Goal: Communication & Community: Answer question/provide support

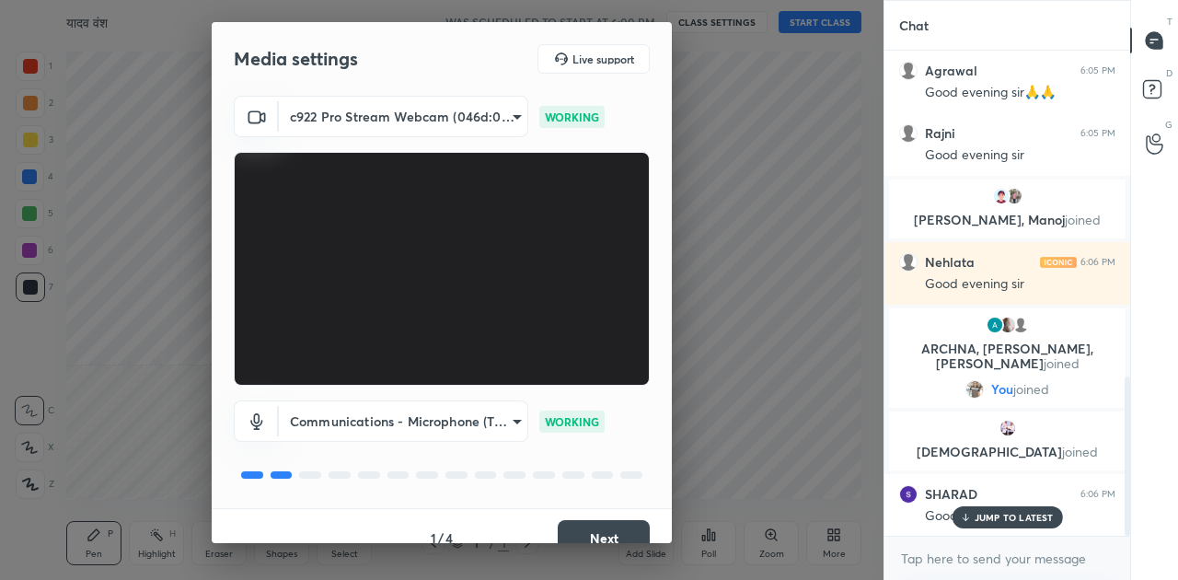
scroll to position [1062, 0]
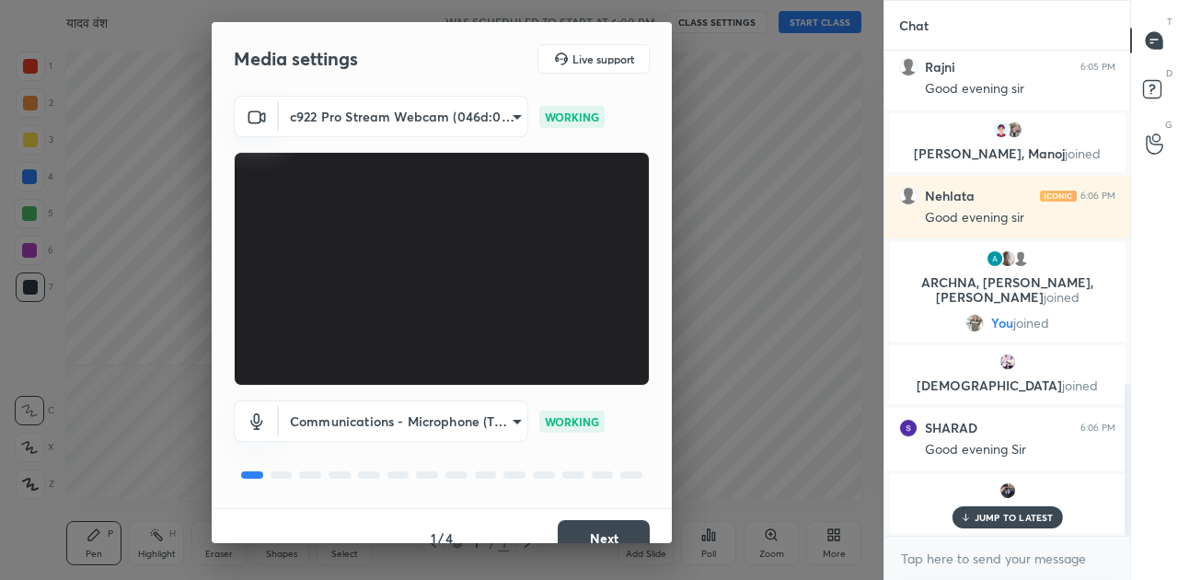
click at [621, 532] on button "Next" at bounding box center [604, 538] width 92 height 37
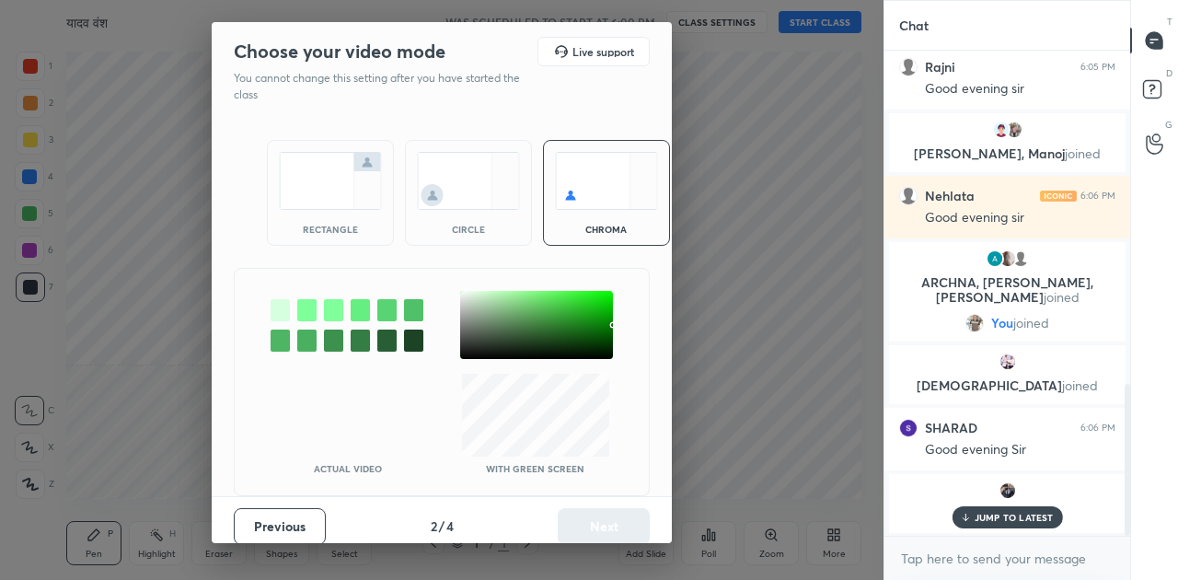
click at [324, 203] on img at bounding box center [330, 181] width 103 height 58
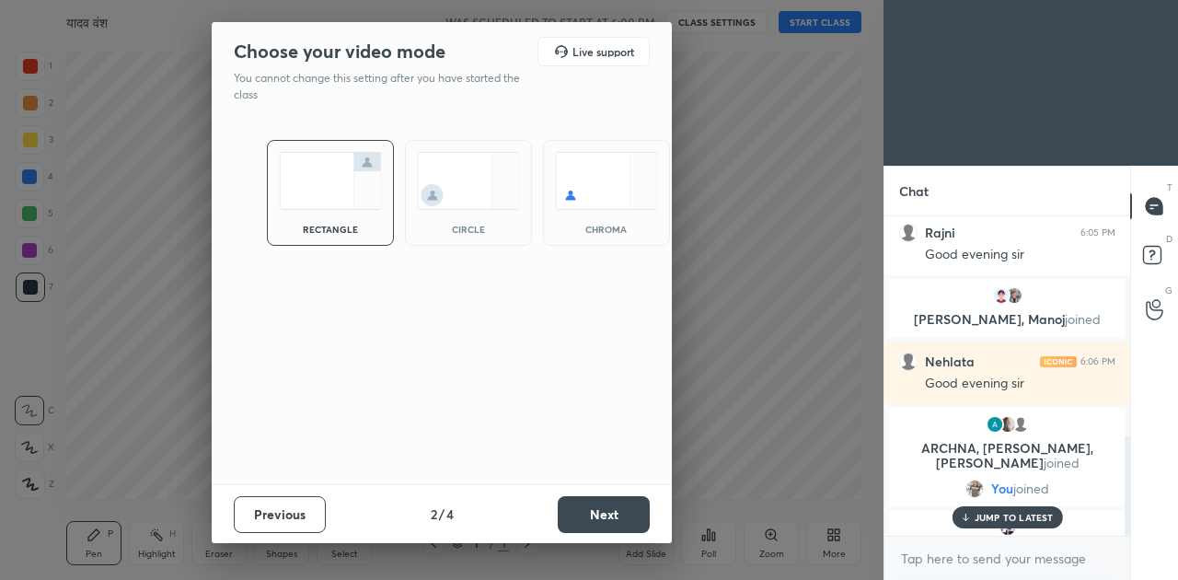
scroll to position [358, 240]
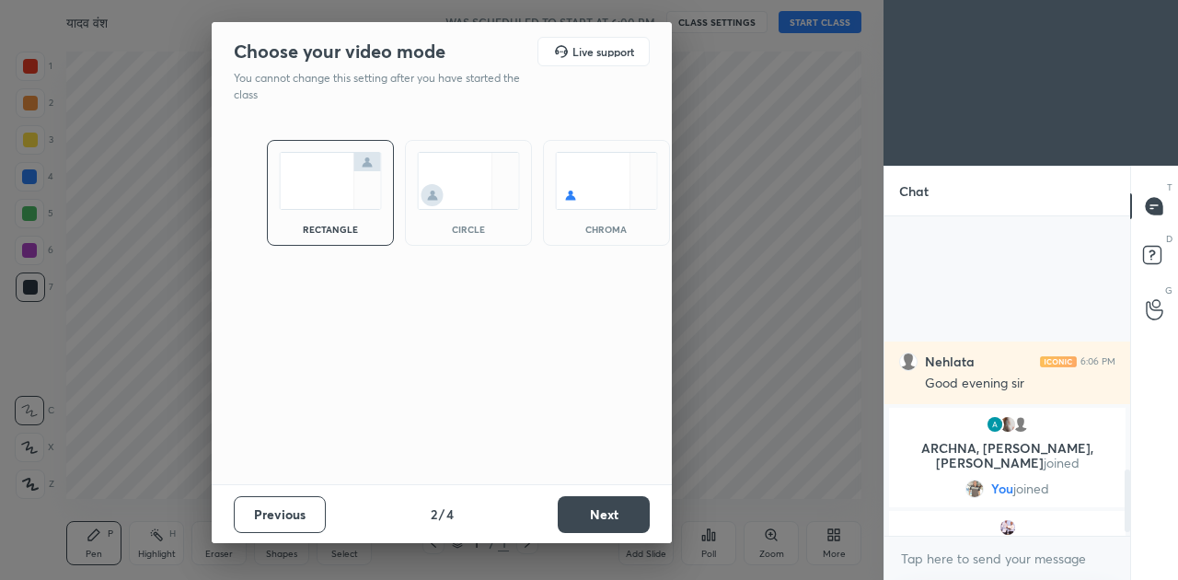
click at [598, 503] on button "Next" at bounding box center [604, 514] width 92 height 37
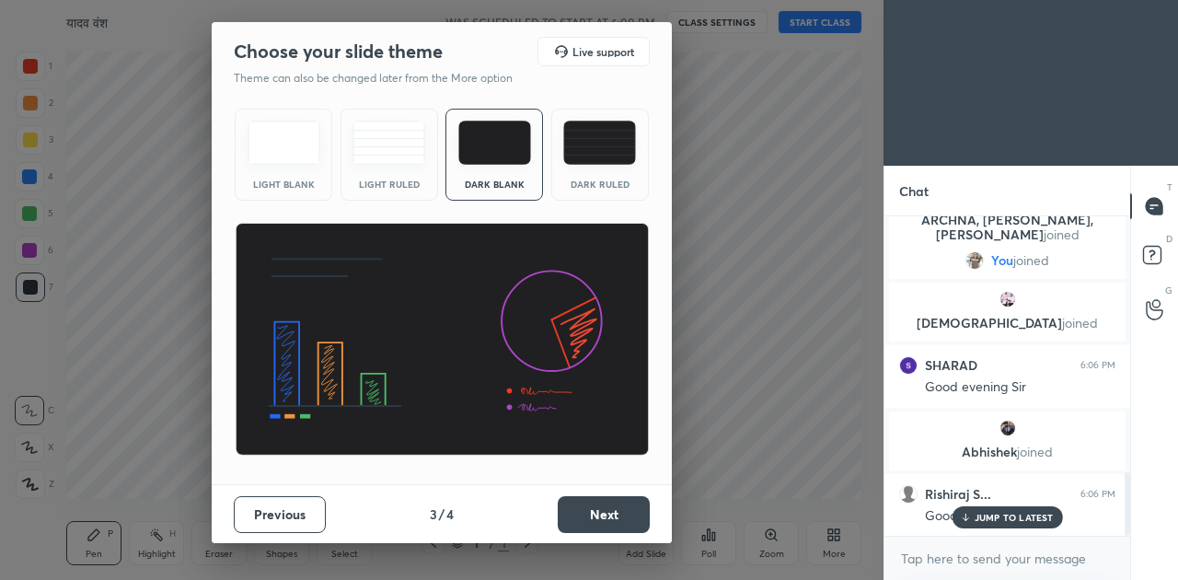
click at [598, 503] on button "Next" at bounding box center [604, 514] width 92 height 37
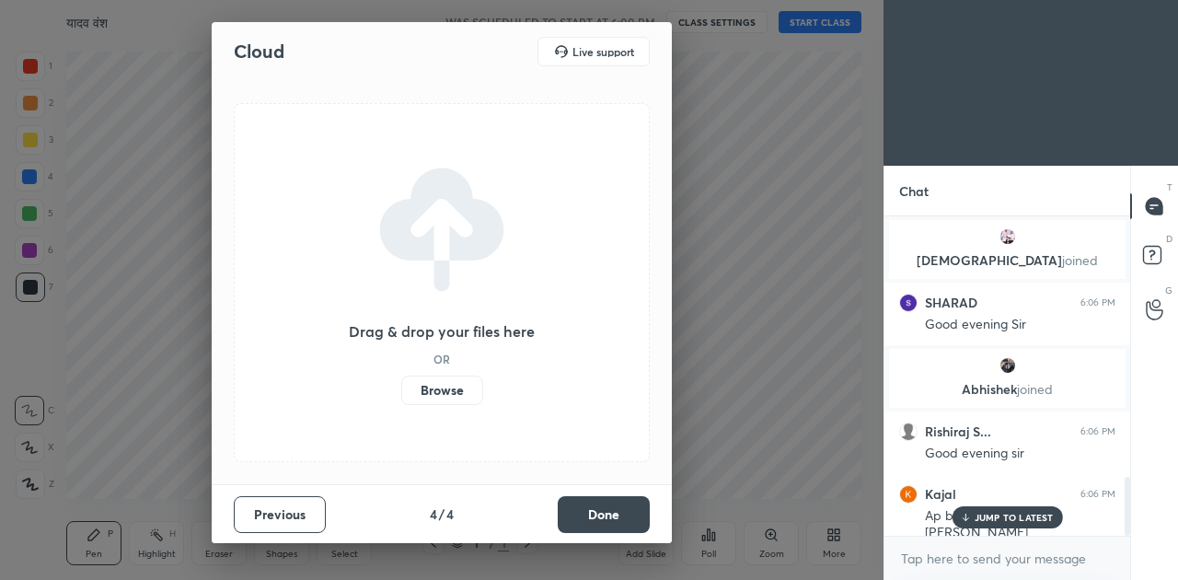
scroll to position [1416, 0]
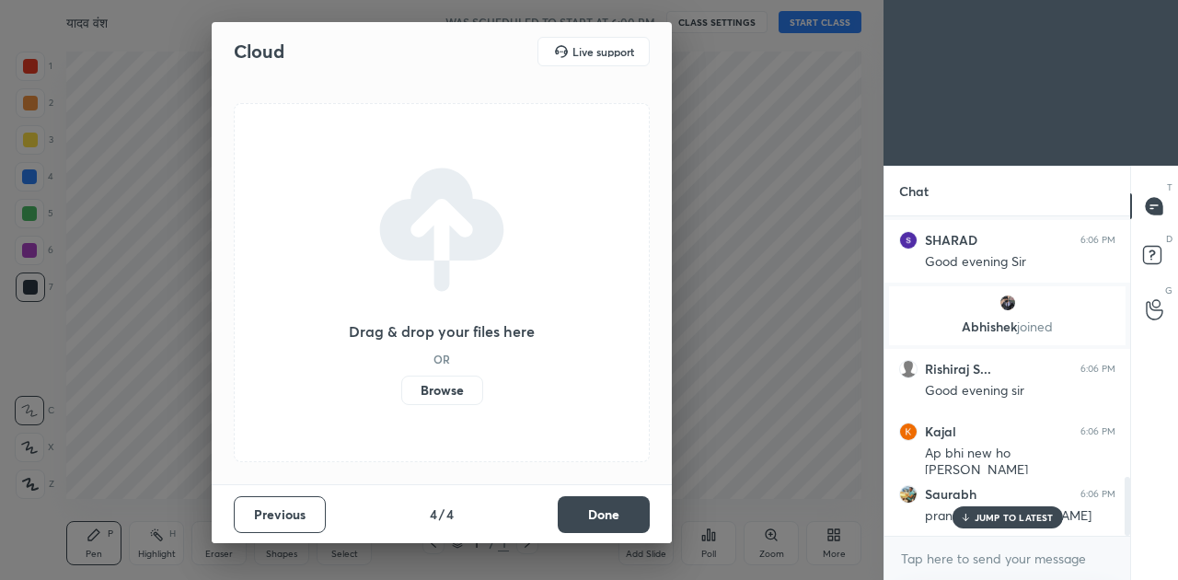
click at [598, 503] on button "Done" at bounding box center [604, 514] width 92 height 37
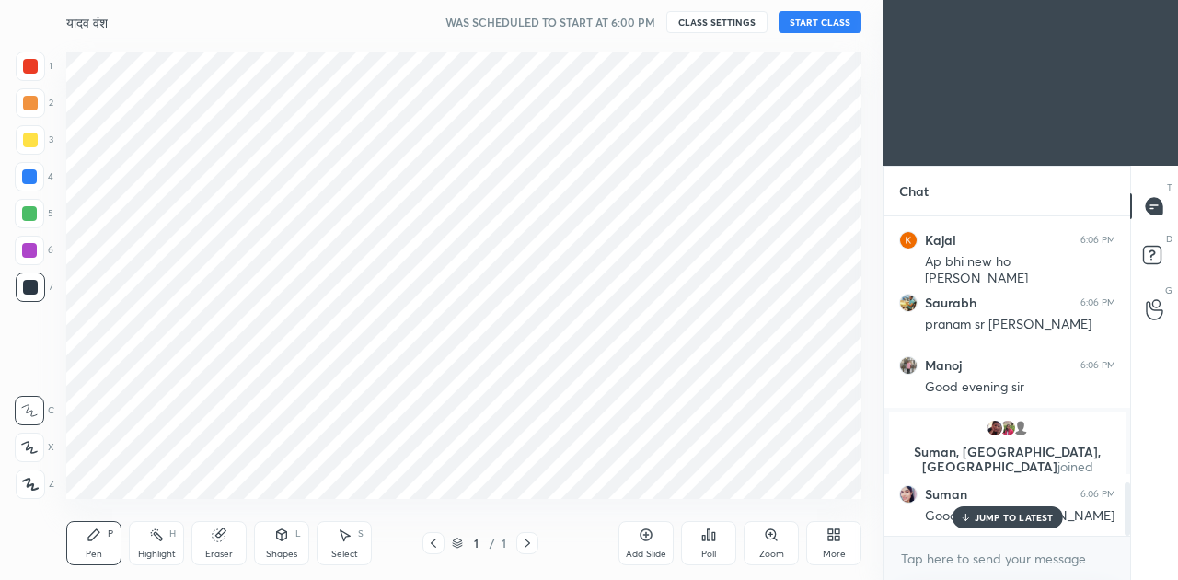
scroll to position [1670, 0]
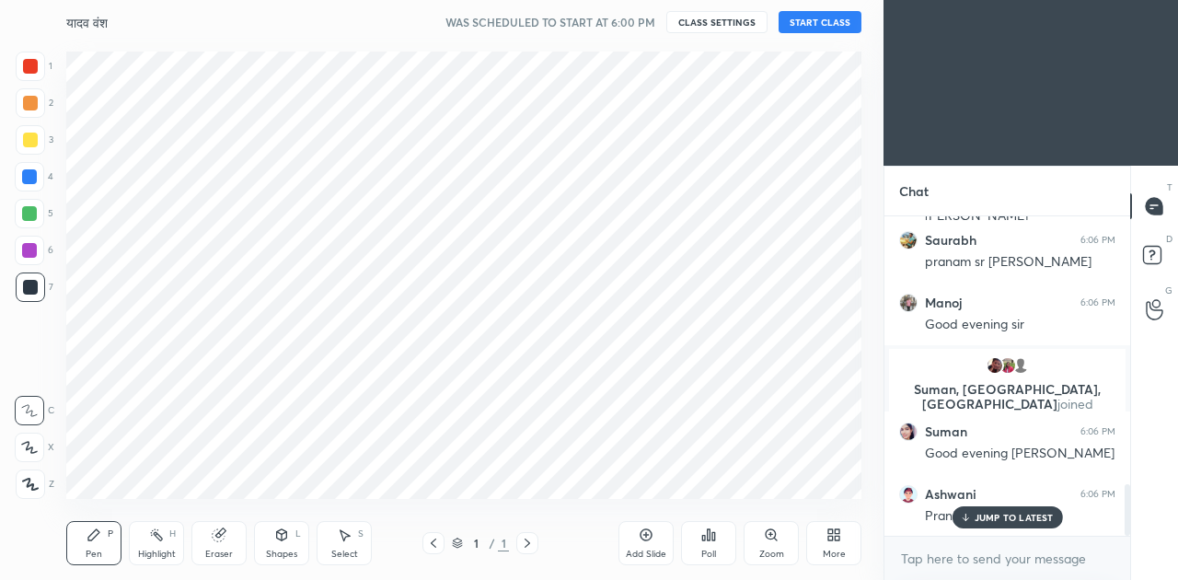
click at [836, 21] on button "START CLASS" at bounding box center [820, 22] width 83 height 22
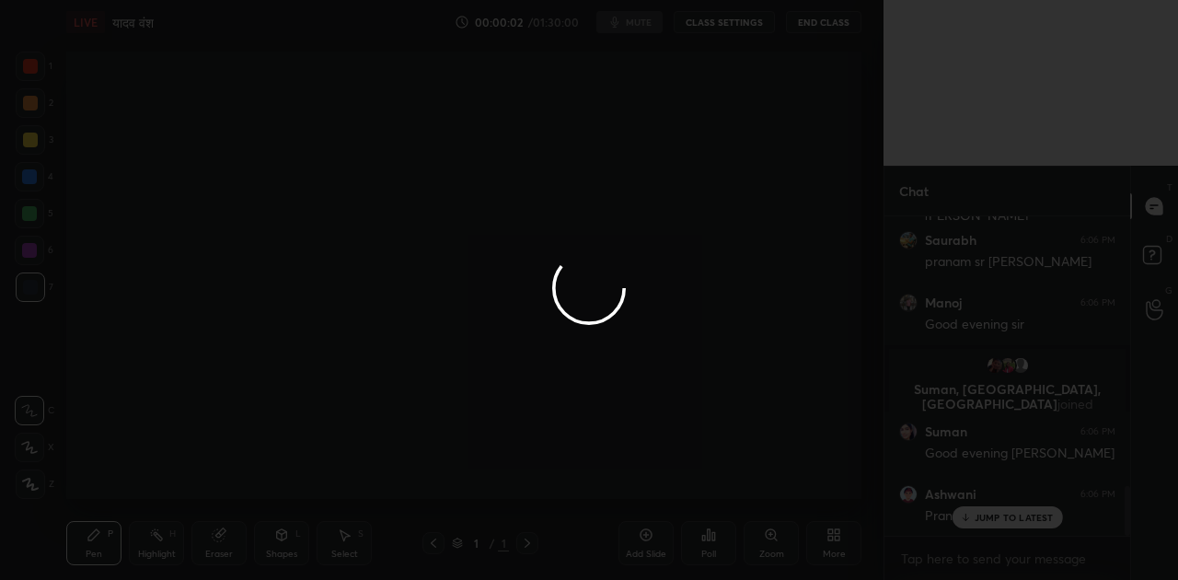
scroll to position [1736, 0]
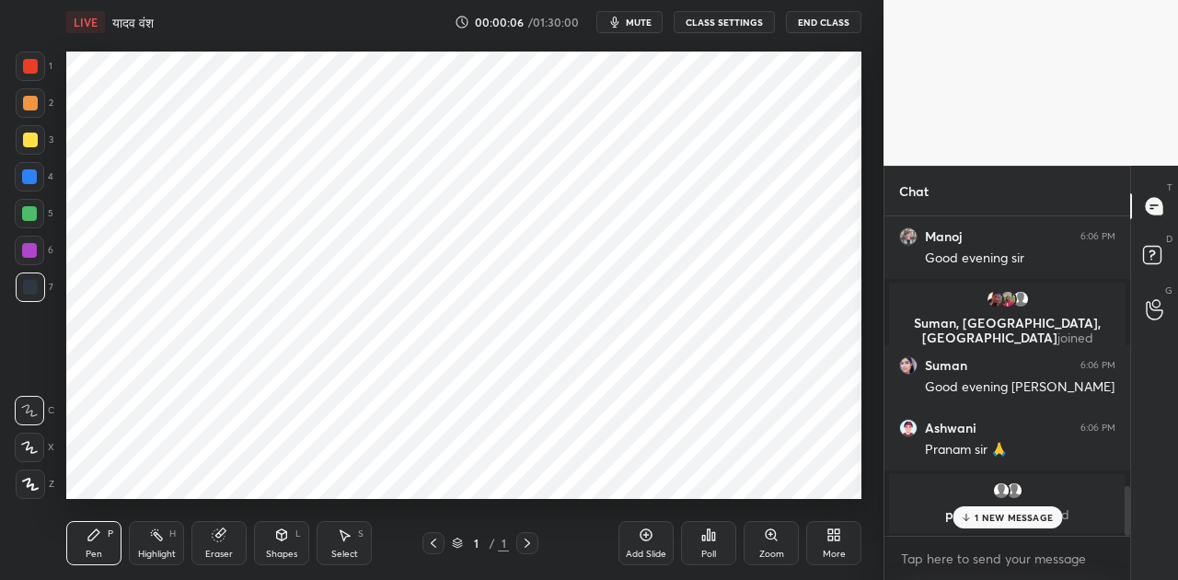
click at [632, 18] on span "mute" at bounding box center [639, 22] width 26 height 13
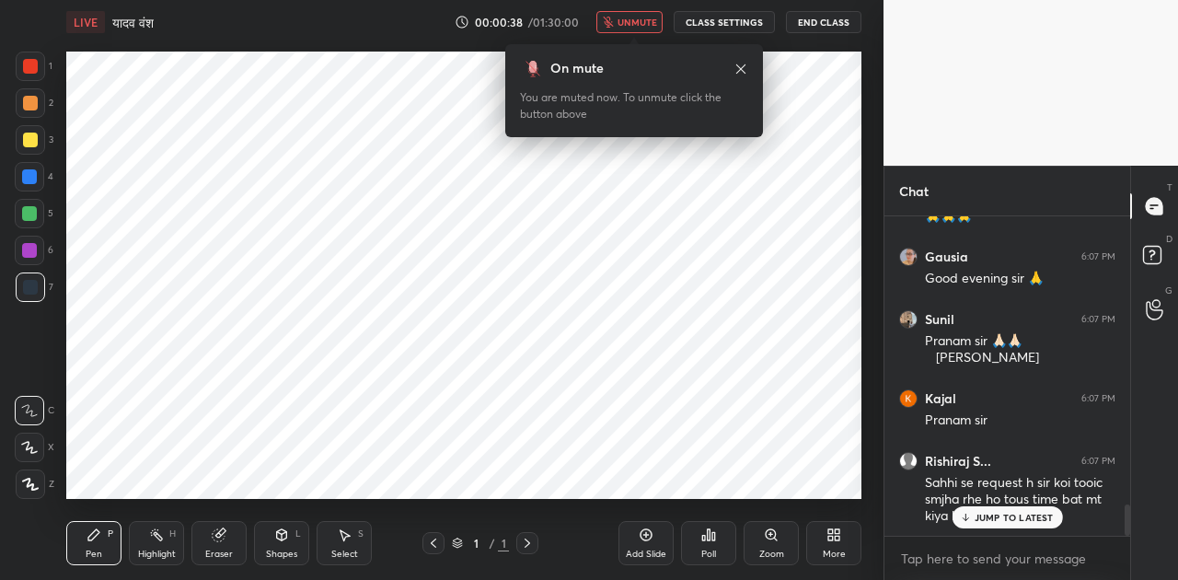
scroll to position [2932, 0]
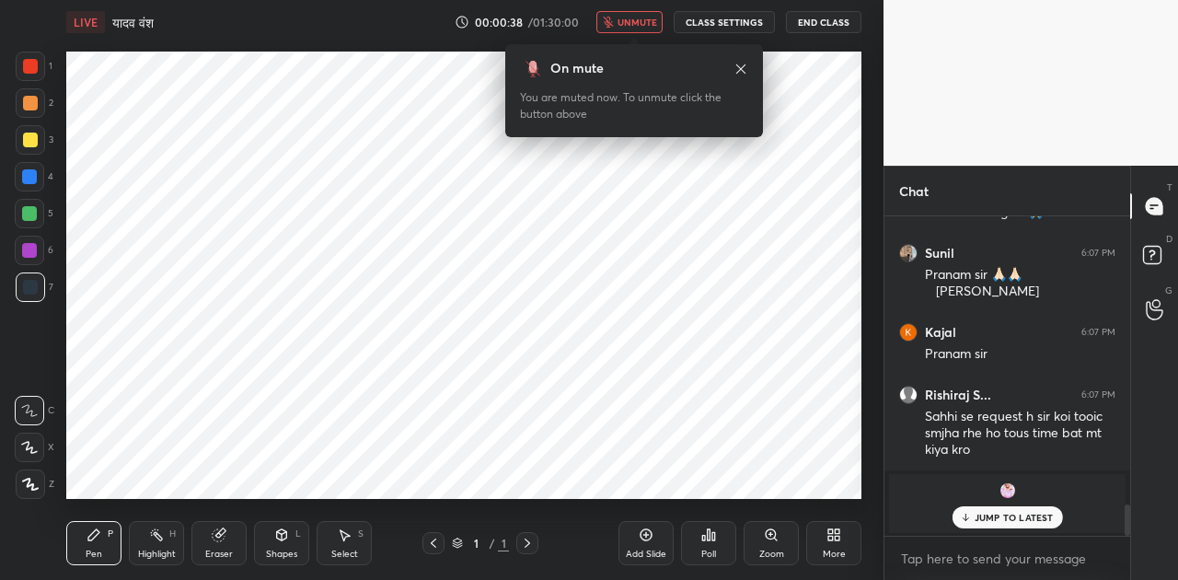
click at [1016, 518] on p "JUMP TO LATEST" at bounding box center [1014, 517] width 79 height 11
click at [622, 20] on span "unmute" at bounding box center [638, 22] width 40 height 13
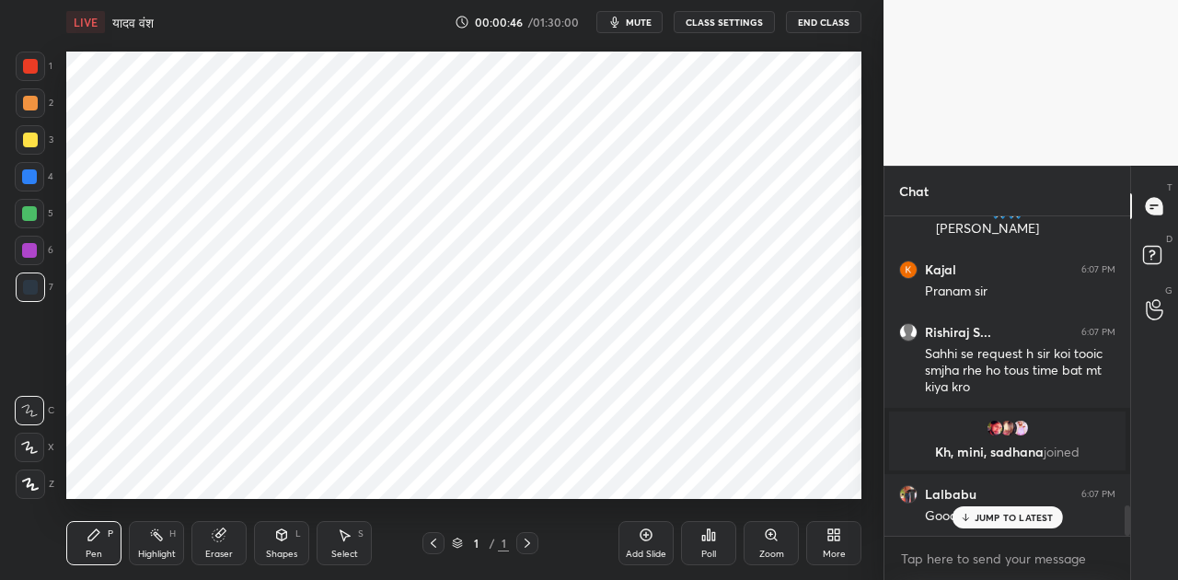
scroll to position [3057, 0]
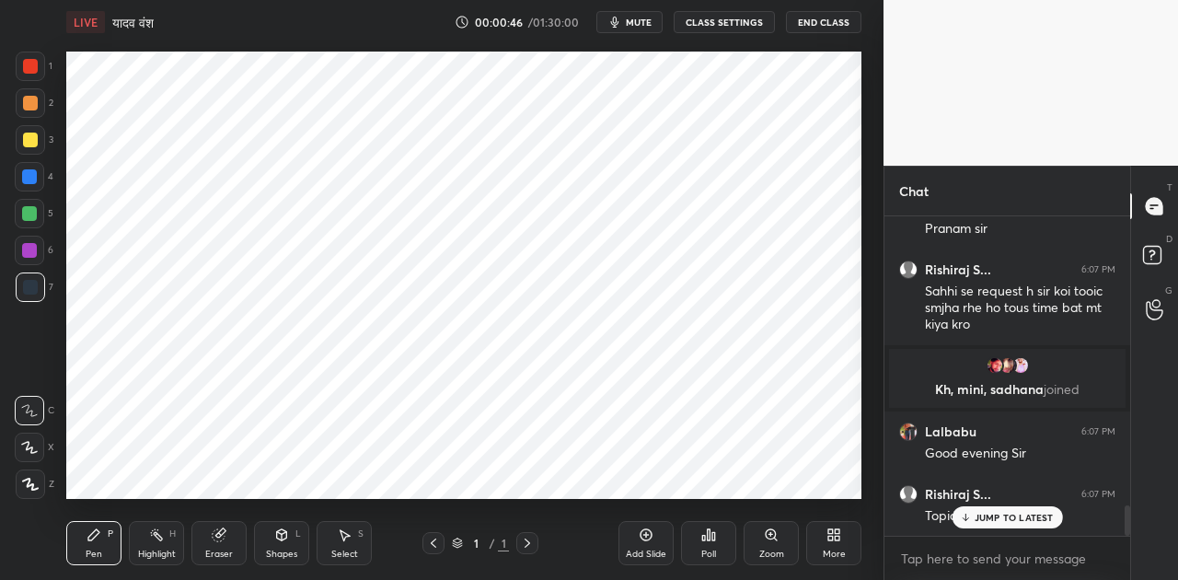
click at [993, 516] on p "JUMP TO LATEST" at bounding box center [1014, 517] width 79 height 11
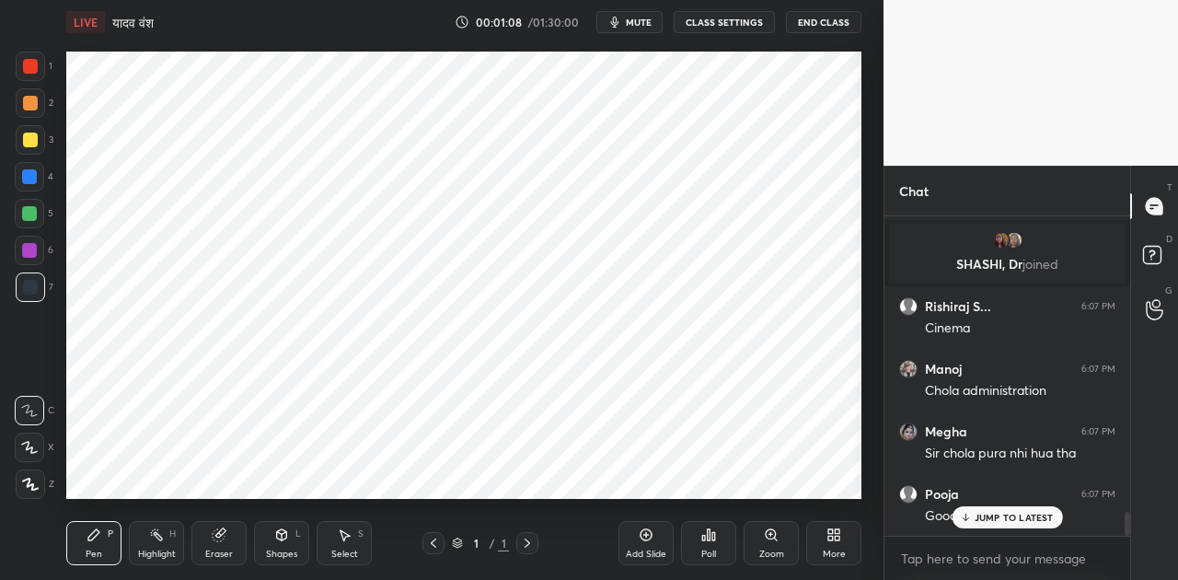
scroll to position [3944, 0]
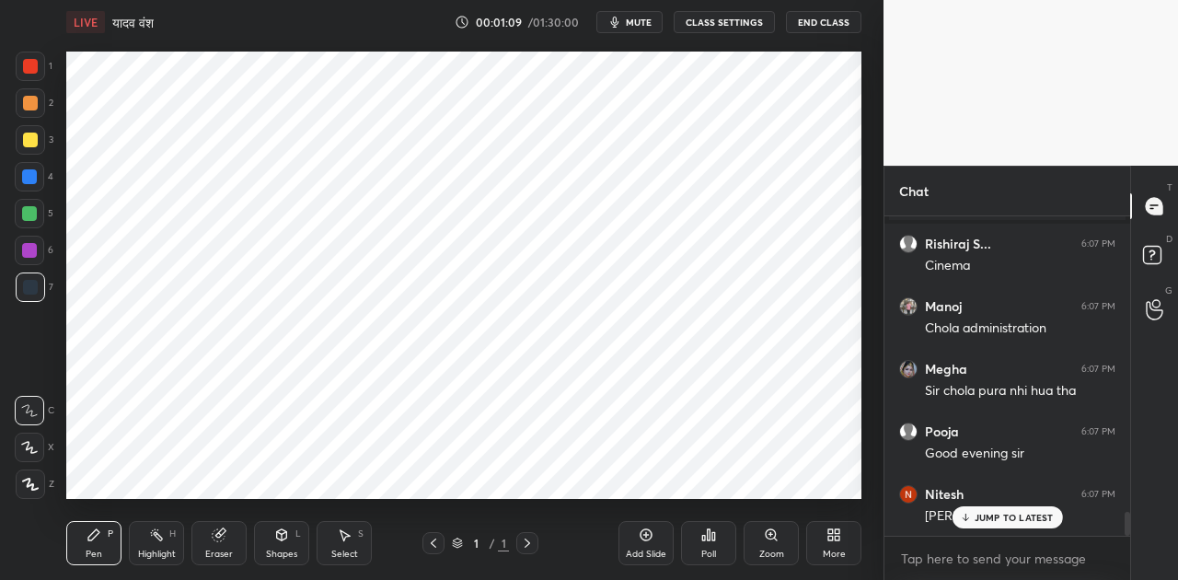
click at [633, 25] on span "mute" at bounding box center [639, 22] width 26 height 13
click at [633, 25] on span "unmute" at bounding box center [638, 22] width 40 height 13
click at [1014, 512] on p "JUMP TO LATEST" at bounding box center [1014, 517] width 79 height 11
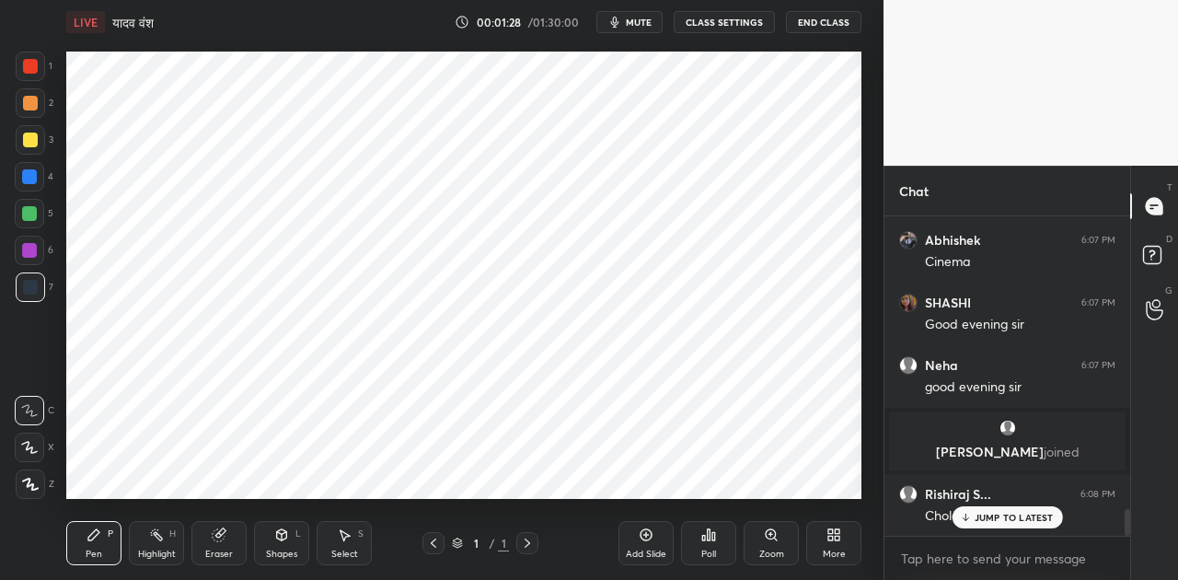
scroll to position [3482, 0]
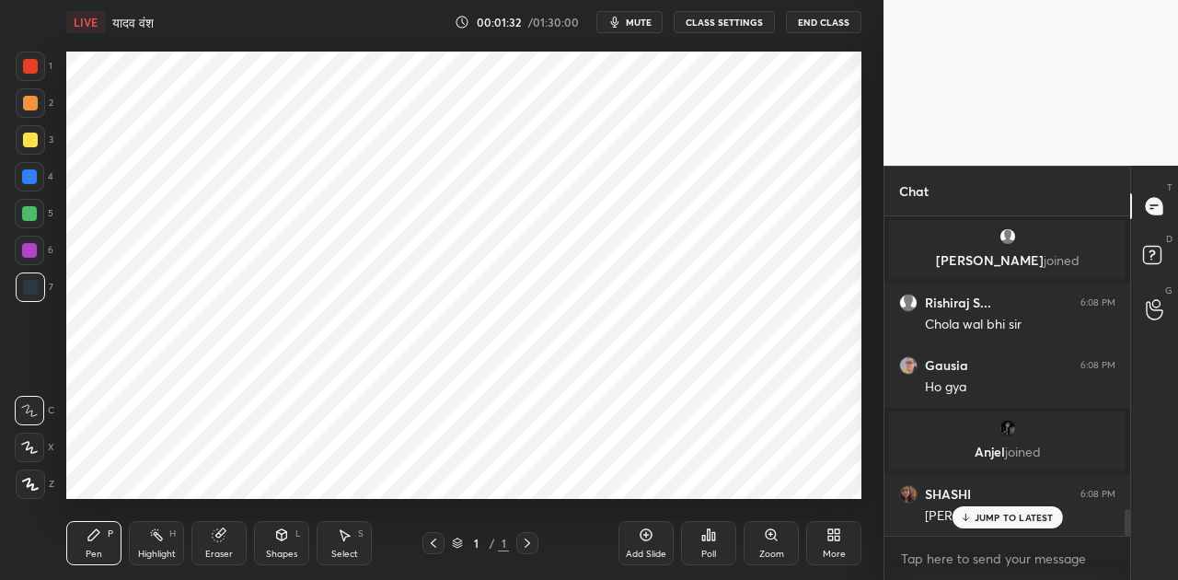
click at [1013, 518] on p "JUMP TO LATEST" at bounding box center [1014, 517] width 79 height 11
click at [644, 22] on span "mute" at bounding box center [639, 22] width 26 height 13
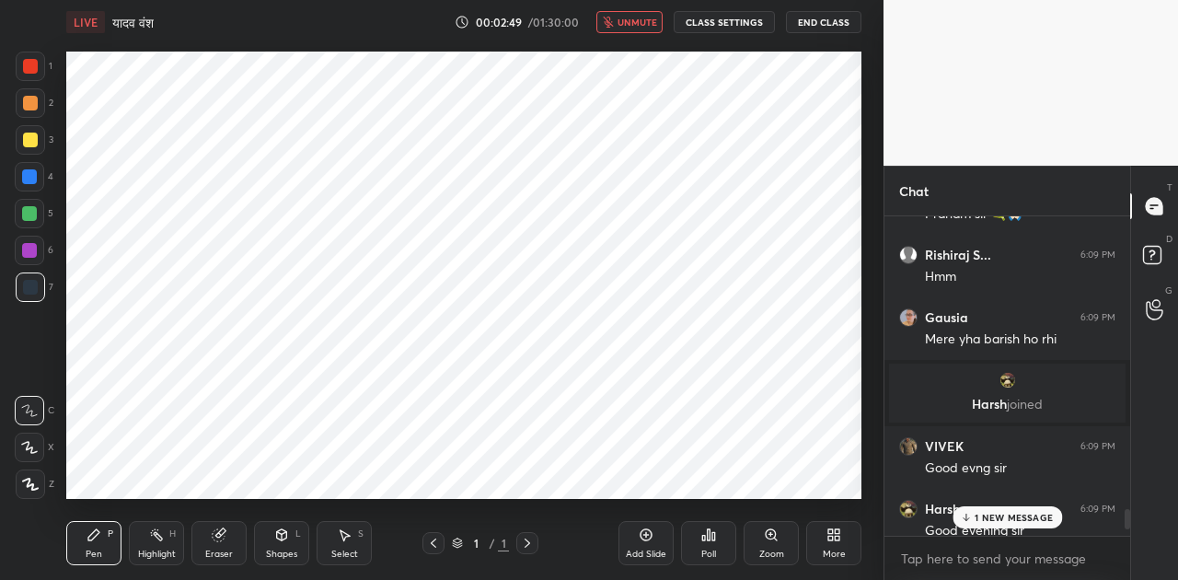
scroll to position [4804, 0]
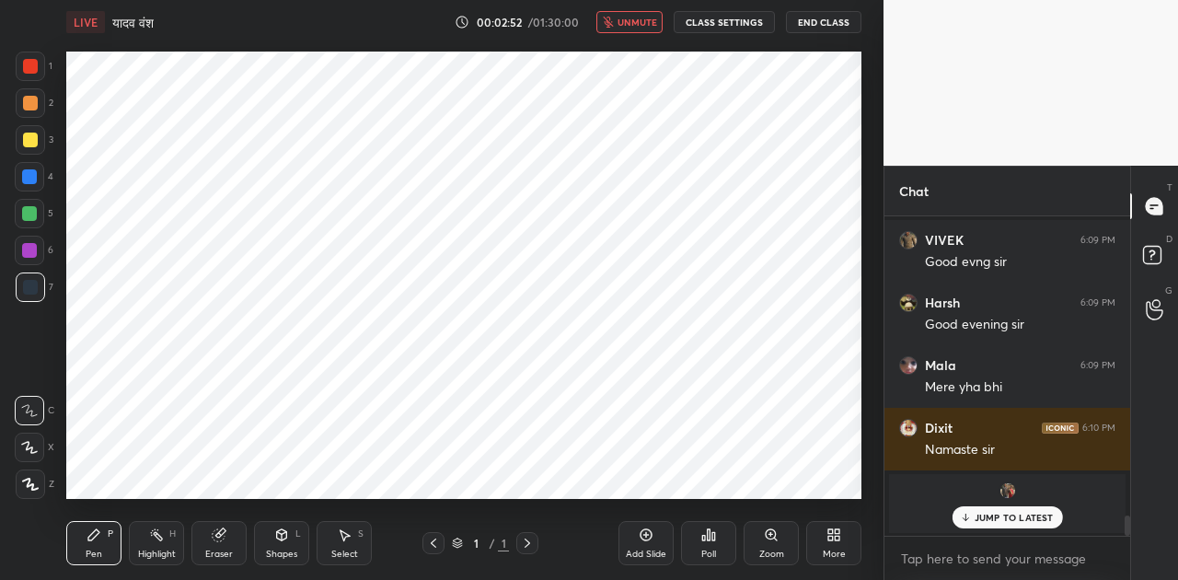
click at [827, 526] on div "More" at bounding box center [834, 543] width 55 height 44
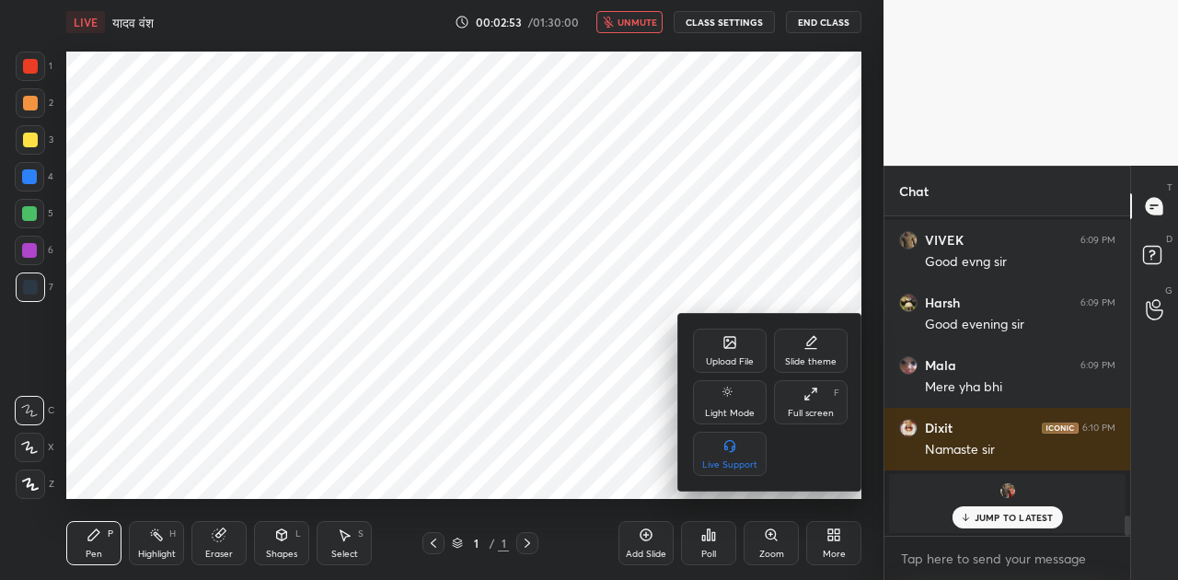
click at [716, 345] on div "Upload File" at bounding box center [730, 351] width 74 height 44
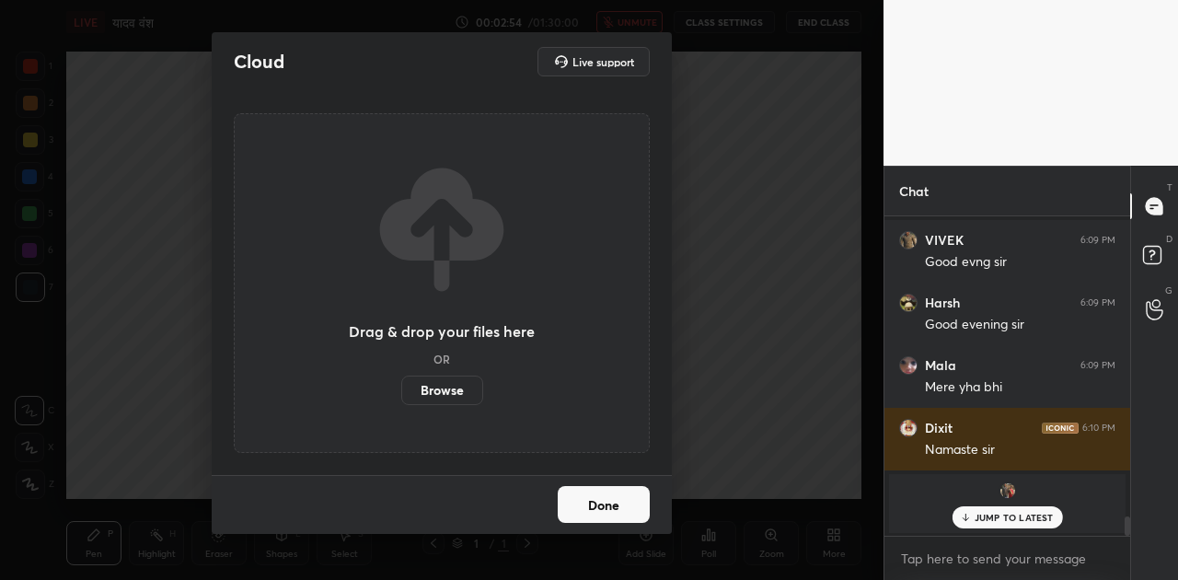
scroll to position [4867, 0]
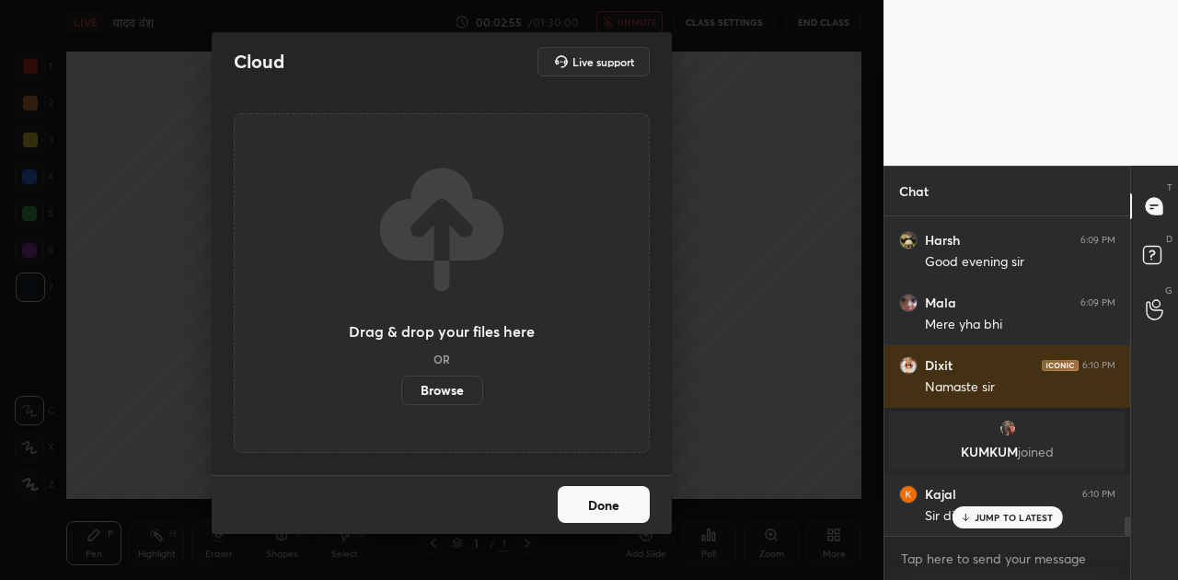
click at [435, 389] on label "Browse" at bounding box center [442, 390] width 82 height 29
click at [401, 389] on input "Browse" at bounding box center [401, 390] width 0 height 29
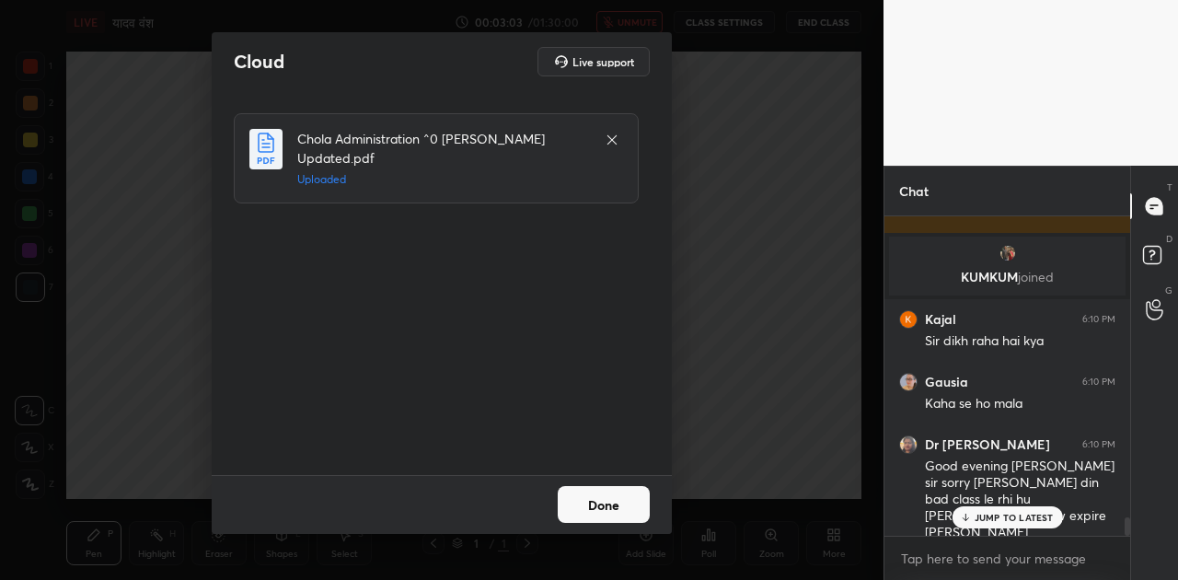
scroll to position [5104, 0]
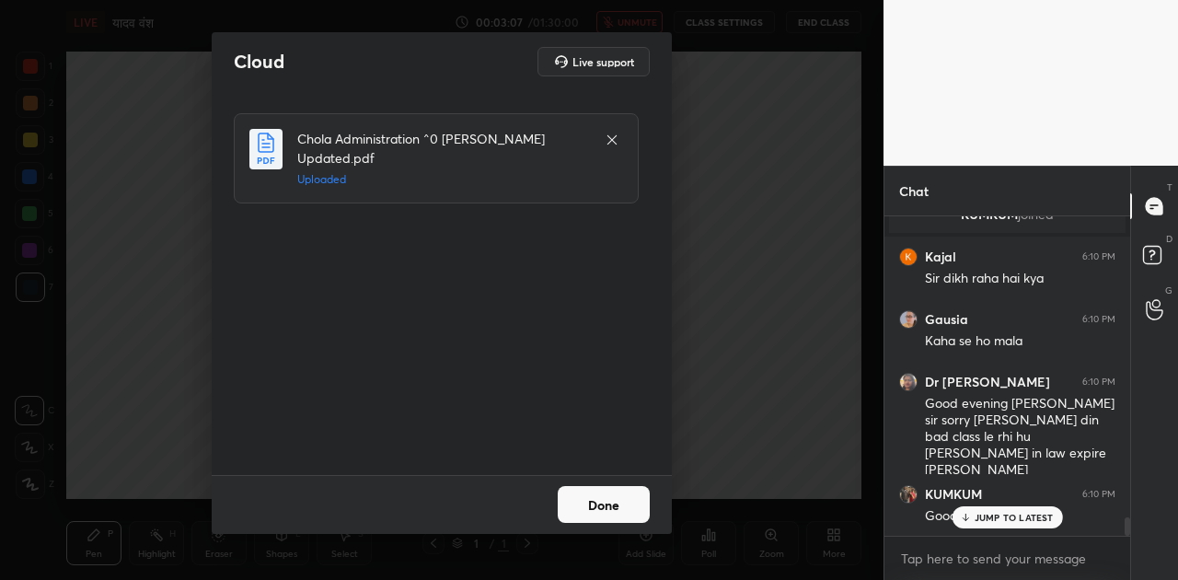
click at [1015, 509] on div "JUMP TO LATEST" at bounding box center [1007, 517] width 110 height 22
click at [630, 508] on button "Done" at bounding box center [604, 504] width 92 height 37
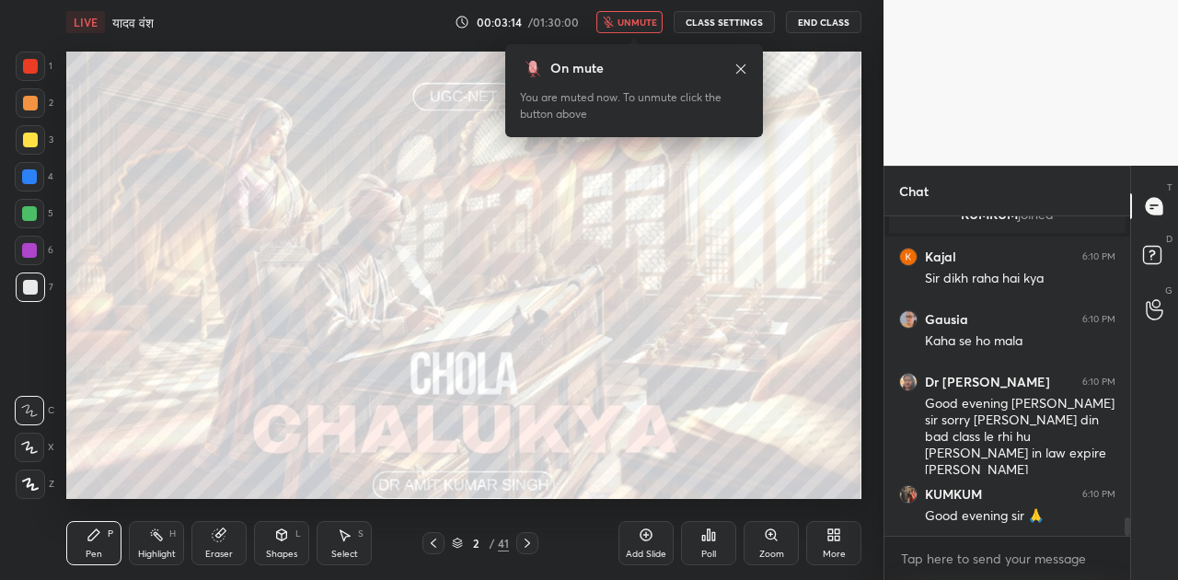
click at [643, 22] on span "unmute" at bounding box center [638, 22] width 40 height 13
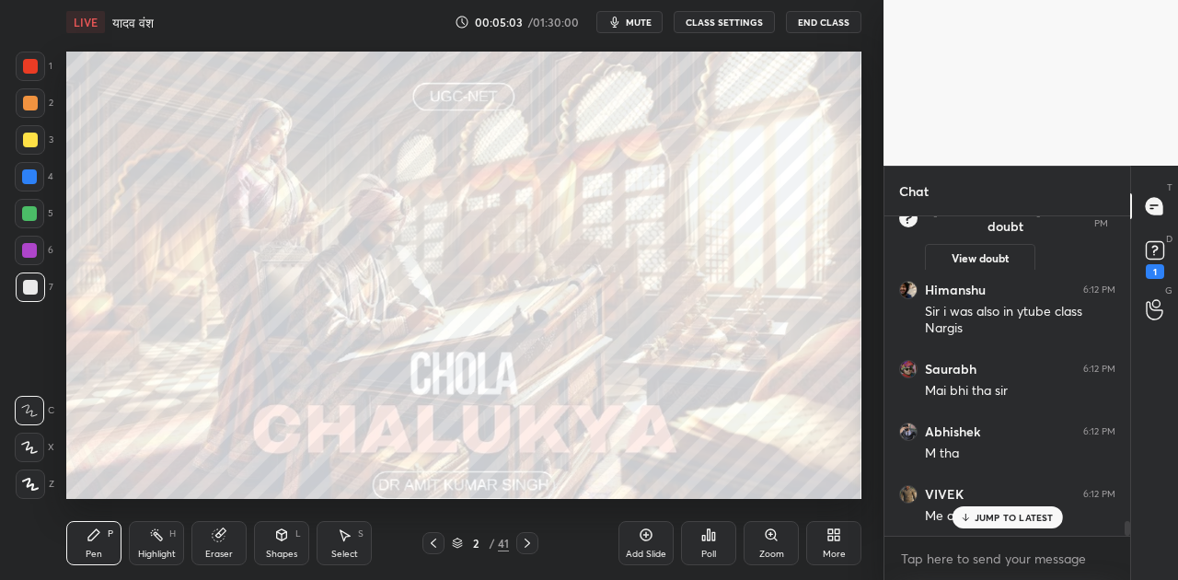
scroll to position [6668, 0]
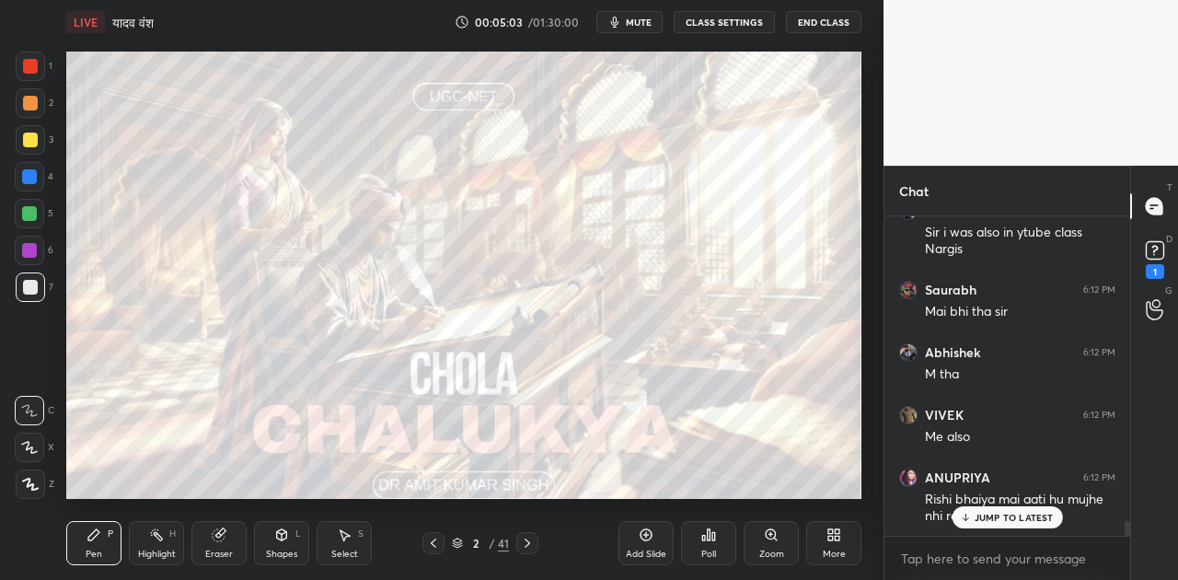
click at [1024, 517] on p "JUMP TO LATEST" at bounding box center [1014, 517] width 79 height 11
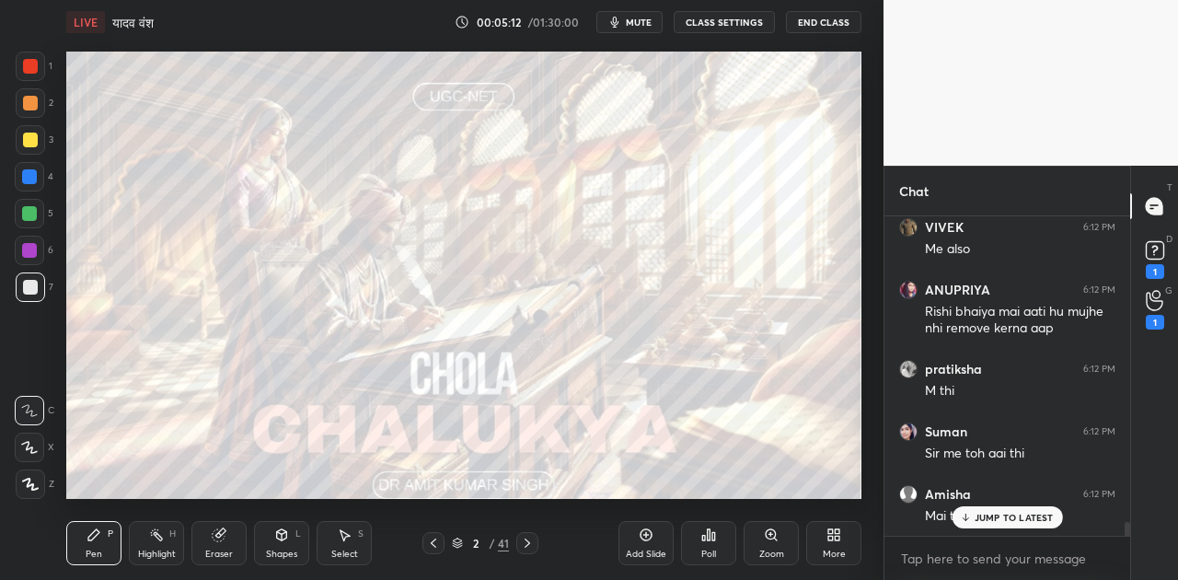
scroll to position [6922, 0]
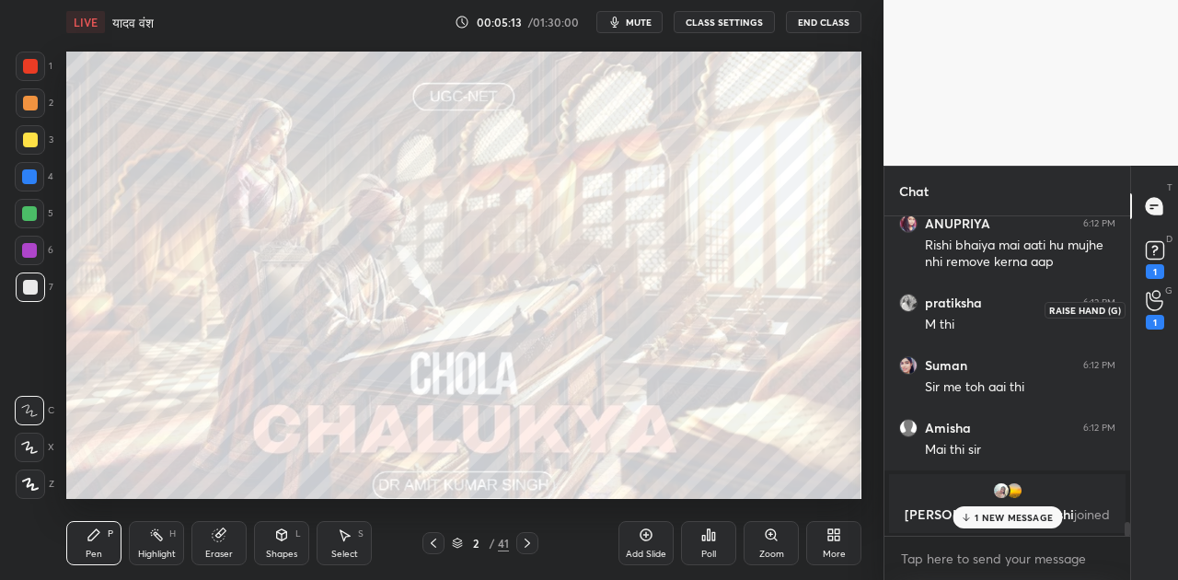
click at [1154, 300] on icon at bounding box center [1154, 301] width 17 height 18
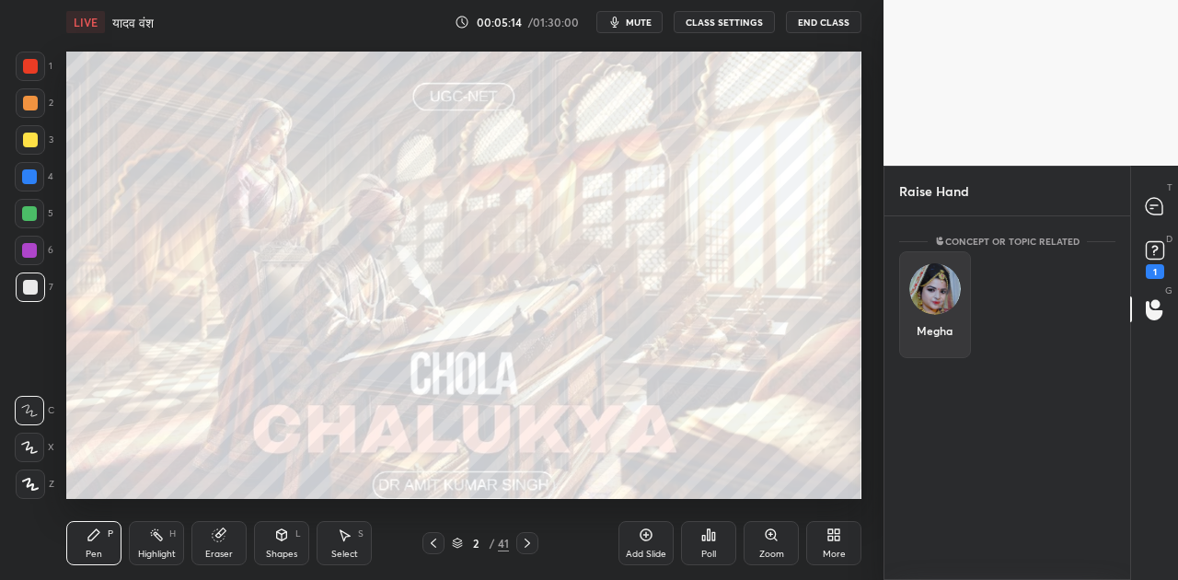
click at [946, 284] on img "grid" at bounding box center [936, 289] width 52 height 52
click at [945, 335] on button "INVITE" at bounding box center [935, 343] width 55 height 24
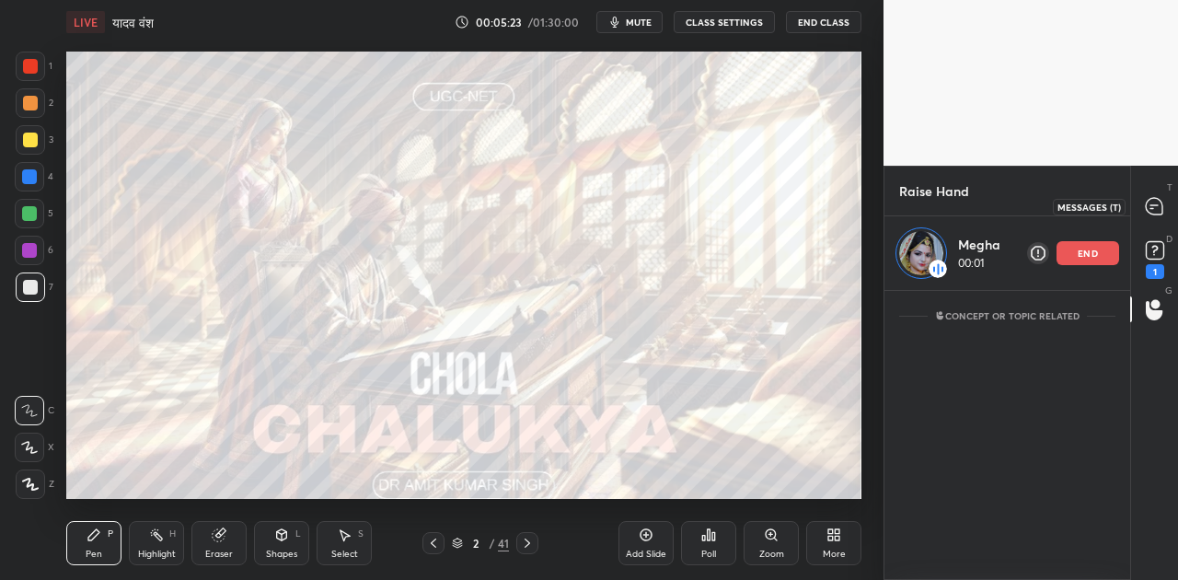
click at [1149, 204] on icon at bounding box center [1154, 206] width 17 height 17
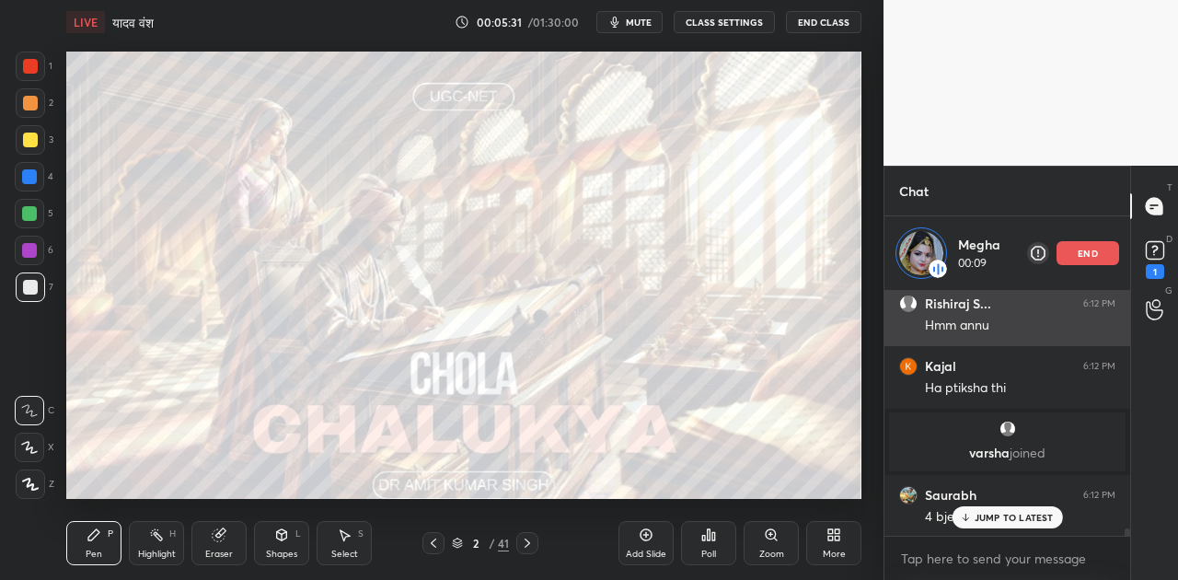
scroll to position [7738, 0]
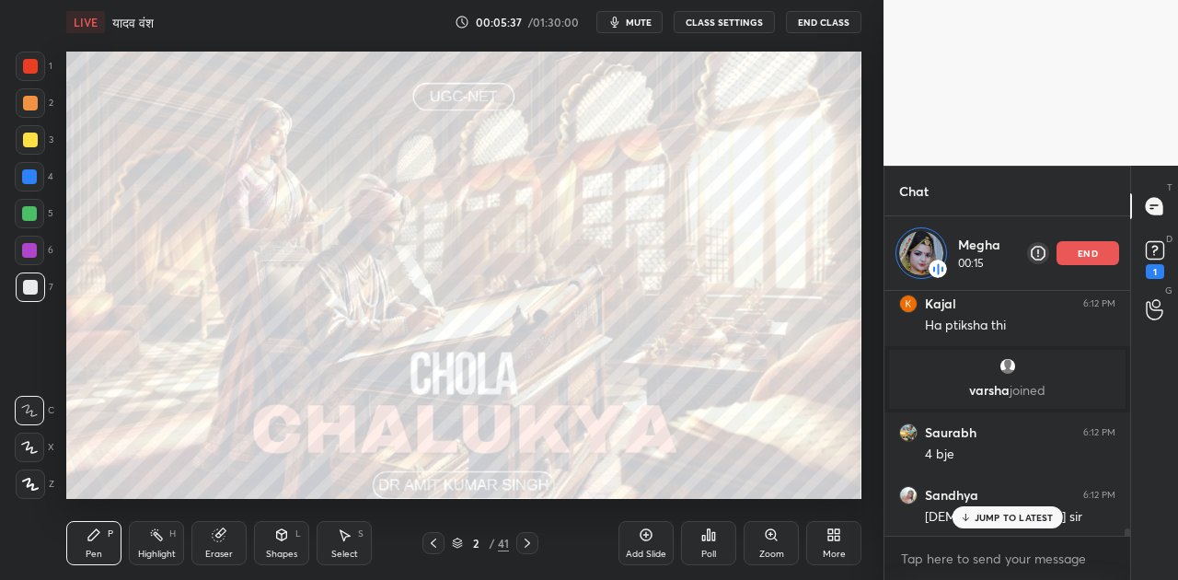
click at [1028, 510] on div "JUMP TO LATEST" at bounding box center [1007, 517] width 110 height 22
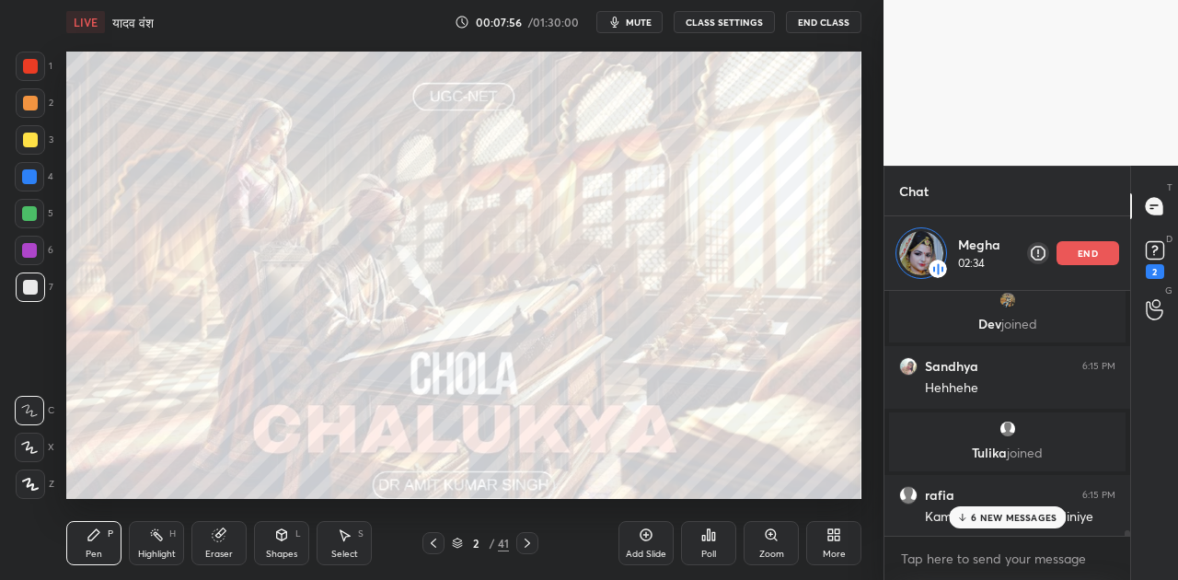
scroll to position [10336, 0]
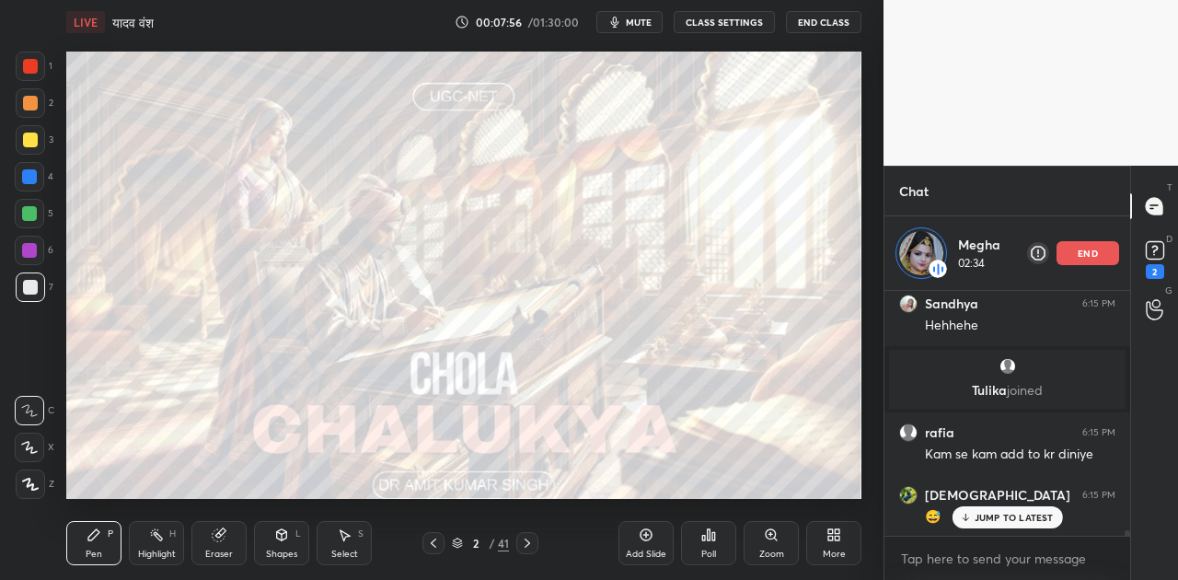
click at [994, 517] on p "JUMP TO LATEST" at bounding box center [1014, 517] width 79 height 11
click at [1082, 257] on p "end" at bounding box center [1088, 253] width 20 height 9
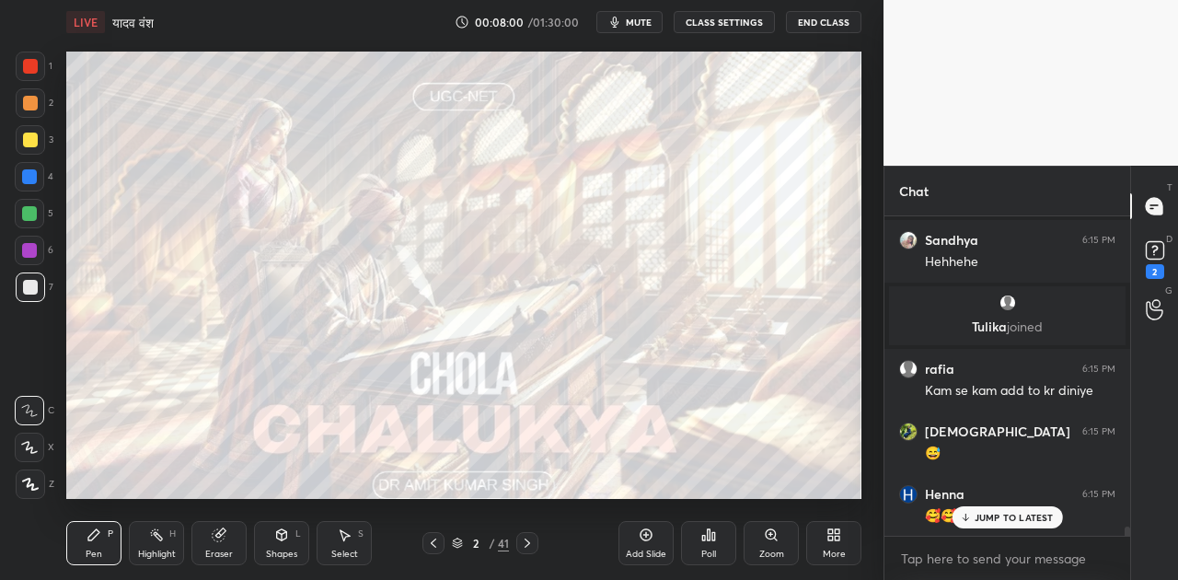
scroll to position [10387, 0]
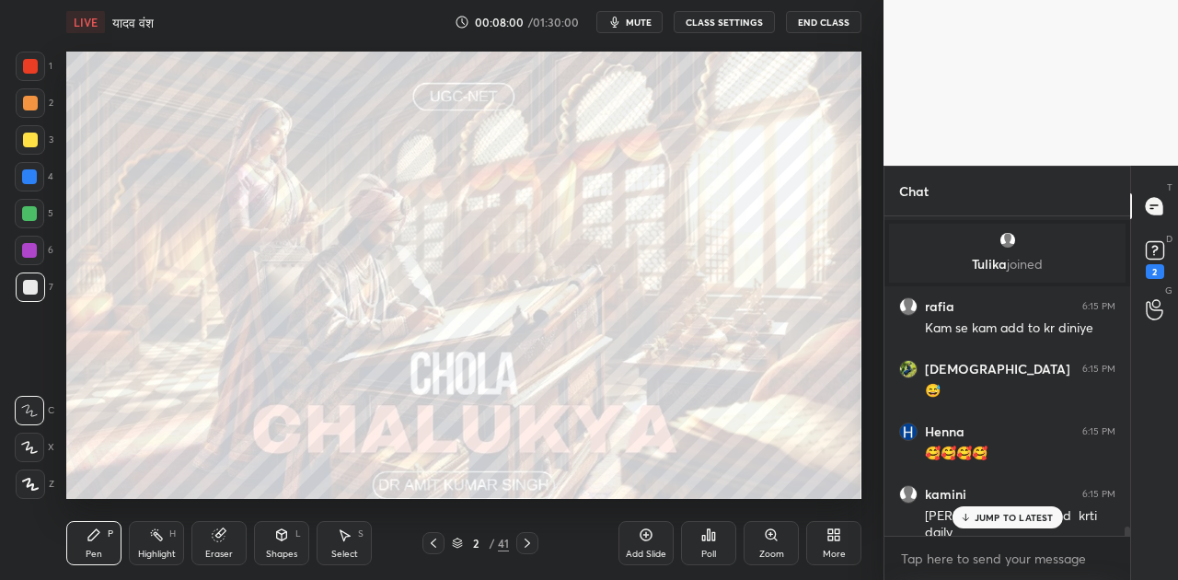
click at [1000, 516] on p "JUMP TO LATEST" at bounding box center [1014, 517] width 79 height 11
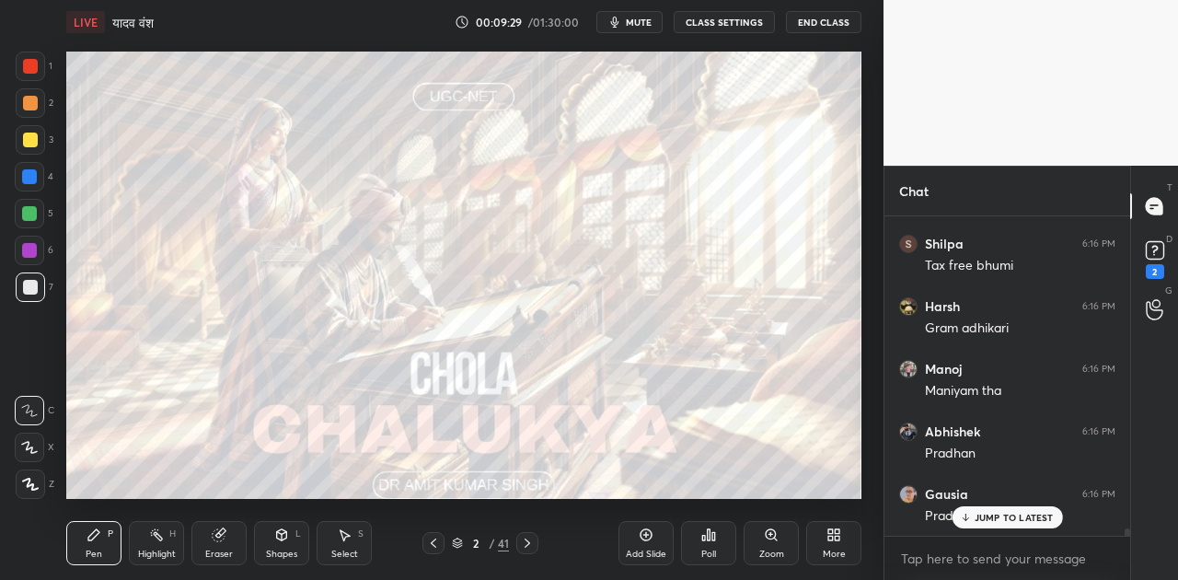
scroll to position [14024, 0]
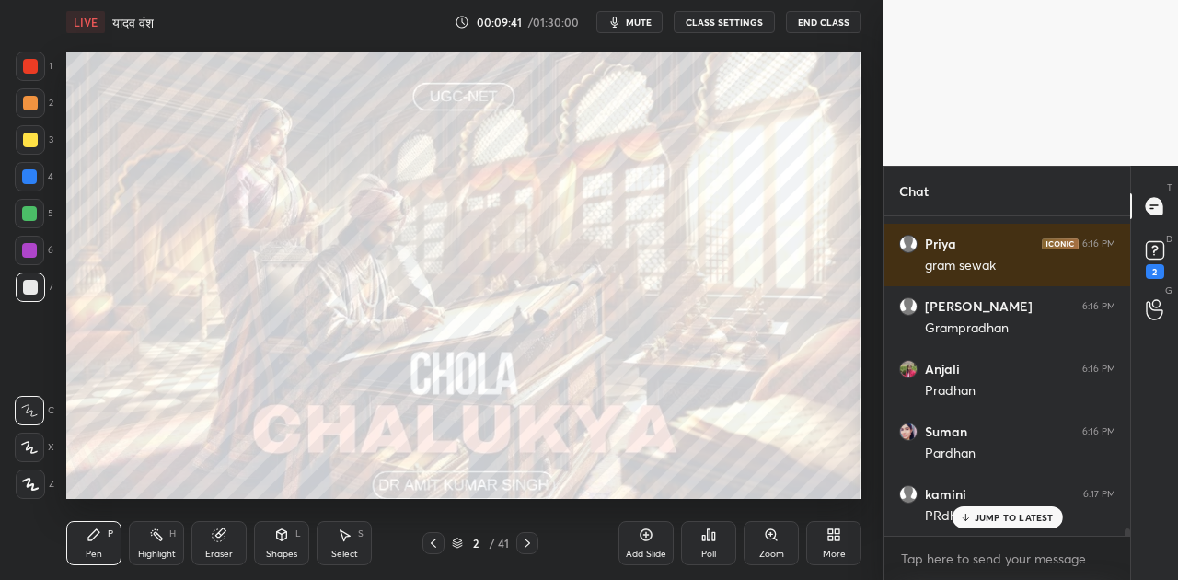
click at [989, 510] on div "JUMP TO LATEST" at bounding box center [1007, 517] width 110 height 22
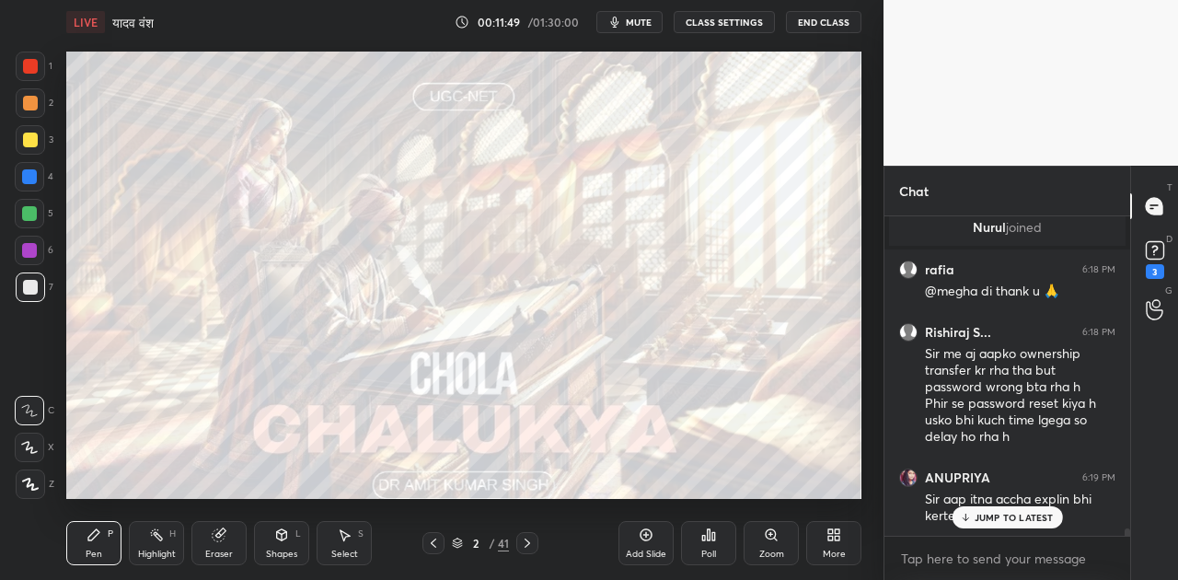
scroll to position [13978, 0]
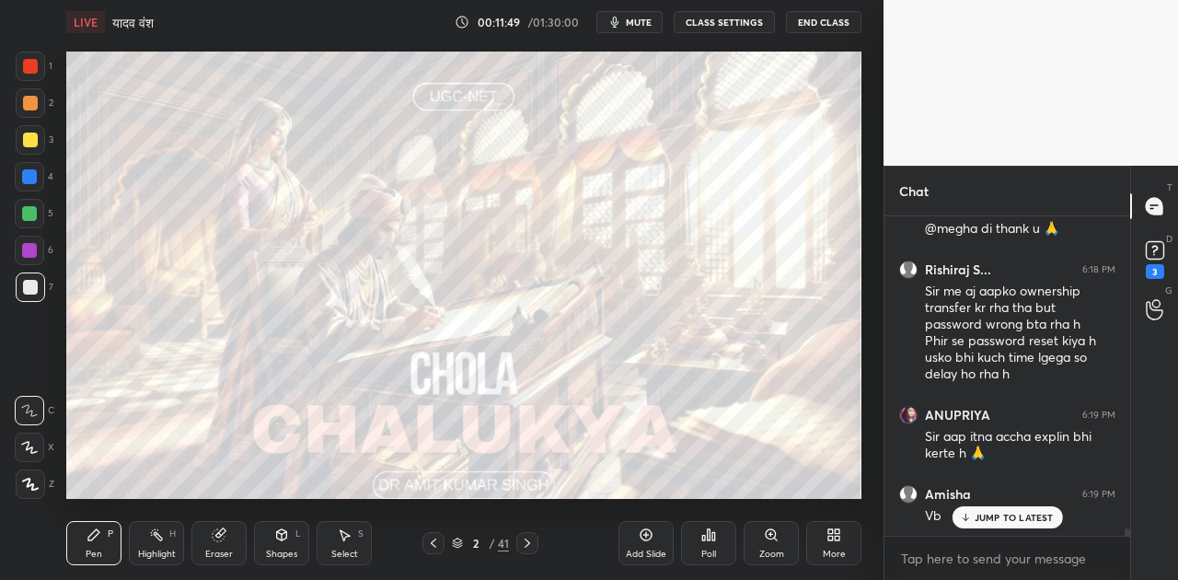
click at [1016, 521] on p "JUMP TO LATEST" at bounding box center [1014, 517] width 79 height 11
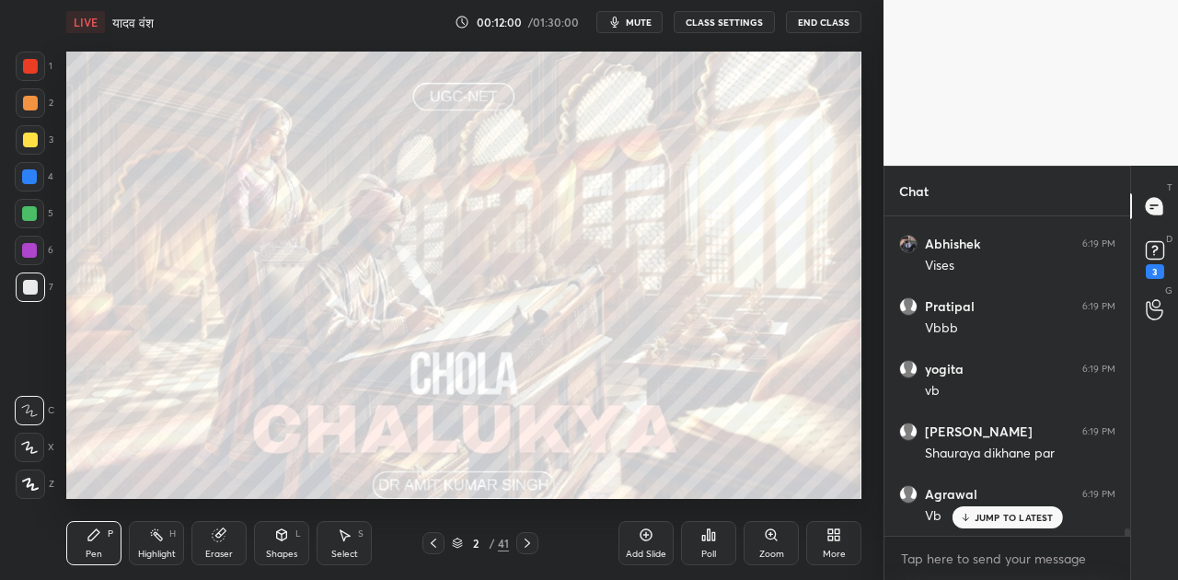
scroll to position [14479, 0]
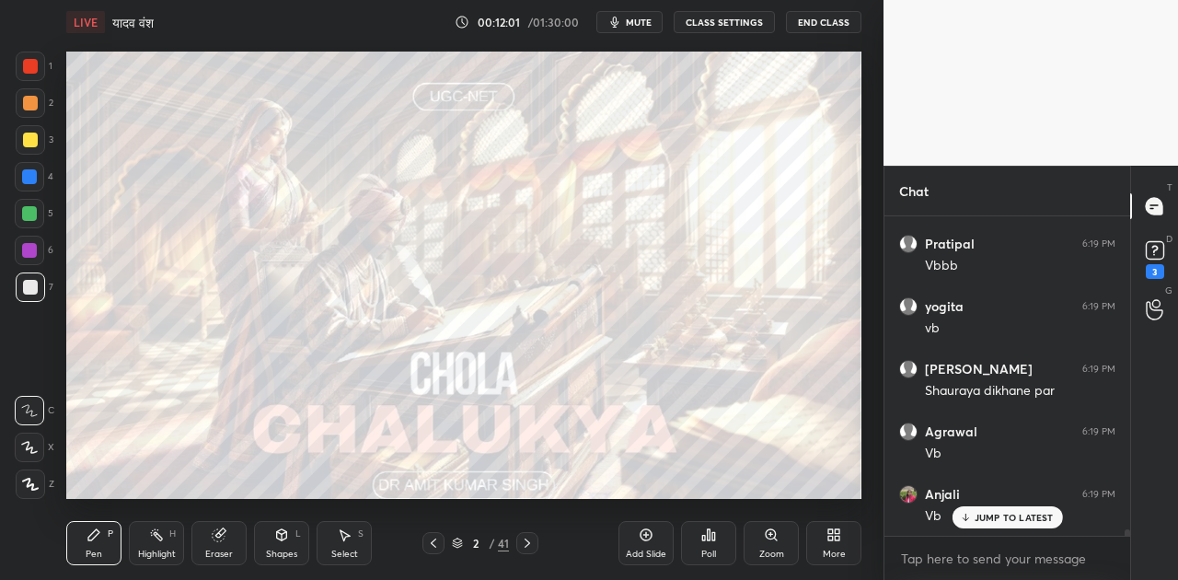
click at [651, 21] on span "mute" at bounding box center [639, 22] width 26 height 13
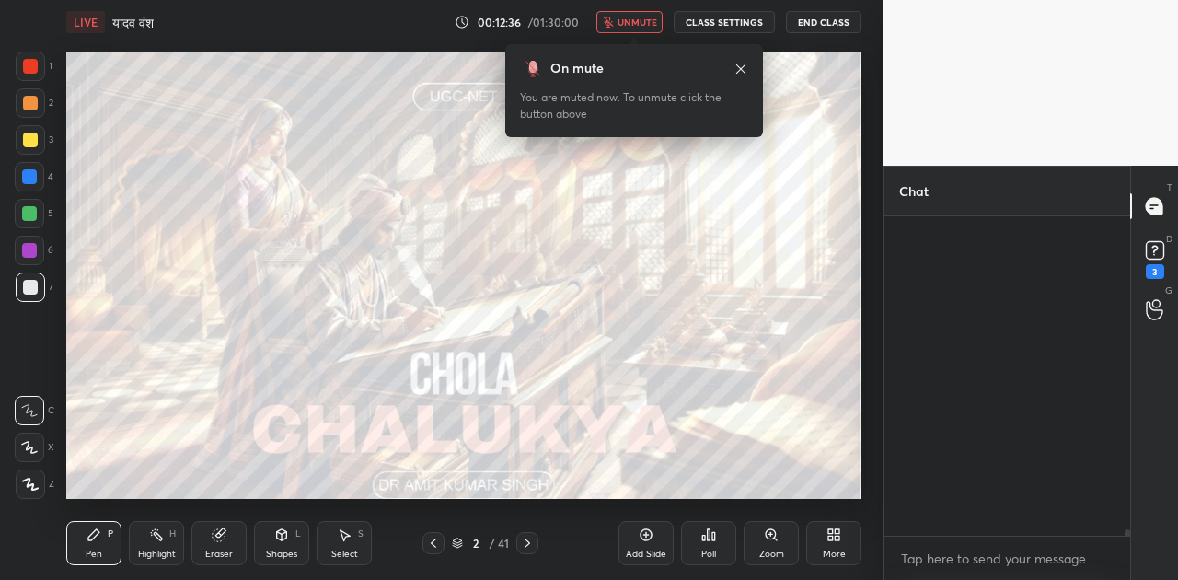
scroll to position [15501, 0]
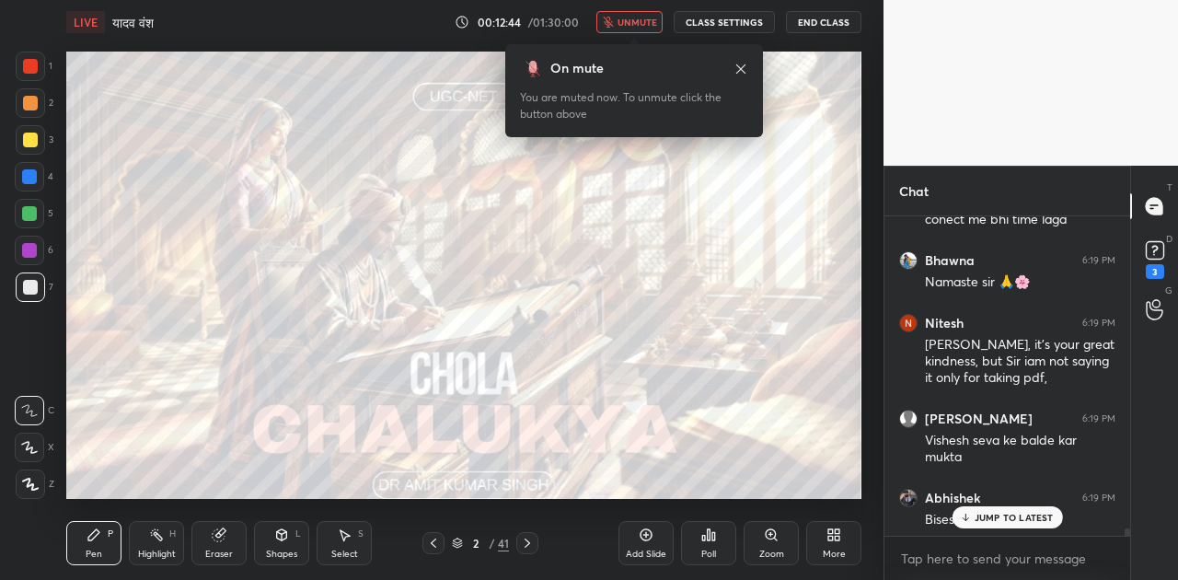
click at [639, 23] on span "unmute" at bounding box center [638, 22] width 40 height 13
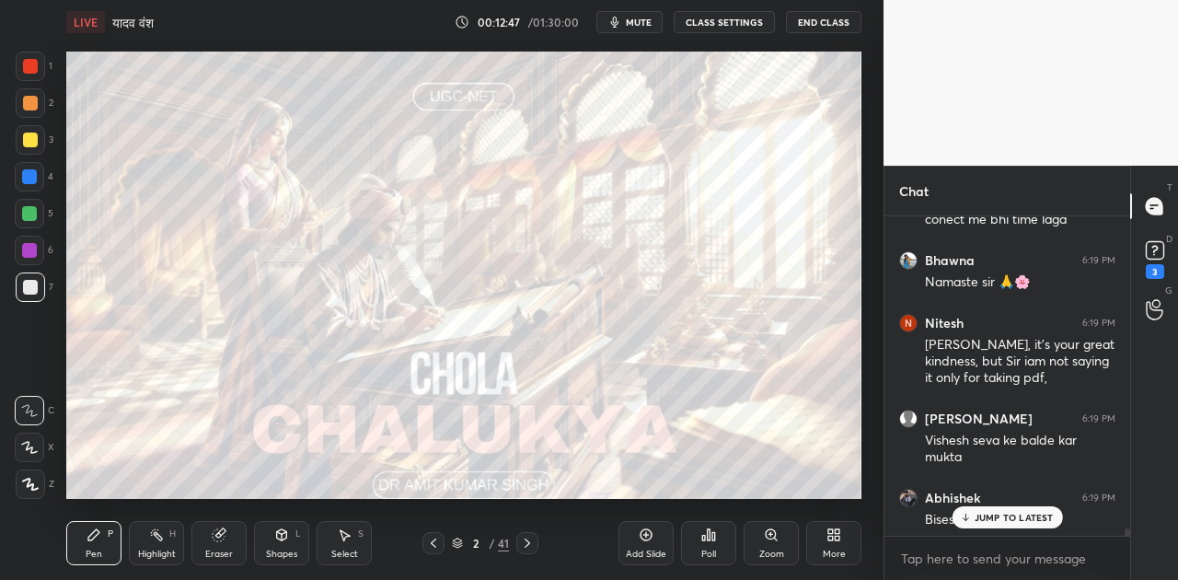
click at [993, 519] on p "JUMP TO LATEST" at bounding box center [1014, 517] width 79 height 11
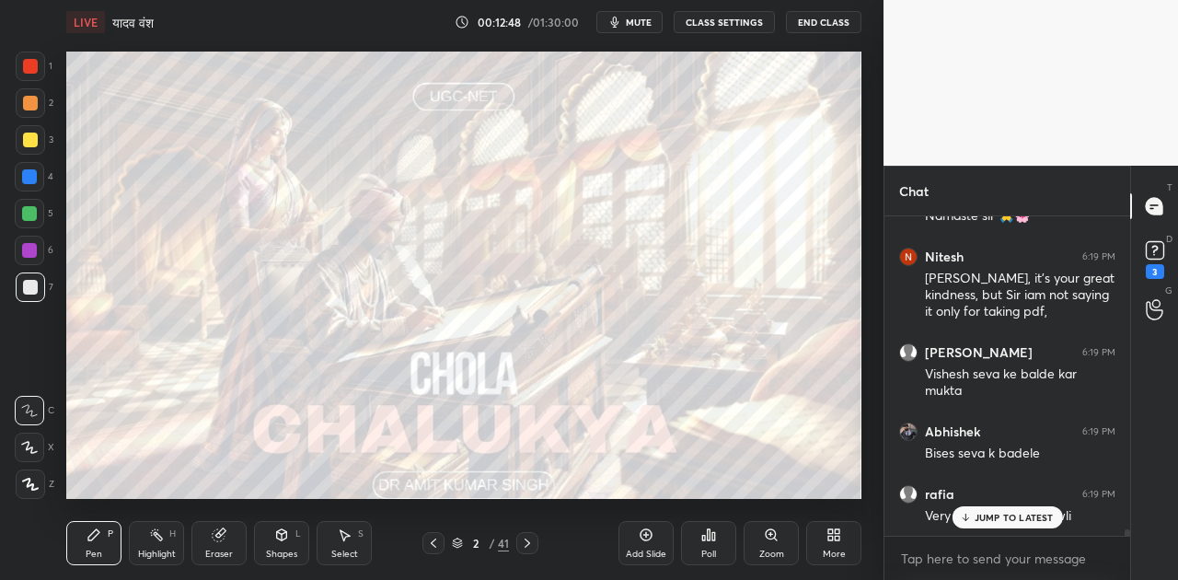
click at [993, 514] on p "JUMP TO LATEST" at bounding box center [1014, 517] width 79 height 11
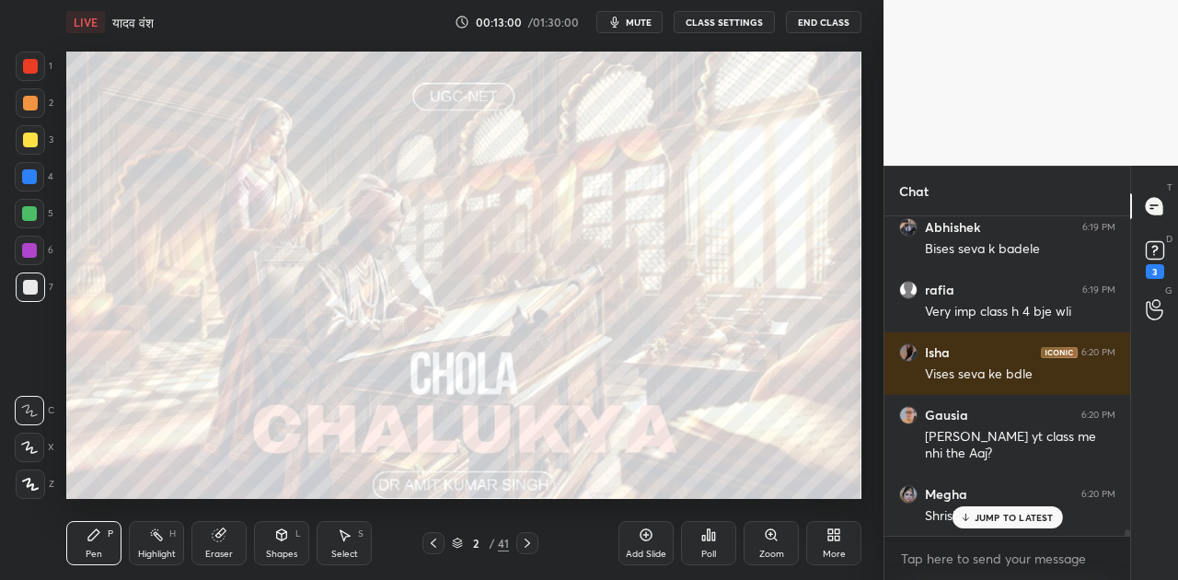
click at [984, 516] on p "JUMP TO LATEST" at bounding box center [1014, 517] width 79 height 11
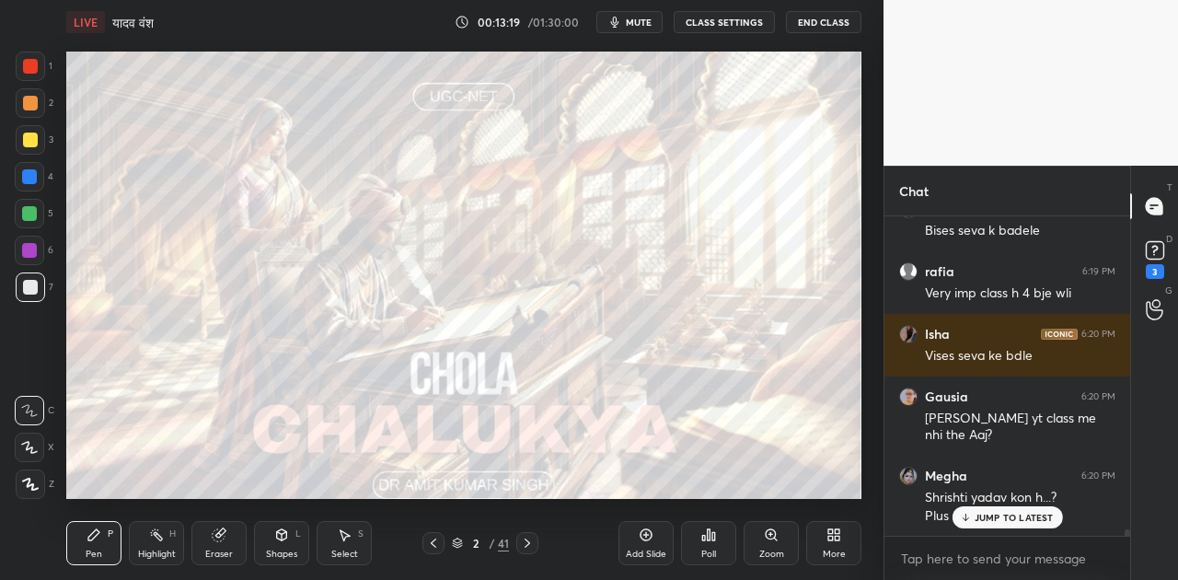
click at [1027, 517] on p "JUMP TO LATEST" at bounding box center [1014, 517] width 79 height 11
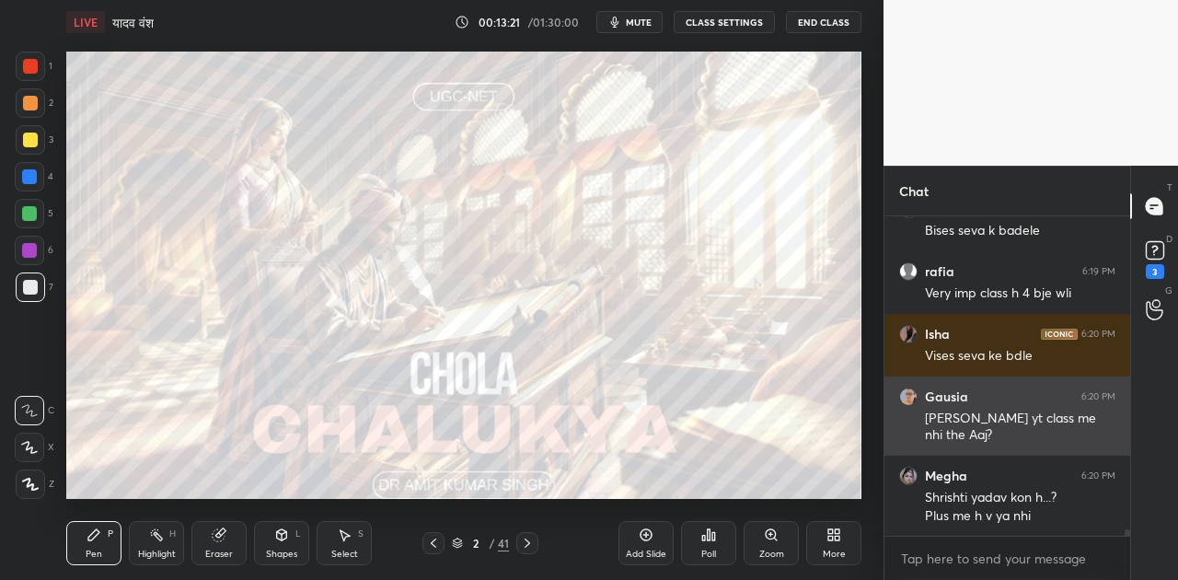
scroll to position [15853, 0]
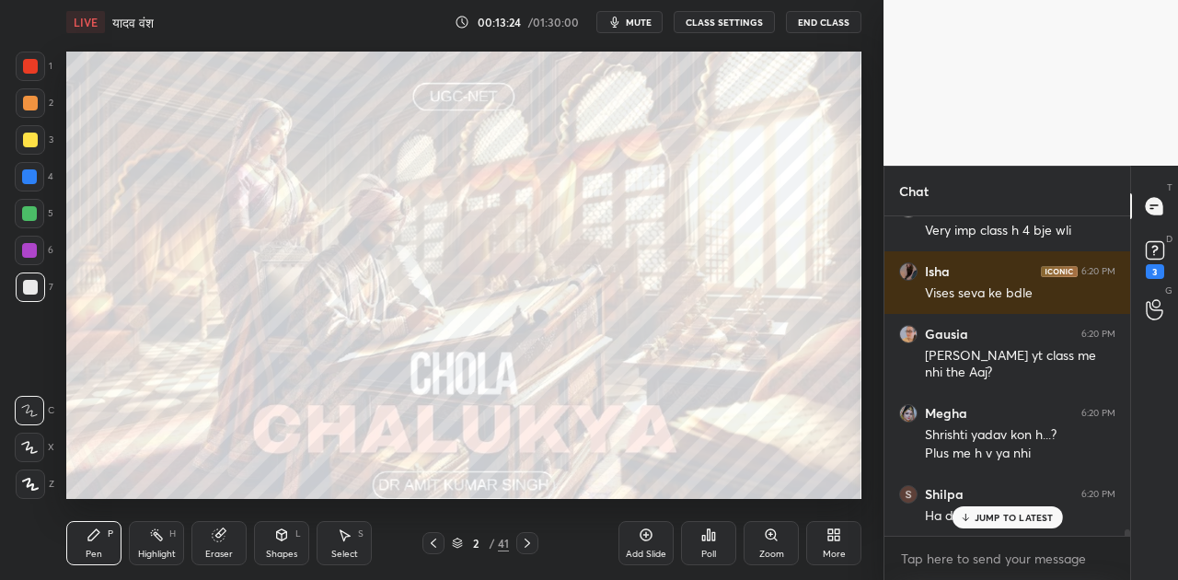
click at [990, 520] on p "JUMP TO LATEST" at bounding box center [1014, 517] width 79 height 11
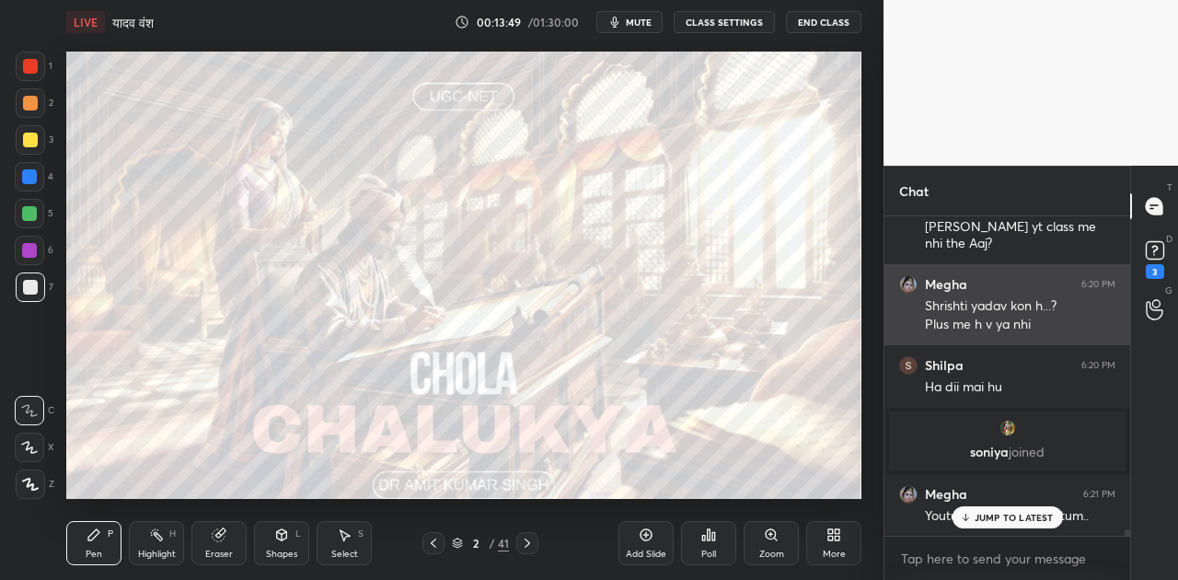
scroll to position [15320, 0]
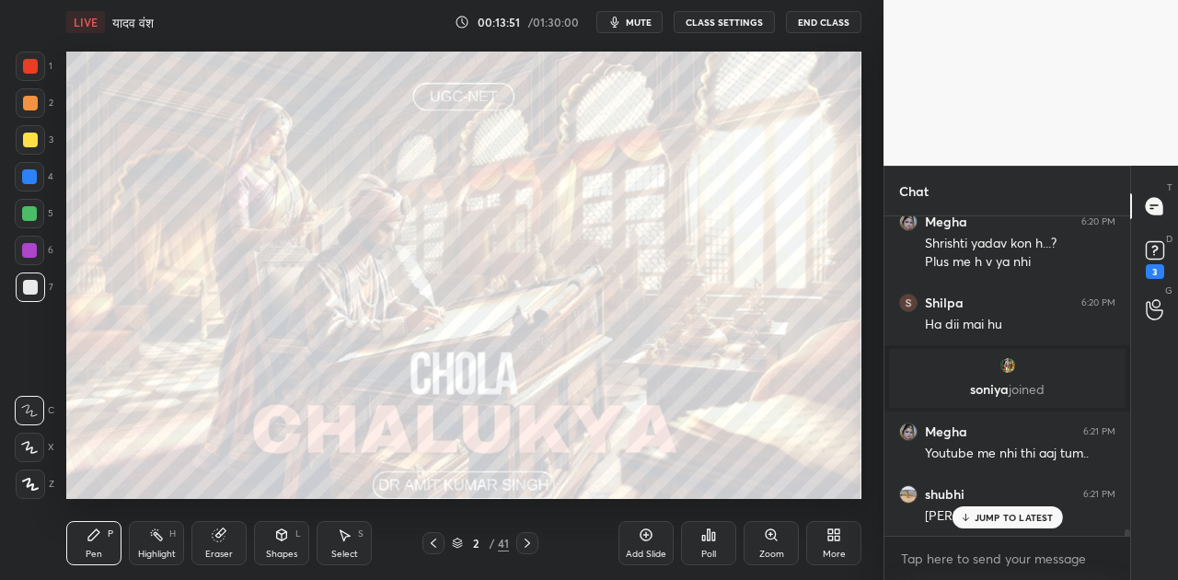
click at [996, 510] on div "JUMP TO LATEST" at bounding box center [1007, 517] width 110 height 22
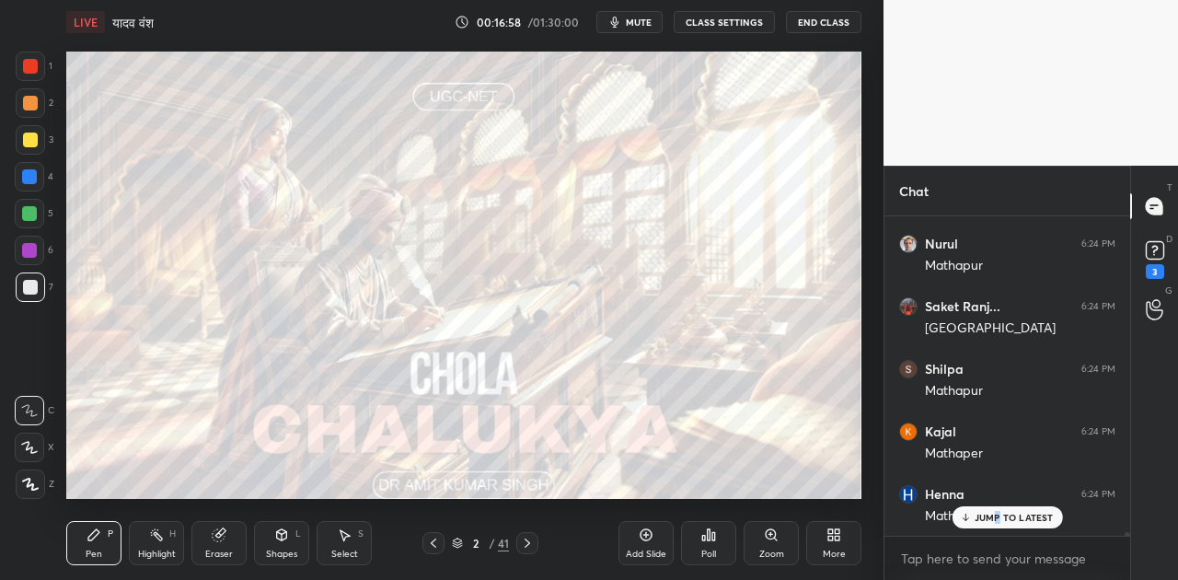
scroll to position [26008, 0]
click at [1005, 512] on p "JUMP TO LATEST" at bounding box center [1014, 517] width 79 height 11
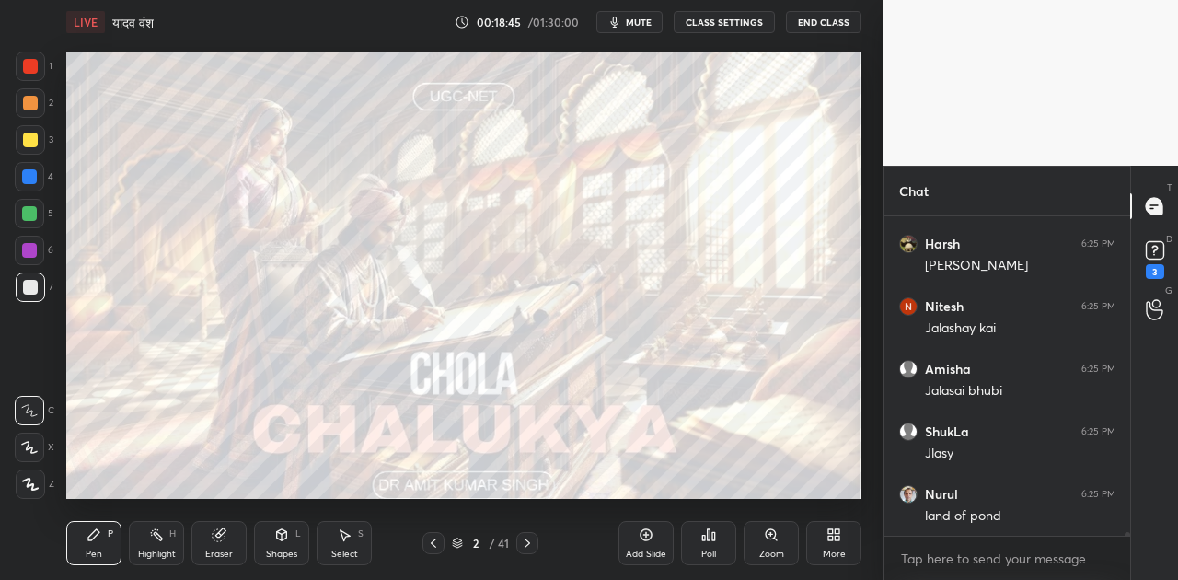
scroll to position [30114, 0]
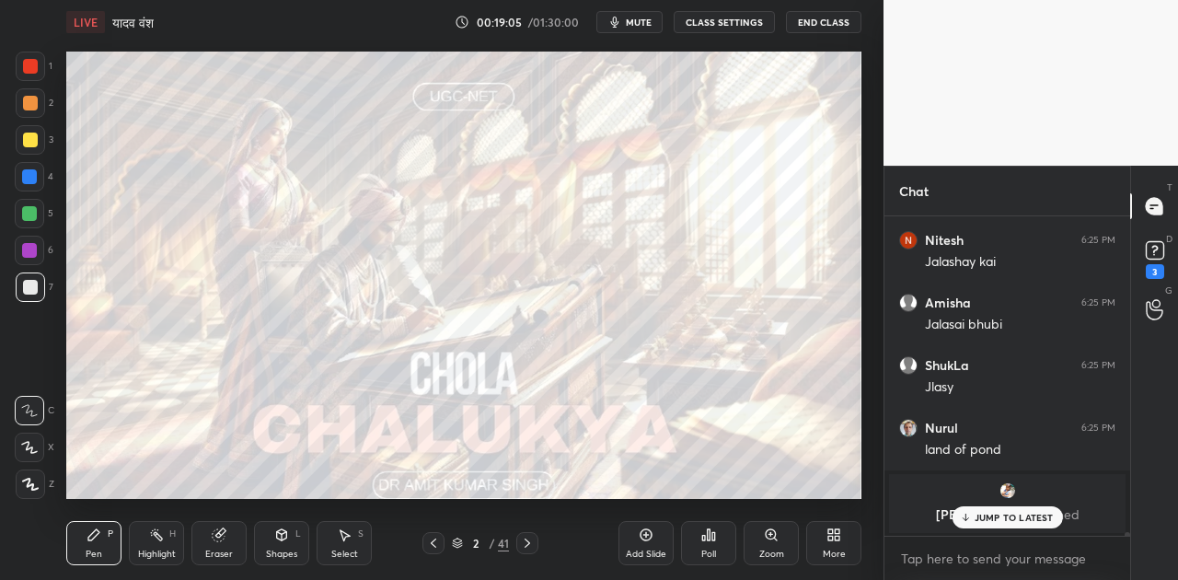
click at [1015, 518] on p "JUMP TO LATEST" at bounding box center [1014, 517] width 79 height 11
click at [521, 540] on icon at bounding box center [527, 543] width 15 height 15
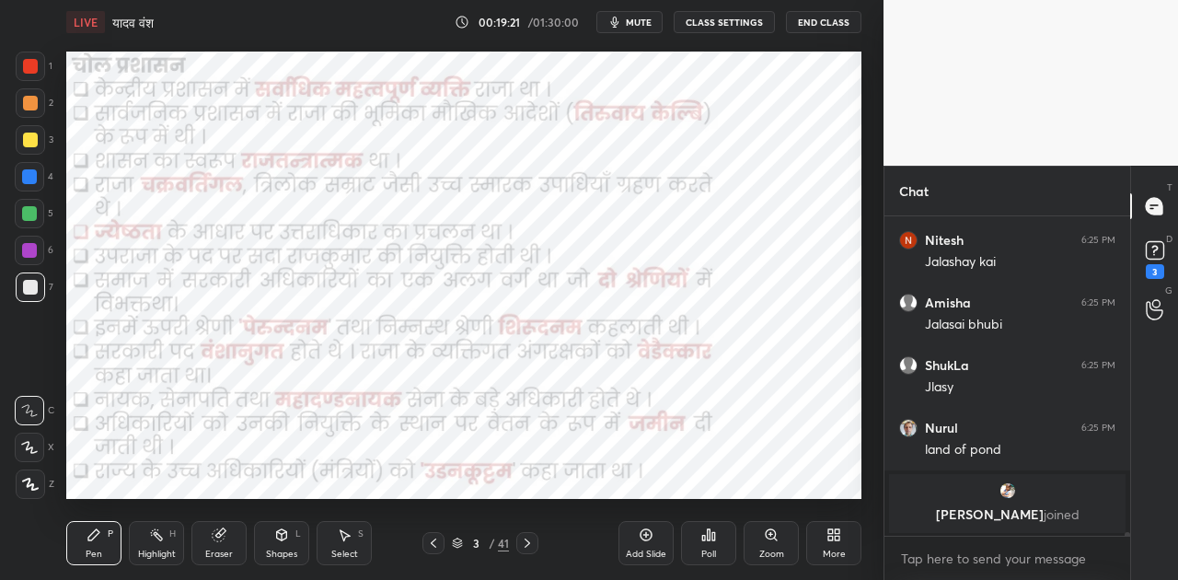
click at [645, 540] on icon at bounding box center [647, 535] width 12 height 12
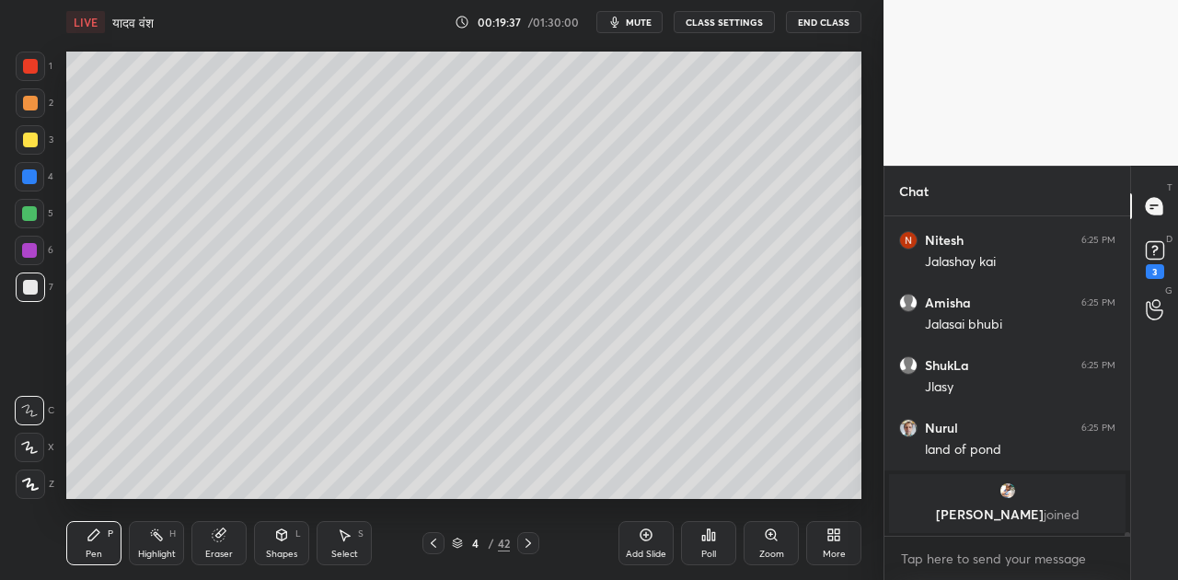
click at [652, 22] on span "mute" at bounding box center [639, 22] width 26 height 13
click at [26, 485] on icon at bounding box center [30, 484] width 17 height 13
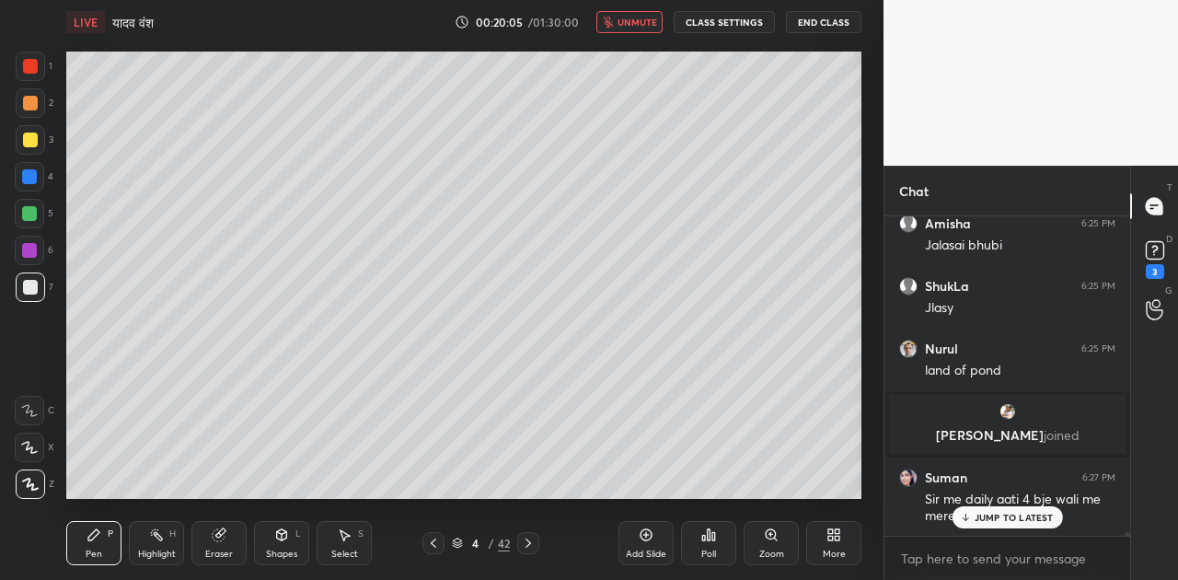
click at [979, 512] on p "JUMP TO LATEST" at bounding box center [1014, 517] width 79 height 11
click at [29, 414] on icon at bounding box center [29, 410] width 17 height 13
click at [280, 529] on icon at bounding box center [282, 534] width 10 height 11
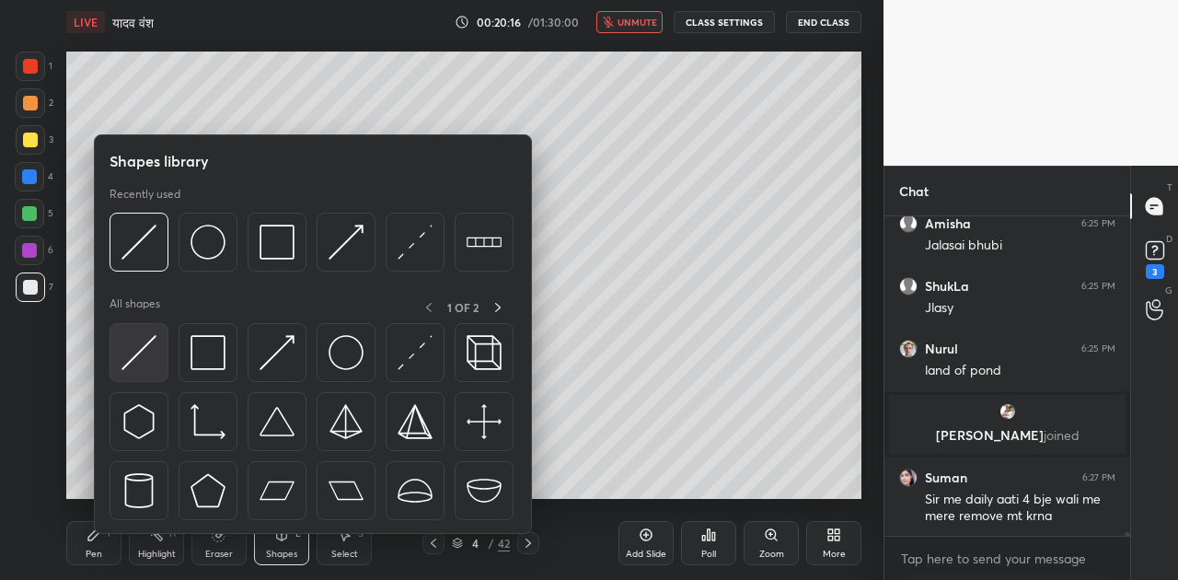
click at [135, 344] on img at bounding box center [139, 352] width 35 height 35
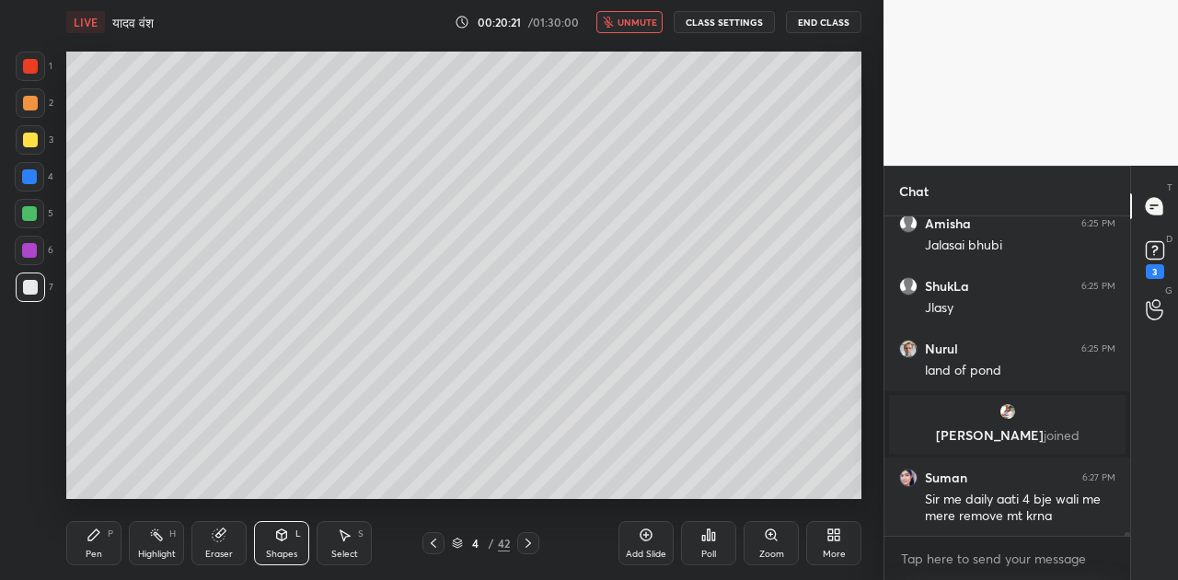
scroll to position [30273, 0]
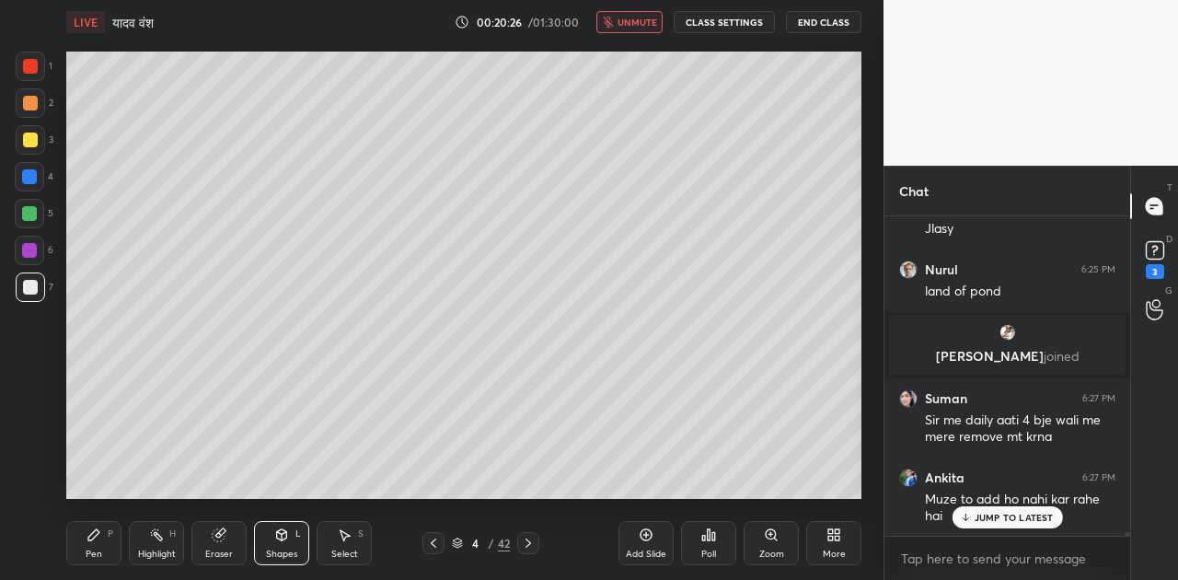
click at [93, 545] on div "Pen P" at bounding box center [93, 543] width 55 height 44
click at [1005, 517] on p "JUMP TO LATEST" at bounding box center [1014, 517] width 79 height 11
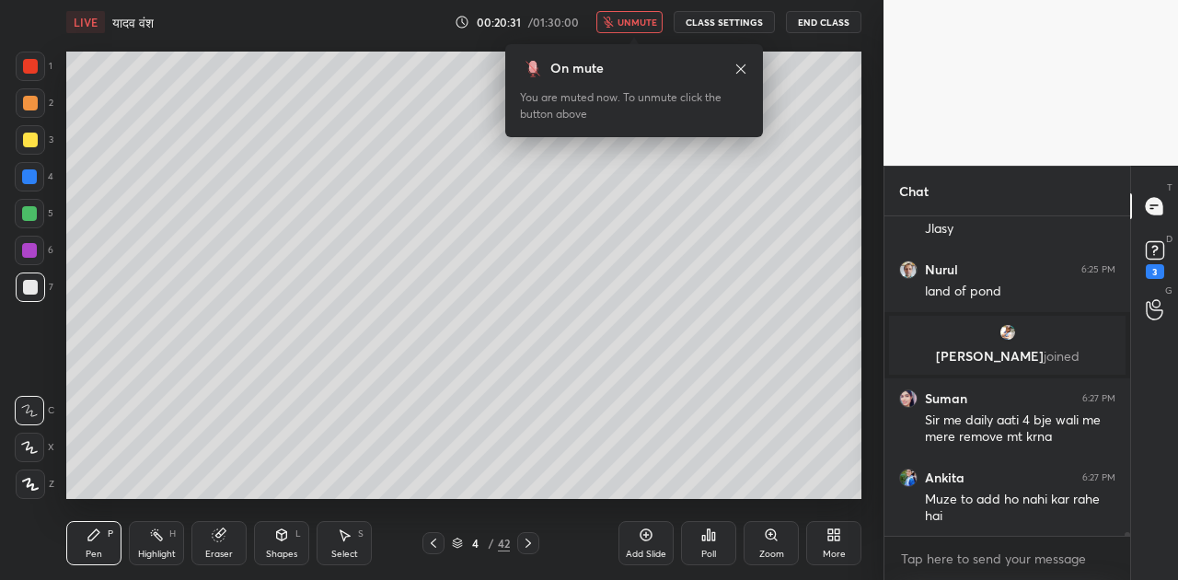
click at [632, 29] on button "unmute" at bounding box center [630, 22] width 66 height 22
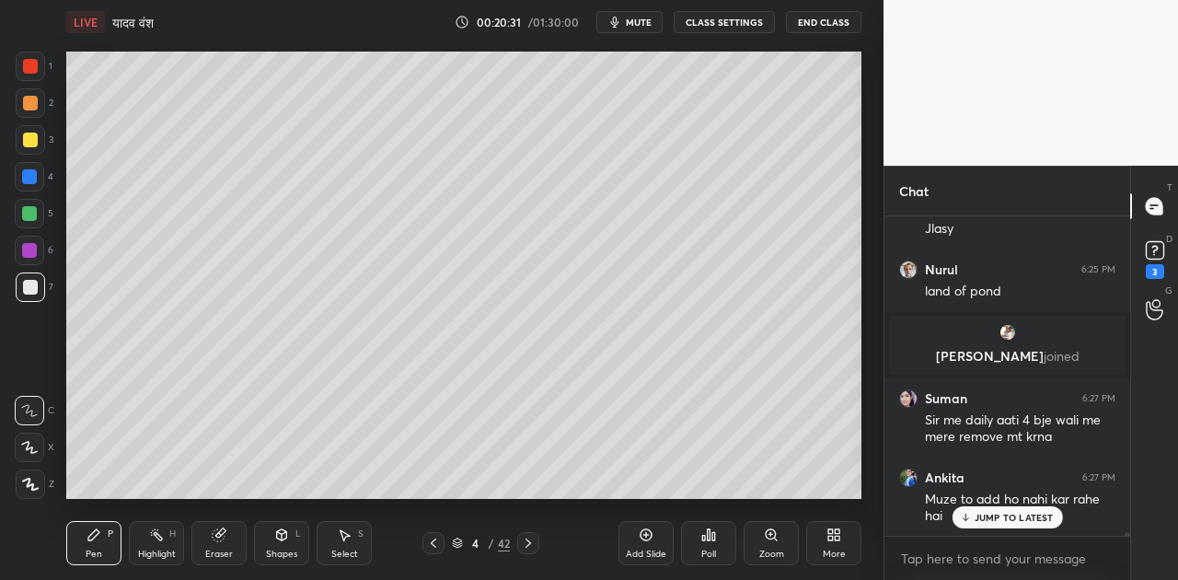
scroll to position [30352, 0]
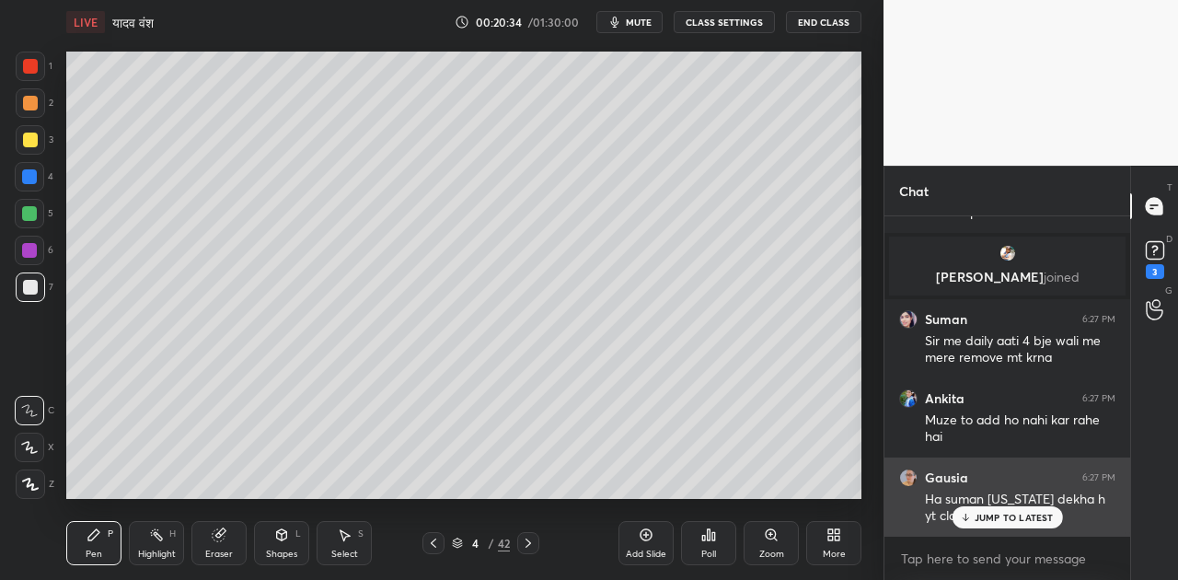
click at [998, 512] on p "JUMP TO LATEST" at bounding box center [1014, 517] width 79 height 11
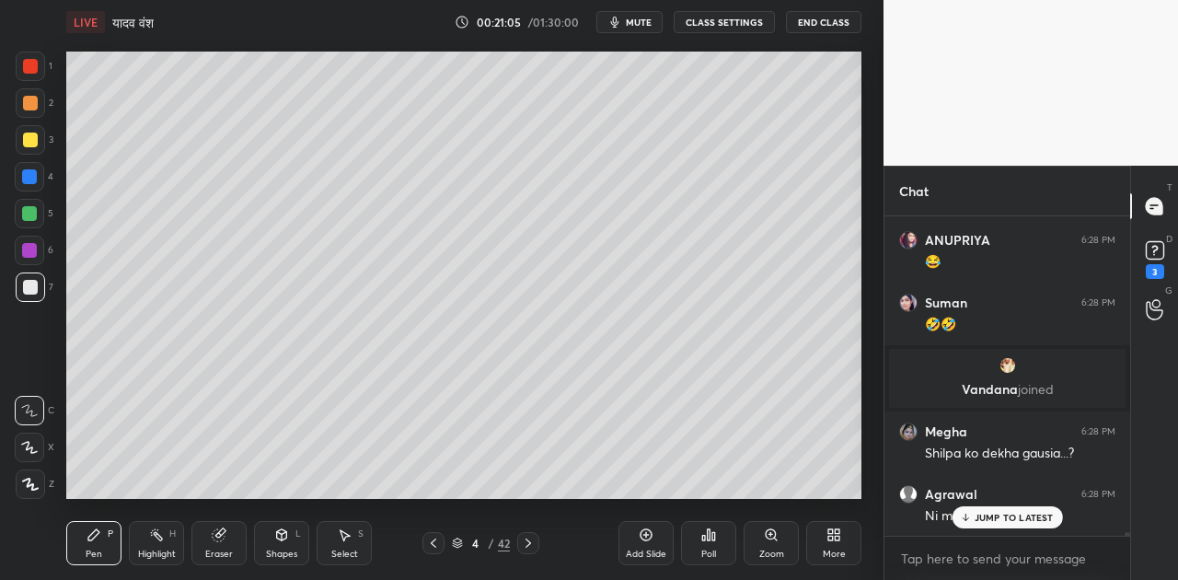
scroll to position [30856, 0]
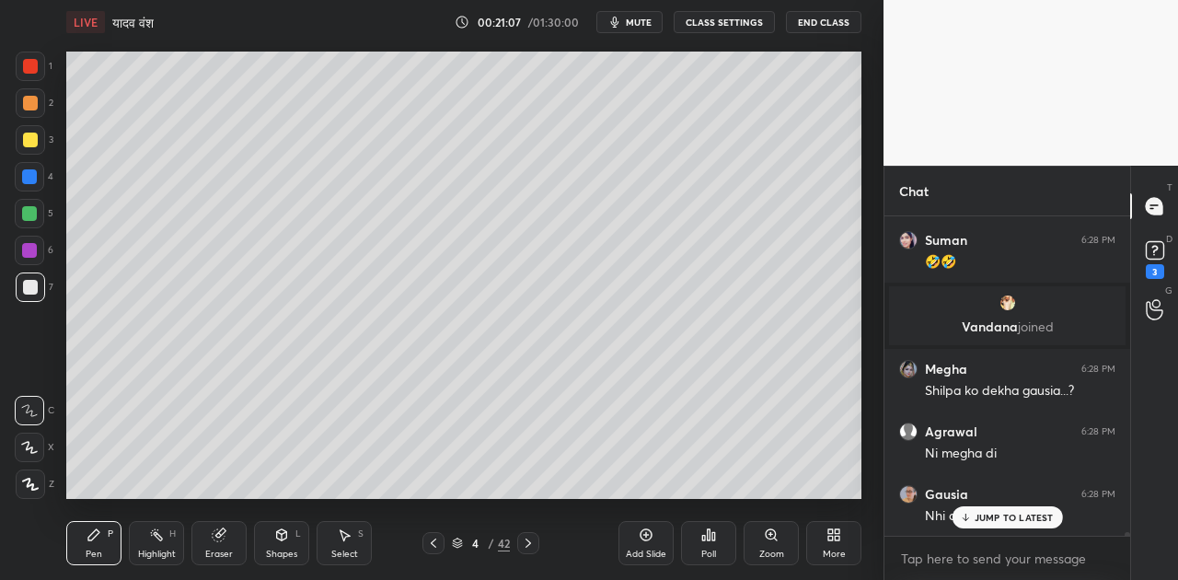
click at [34, 134] on div at bounding box center [30, 140] width 15 height 15
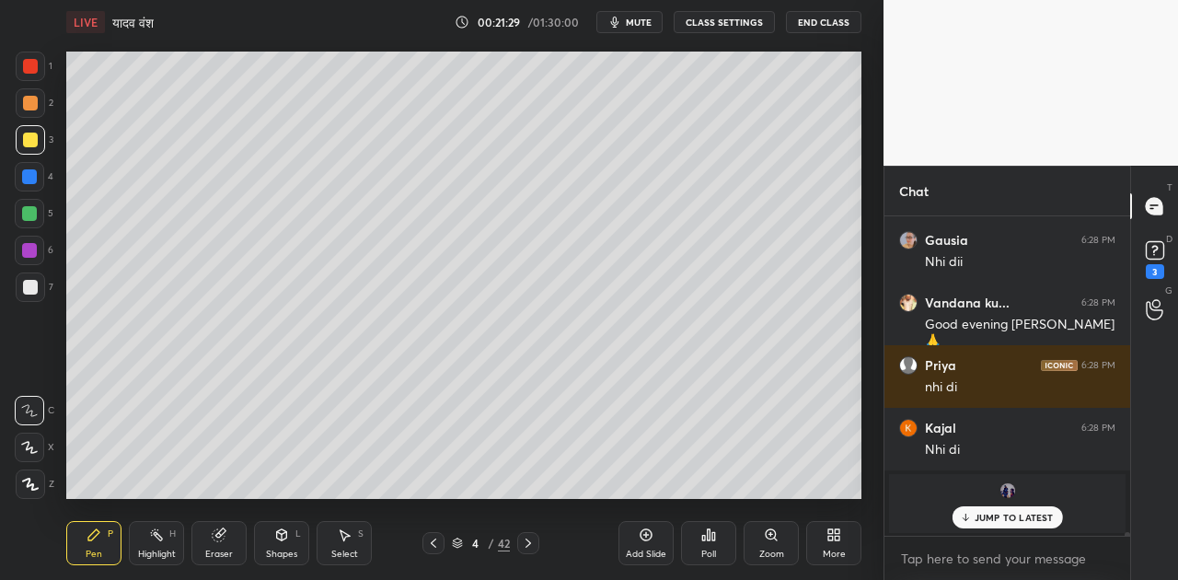
scroll to position [31190, 0]
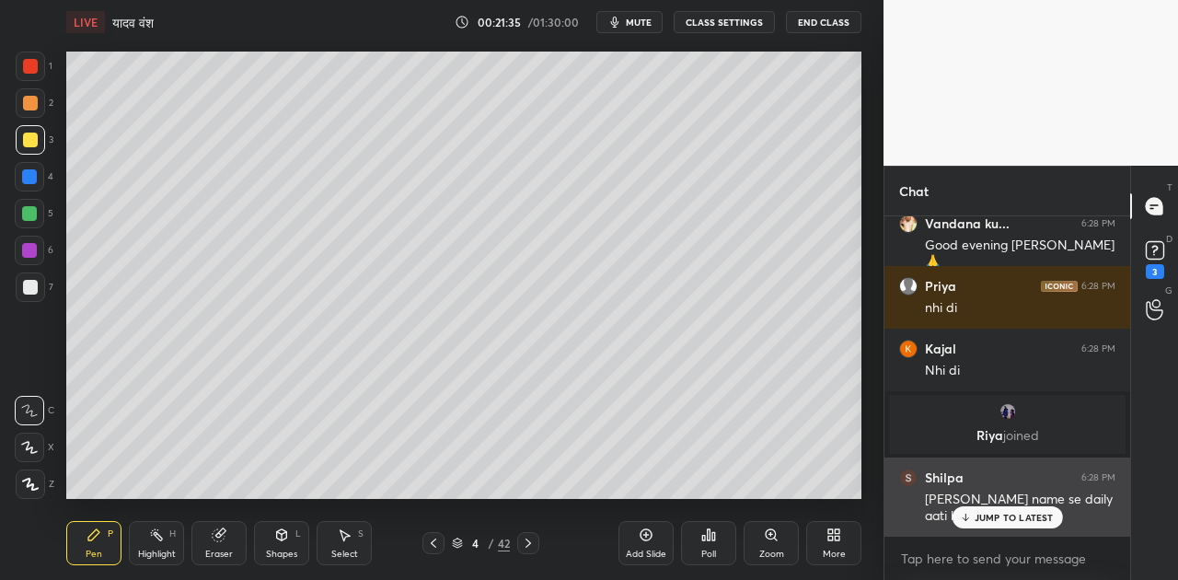
click at [987, 516] on p "JUMP TO LATEST" at bounding box center [1014, 517] width 79 height 11
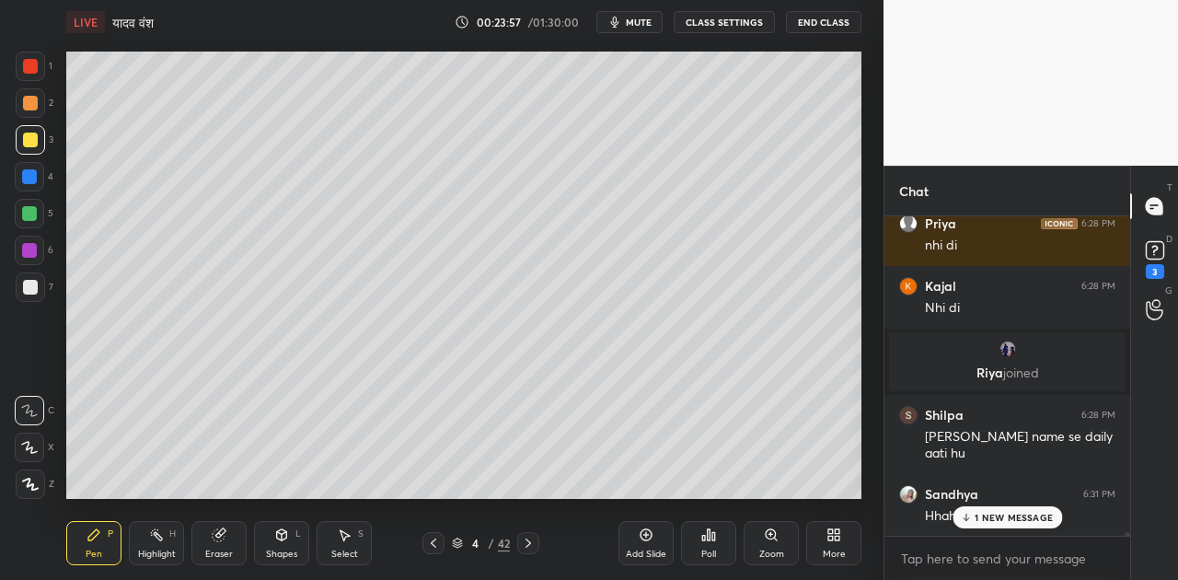
scroll to position [31315, 0]
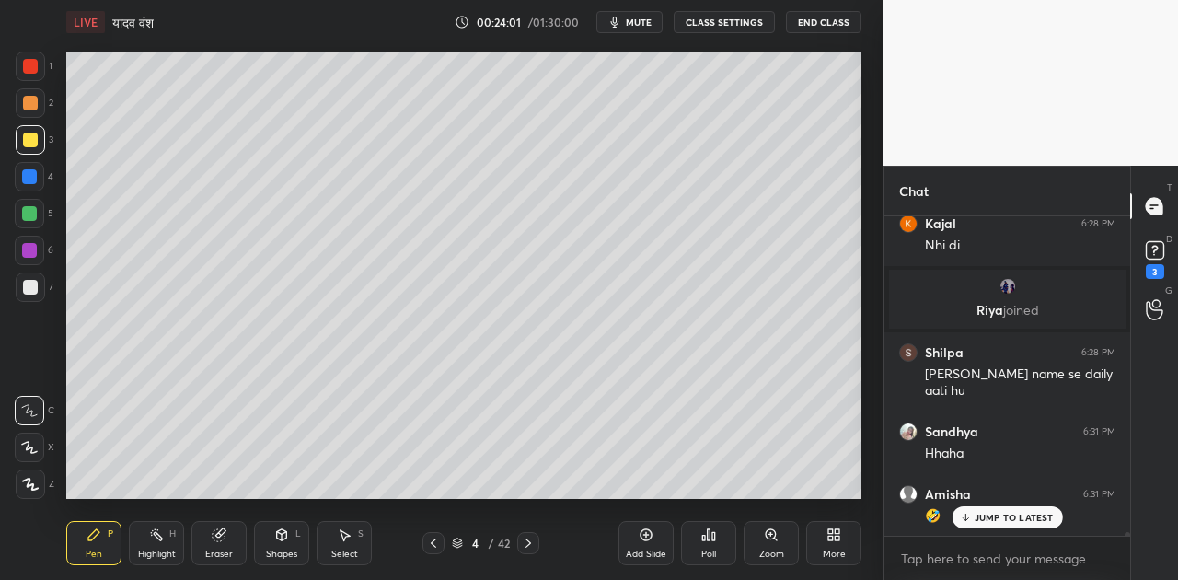
click at [636, 24] on span "mute" at bounding box center [639, 22] width 26 height 13
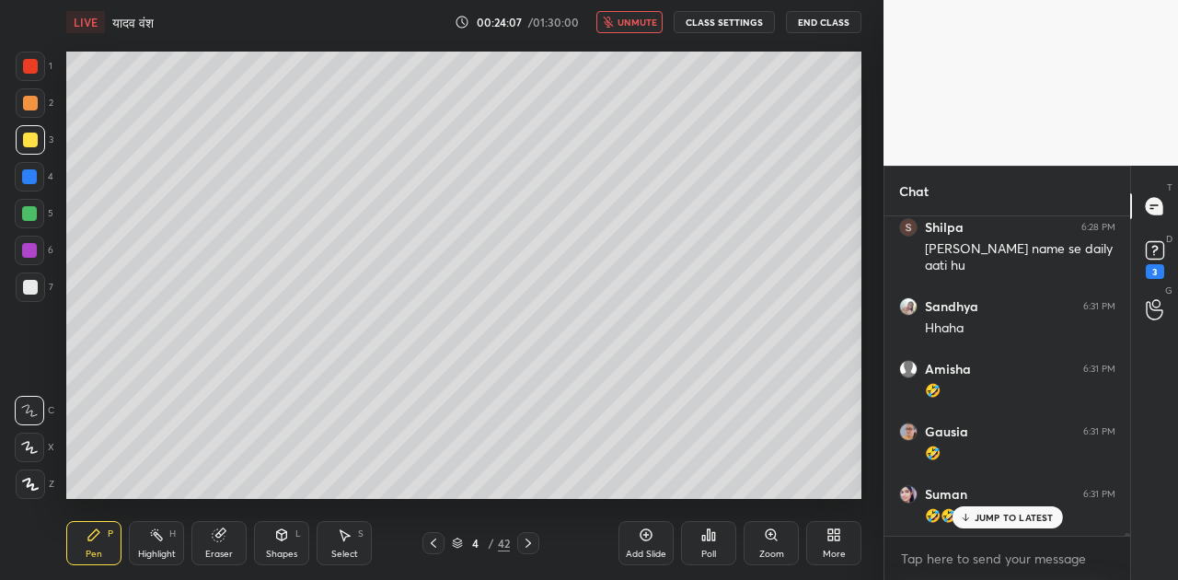
scroll to position [31503, 0]
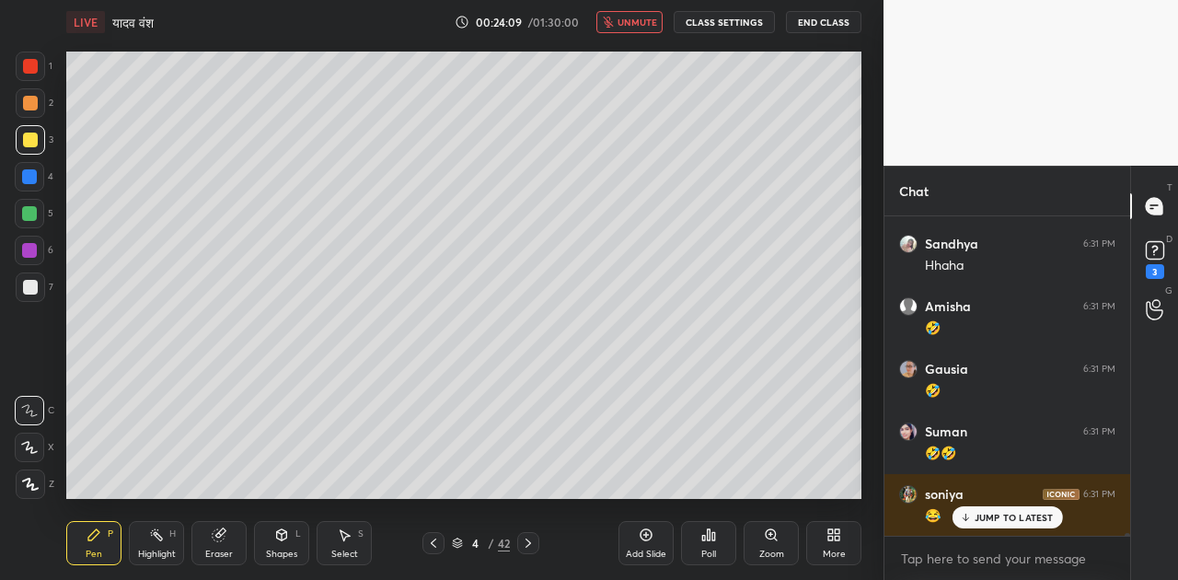
click at [635, 20] on span "unmute" at bounding box center [638, 22] width 40 height 13
click at [294, 543] on div "Shapes L" at bounding box center [281, 543] width 55 height 44
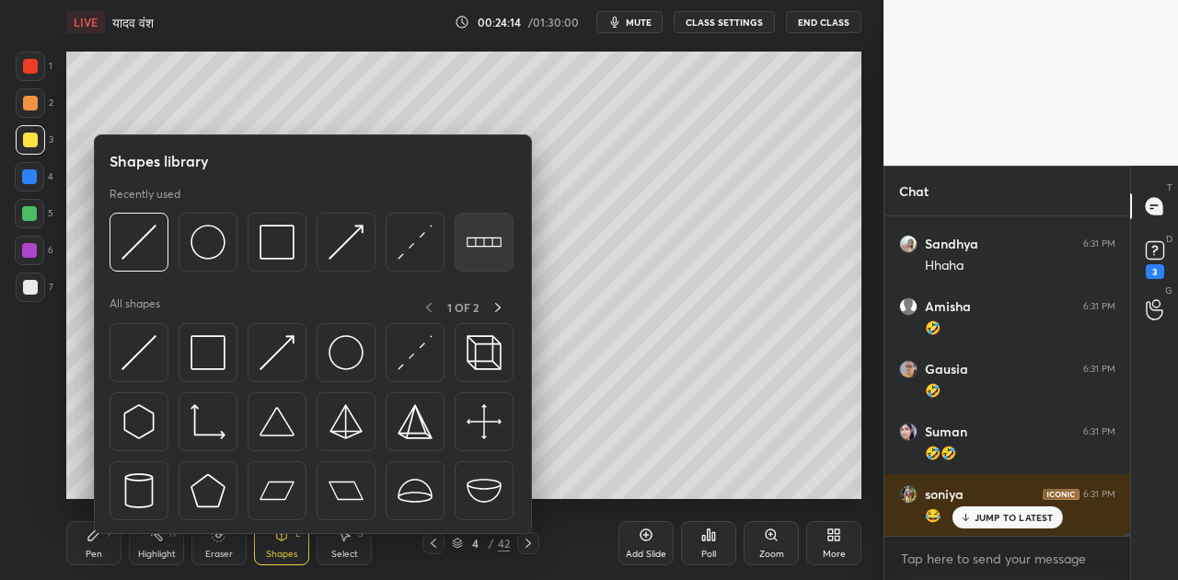
click at [488, 241] on img at bounding box center [484, 242] width 35 height 35
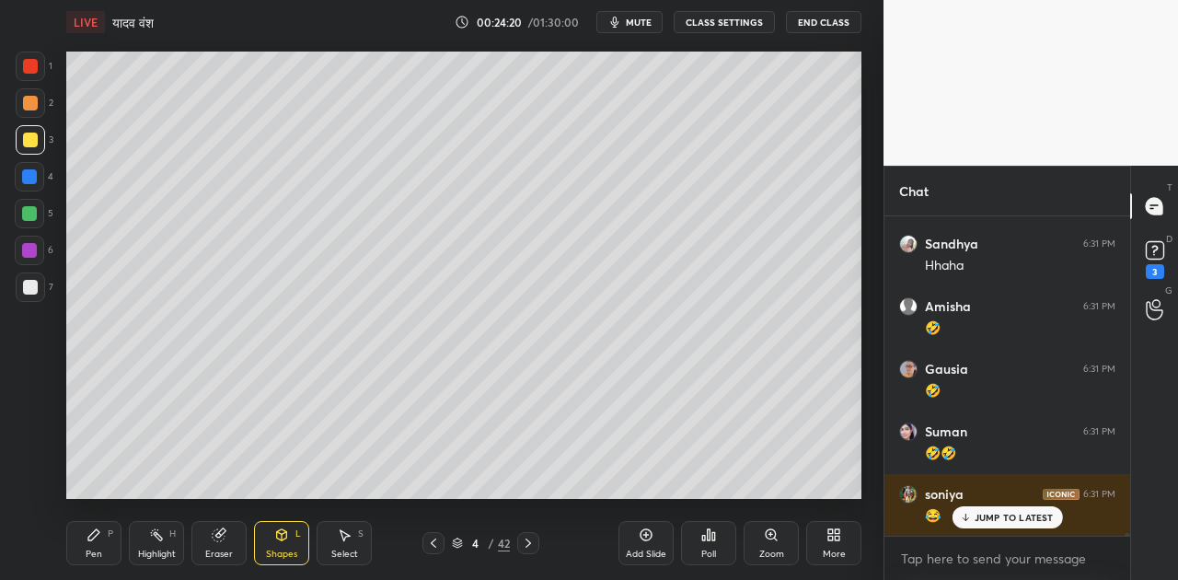
click at [83, 535] on div "Pen P" at bounding box center [93, 543] width 55 height 44
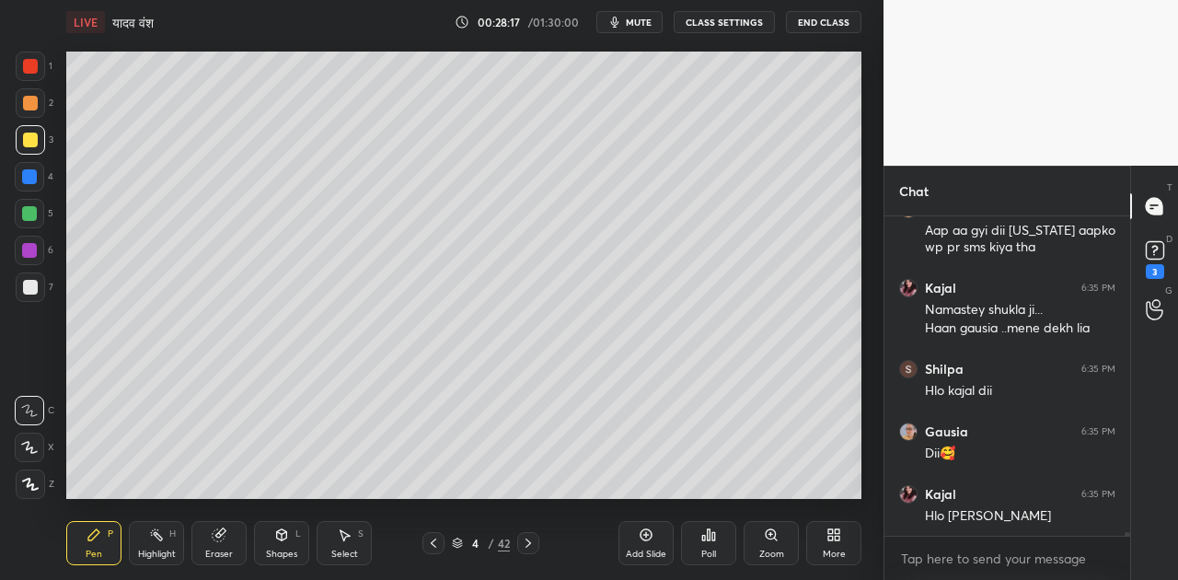
scroll to position [28262, 0]
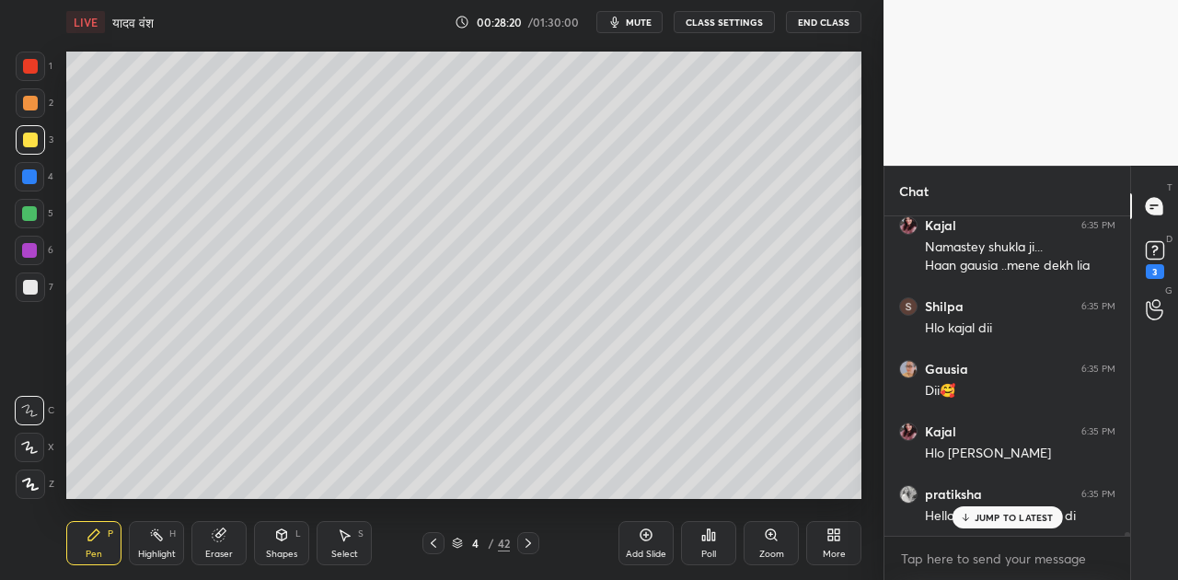
click at [1030, 519] on p "JUMP TO LATEST" at bounding box center [1014, 517] width 79 height 11
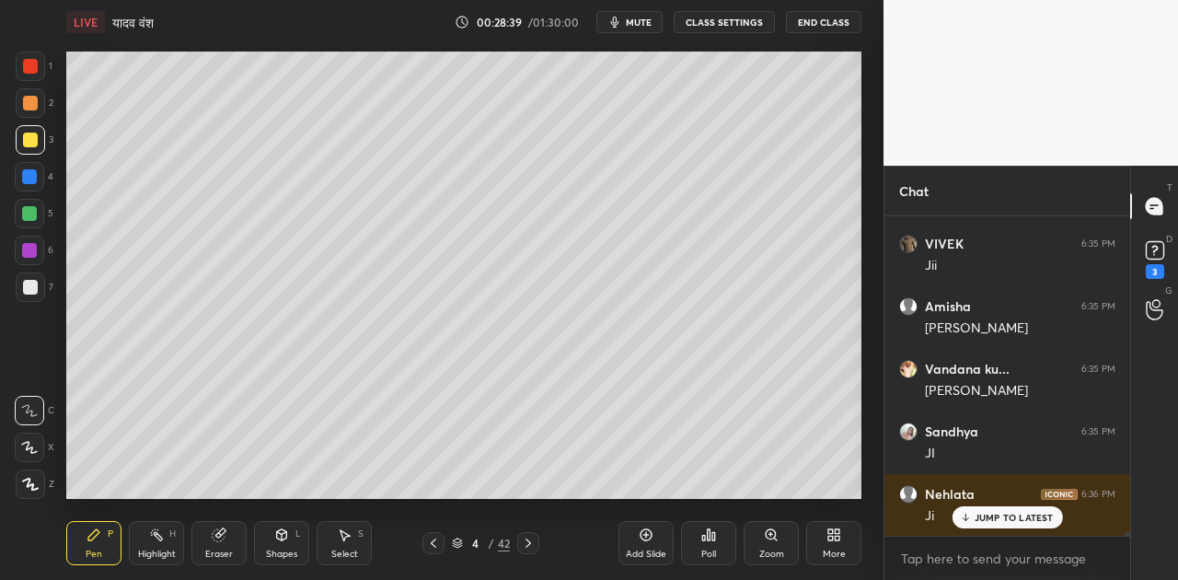
scroll to position [29326, 0]
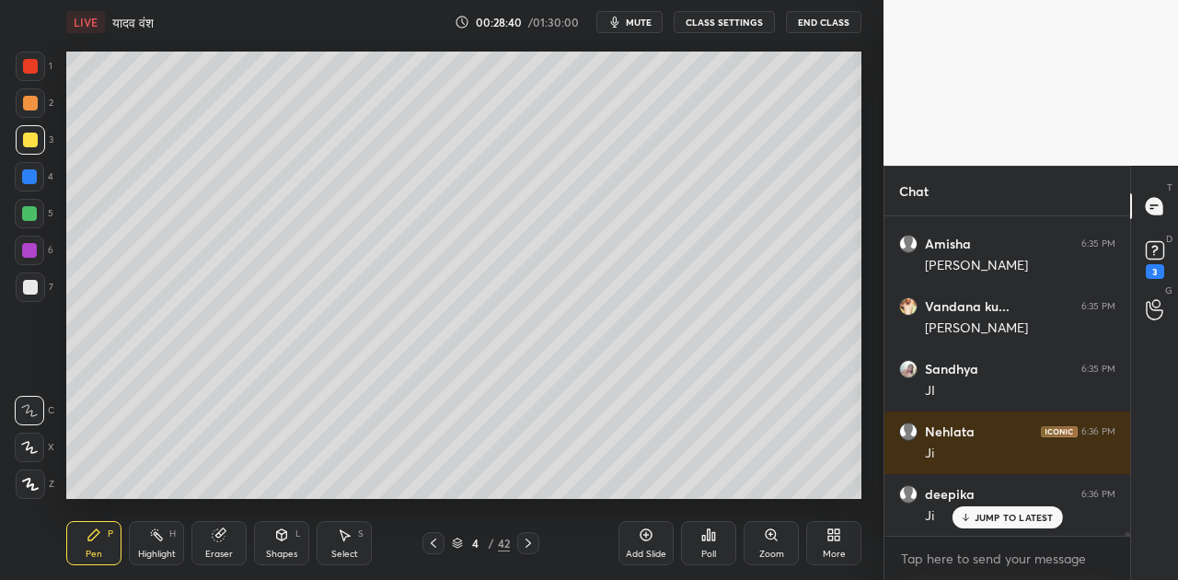
click at [640, 538] on icon at bounding box center [646, 535] width 15 height 15
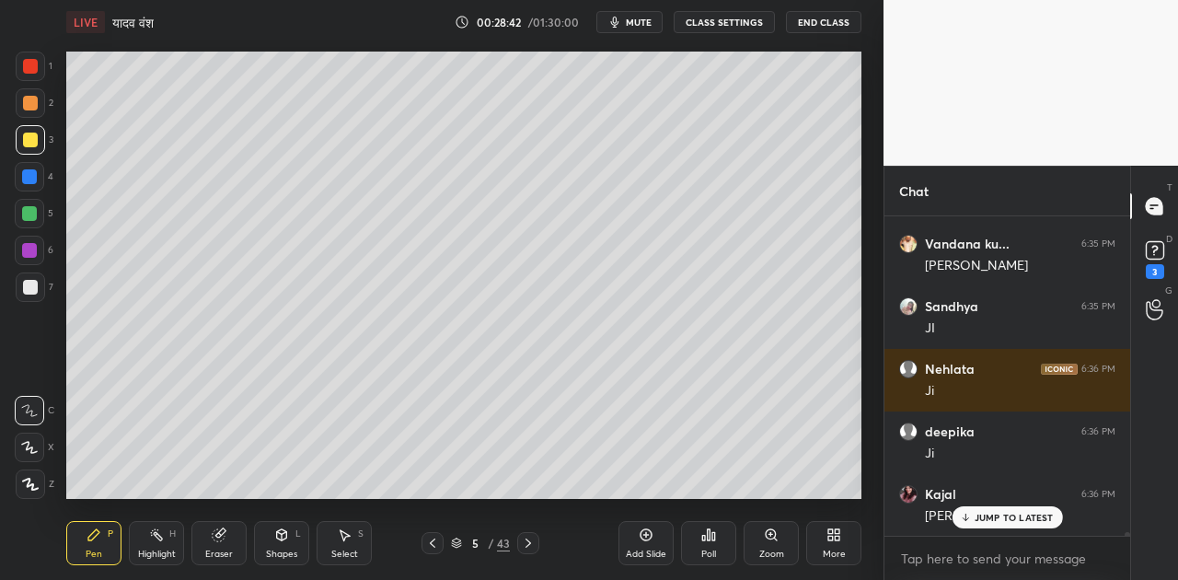
click at [33, 489] on icon at bounding box center [30, 484] width 15 height 11
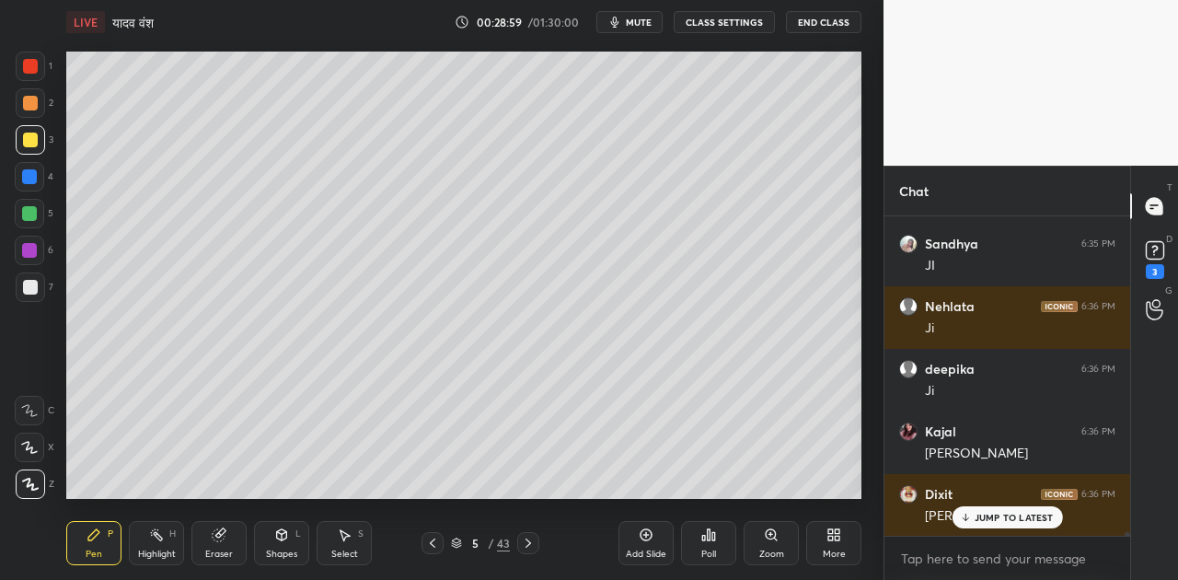
scroll to position [29514, 0]
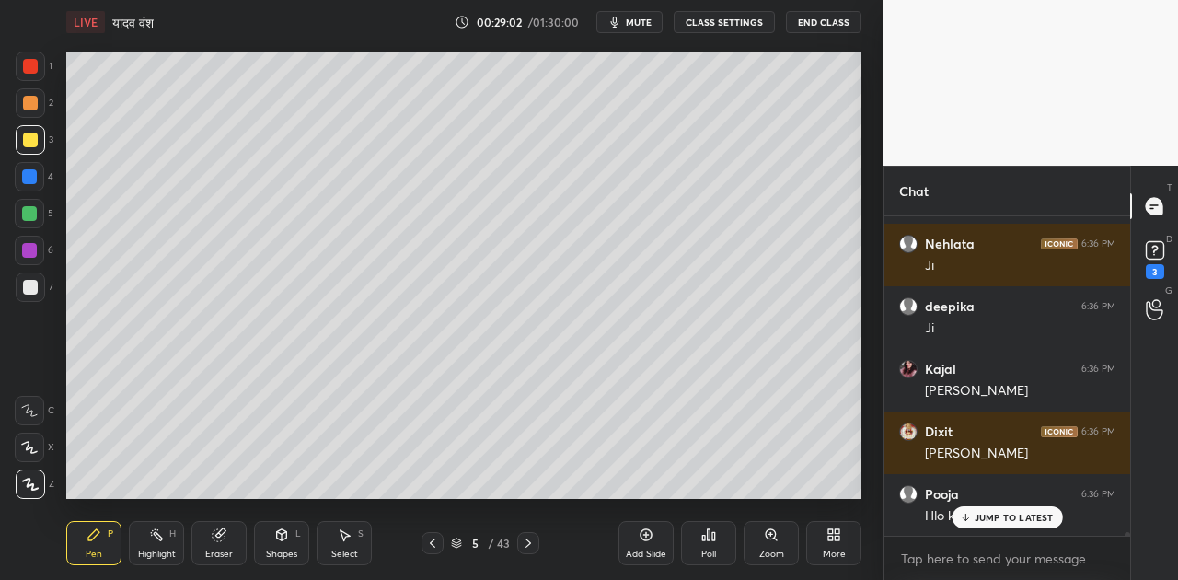
click at [37, 409] on icon at bounding box center [29, 410] width 17 height 13
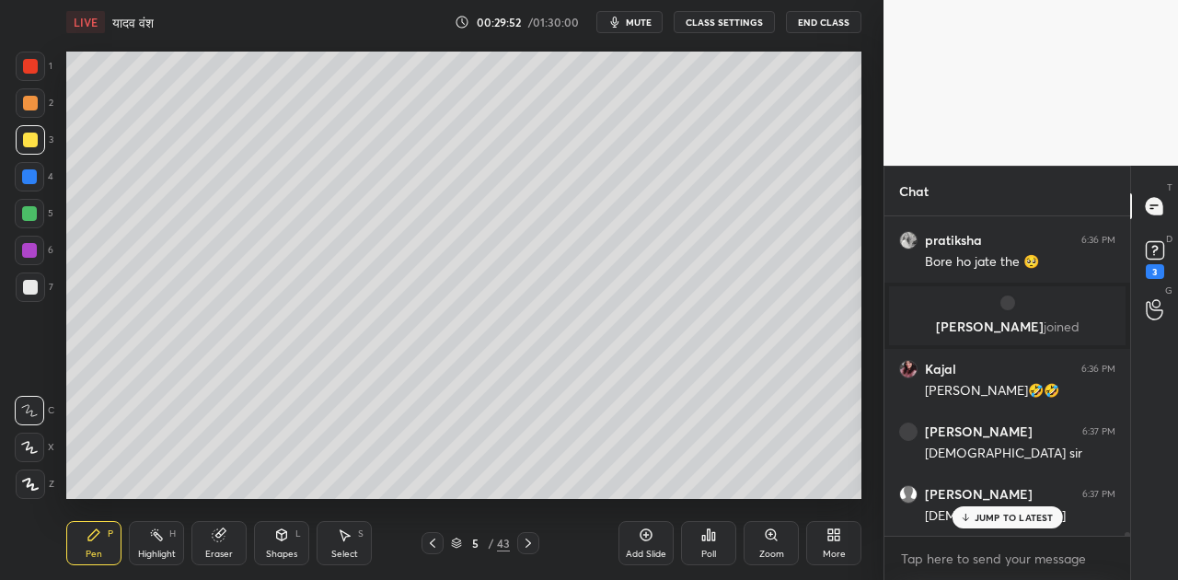
scroll to position [30098, 0]
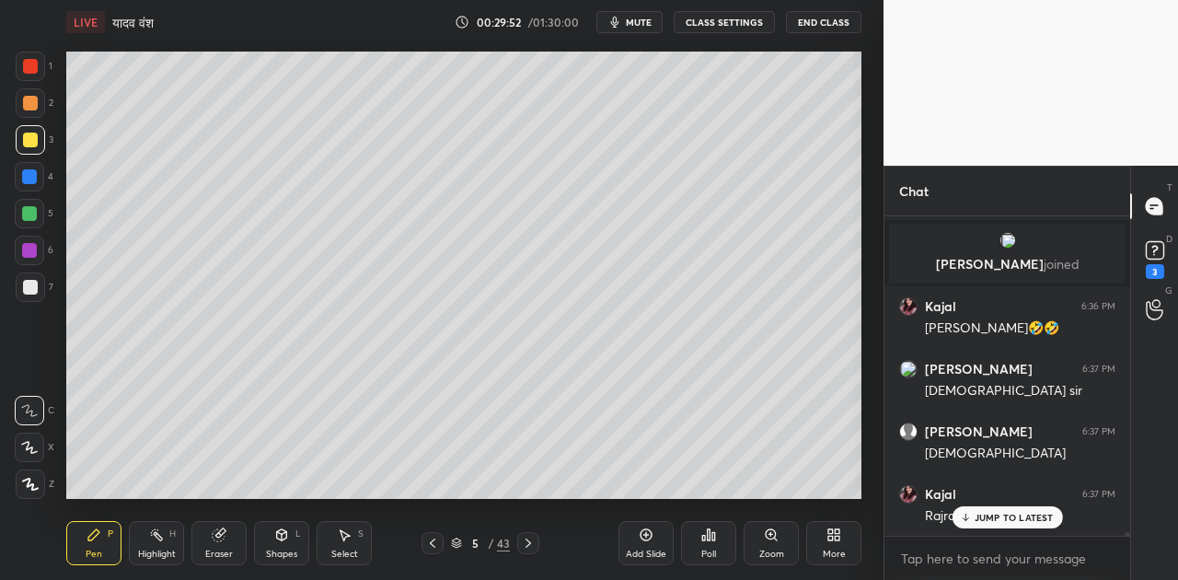
click at [971, 517] on icon at bounding box center [965, 517] width 12 height 11
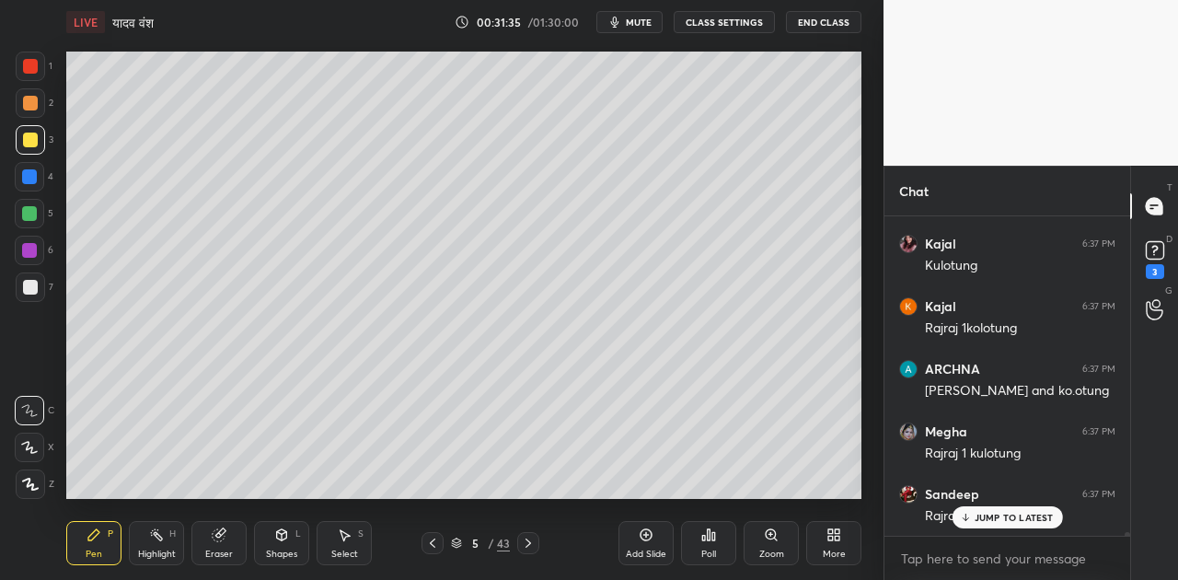
scroll to position [31350, 0]
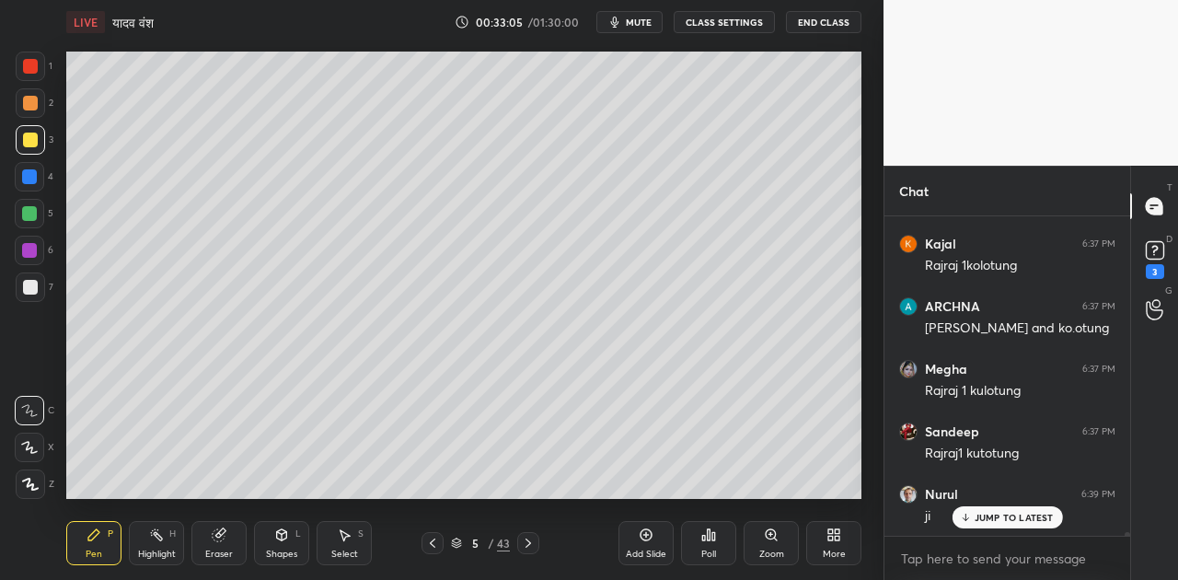
click at [282, 545] on div "Shapes L" at bounding box center [281, 543] width 55 height 44
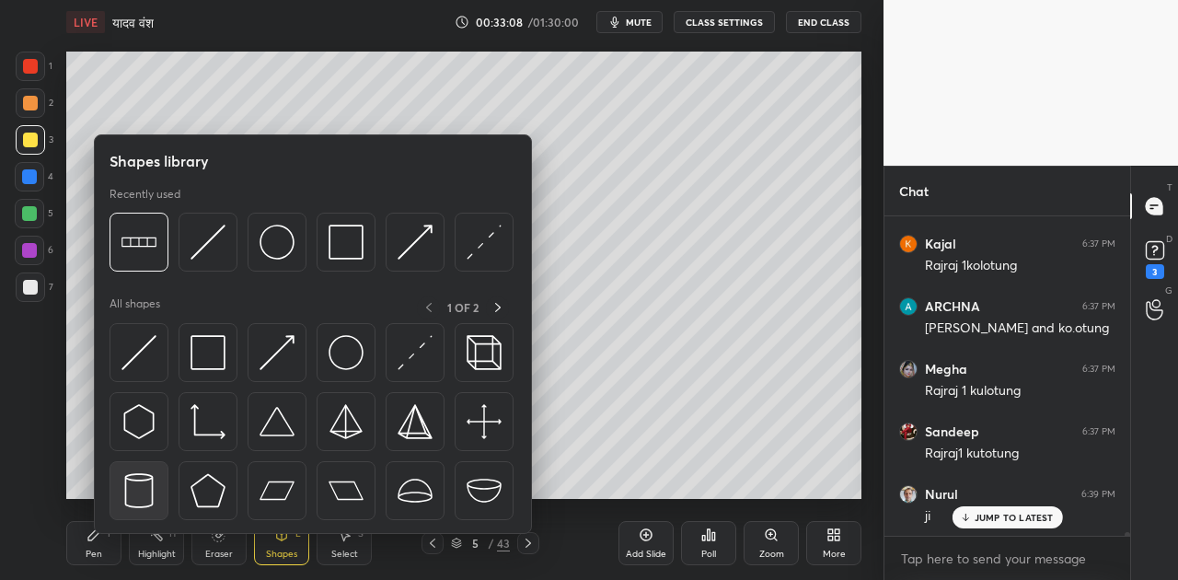
click at [152, 489] on img at bounding box center [139, 490] width 35 height 35
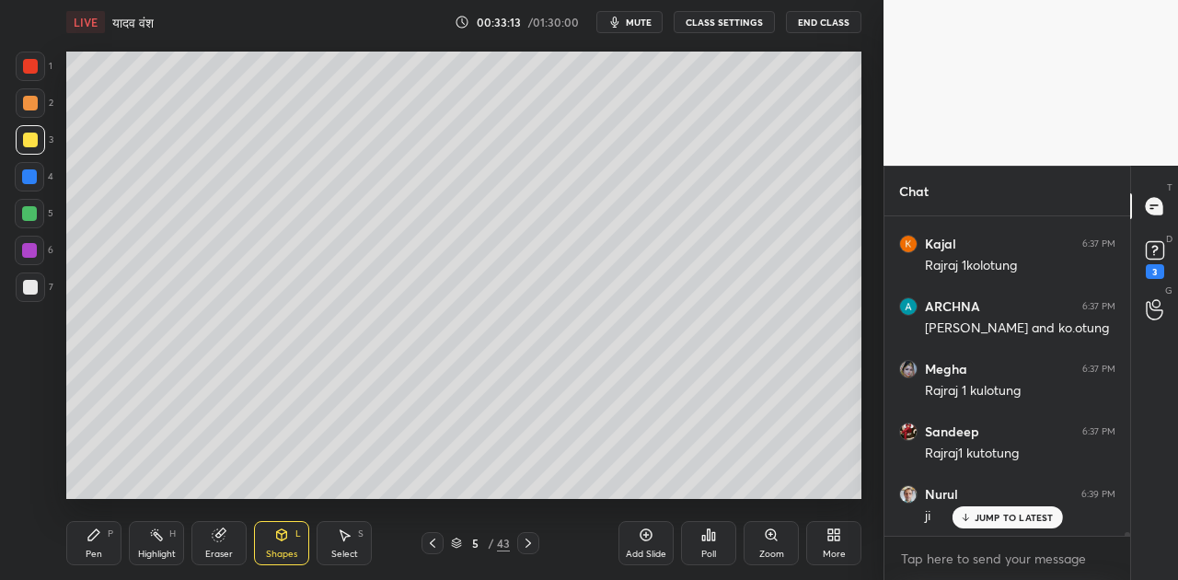
click at [99, 535] on icon at bounding box center [94, 535] width 15 height 15
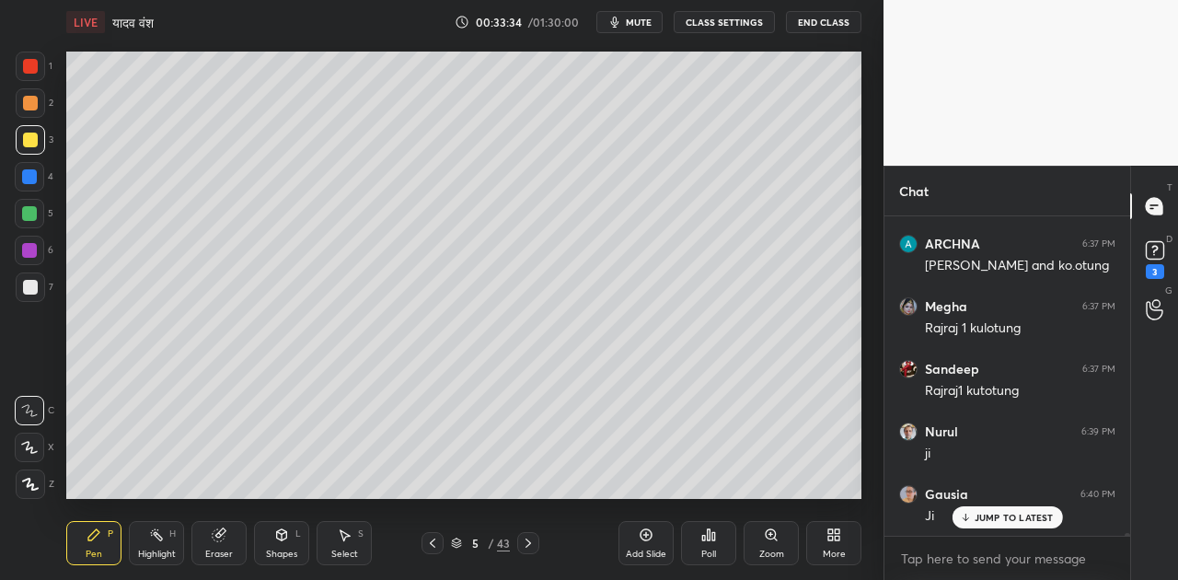
scroll to position [31475, 0]
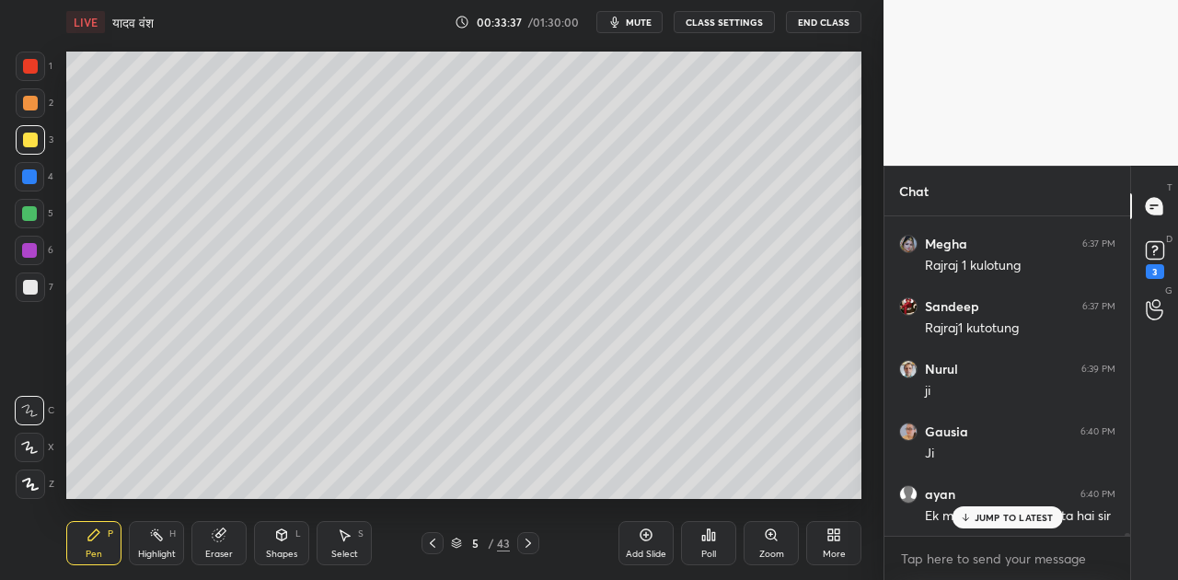
click at [275, 544] on div "Shapes L" at bounding box center [281, 543] width 55 height 44
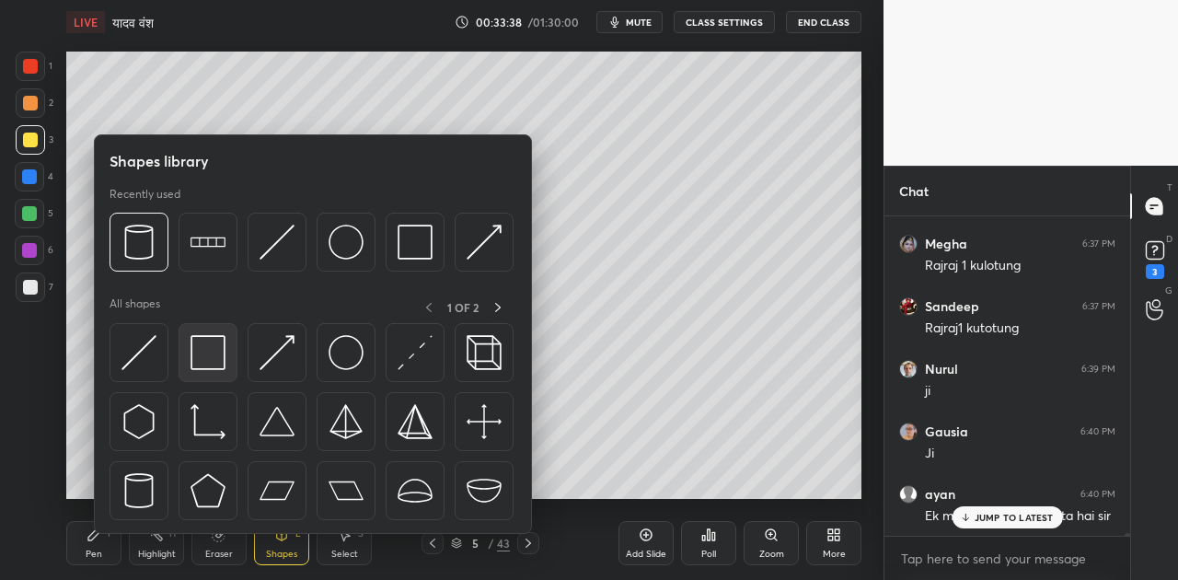
click at [203, 359] on img at bounding box center [208, 352] width 35 height 35
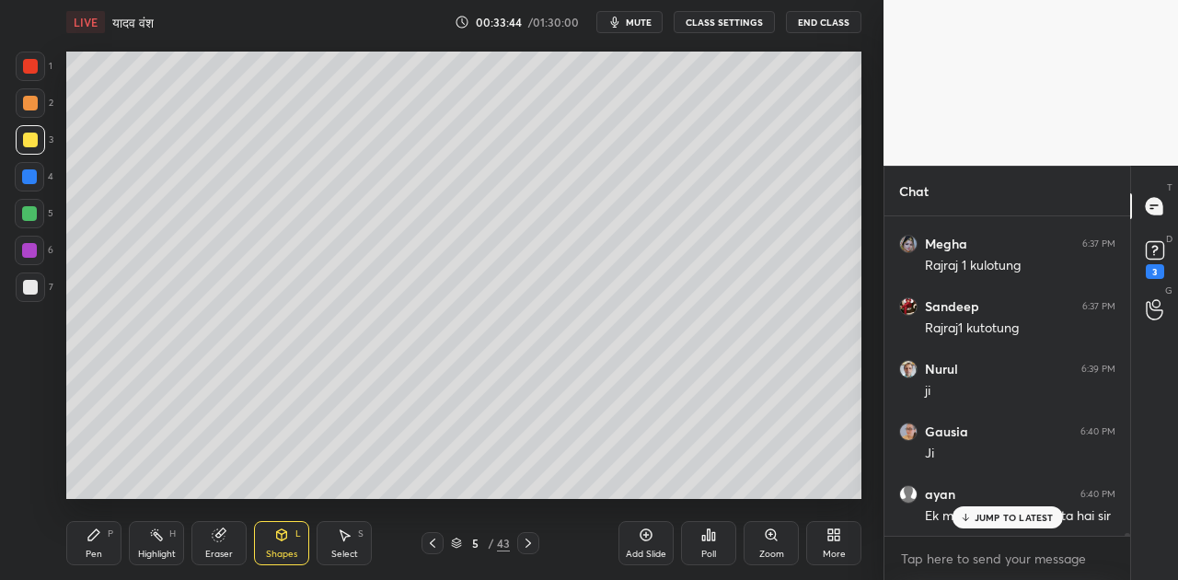
click at [93, 534] on icon at bounding box center [93, 534] width 11 height 11
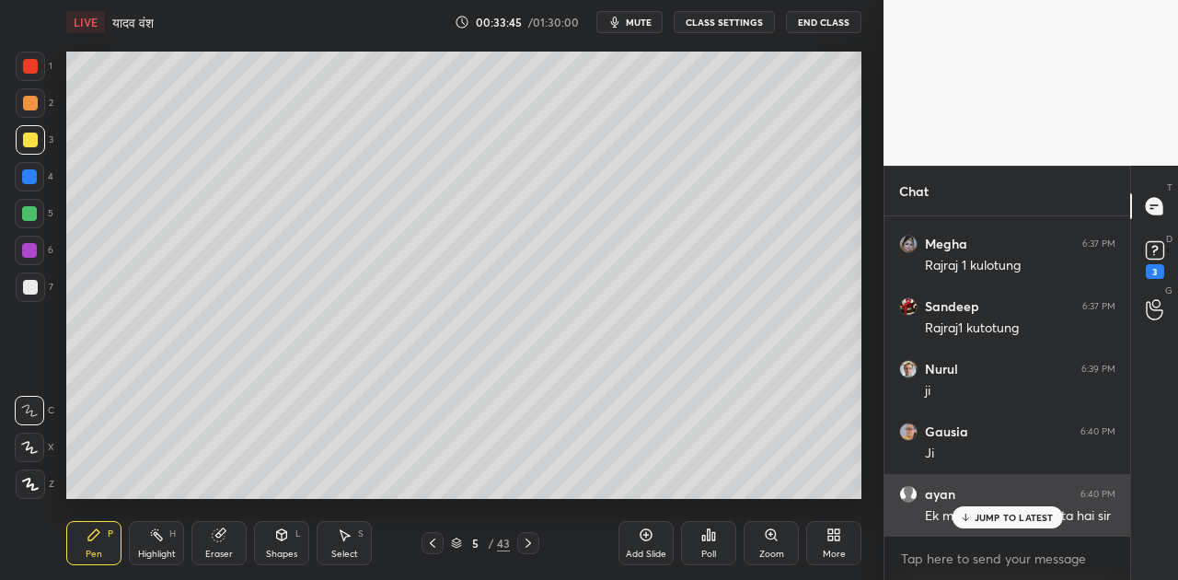
click at [1027, 513] on p "JUMP TO LATEST" at bounding box center [1014, 517] width 79 height 11
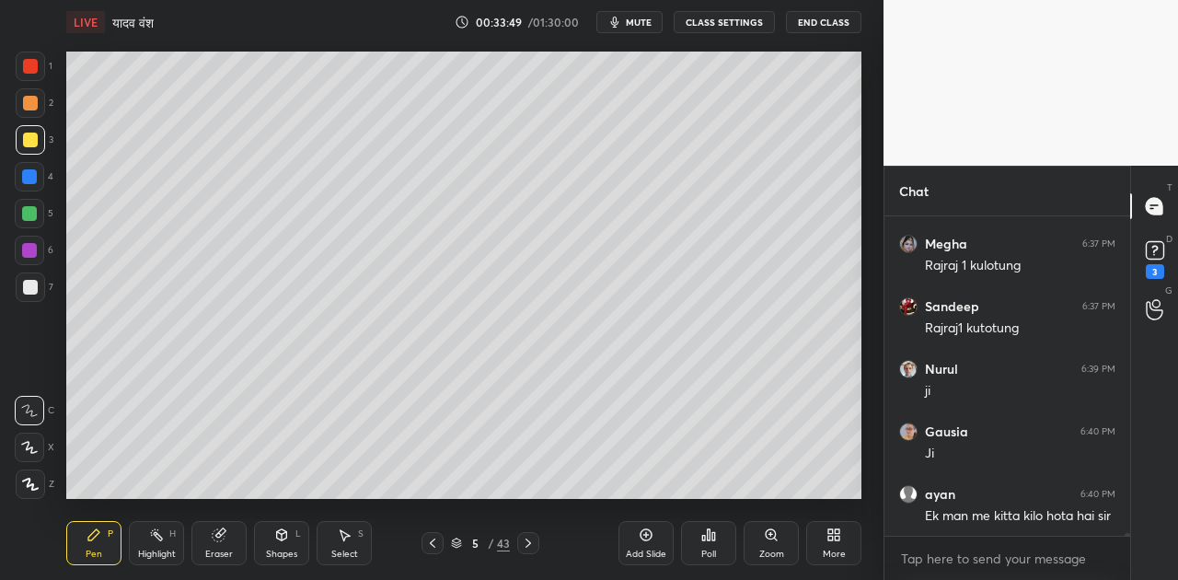
scroll to position [31538, 0]
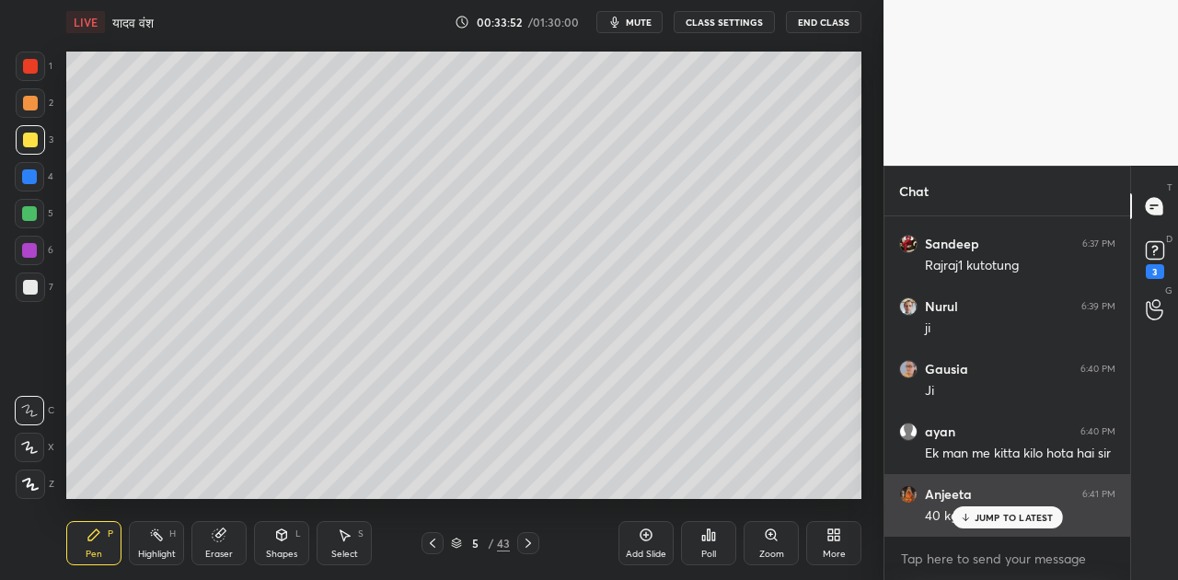
click at [987, 512] on p "JUMP TO LATEST" at bounding box center [1014, 517] width 79 height 11
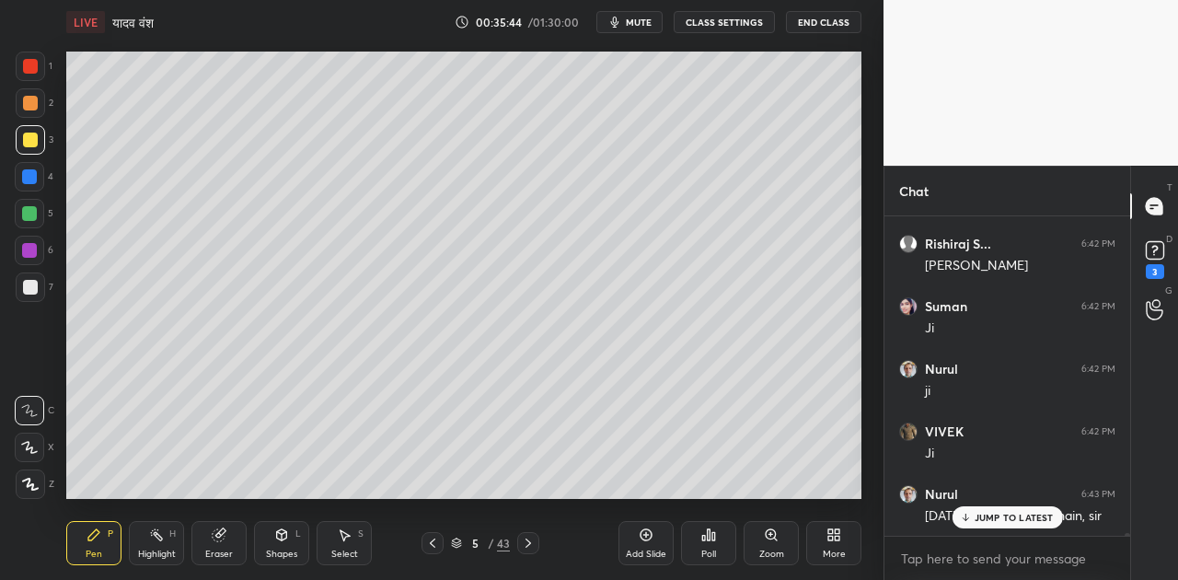
scroll to position [32414, 0]
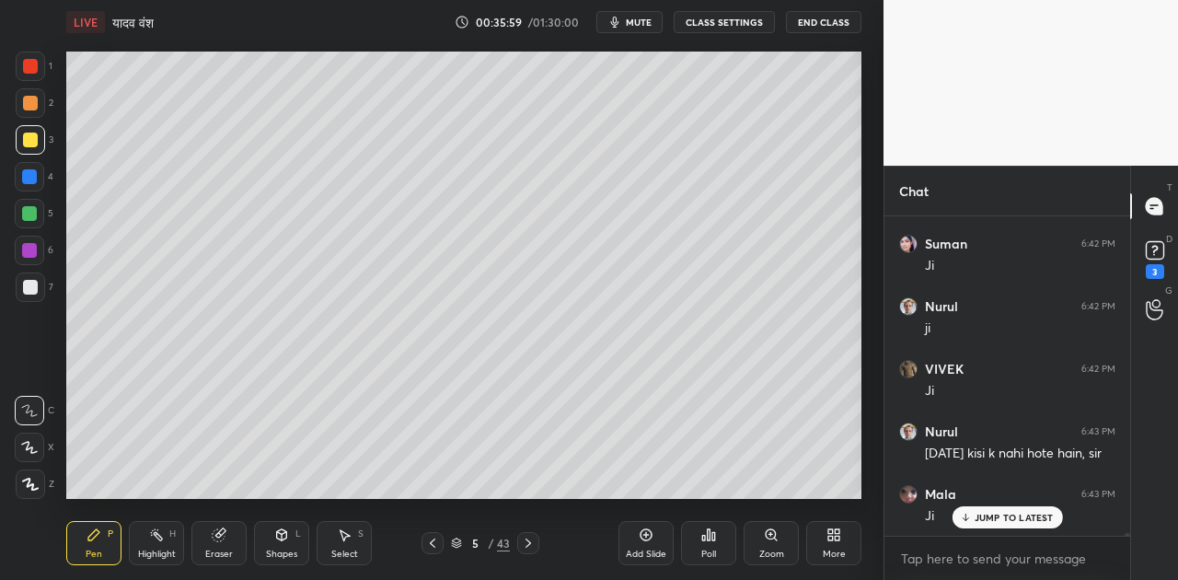
click at [287, 541] on icon at bounding box center [281, 535] width 15 height 15
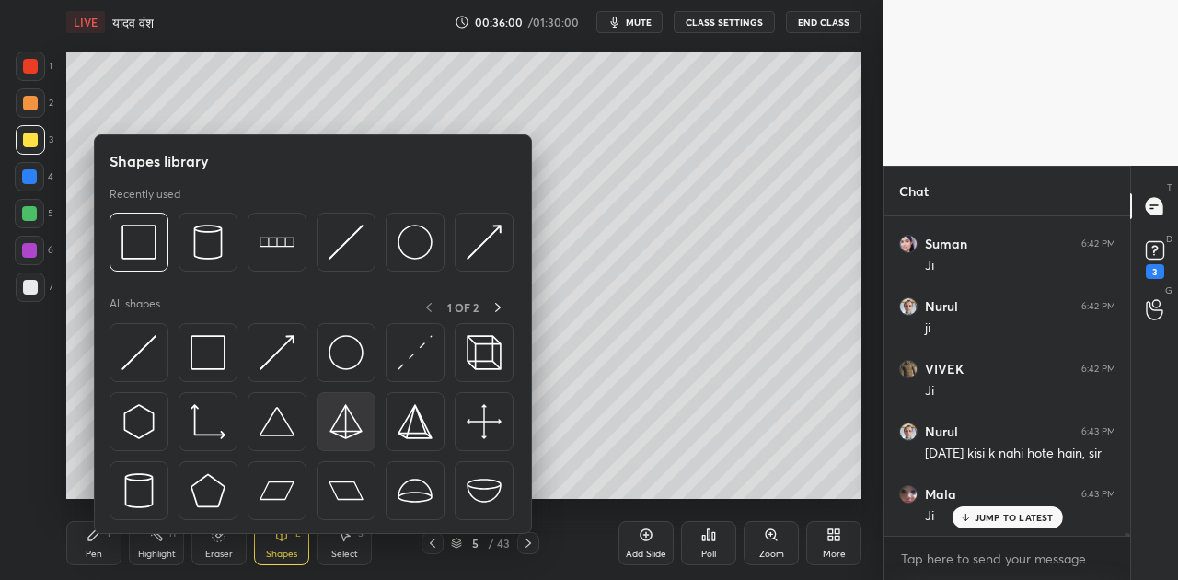
scroll to position [32477, 0]
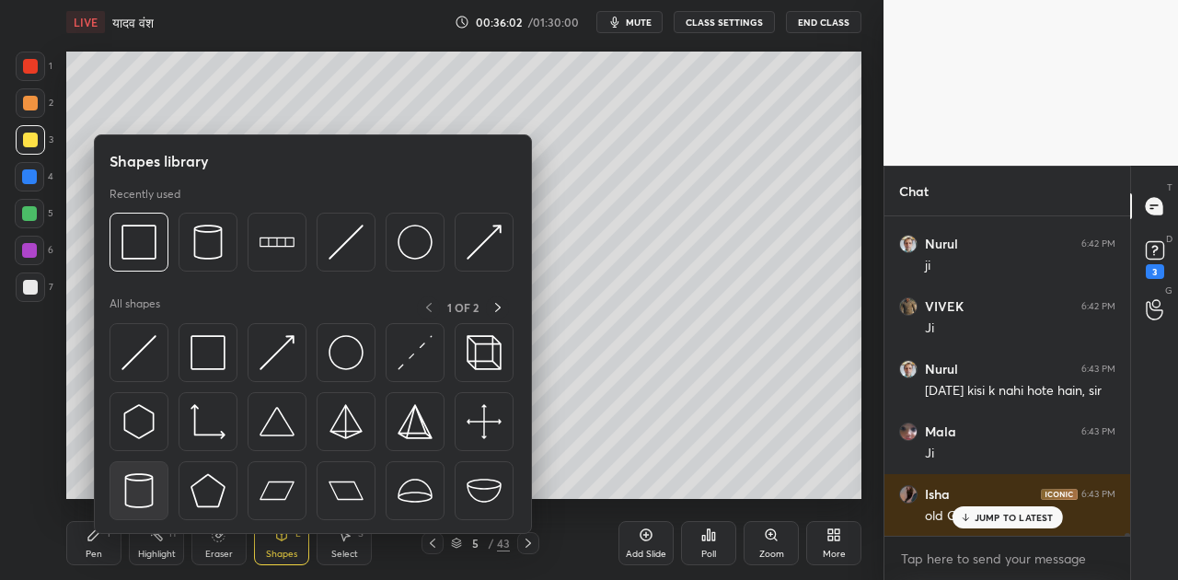
click at [155, 484] on img at bounding box center [139, 490] width 35 height 35
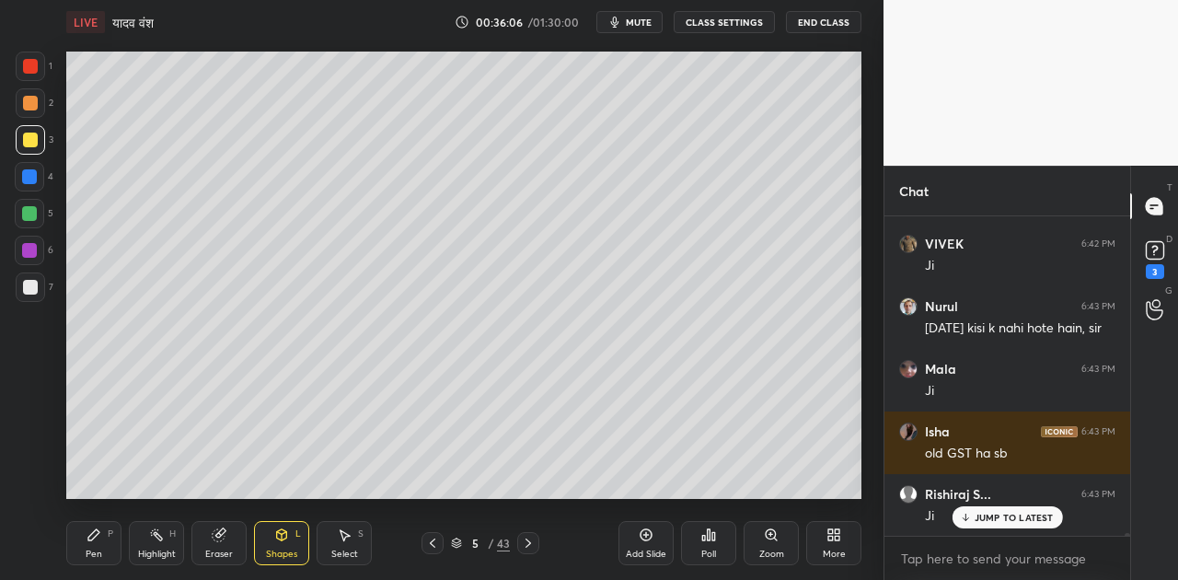
scroll to position [32602, 0]
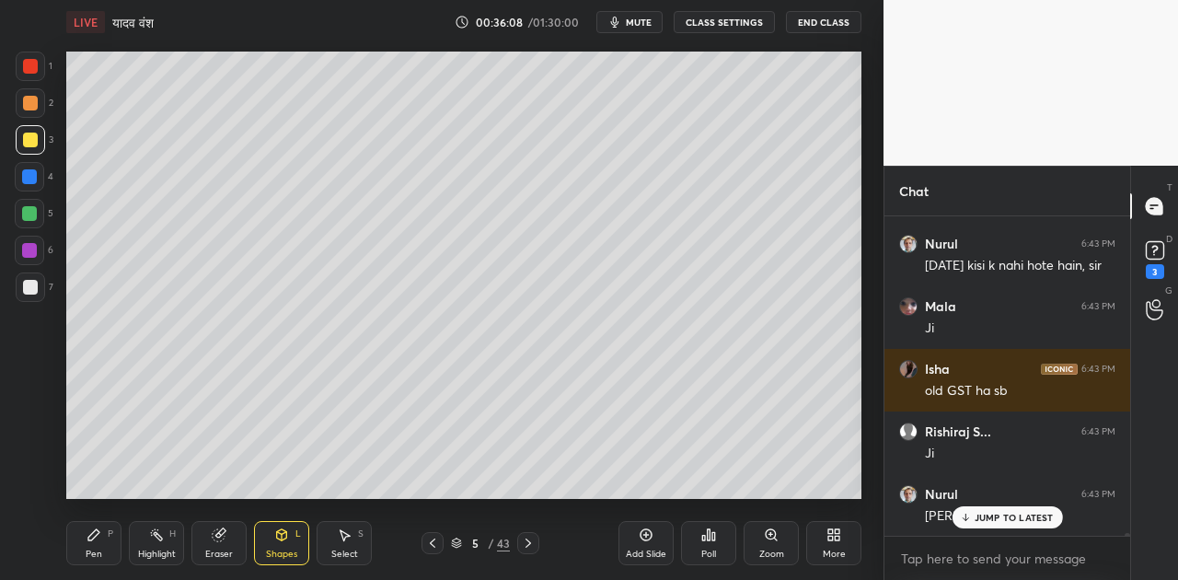
click at [271, 540] on div "Shapes L" at bounding box center [281, 543] width 55 height 44
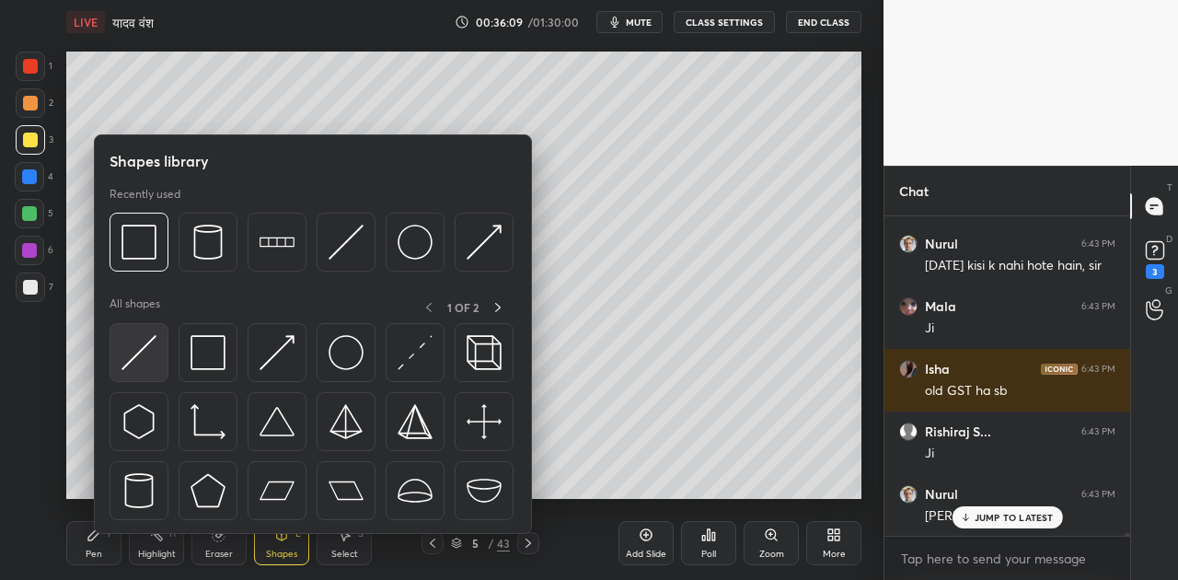
click at [133, 354] on img at bounding box center [139, 352] width 35 height 35
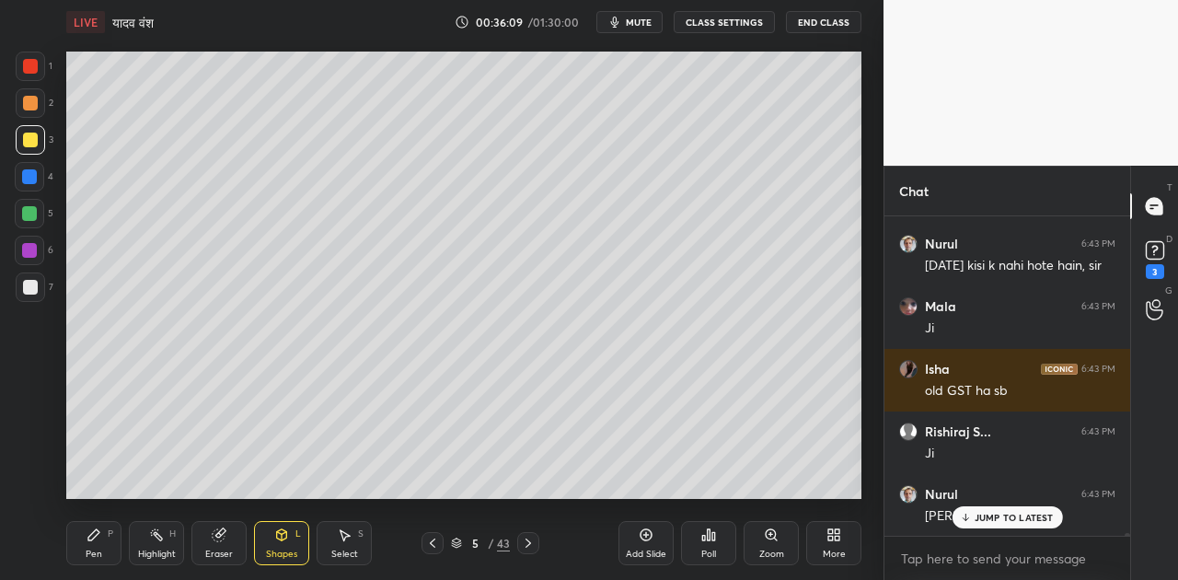
scroll to position [32665, 0]
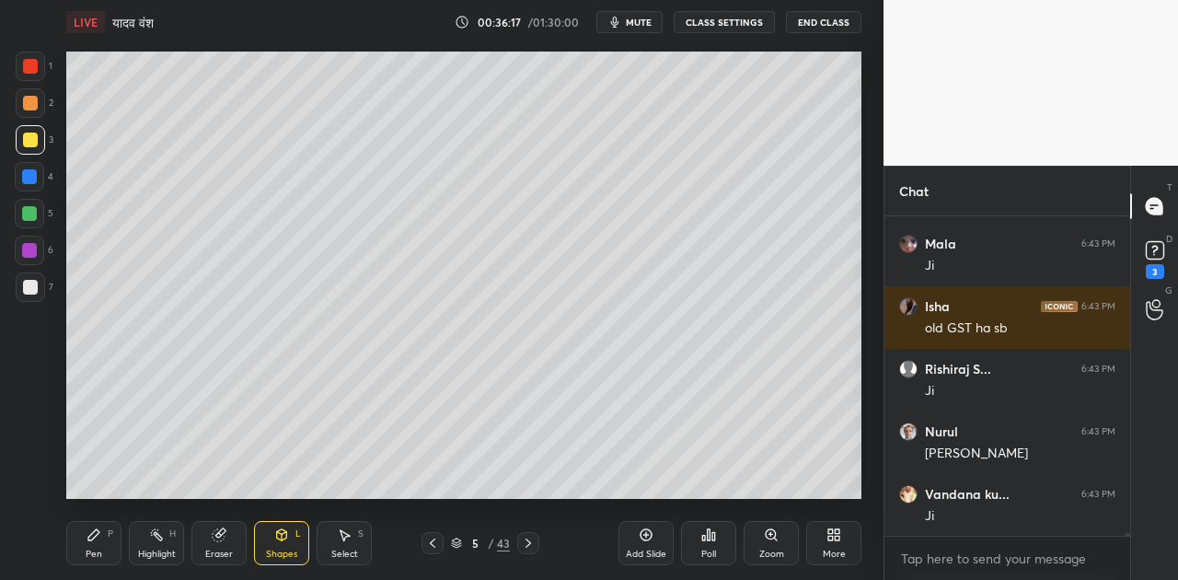
click at [87, 535] on icon at bounding box center [94, 535] width 15 height 15
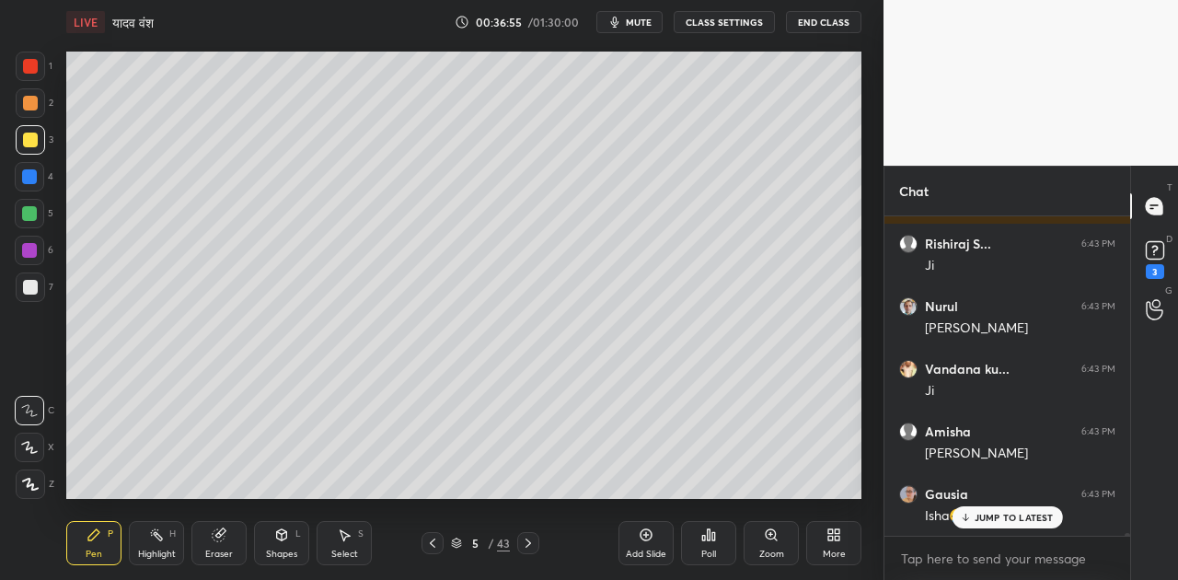
scroll to position [32852, 0]
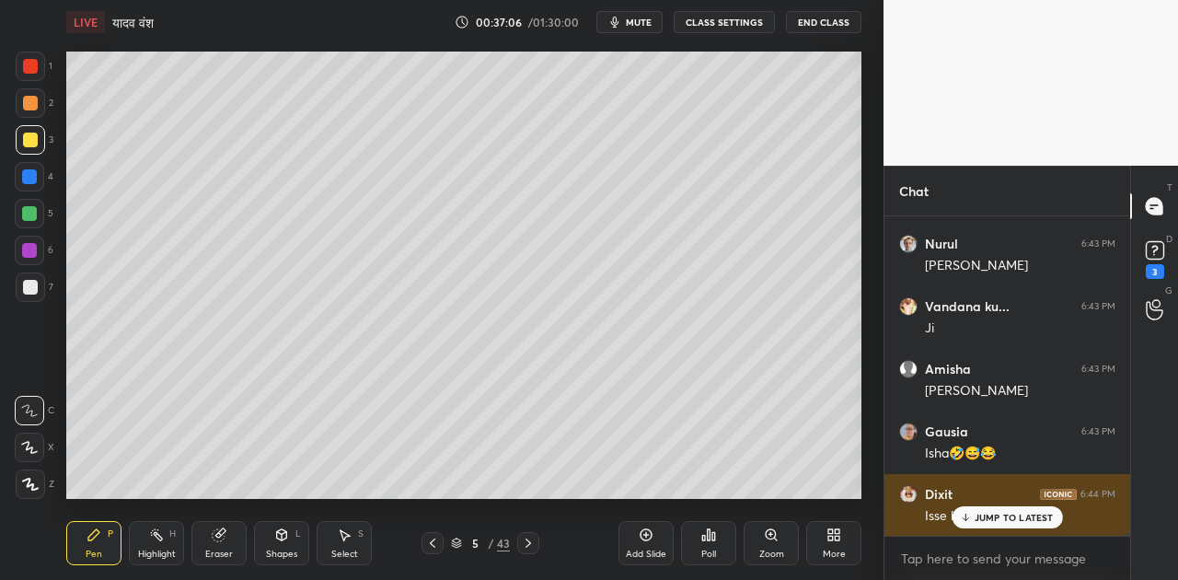
click at [993, 515] on p "JUMP TO LATEST" at bounding box center [1014, 517] width 79 height 11
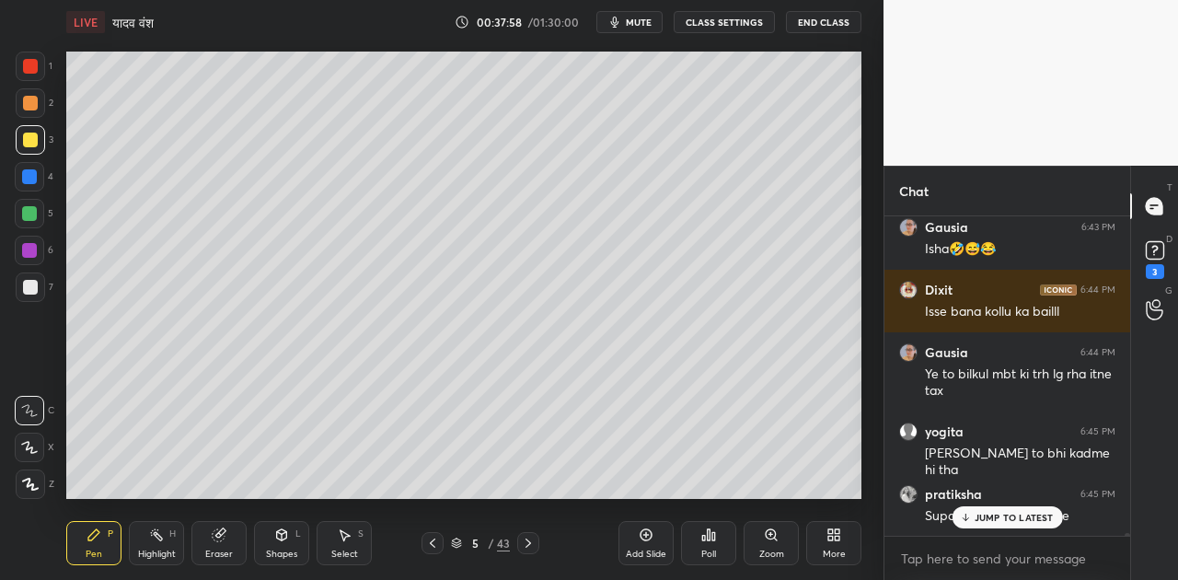
scroll to position [33119, 0]
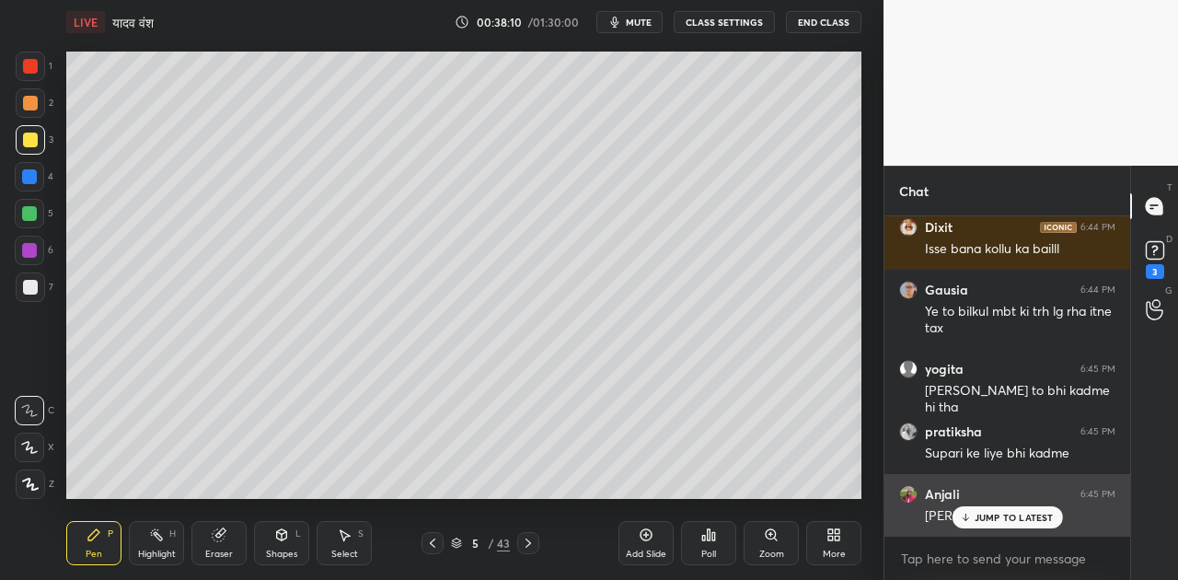
click at [1005, 517] on p "JUMP TO LATEST" at bounding box center [1014, 517] width 79 height 11
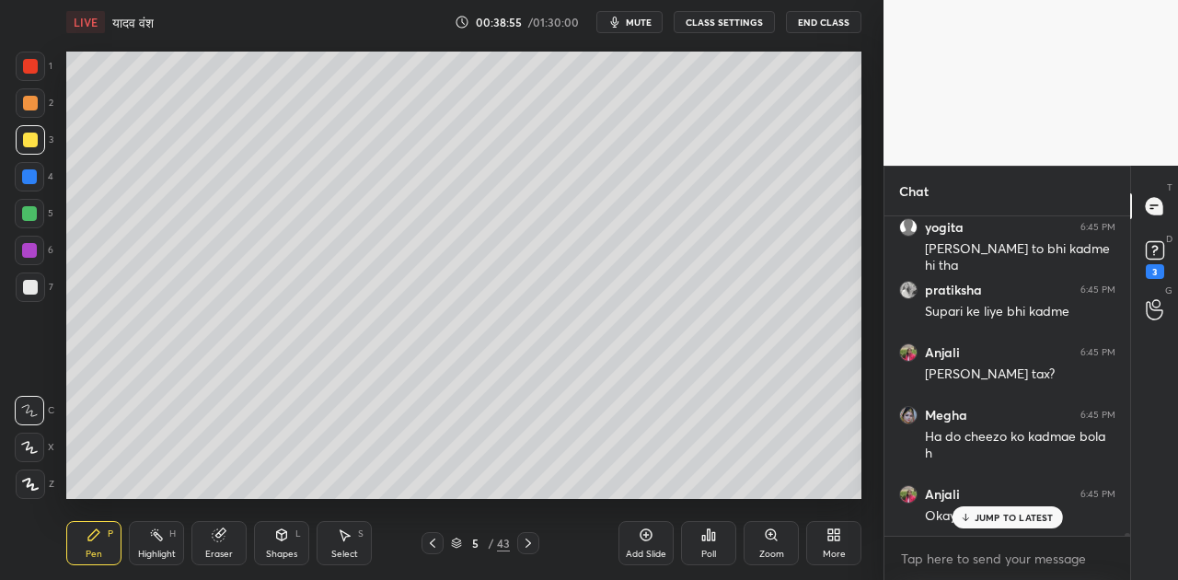
scroll to position [33324, 0]
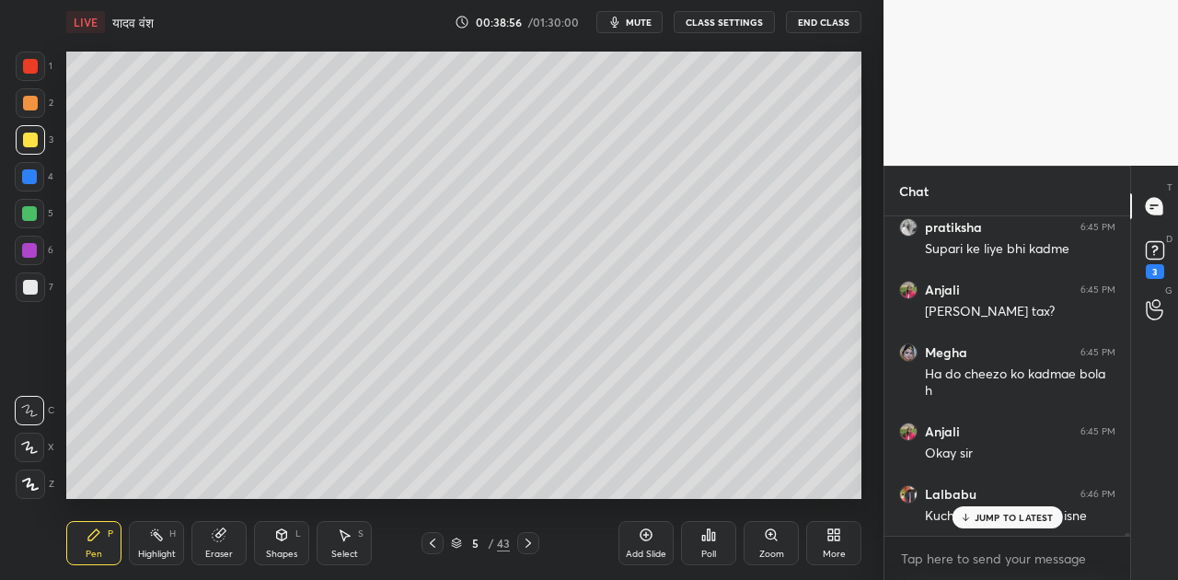
click at [996, 520] on p "JUMP TO LATEST" at bounding box center [1014, 517] width 79 height 11
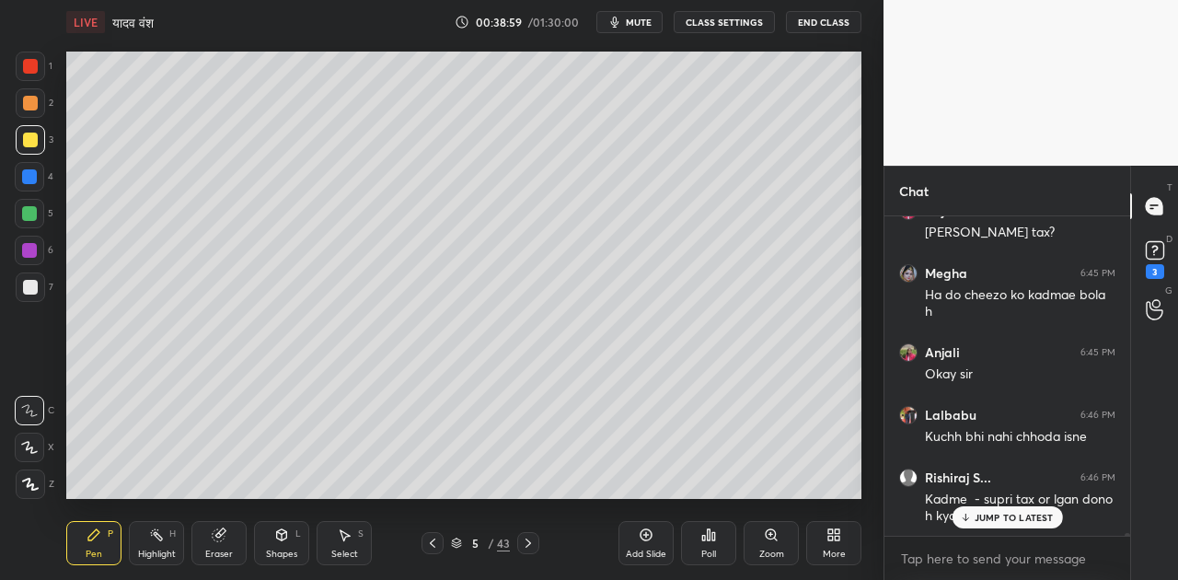
click at [649, 17] on span "mute" at bounding box center [639, 22] width 26 height 13
click at [643, 17] on span "unmute" at bounding box center [638, 22] width 40 height 13
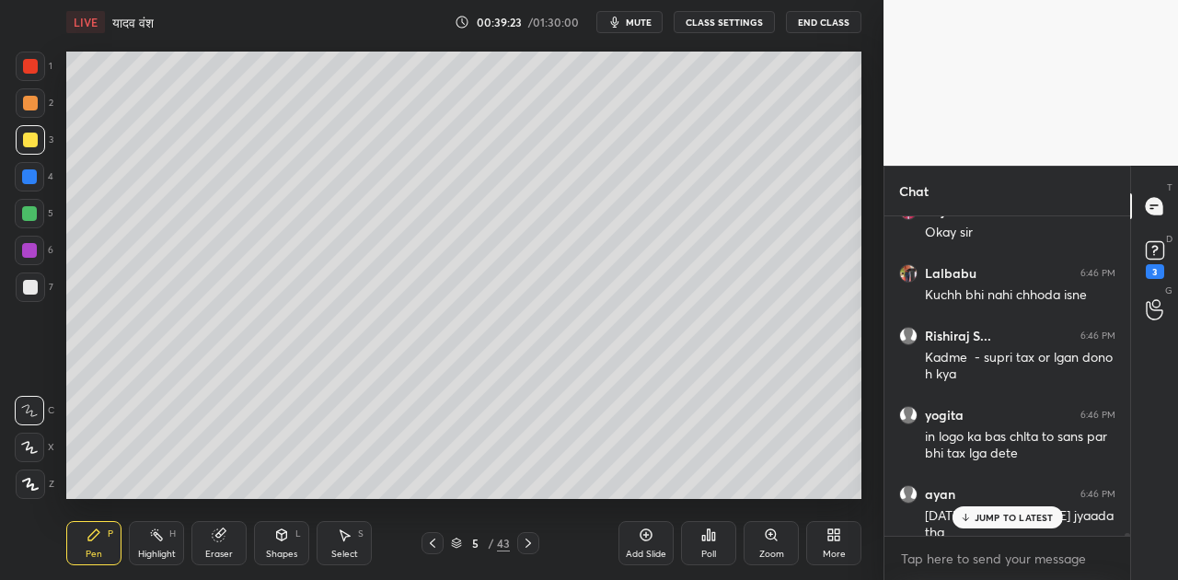
scroll to position [33624, 0]
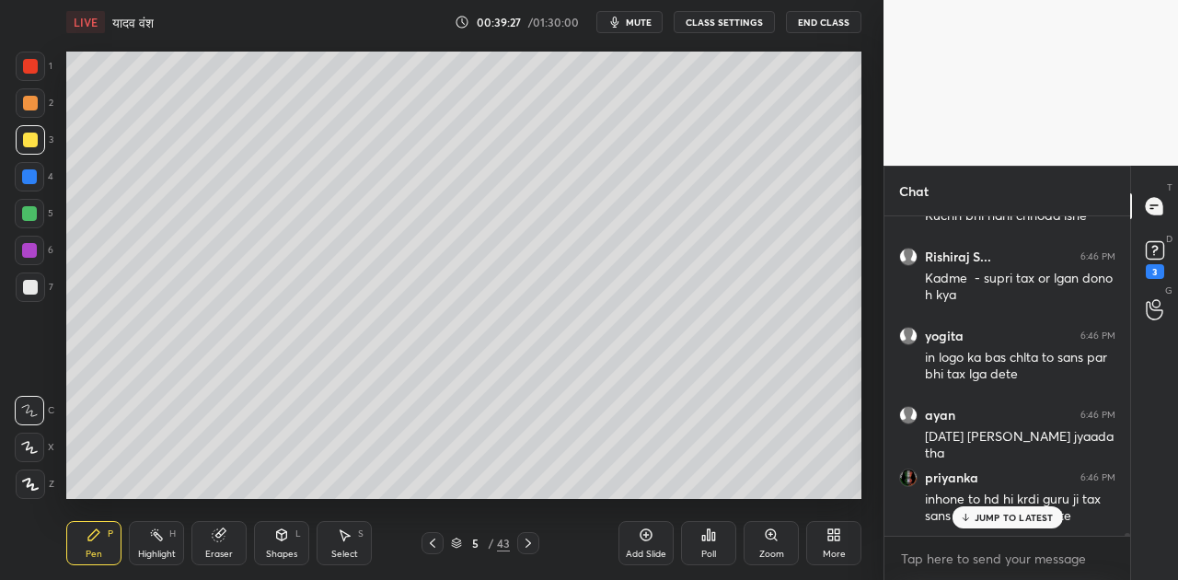
click at [997, 518] on p "JUMP TO LATEST" at bounding box center [1014, 517] width 79 height 11
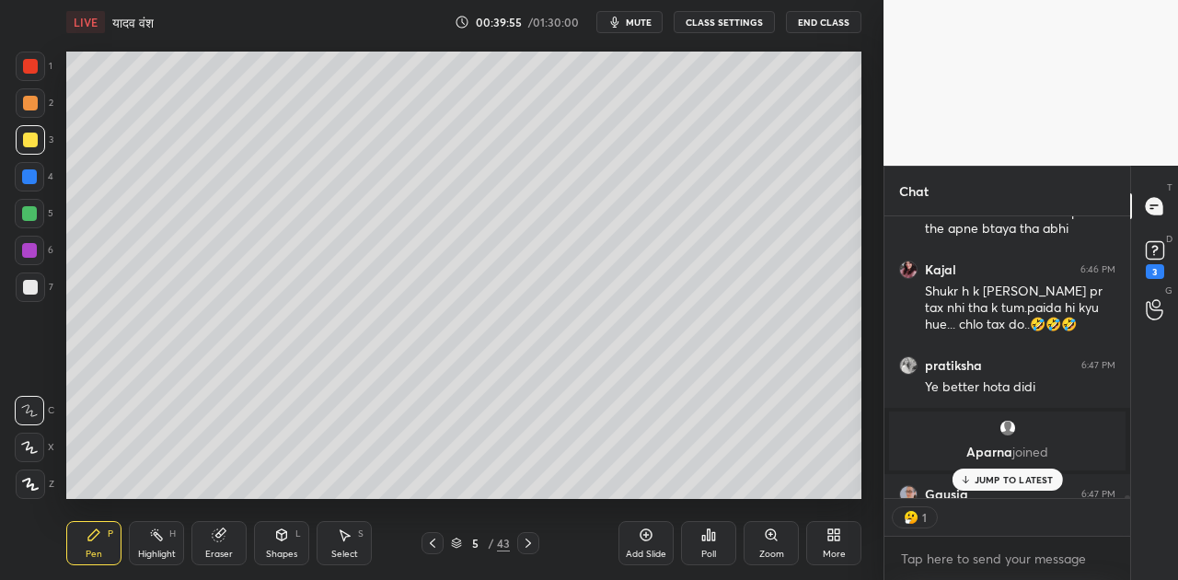
scroll to position [6, 6]
click at [1028, 521] on div "1" at bounding box center [1008, 517] width 246 height 37
click at [1001, 481] on p "JUMP TO LATEST" at bounding box center [1014, 479] width 79 height 11
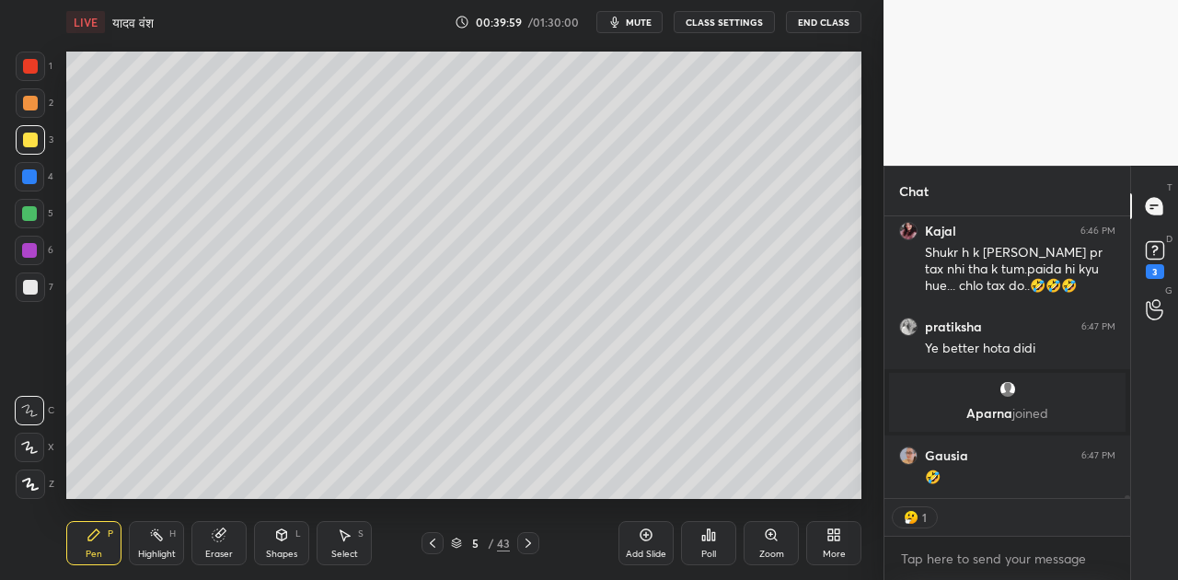
click at [277, 537] on icon at bounding box center [282, 534] width 10 height 11
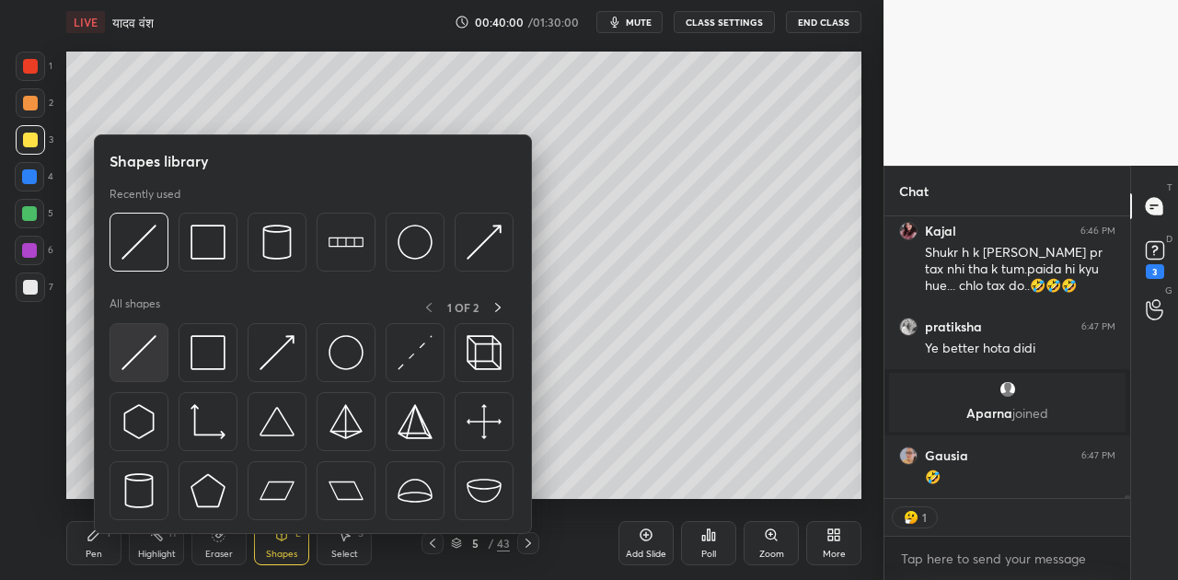
click at [136, 352] on img at bounding box center [139, 352] width 35 height 35
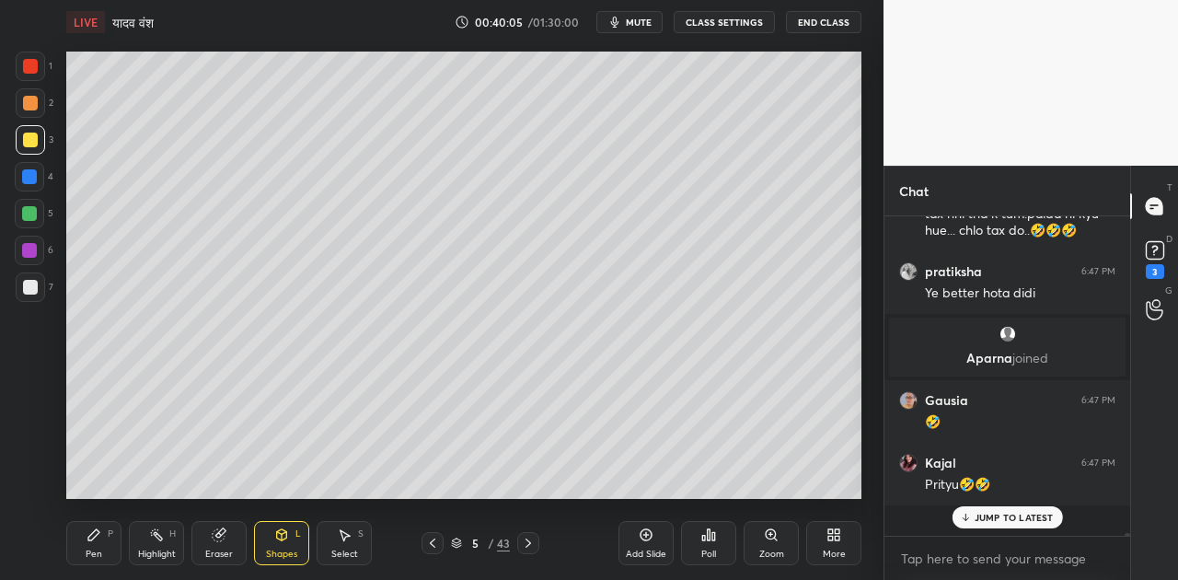
scroll to position [34053, 0]
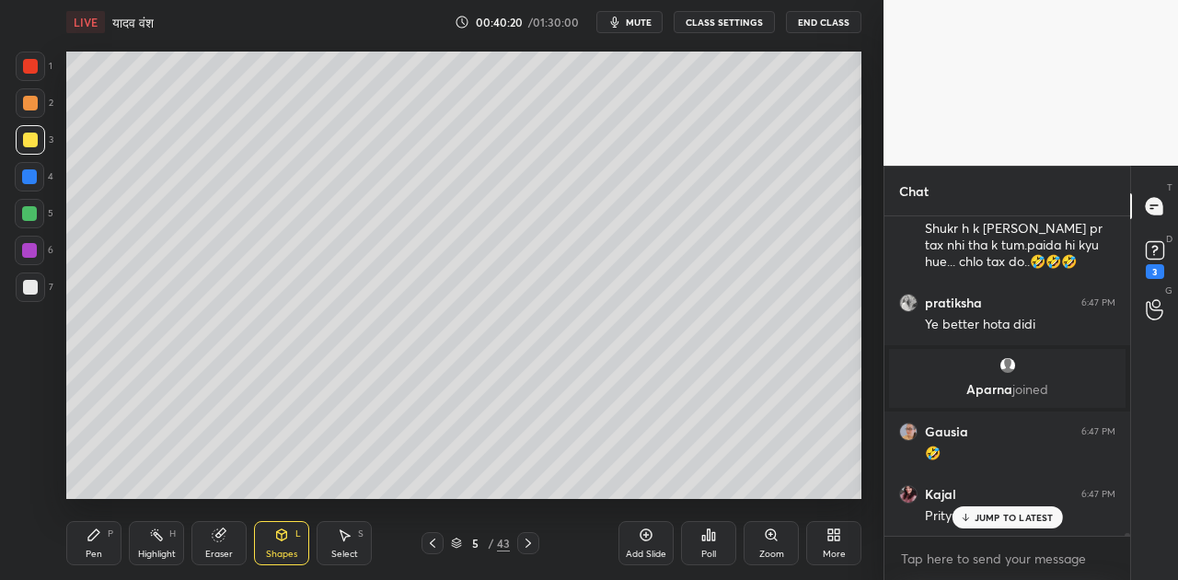
click at [29, 290] on div at bounding box center [30, 287] width 15 height 15
click at [96, 529] on icon at bounding box center [93, 534] width 11 height 11
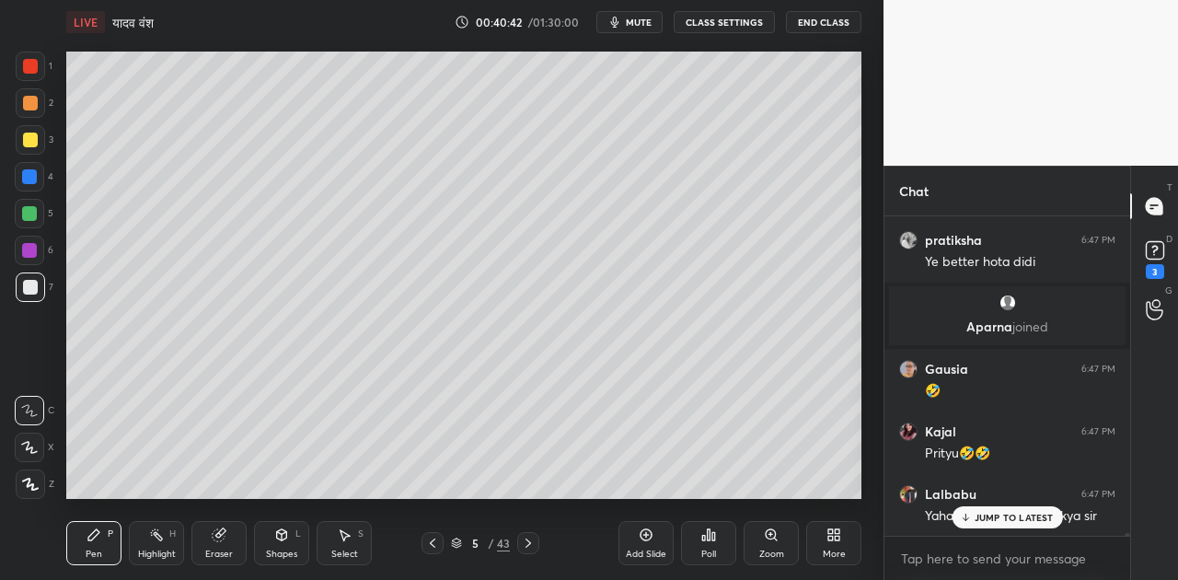
scroll to position [34178, 0]
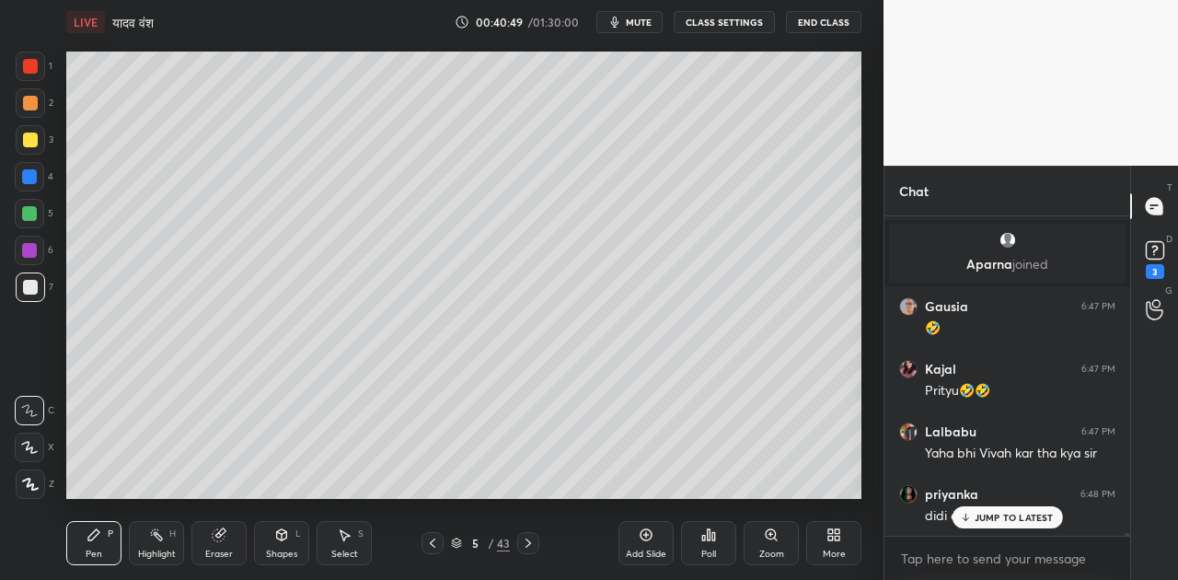
click at [994, 524] on div "JUMP TO LATEST" at bounding box center [1007, 517] width 110 height 22
click at [640, 22] on span "mute" at bounding box center [639, 22] width 26 height 13
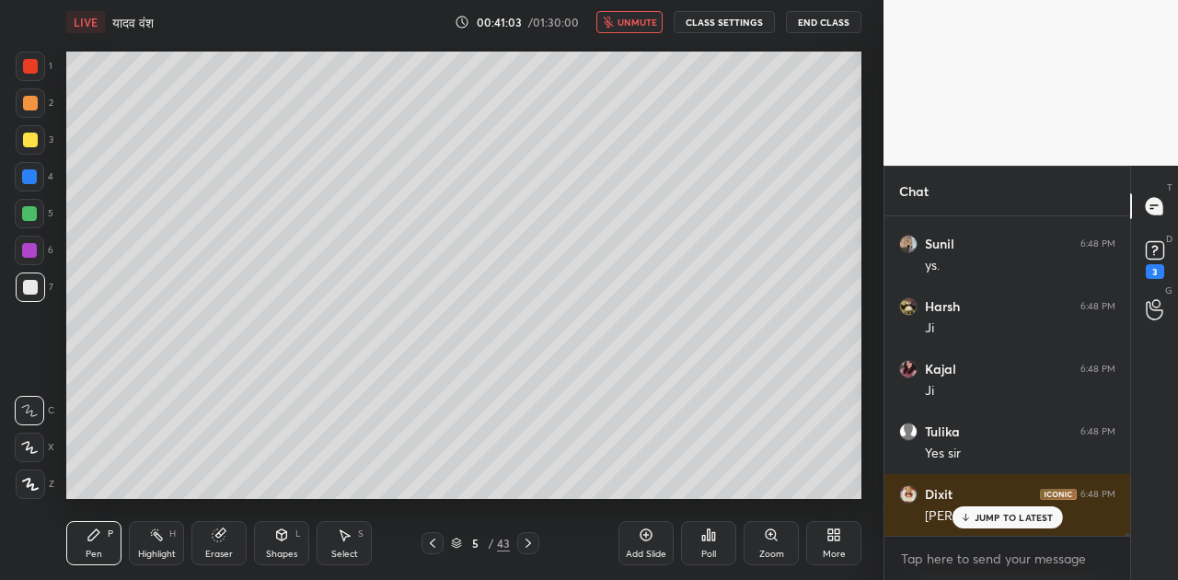
scroll to position [34992, 0]
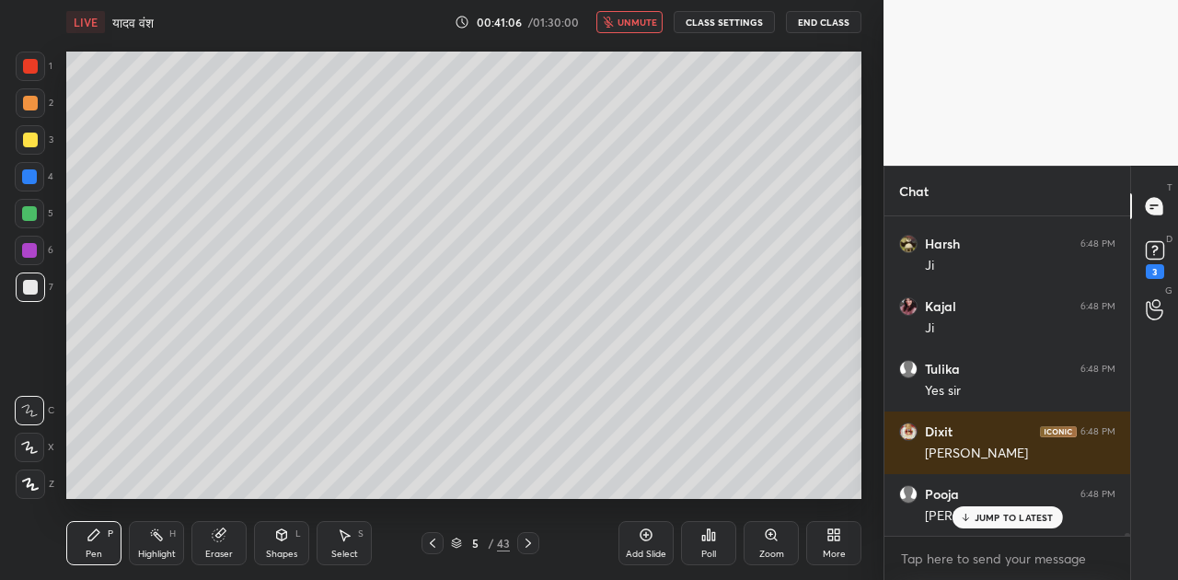
click at [641, 22] on span "unmute" at bounding box center [638, 22] width 40 height 13
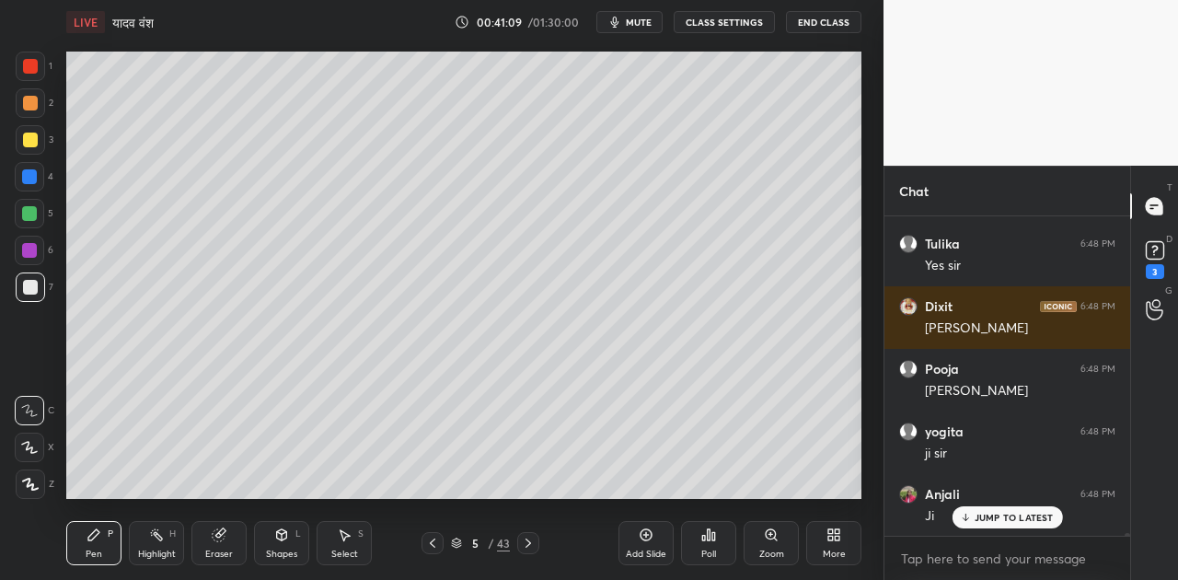
scroll to position [35243, 0]
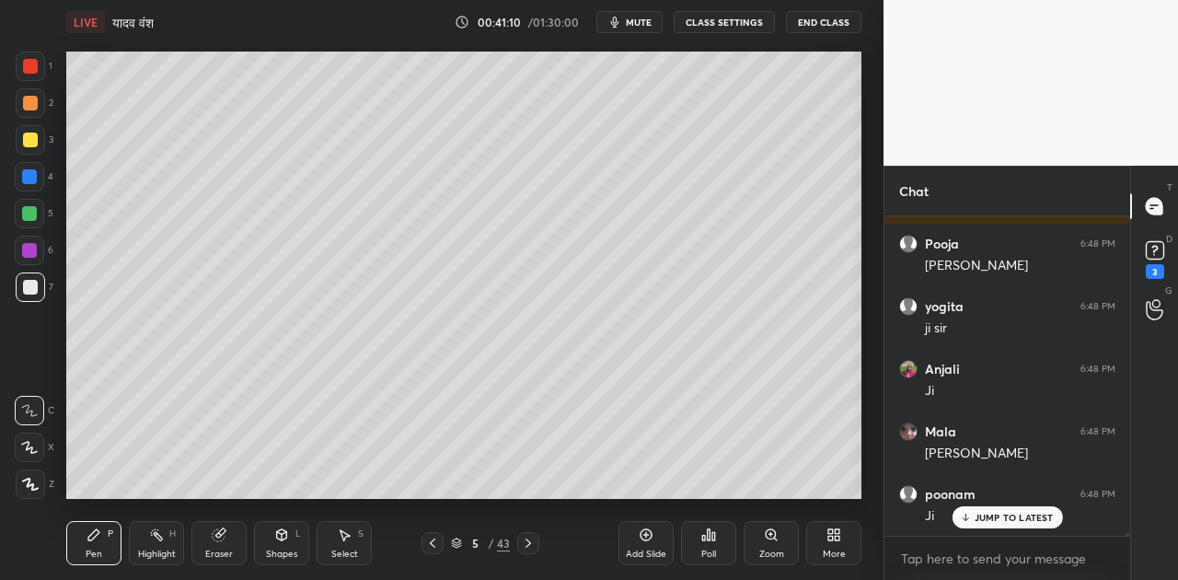
click at [529, 540] on icon at bounding box center [528, 543] width 15 height 15
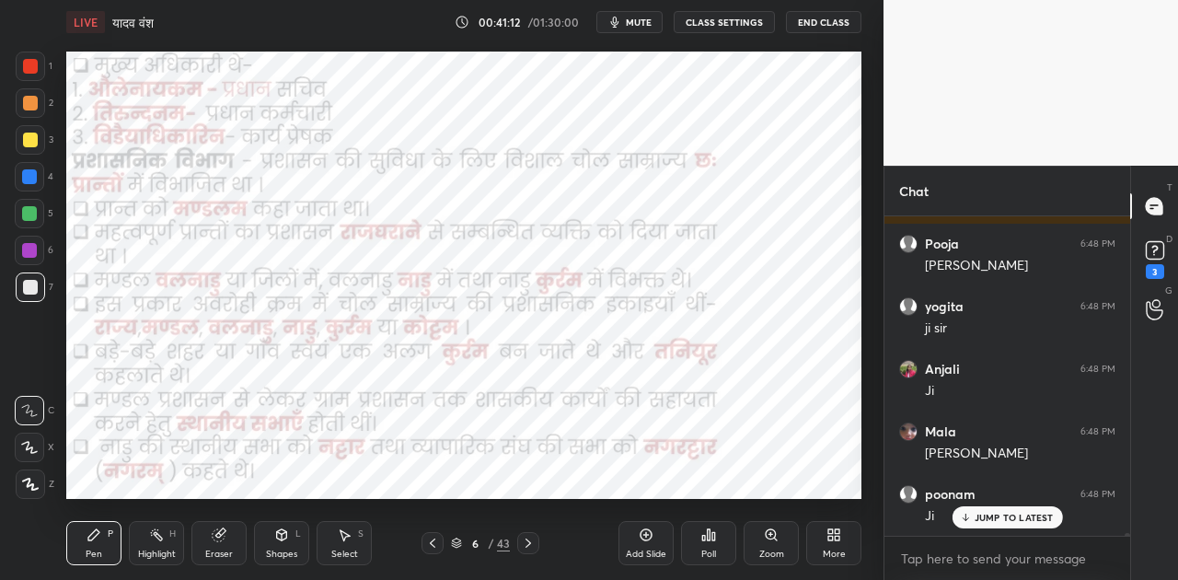
click at [529, 540] on icon at bounding box center [528, 543] width 15 height 15
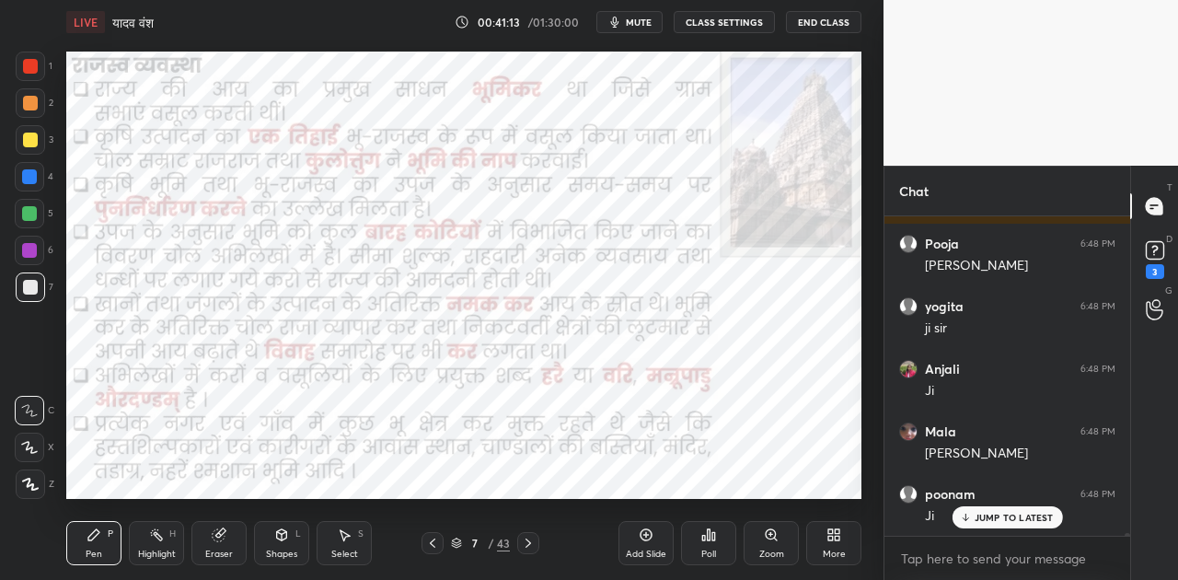
scroll to position [35305, 0]
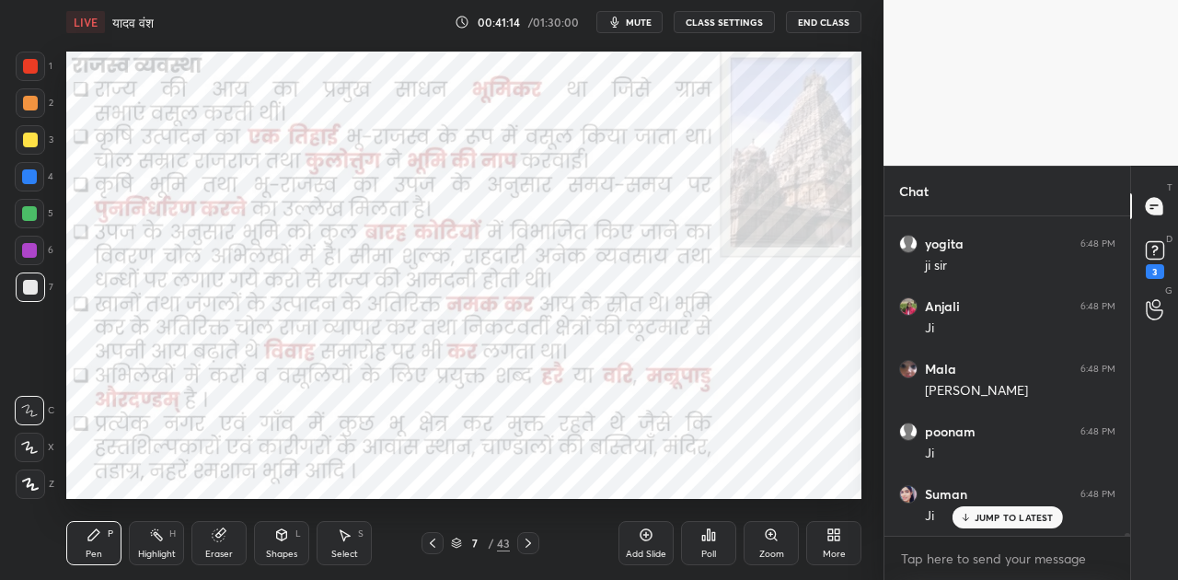
click at [529, 540] on icon at bounding box center [528, 543] width 15 height 15
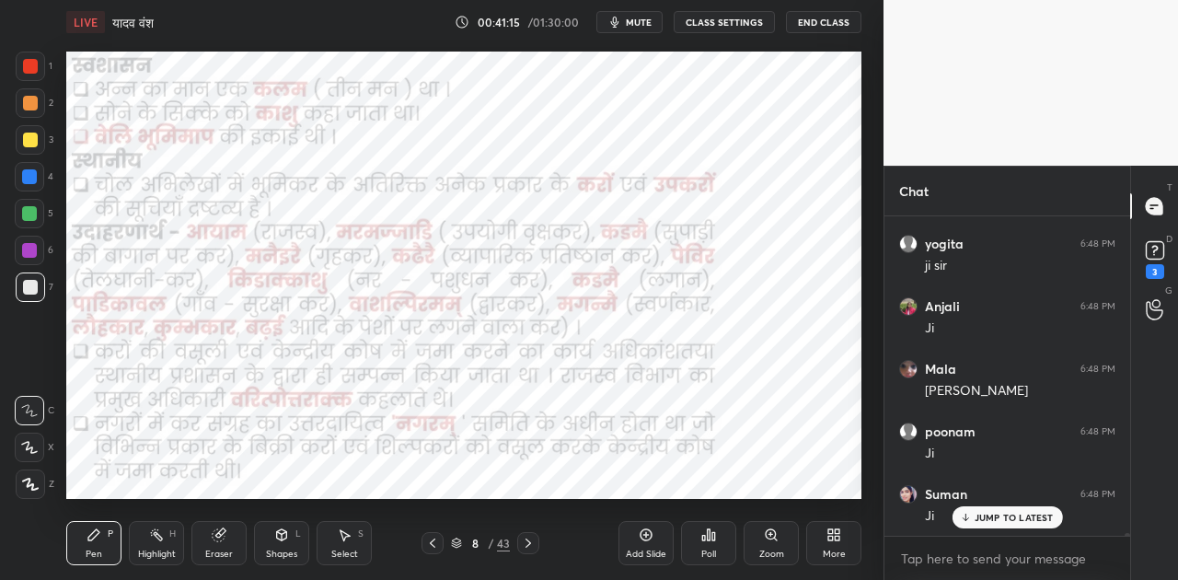
click at [529, 540] on icon at bounding box center [528, 543] width 15 height 15
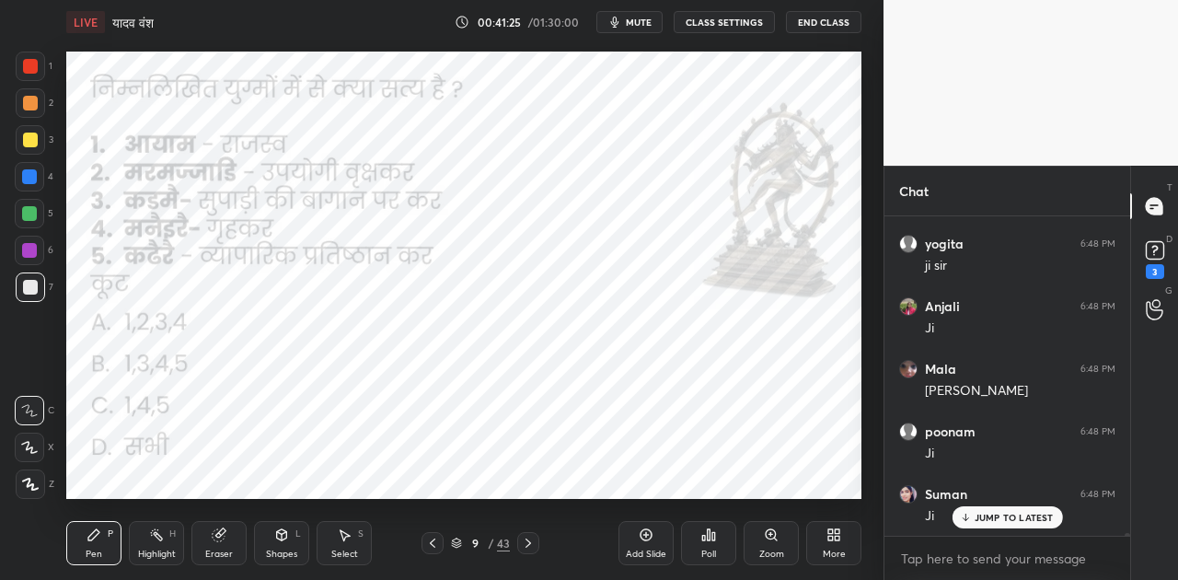
scroll to position [35384, 0]
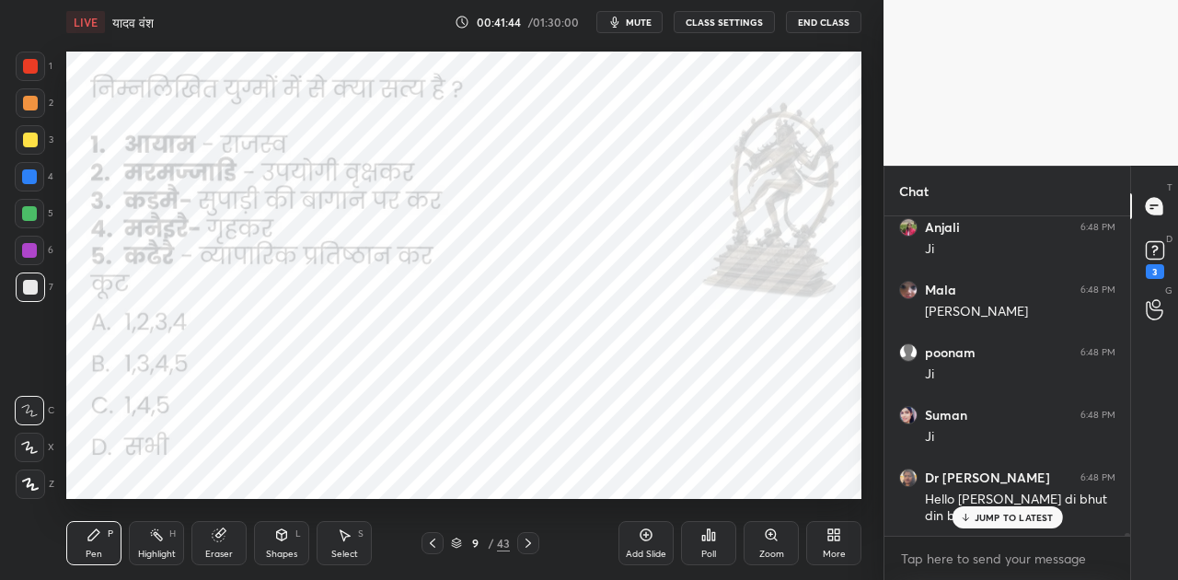
click at [633, 22] on span "mute" at bounding box center [639, 22] width 26 height 13
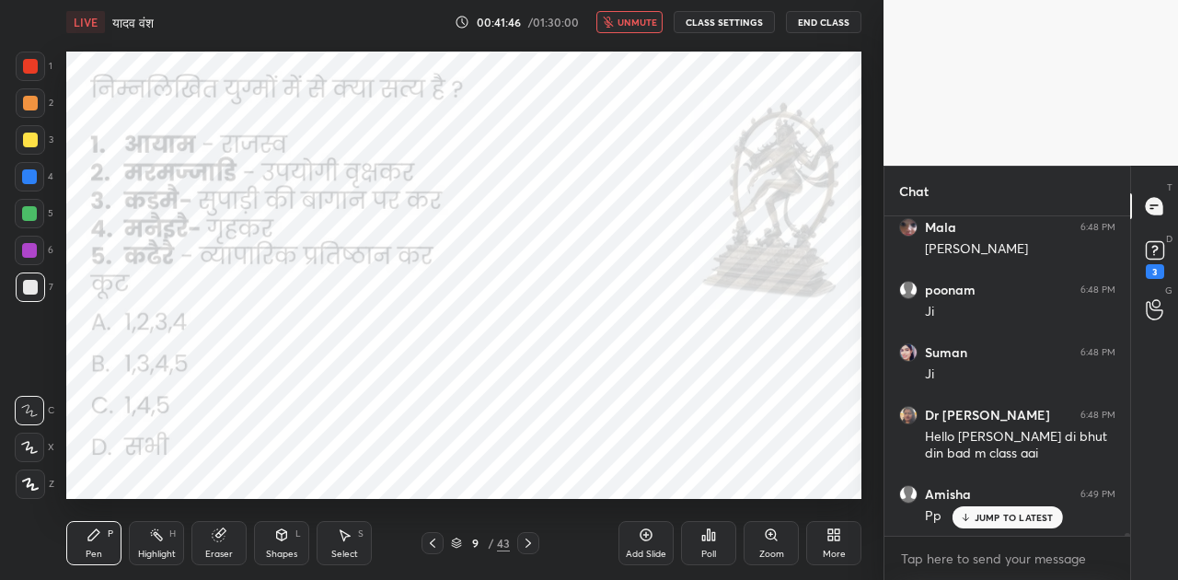
click at [994, 517] on p "JUMP TO LATEST" at bounding box center [1014, 517] width 79 height 11
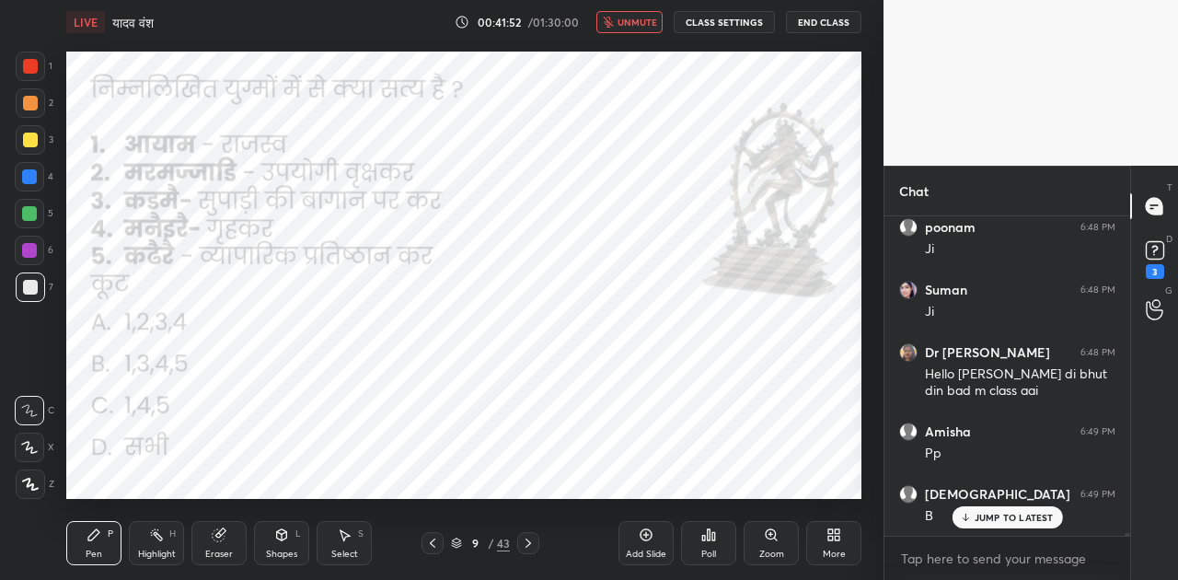
click at [708, 540] on icon at bounding box center [709, 534] width 3 height 11
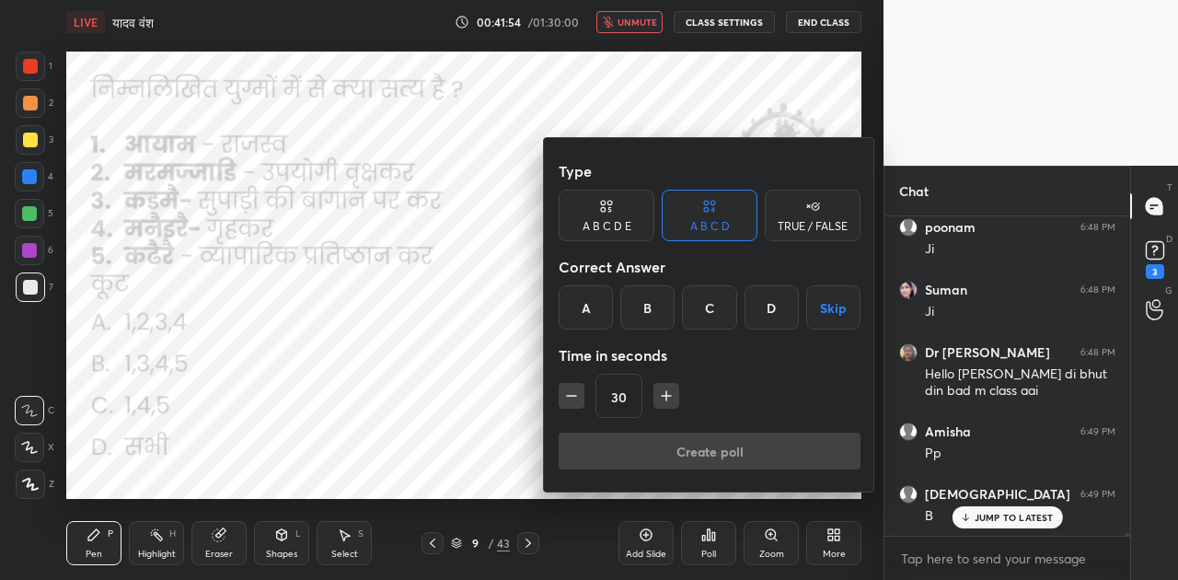
scroll to position [35572, 0]
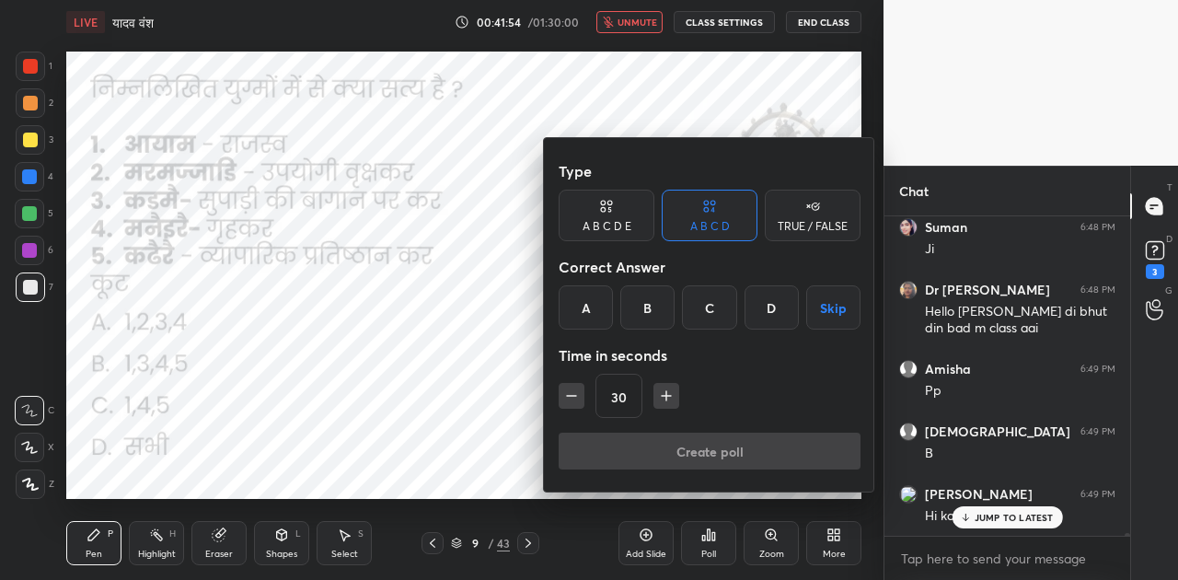
click at [772, 308] on div "D" at bounding box center [772, 307] width 54 height 44
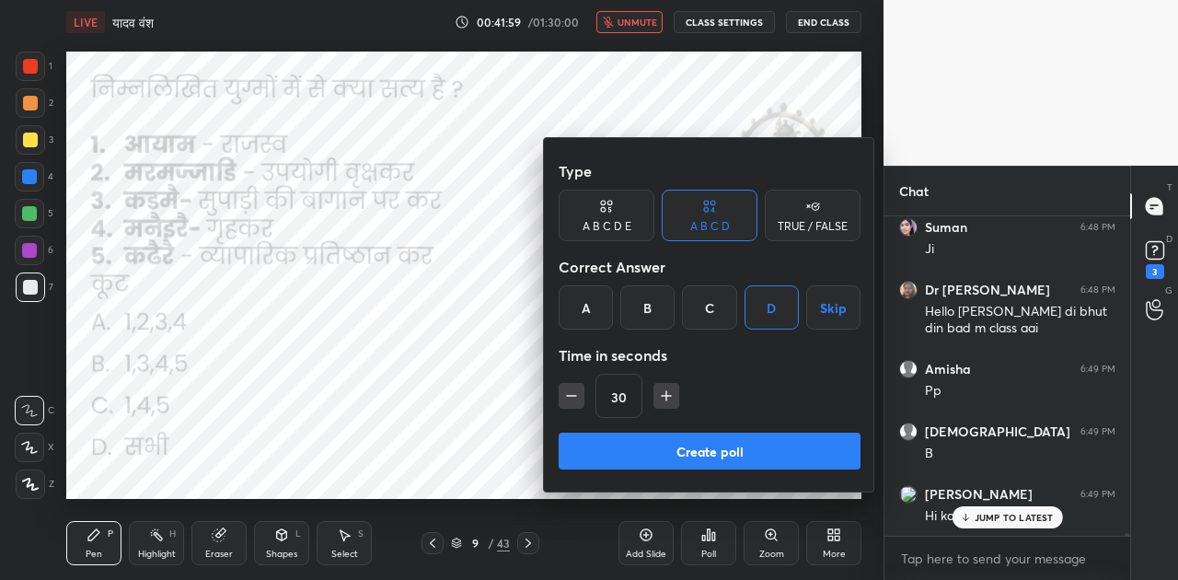
scroll to position [35635, 0]
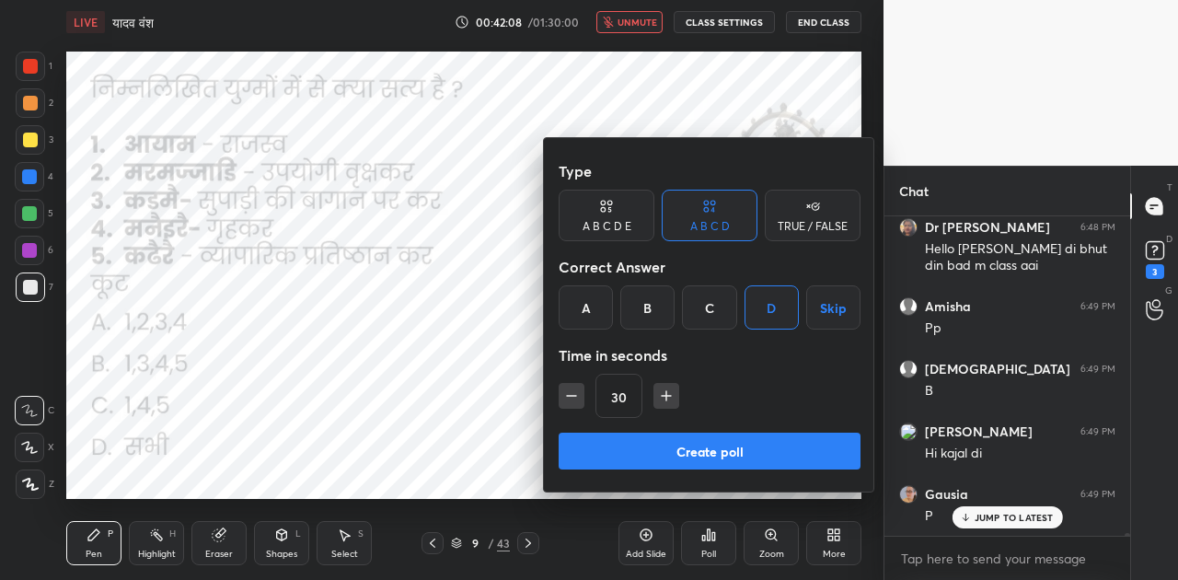
click at [711, 449] on button "Create poll" at bounding box center [710, 451] width 302 height 37
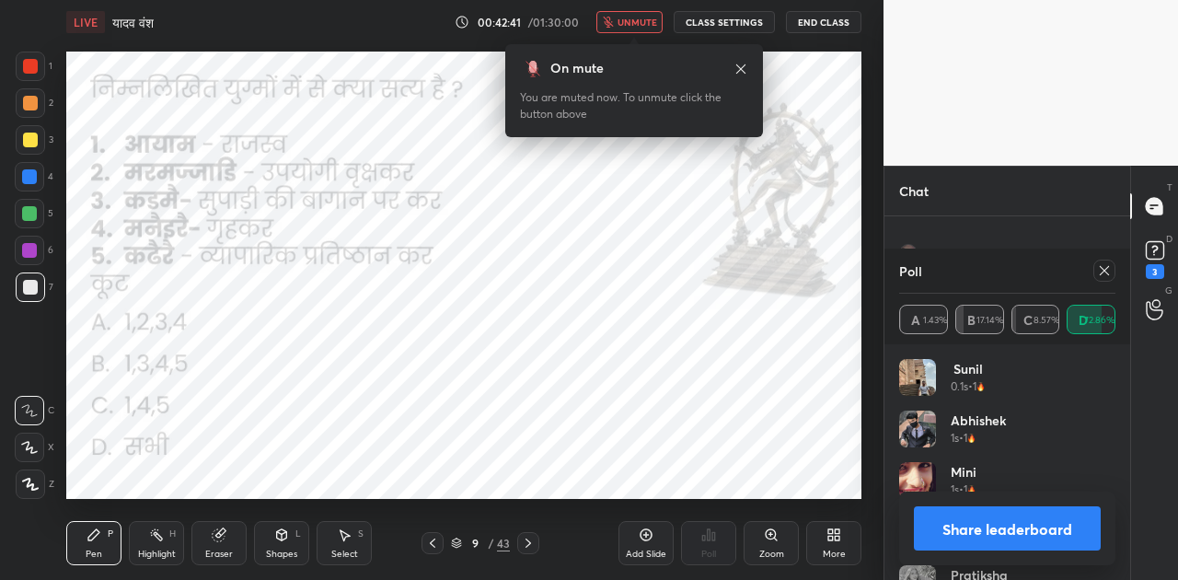
scroll to position [36126, 0]
click at [1004, 530] on button "Share leaderboard" at bounding box center [1007, 528] width 187 height 44
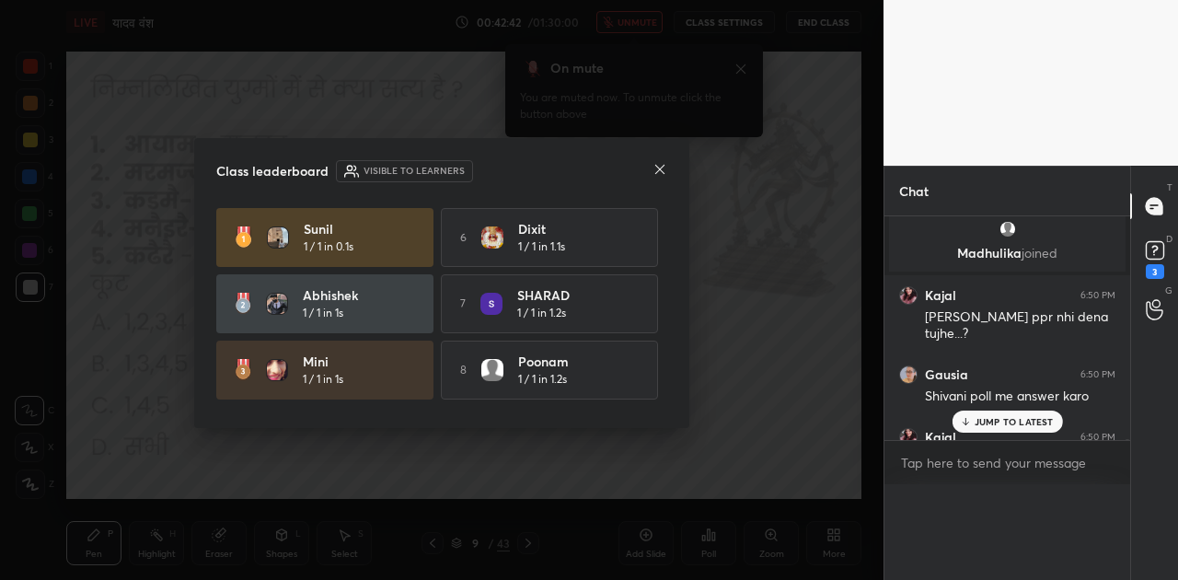
scroll to position [6, 6]
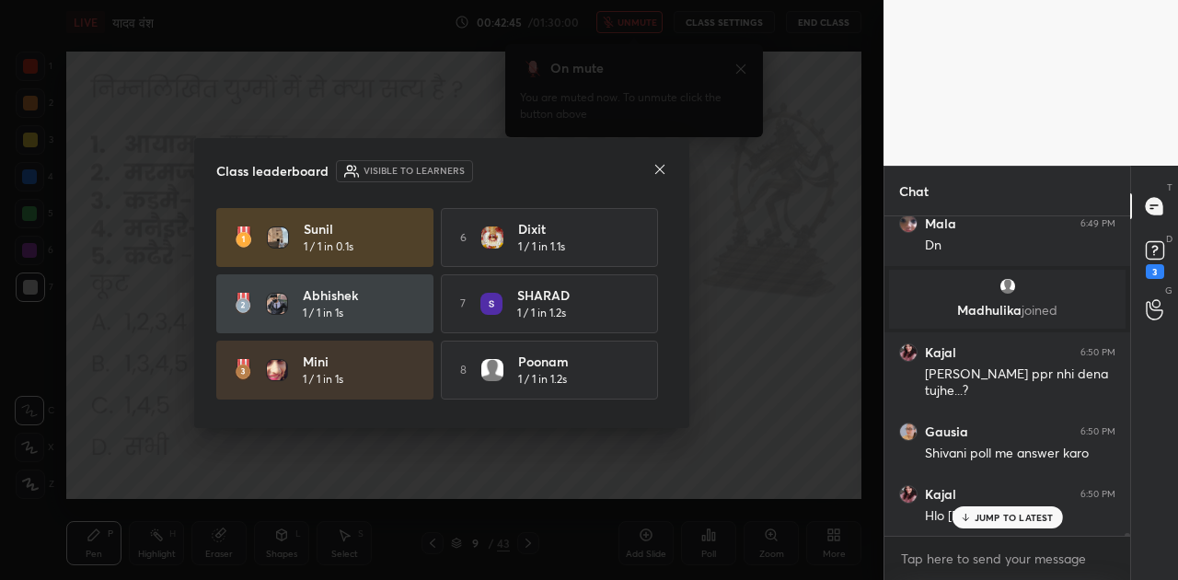
click at [663, 168] on icon at bounding box center [660, 169] width 15 height 15
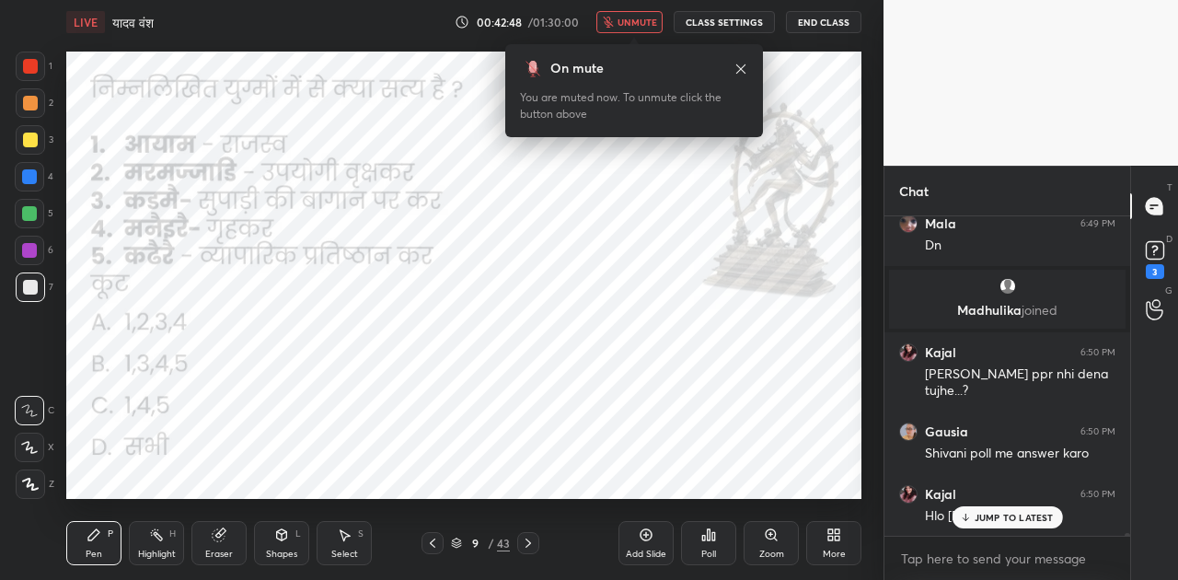
click at [1010, 522] on p "JUMP TO LATEST" at bounding box center [1014, 517] width 79 height 11
click at [710, 538] on icon at bounding box center [709, 534] width 3 height 11
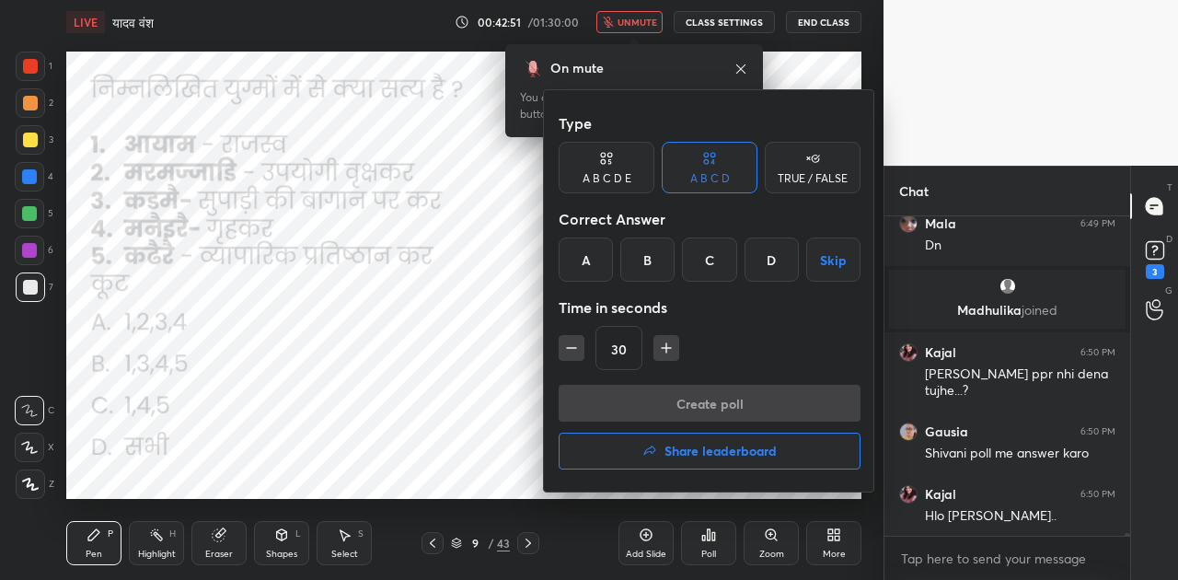
click at [771, 260] on div "D" at bounding box center [772, 260] width 54 height 44
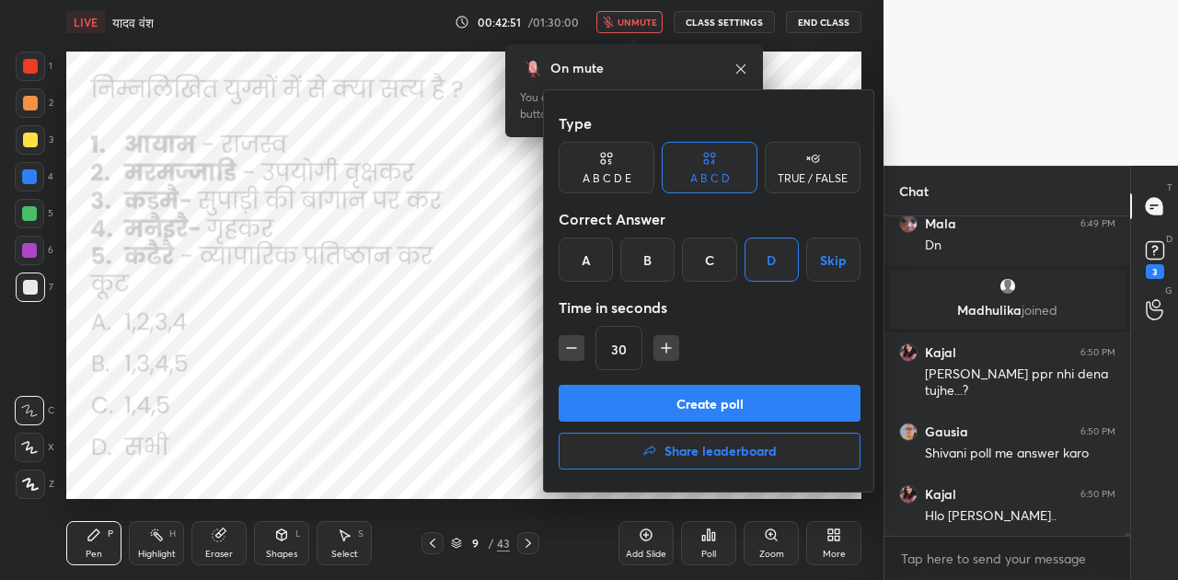
click at [753, 404] on button "Create poll" at bounding box center [710, 403] width 302 height 37
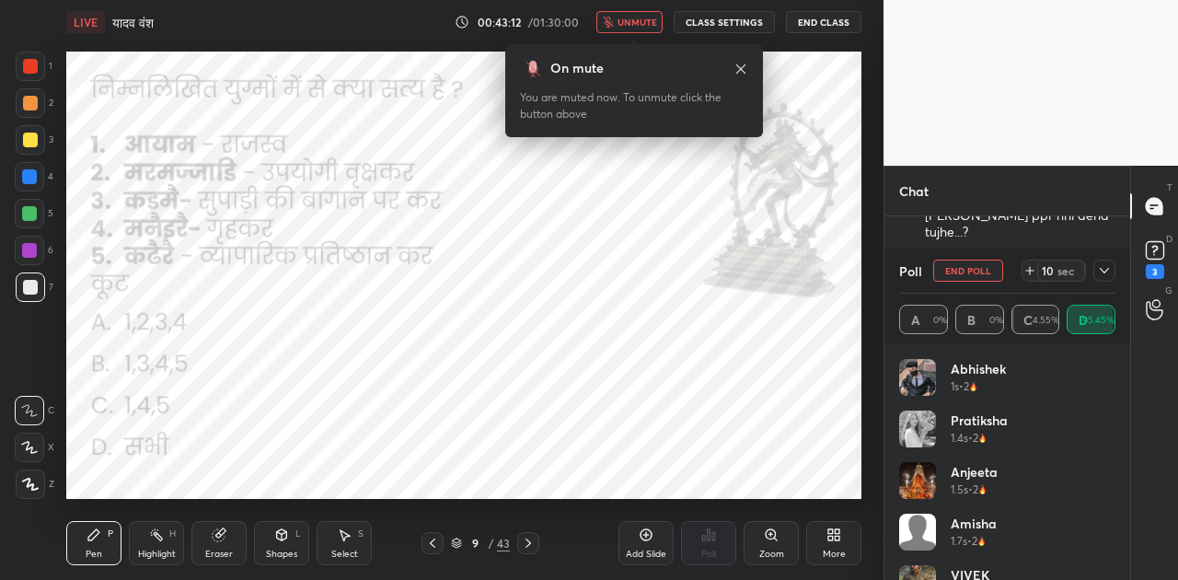
click at [1030, 271] on icon at bounding box center [1030, 270] width 0 height 7
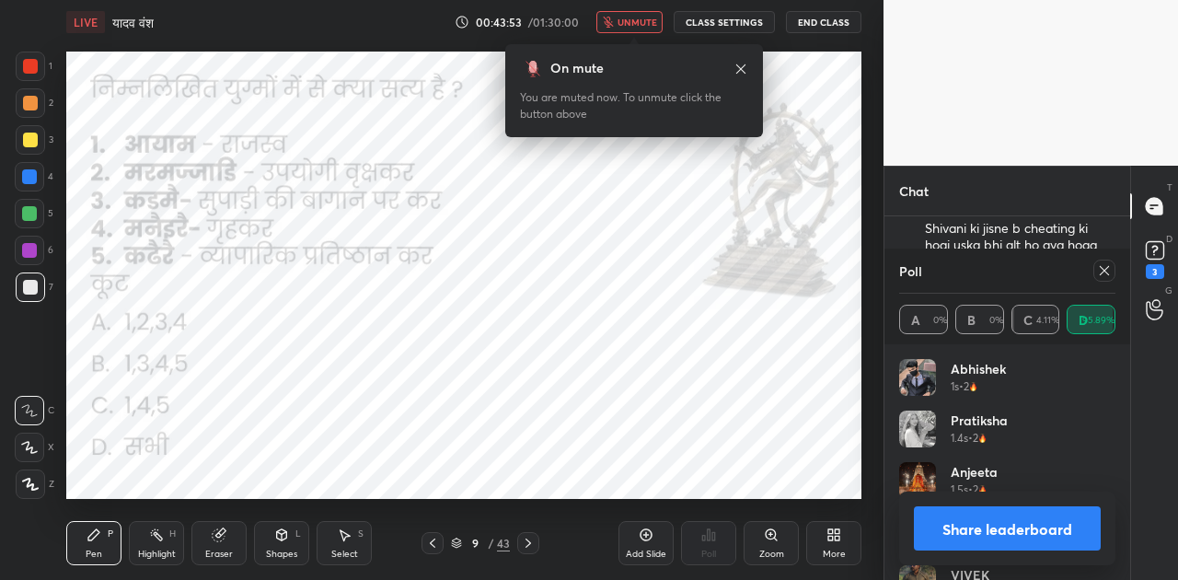
scroll to position [36710, 0]
click at [1049, 522] on button "Share leaderboard" at bounding box center [1007, 528] width 187 height 44
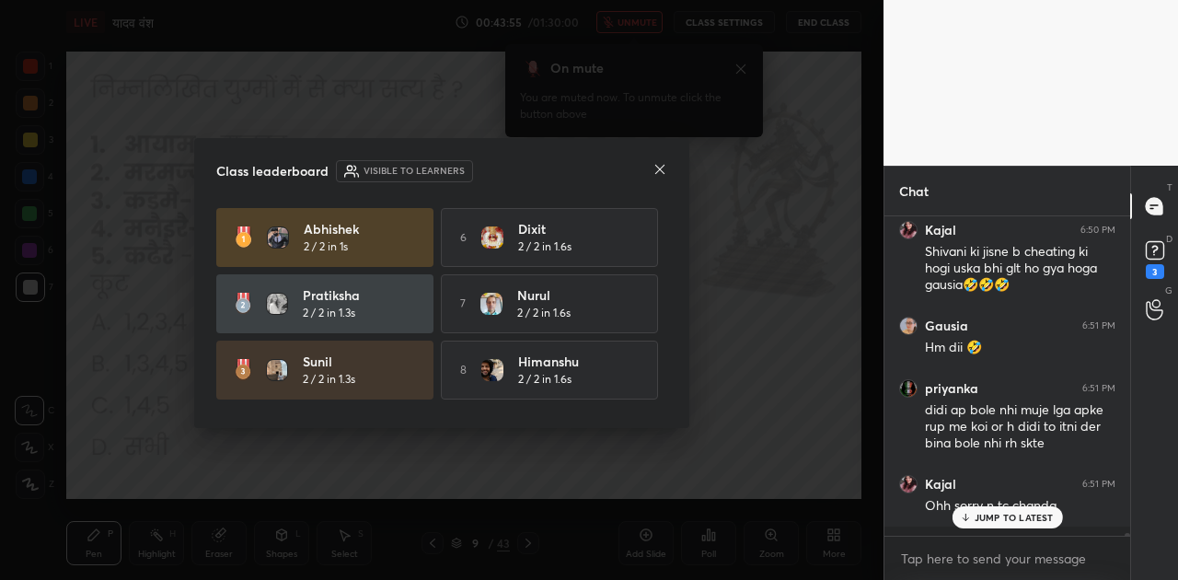
scroll to position [355, 240]
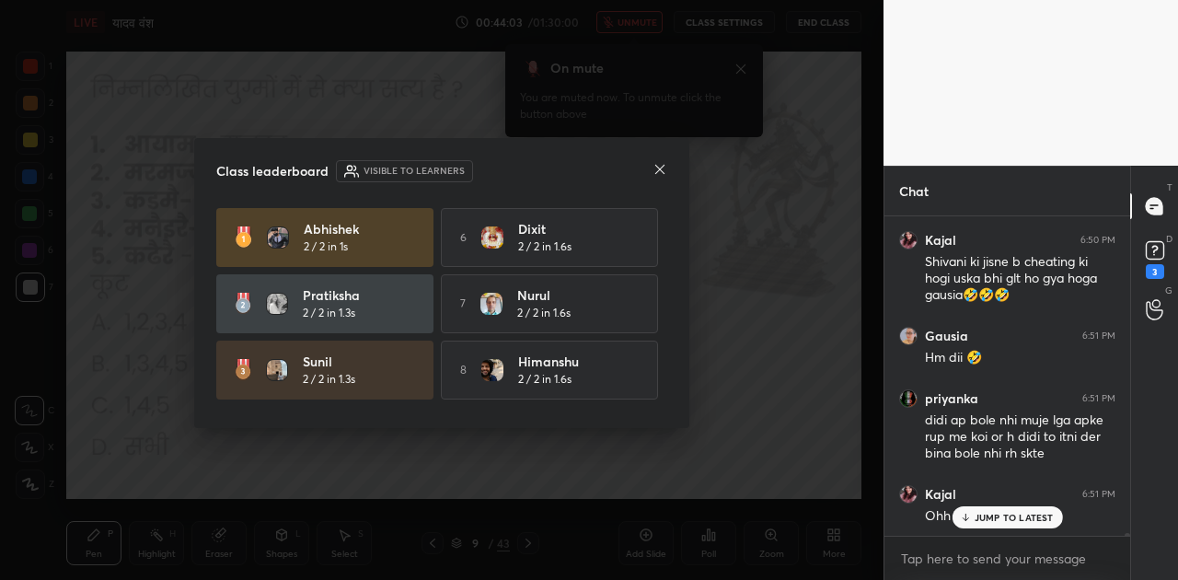
click at [659, 170] on icon at bounding box center [660, 169] width 15 height 15
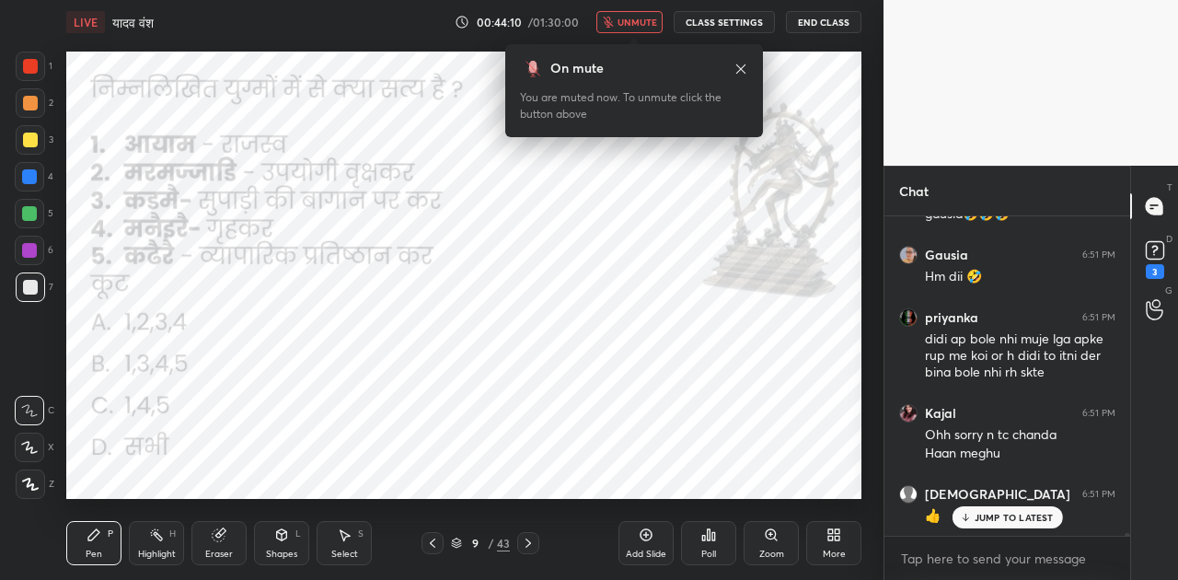
click at [980, 510] on div "JUMP TO LATEST" at bounding box center [1007, 517] width 110 height 22
click at [643, 15] on button "unmute" at bounding box center [630, 22] width 66 height 22
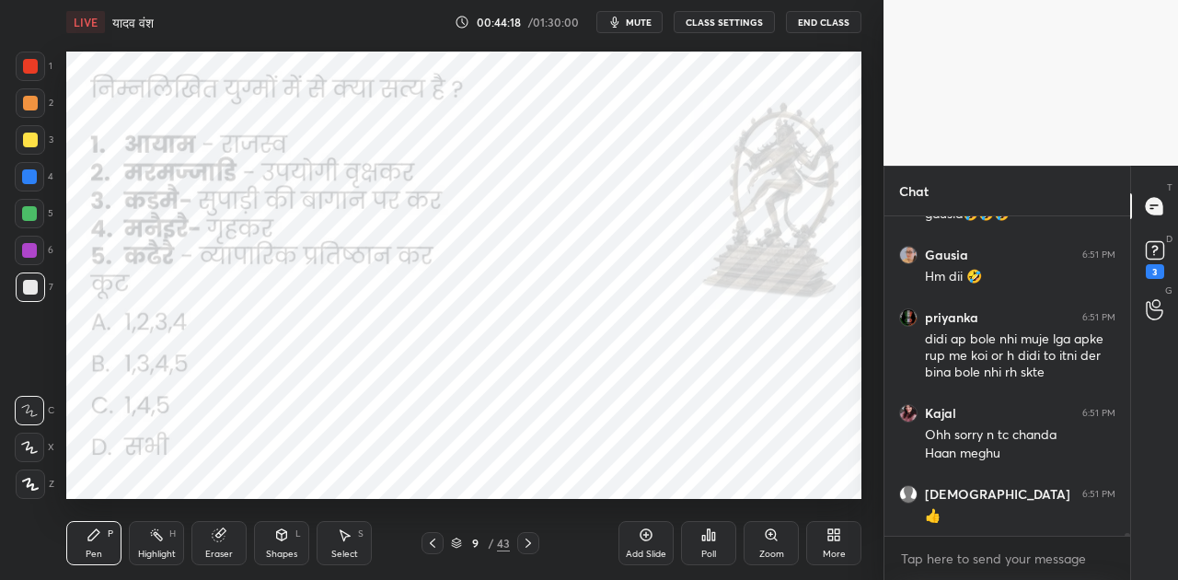
click at [540, 542] on div "9 / 43" at bounding box center [481, 543] width 276 height 22
click at [531, 544] on icon at bounding box center [528, 543] width 15 height 15
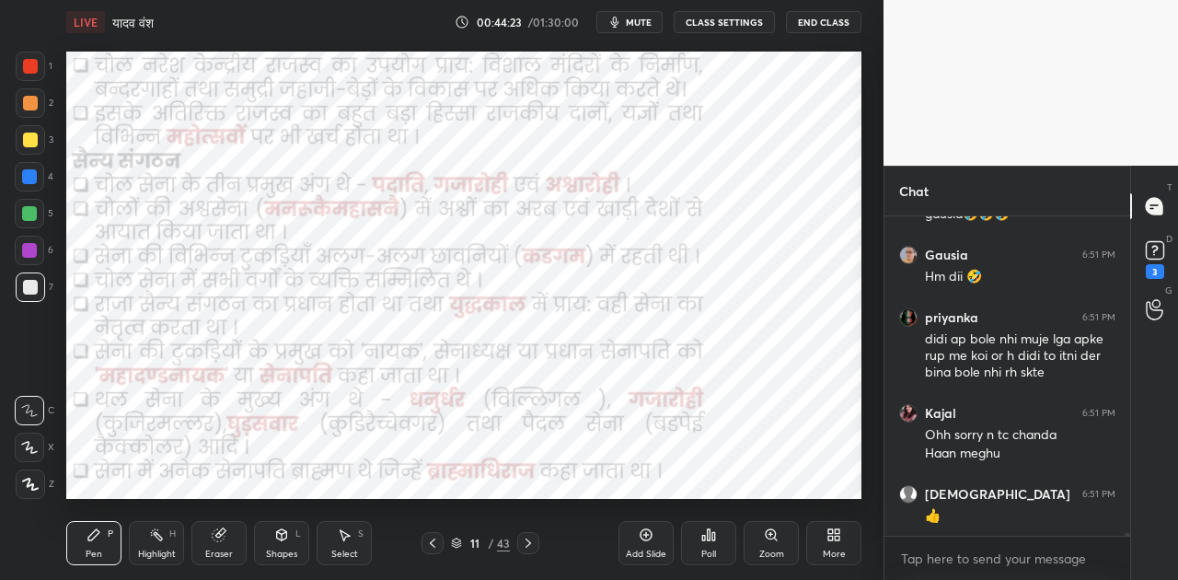
click at [656, 530] on div "Add Slide" at bounding box center [646, 543] width 55 height 44
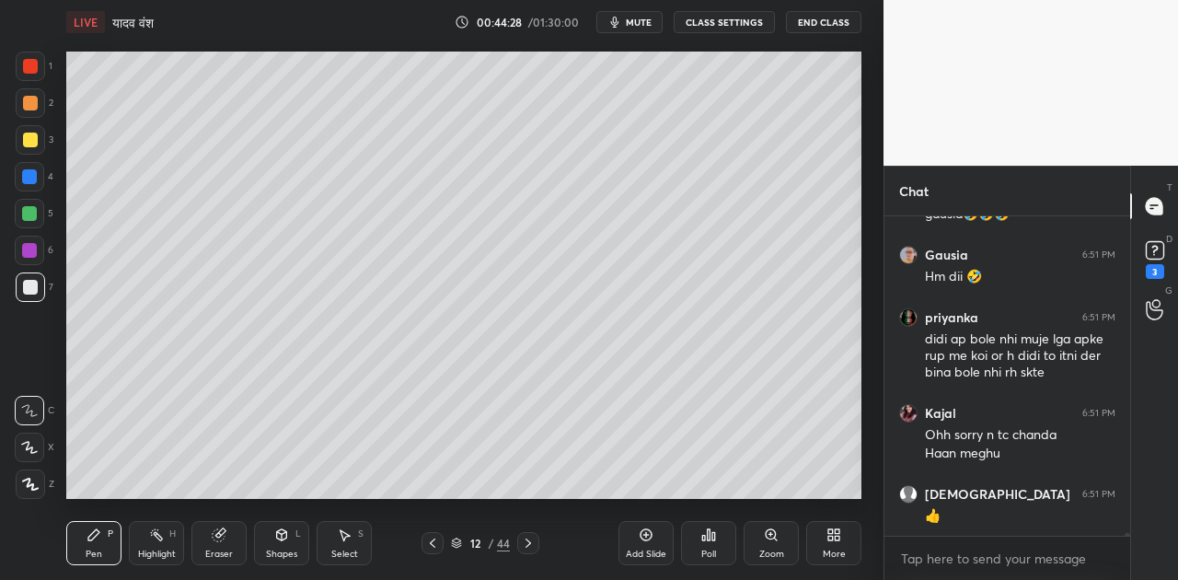
click at [27, 141] on div at bounding box center [30, 140] width 15 height 15
click at [31, 484] on icon at bounding box center [30, 484] width 15 height 11
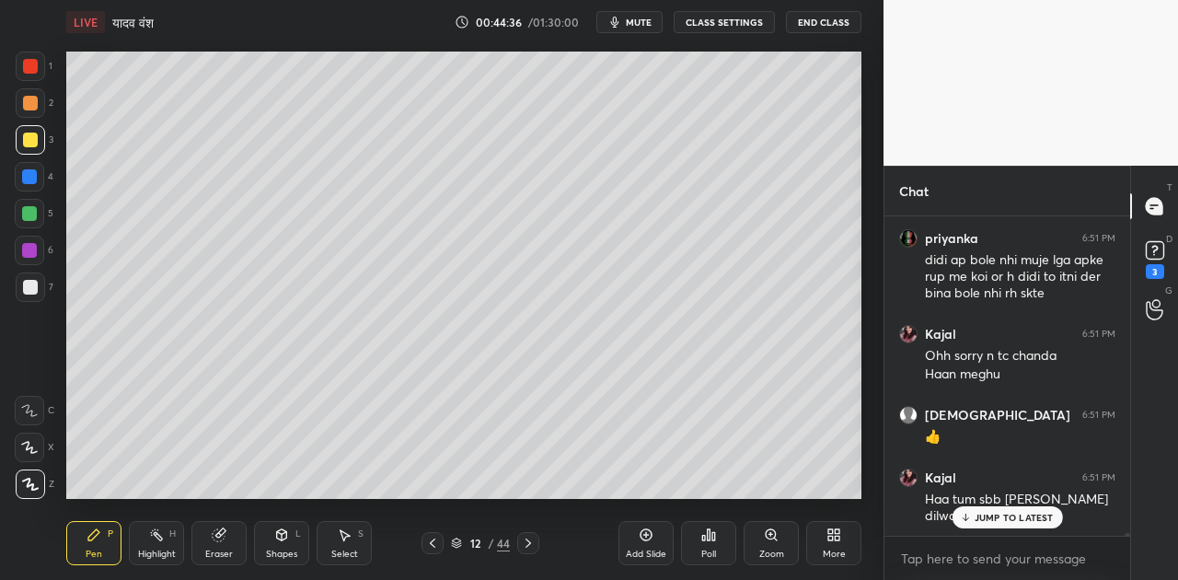
click at [33, 97] on div at bounding box center [30, 103] width 15 height 15
click at [33, 137] on div at bounding box center [30, 140] width 15 height 15
click at [39, 287] on div at bounding box center [30, 287] width 29 height 29
click at [27, 405] on icon at bounding box center [29, 410] width 15 height 11
click at [974, 521] on div "JUMP TO LATEST" at bounding box center [1007, 517] width 110 height 22
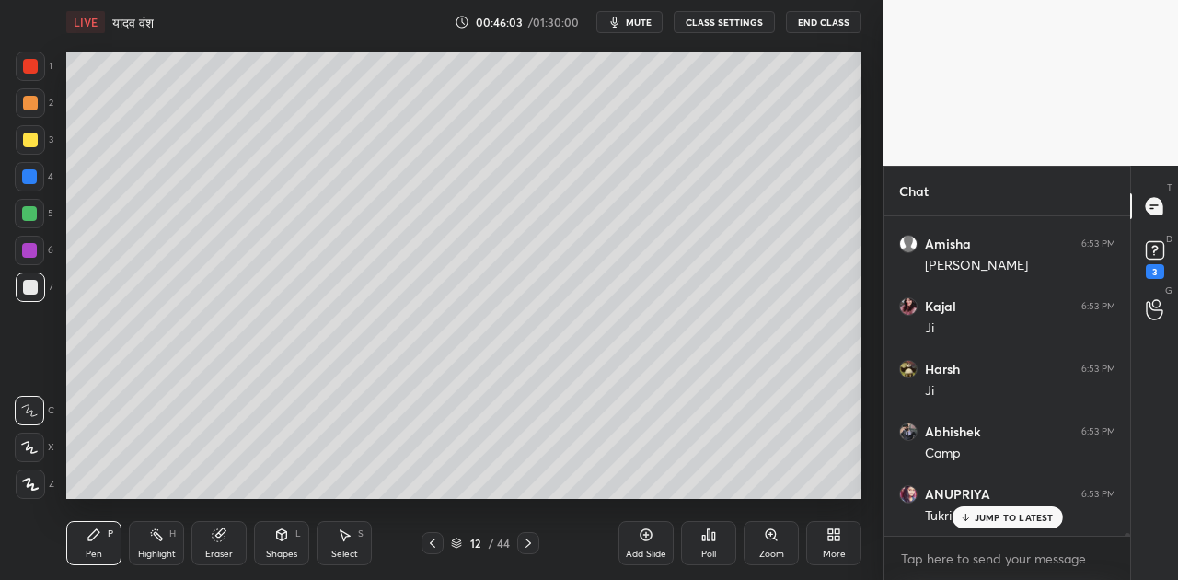
scroll to position [37463, 0]
click at [637, 20] on span "mute" at bounding box center [639, 22] width 26 height 13
click at [1003, 514] on p "JUMP TO LATEST" at bounding box center [1014, 517] width 79 height 11
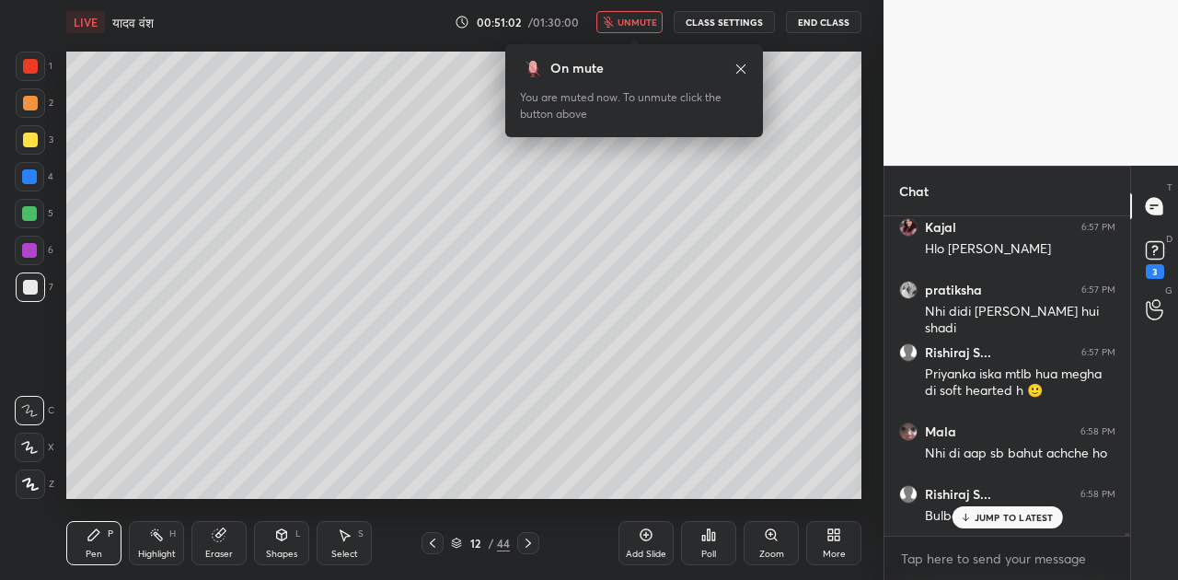
scroll to position [39936, 0]
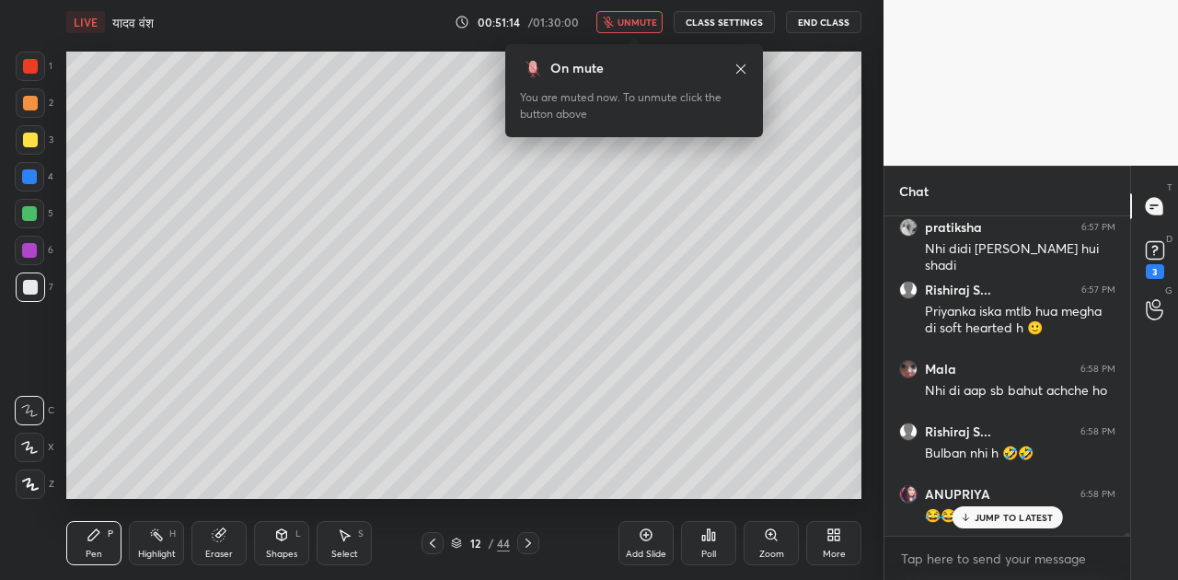
click at [641, 20] on span "unmute" at bounding box center [638, 22] width 40 height 13
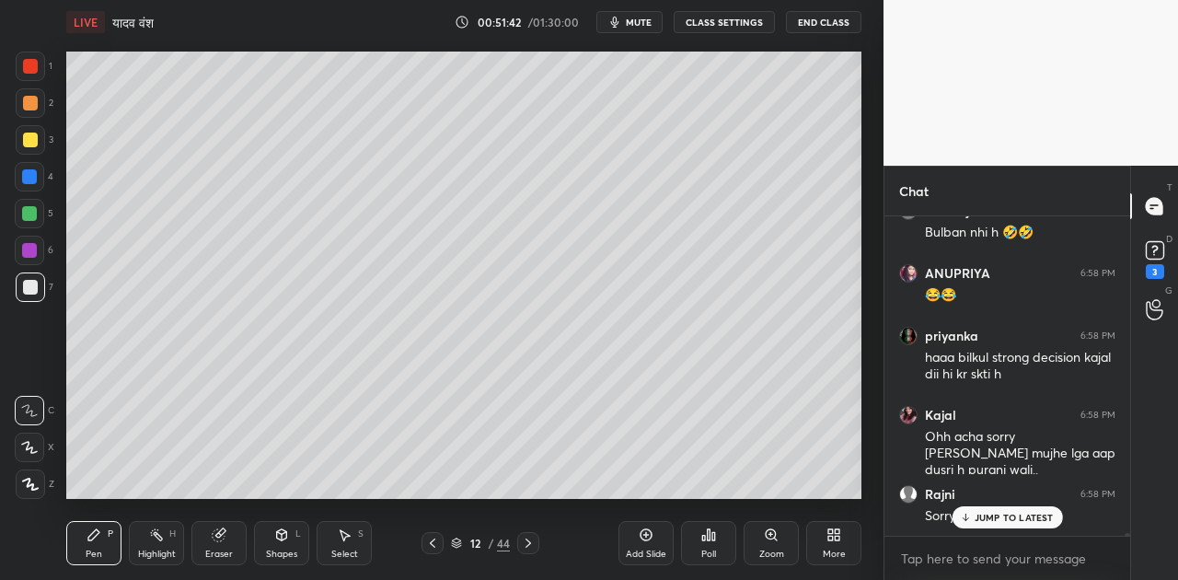
scroll to position [40253, 0]
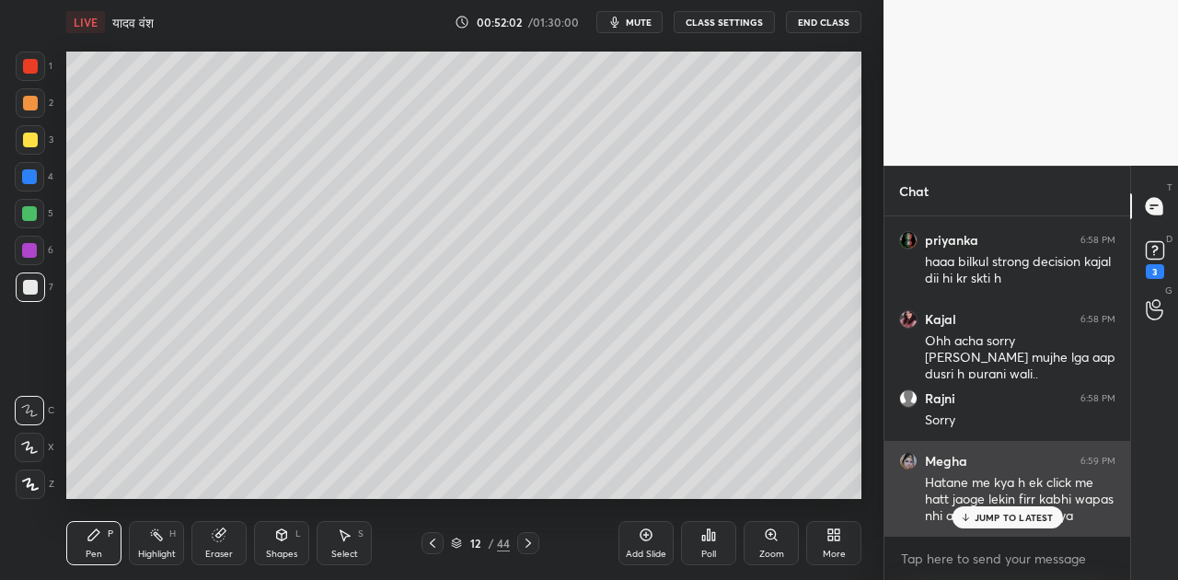
click at [1020, 512] on p "JUMP TO LATEST" at bounding box center [1014, 517] width 79 height 11
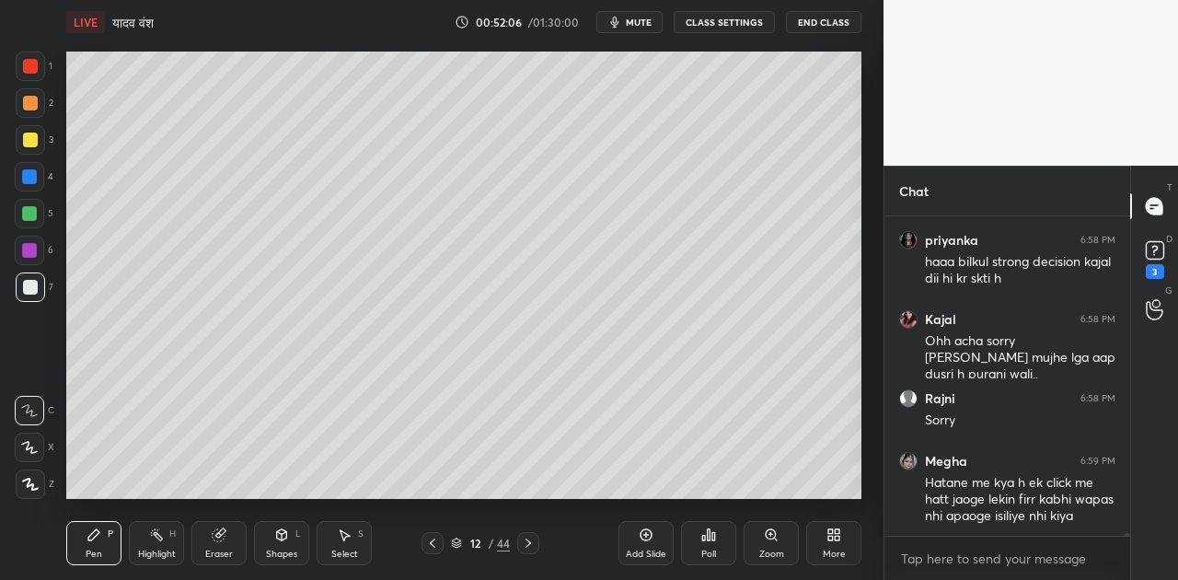
click at [639, 21] on span "mute" at bounding box center [639, 22] width 26 height 13
click at [637, 20] on span "unmute" at bounding box center [638, 22] width 40 height 13
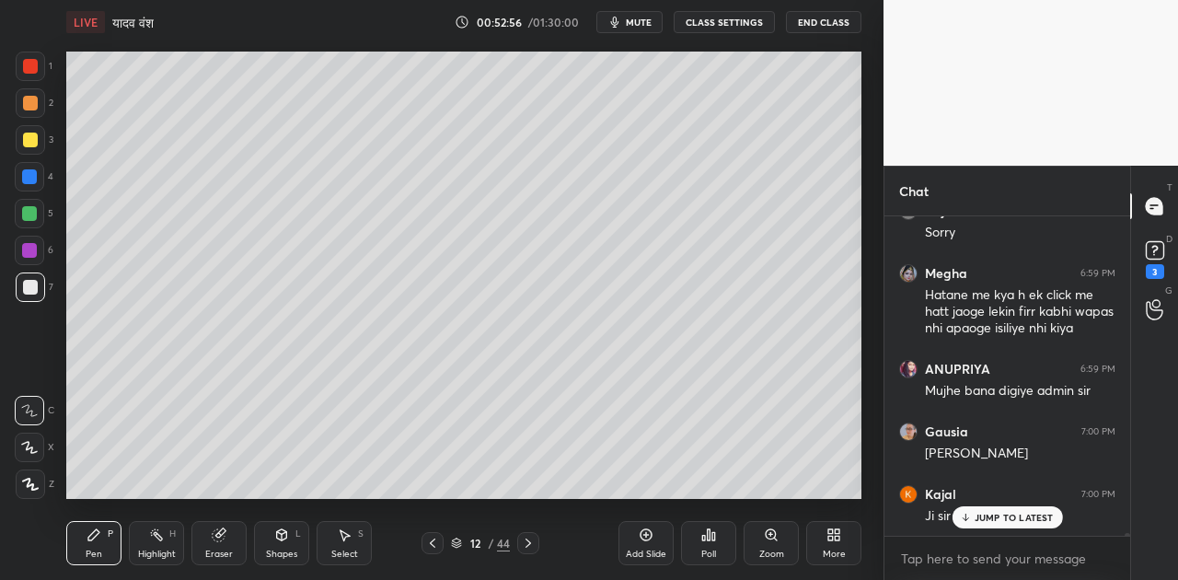
scroll to position [40503, 0]
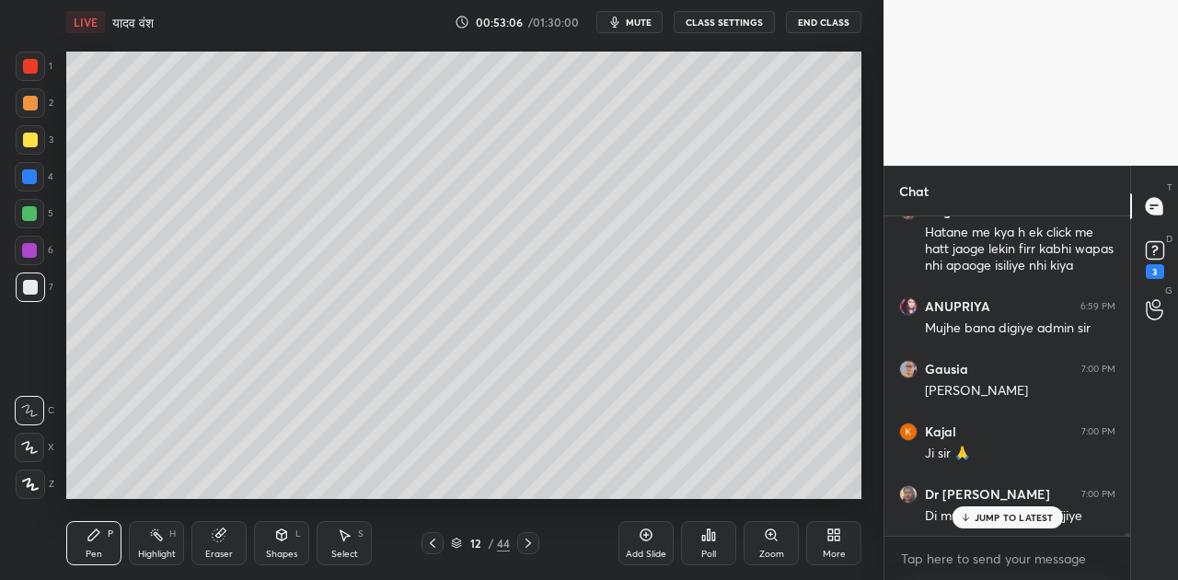
click at [989, 517] on p "JUMP TO LATEST" at bounding box center [1014, 517] width 79 height 11
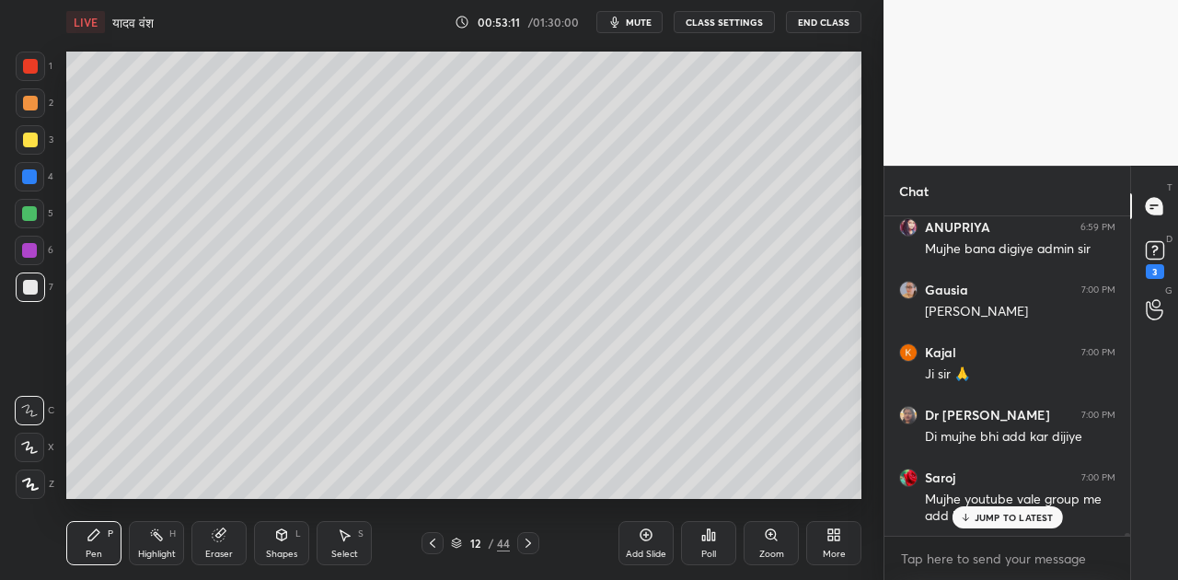
click at [991, 516] on p "JUMP TO LATEST" at bounding box center [1014, 517] width 79 height 11
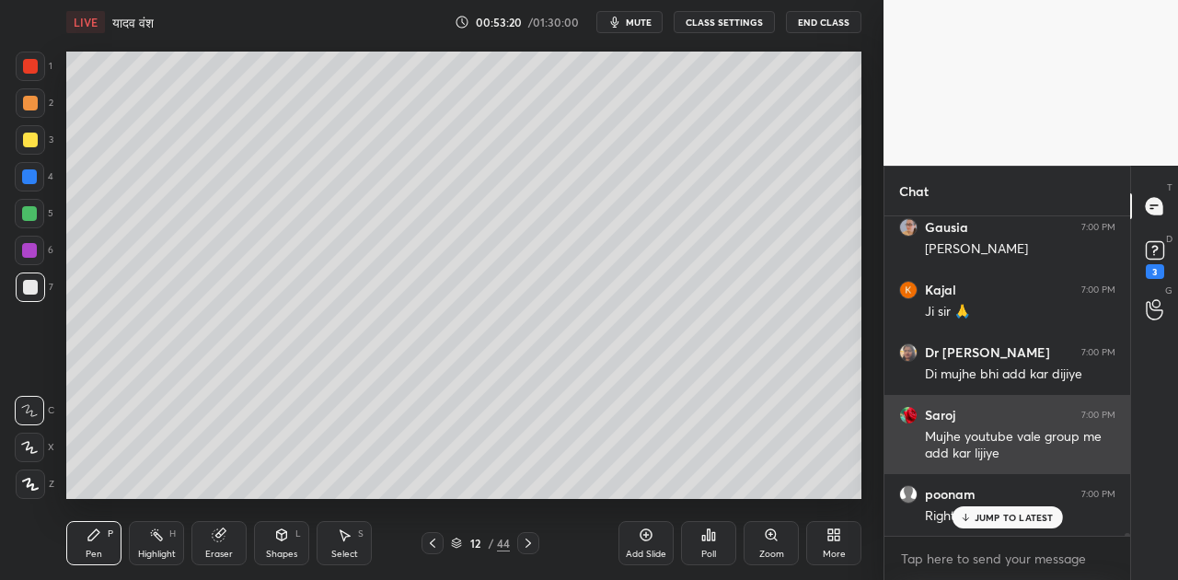
scroll to position [40741, 0]
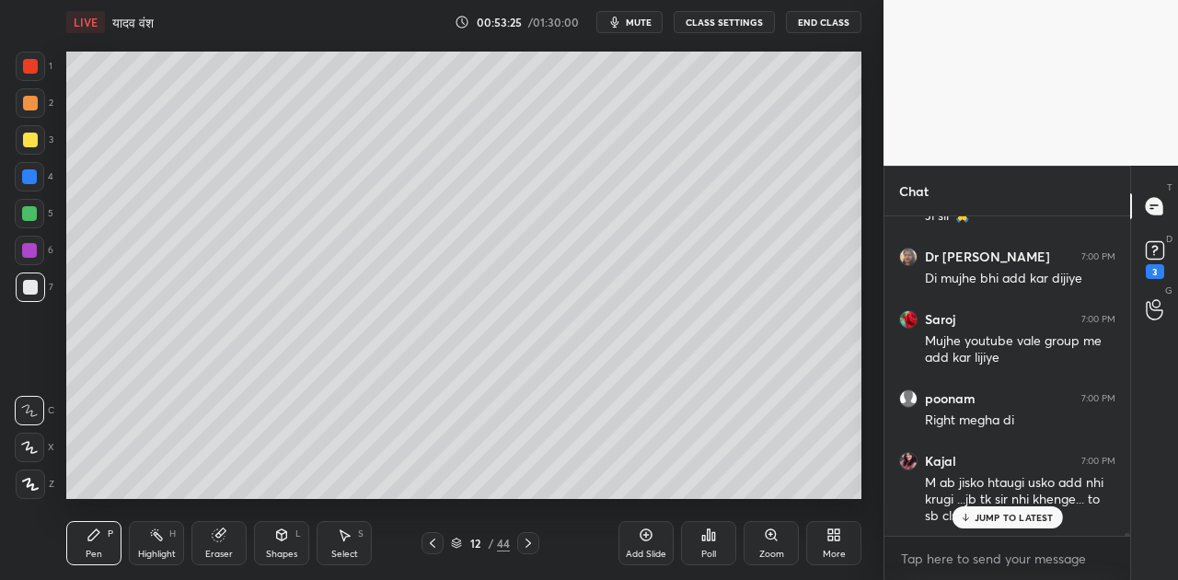
click at [1007, 517] on p "JUMP TO LATEST" at bounding box center [1014, 517] width 79 height 11
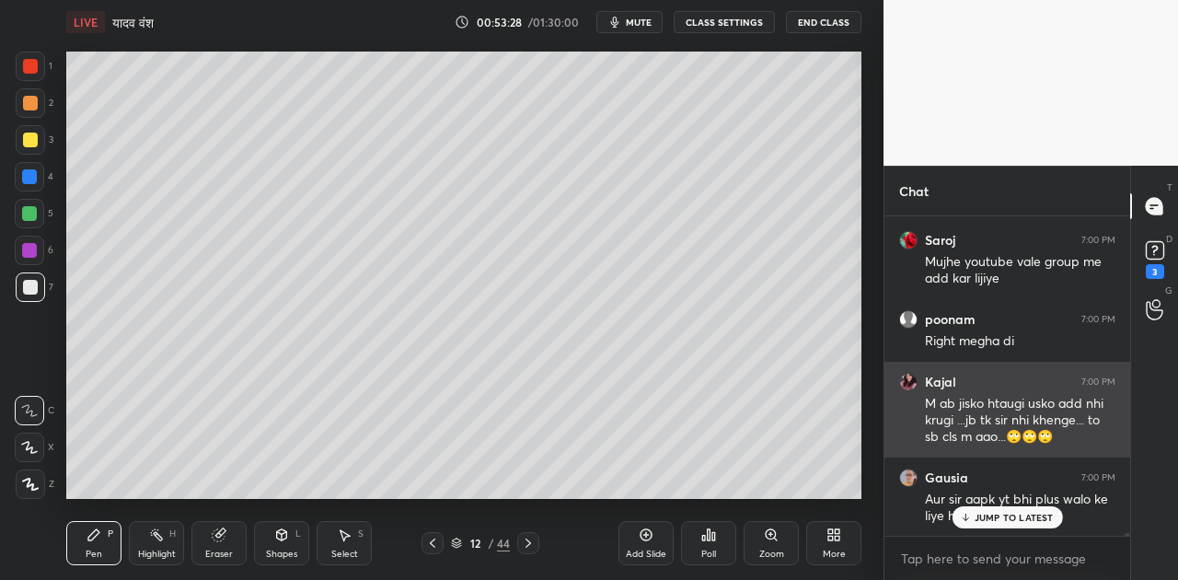
scroll to position [40883, 0]
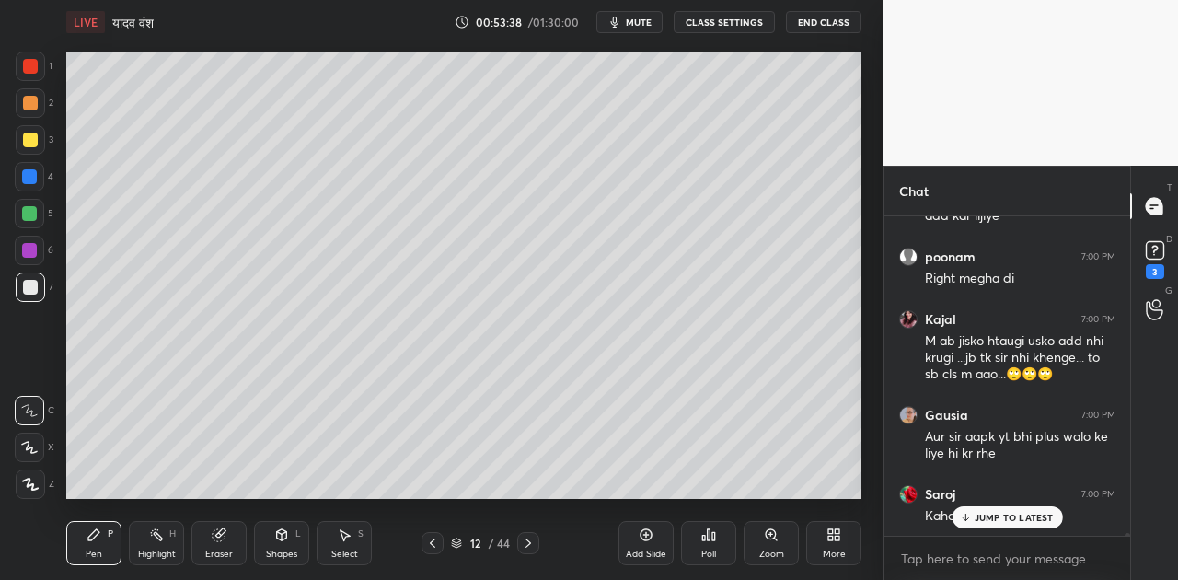
drag, startPoint x: 980, startPoint y: 513, endPoint x: 864, endPoint y: 393, distance: 166.7
click at [975, 493] on div "Rishiraj S... 6:58 PM [PERSON_NAME] nhi h 🤣🤣 ANUPRIYA 6:58 PM 😂😂 priyanka 6:58 …" at bounding box center [1008, 375] width 246 height 319
click at [1017, 525] on div "JUMP TO LATEST" at bounding box center [1007, 517] width 110 height 22
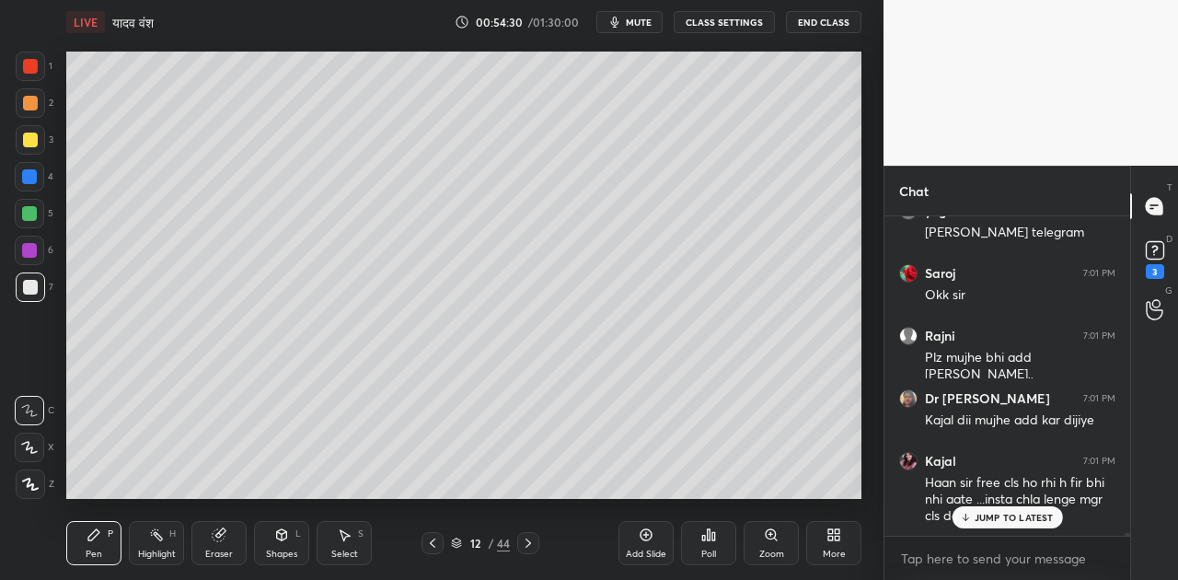
scroll to position [41292, 0]
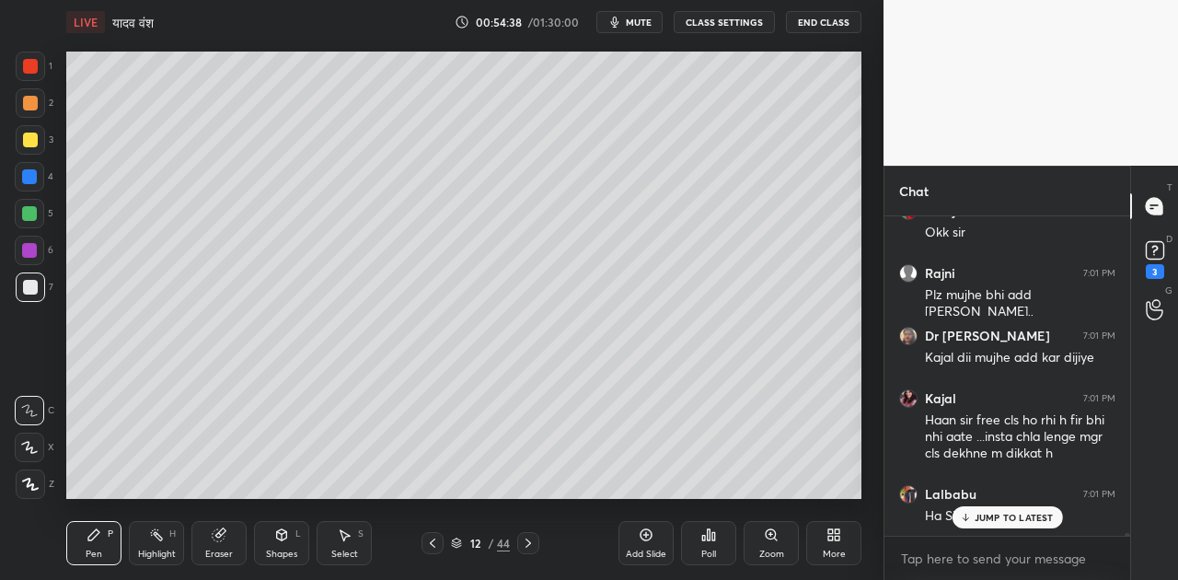
click at [1009, 517] on p "JUMP TO LATEST" at bounding box center [1014, 517] width 79 height 11
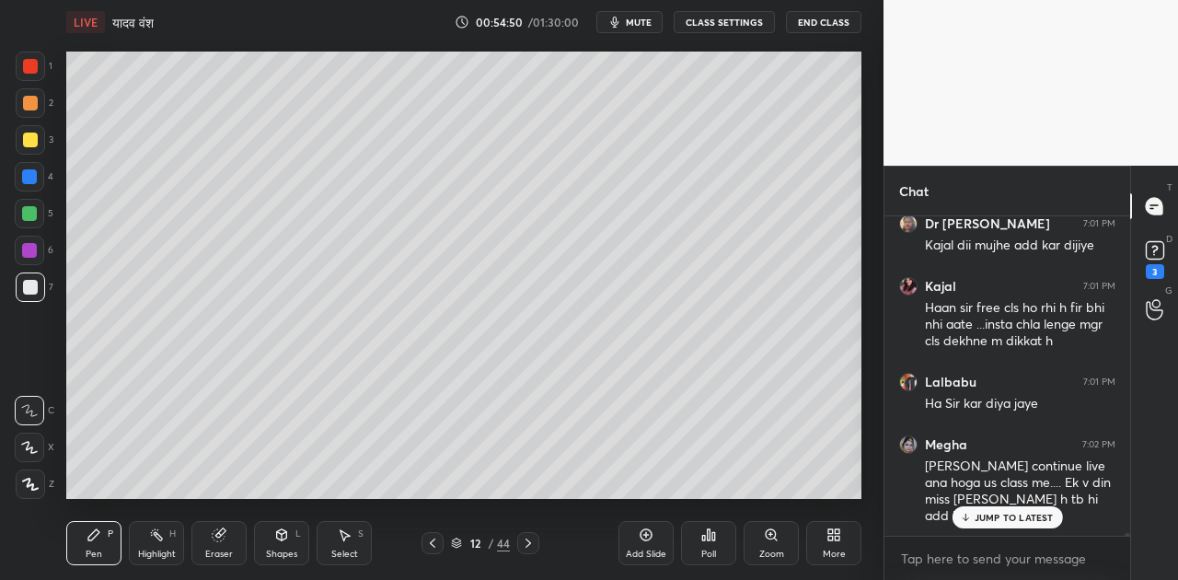
click at [1009, 512] on p "JUMP TO LATEST" at bounding box center [1014, 517] width 79 height 11
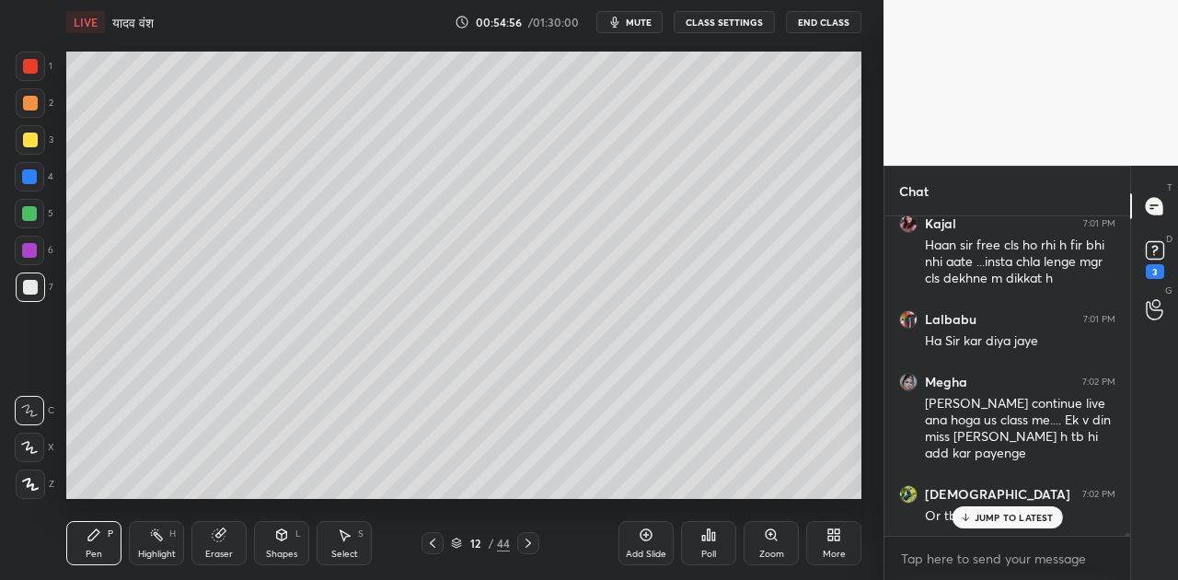
scroll to position [41608, 0]
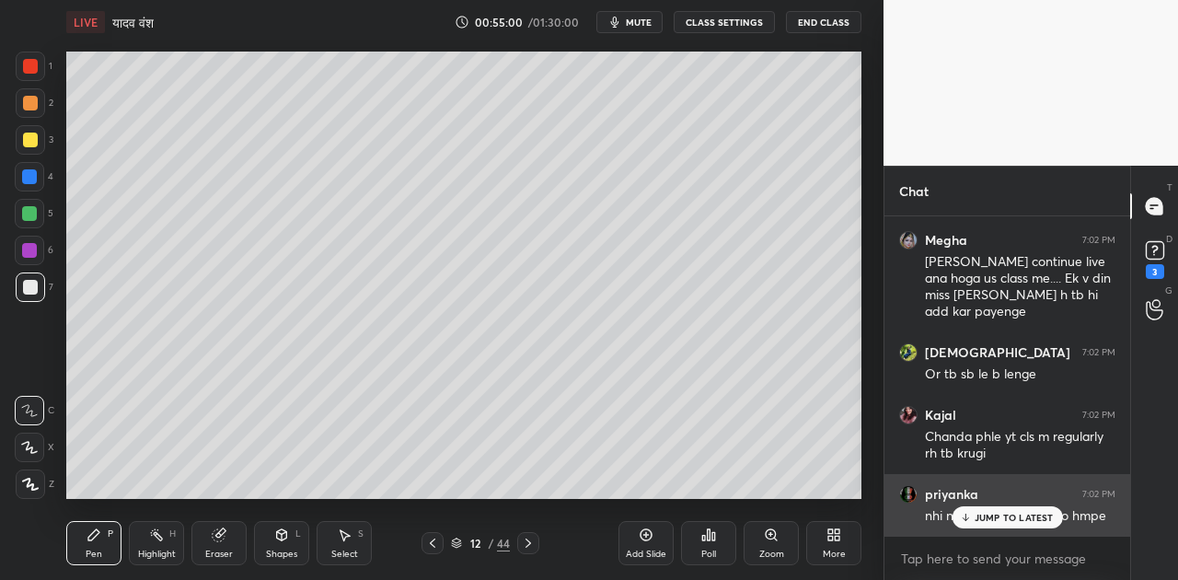
click at [985, 517] on p "JUMP TO LATEST" at bounding box center [1014, 517] width 79 height 11
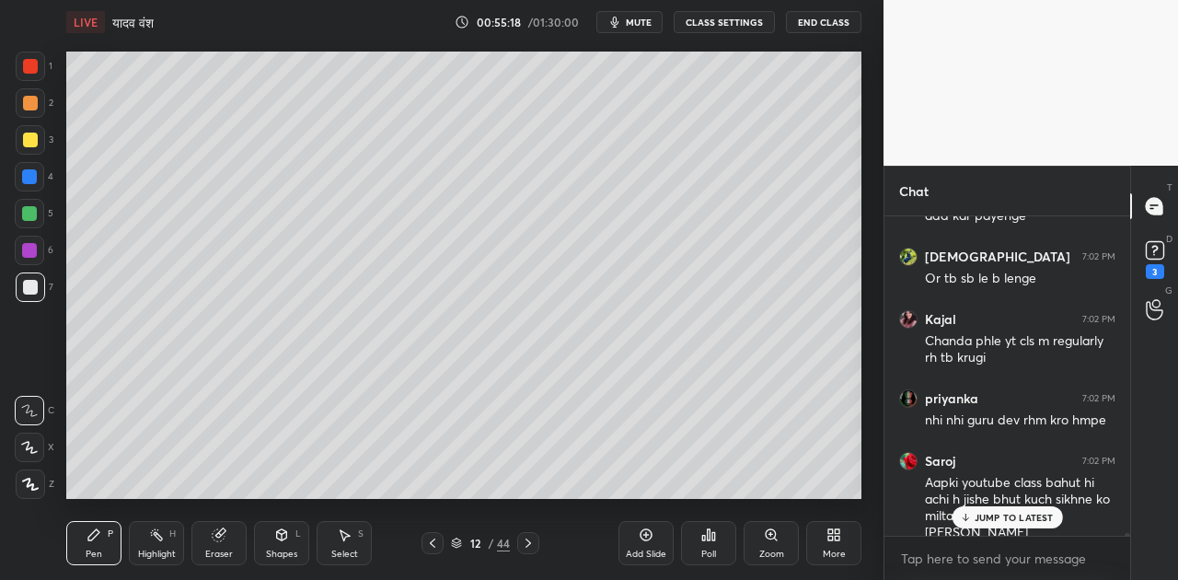
scroll to position [41816, 0]
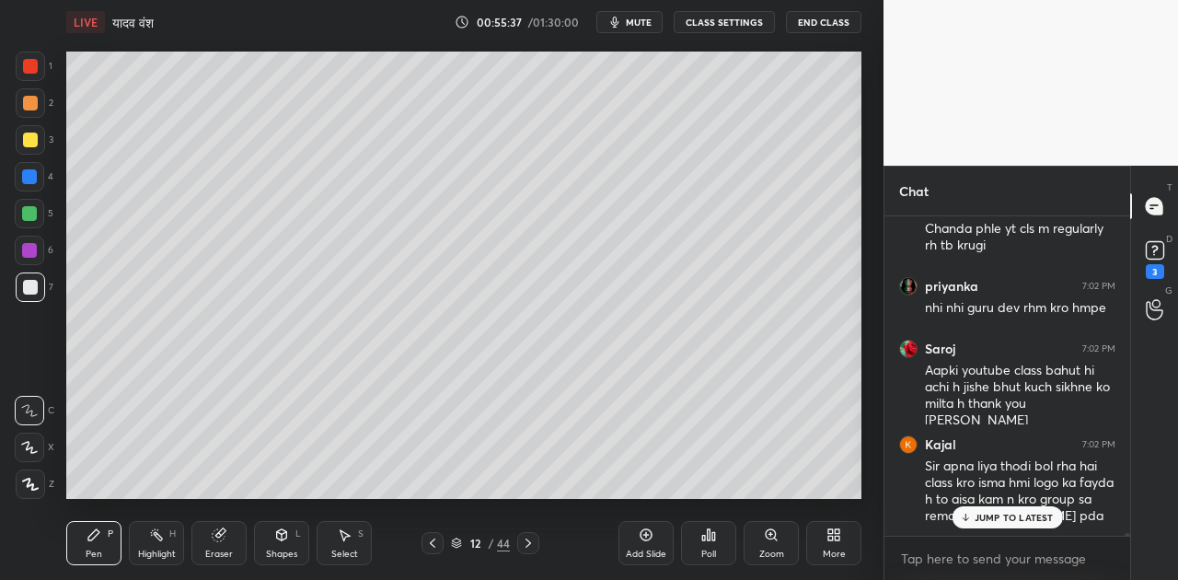
click at [1003, 518] on p "JUMP TO LATEST" at bounding box center [1014, 517] width 79 height 11
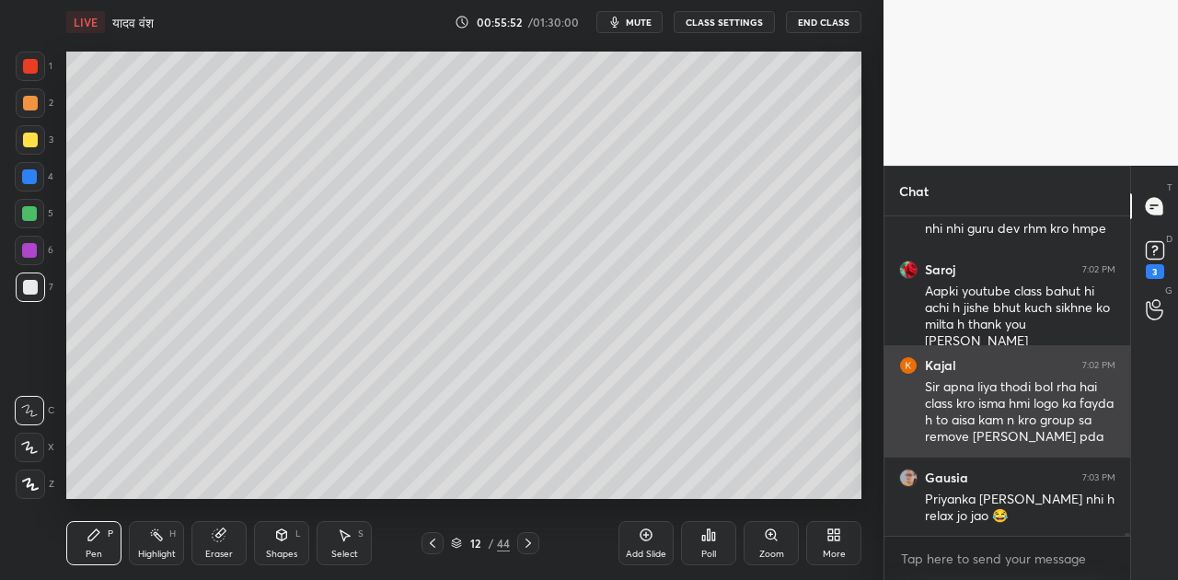
scroll to position [41975, 0]
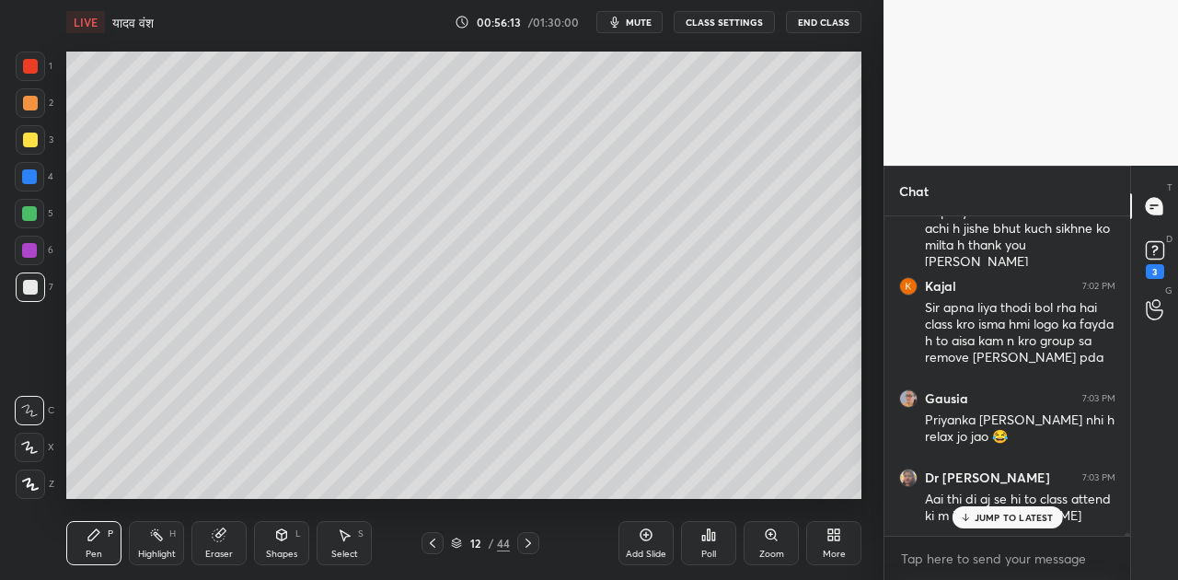
click at [981, 513] on p "JUMP TO LATEST" at bounding box center [1014, 517] width 79 height 11
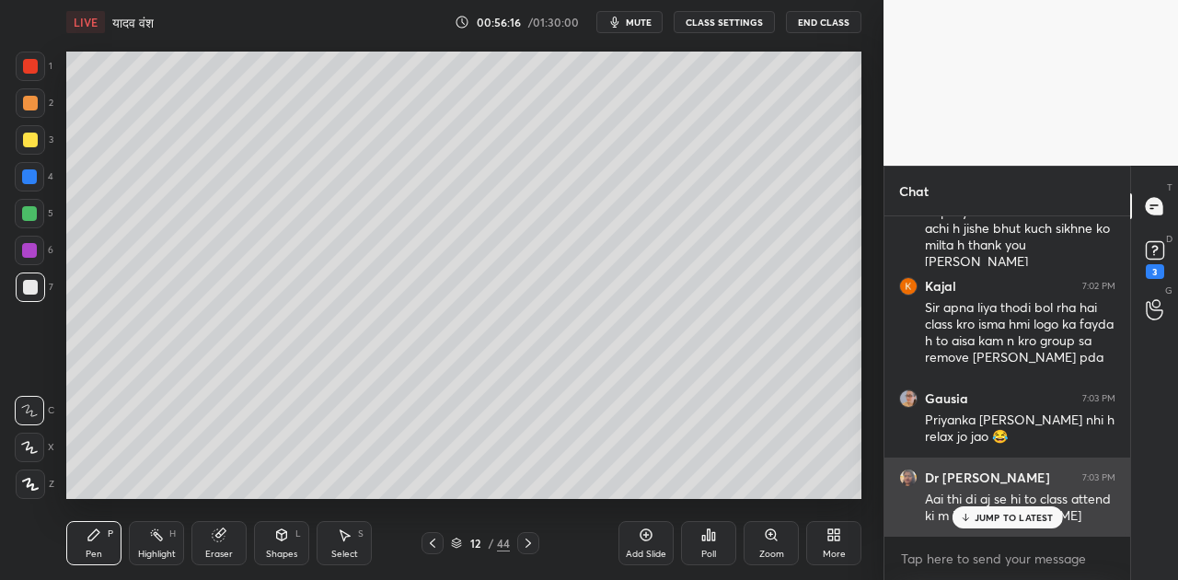
scroll to position [42037, 0]
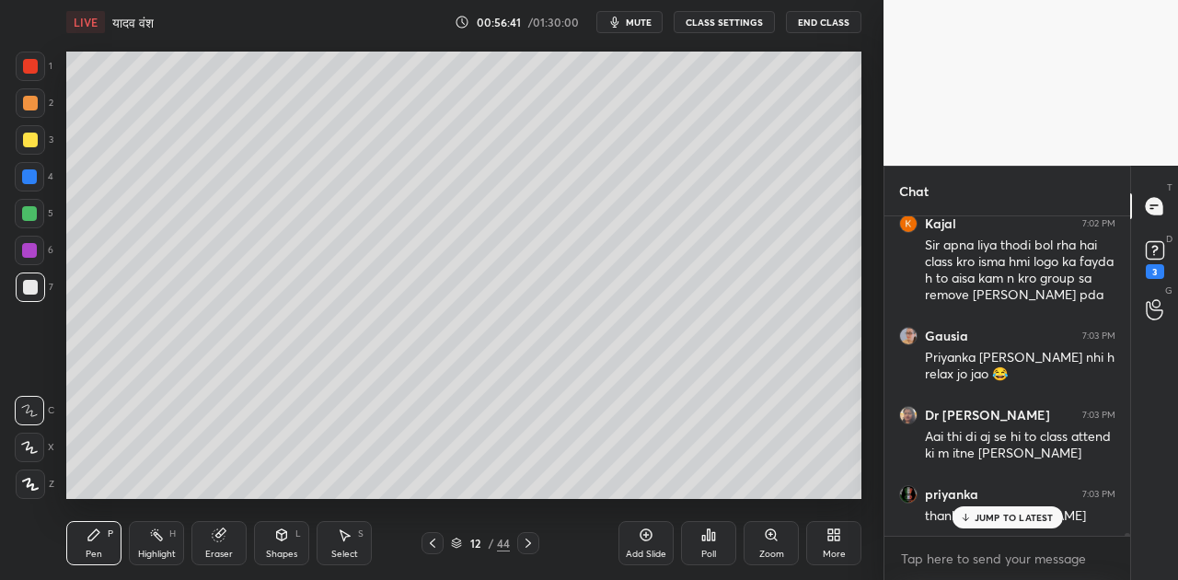
click at [279, 547] on div "Shapes L" at bounding box center [281, 543] width 55 height 44
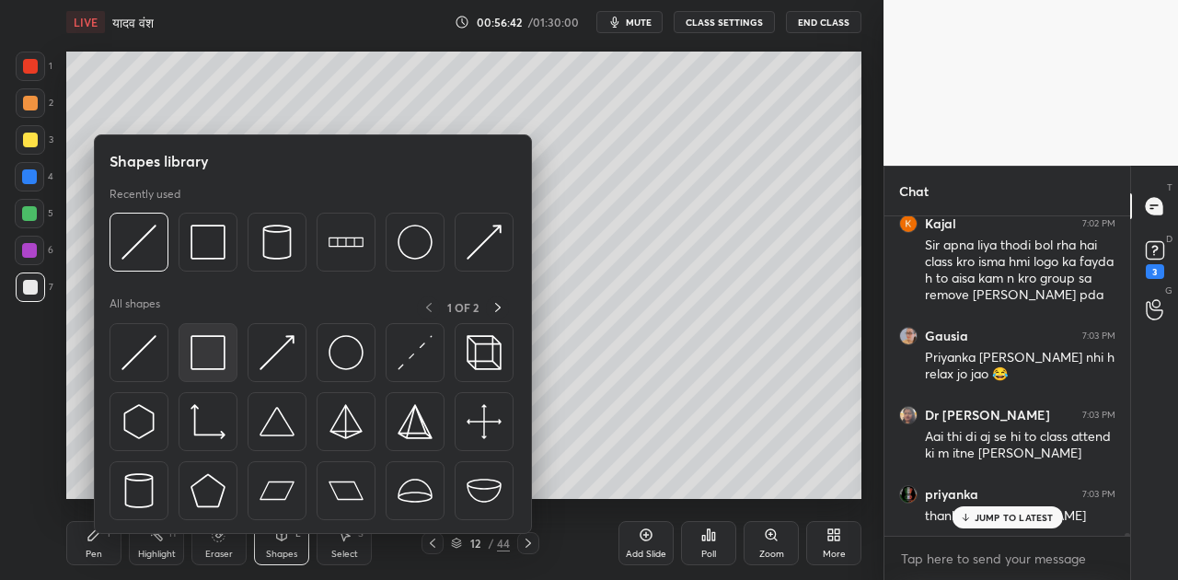
click at [205, 346] on img at bounding box center [208, 352] width 35 height 35
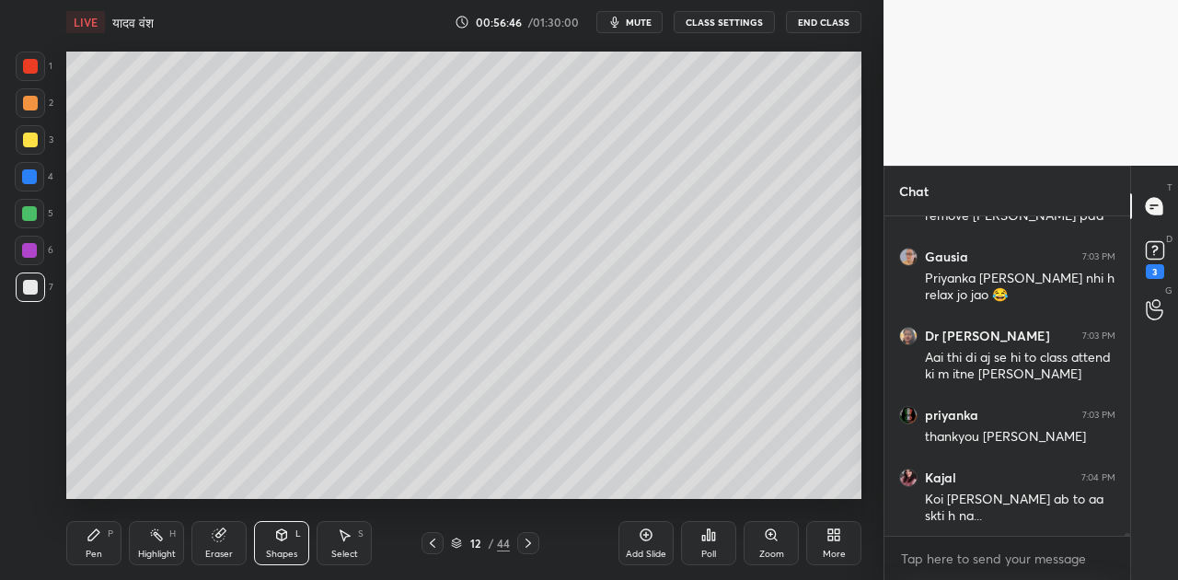
scroll to position [42196, 0]
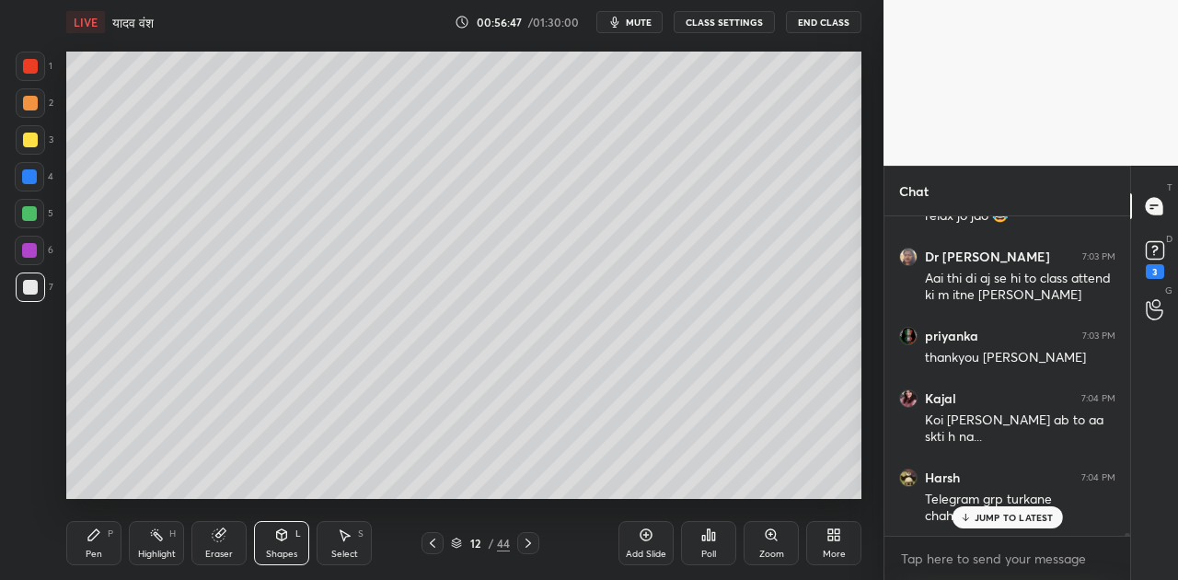
click at [95, 540] on icon at bounding box center [94, 535] width 15 height 15
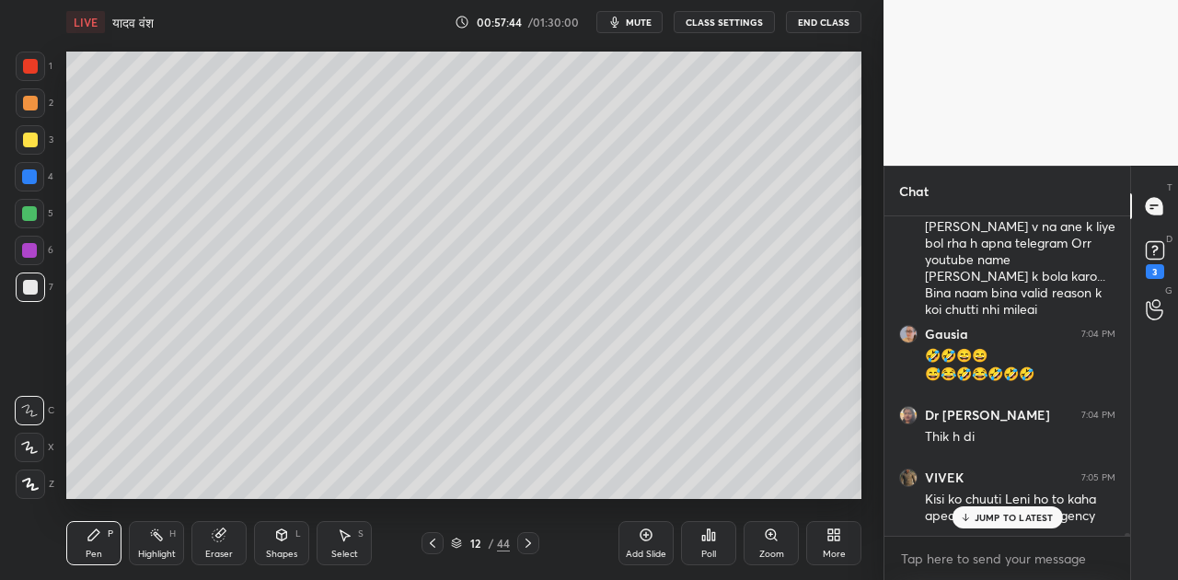
scroll to position [42627, 0]
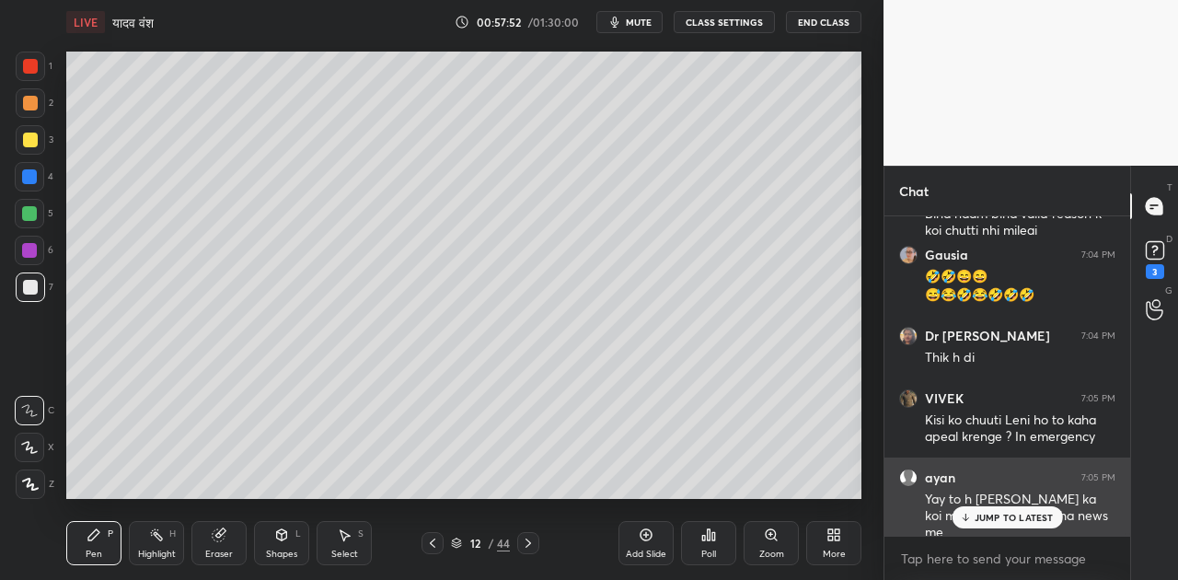
click at [1016, 517] on p "JUMP TO LATEST" at bounding box center [1014, 517] width 79 height 11
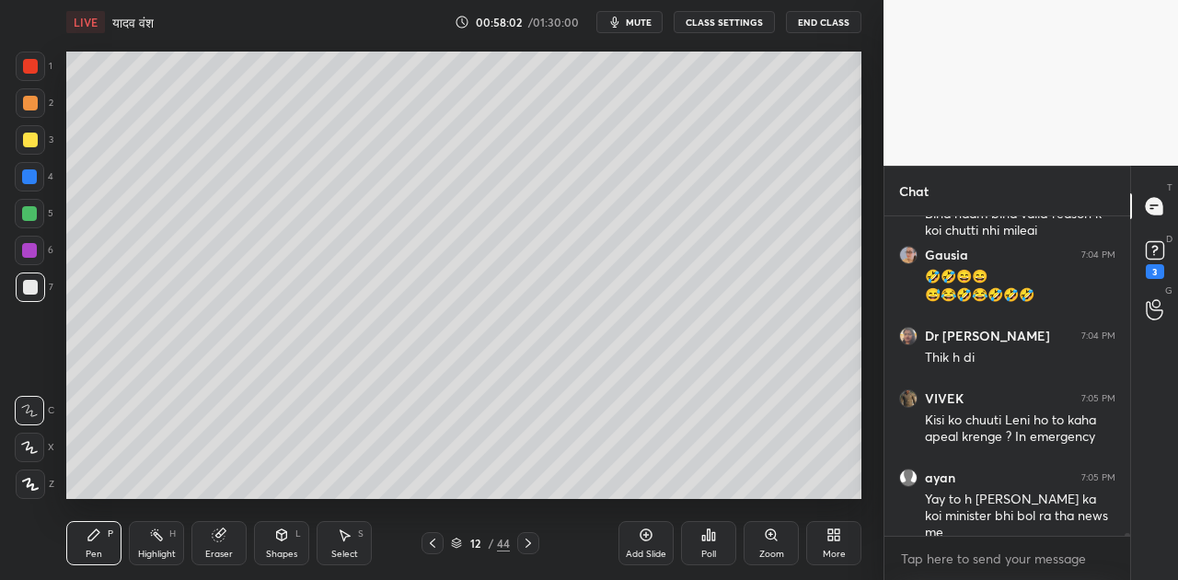
scroll to position [42689, 0]
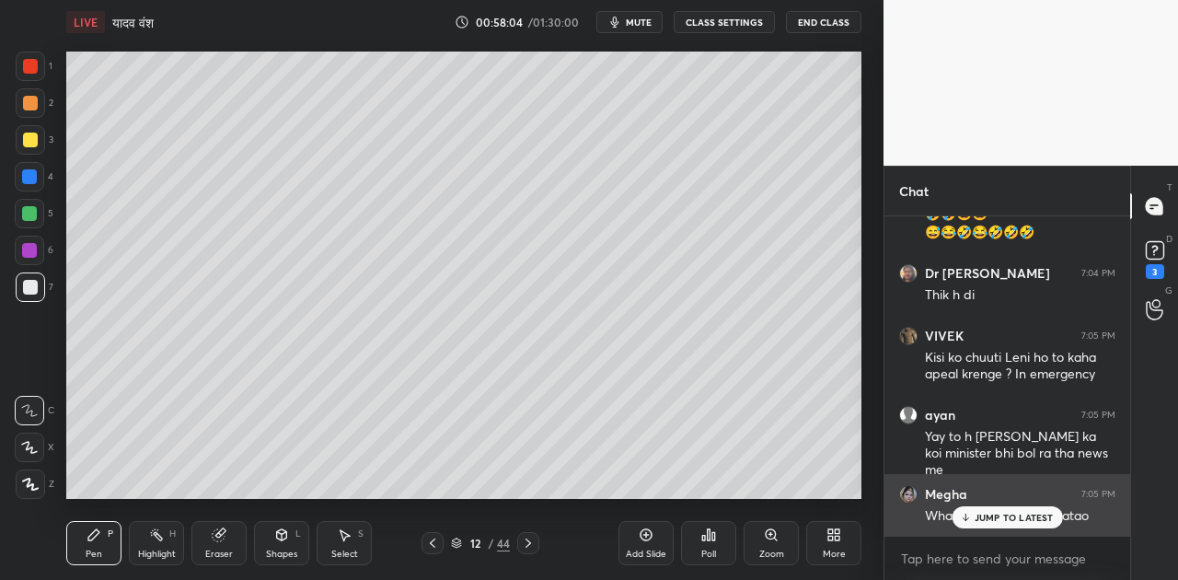
click at [1021, 516] on p "JUMP TO LATEST" at bounding box center [1014, 517] width 79 height 11
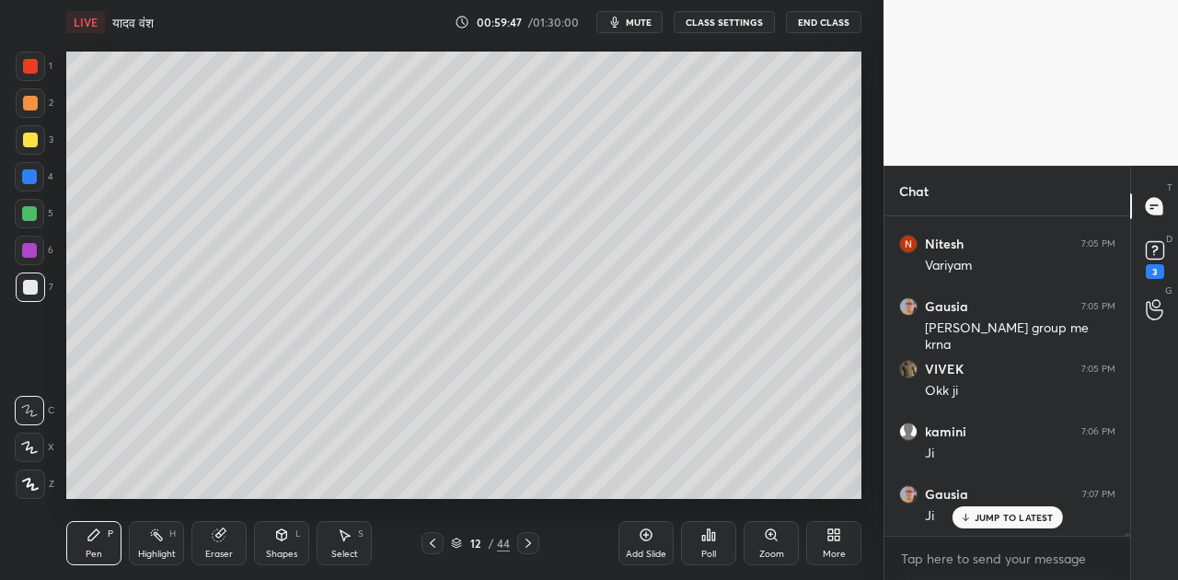
scroll to position [43127, 0]
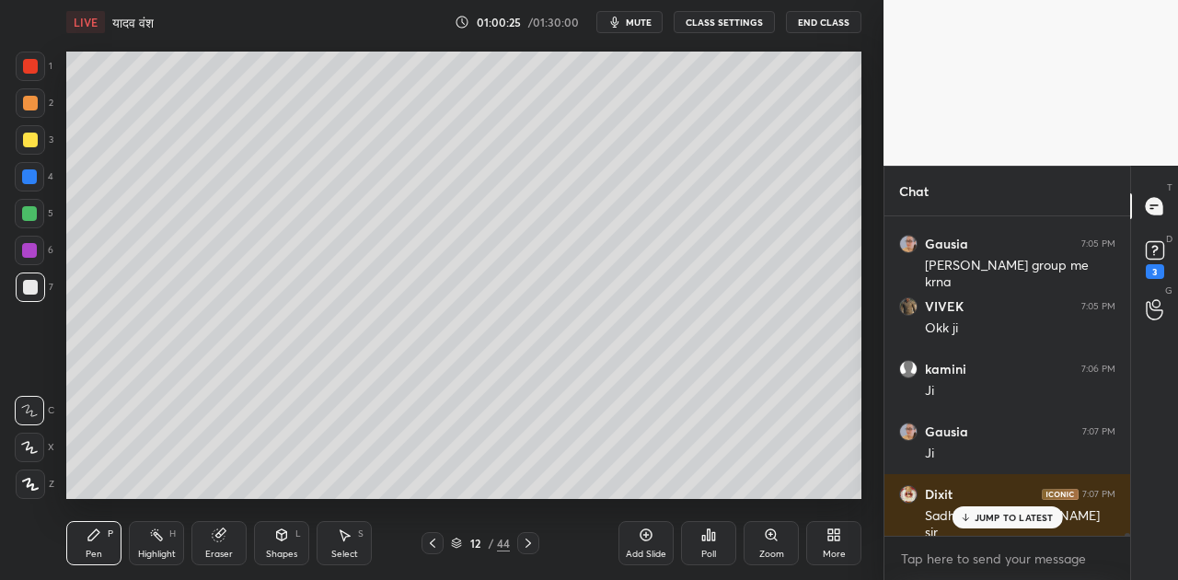
click at [648, 20] on span "mute" at bounding box center [639, 22] width 26 height 13
click at [641, 22] on span "unmute" at bounding box center [638, 22] width 40 height 13
click at [278, 553] on div "Shapes" at bounding box center [281, 554] width 31 height 9
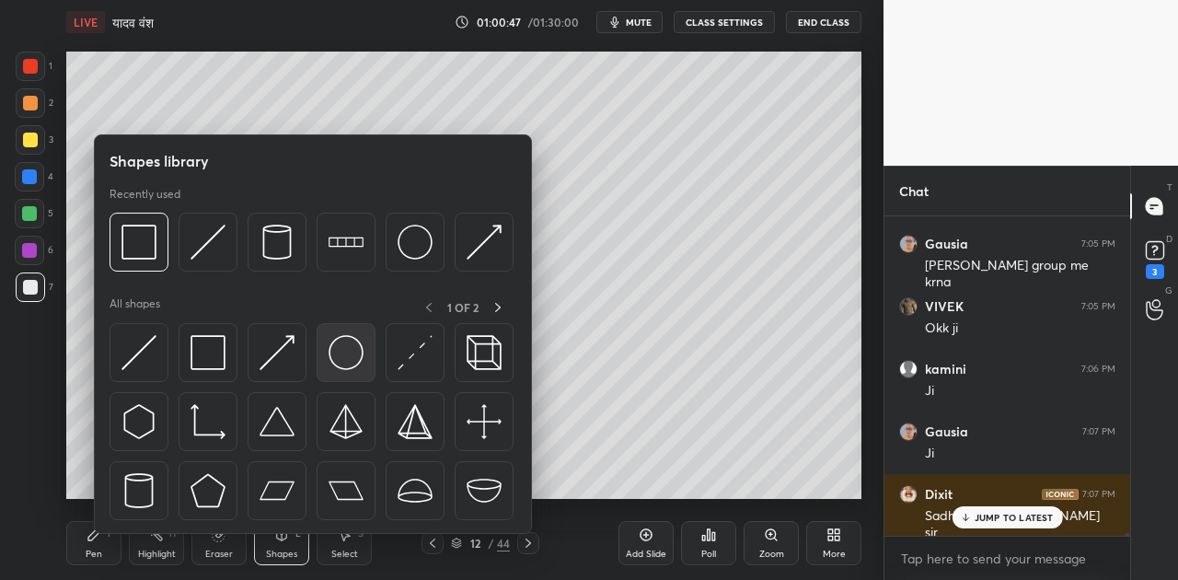
click at [344, 354] on img at bounding box center [346, 352] width 35 height 35
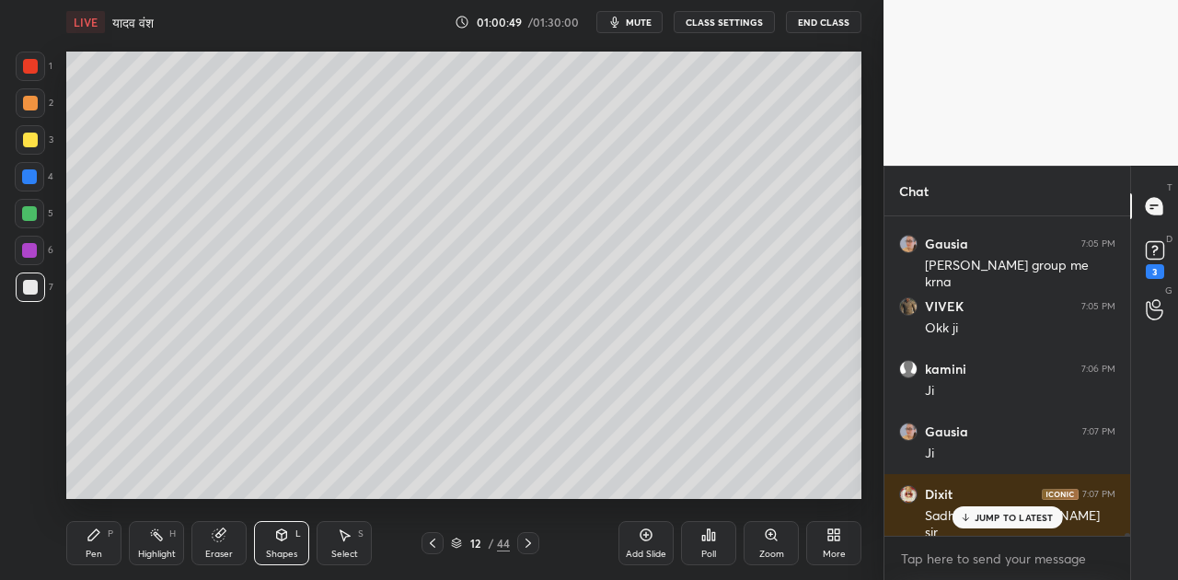
click at [92, 539] on icon at bounding box center [93, 534] width 11 height 11
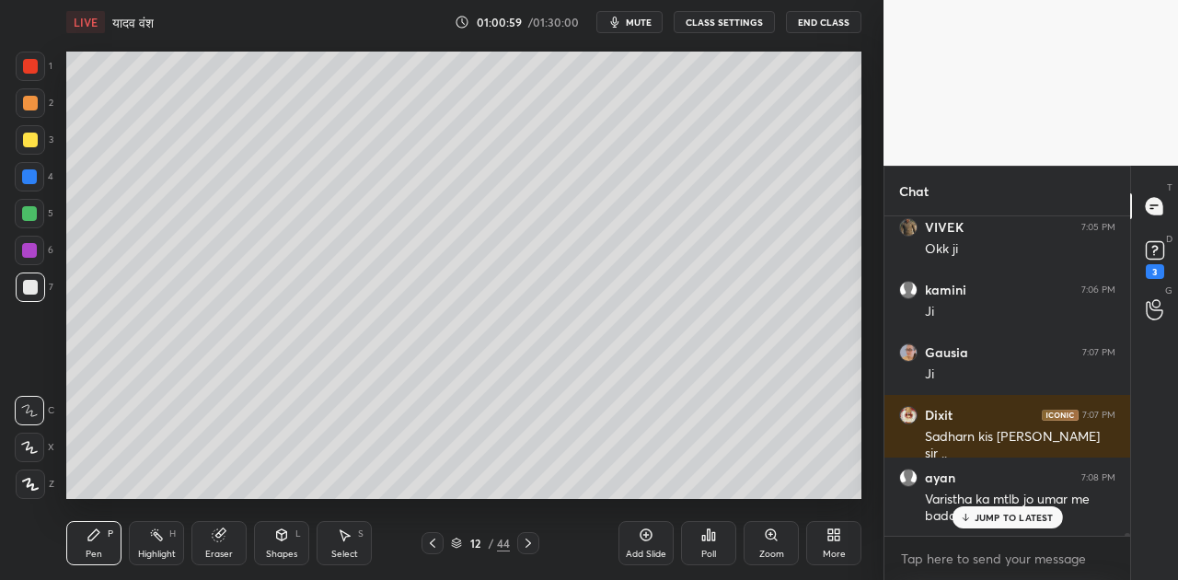
click at [283, 550] on div "Shapes" at bounding box center [281, 554] width 31 height 9
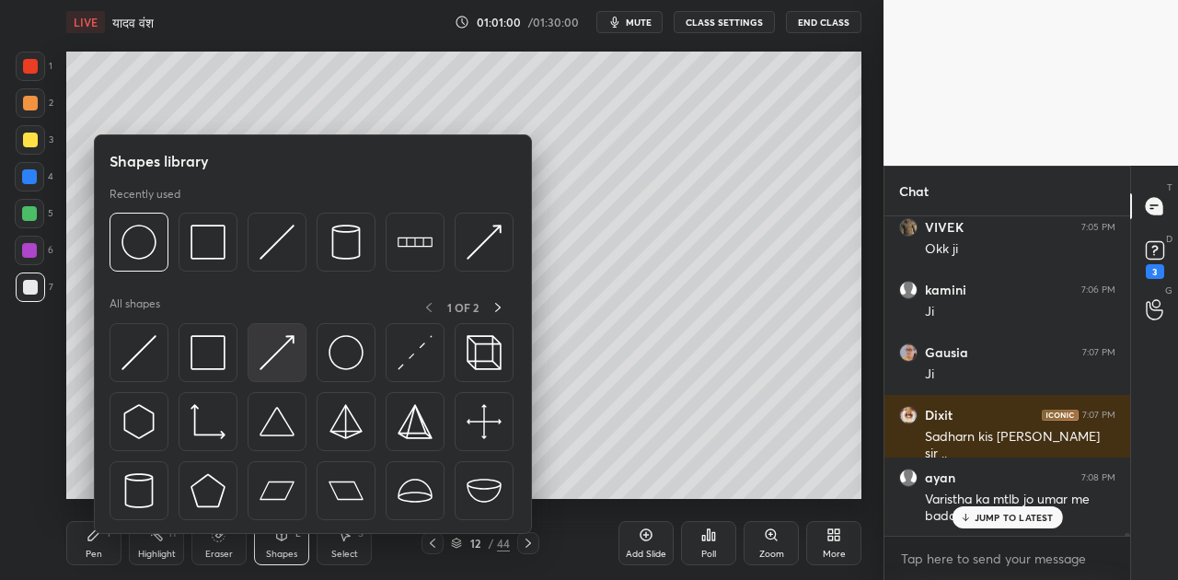
click at [276, 355] on img at bounding box center [277, 352] width 35 height 35
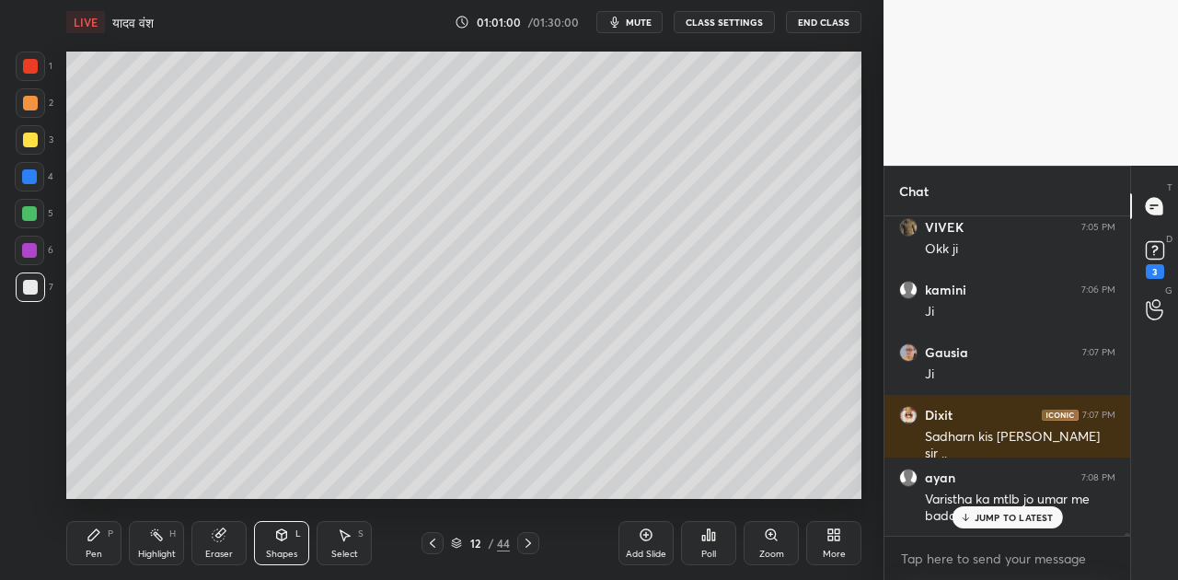
click at [35, 212] on div at bounding box center [29, 213] width 15 height 15
click at [102, 559] on div "Pen P" at bounding box center [93, 543] width 55 height 44
click at [31, 286] on div at bounding box center [30, 287] width 15 height 15
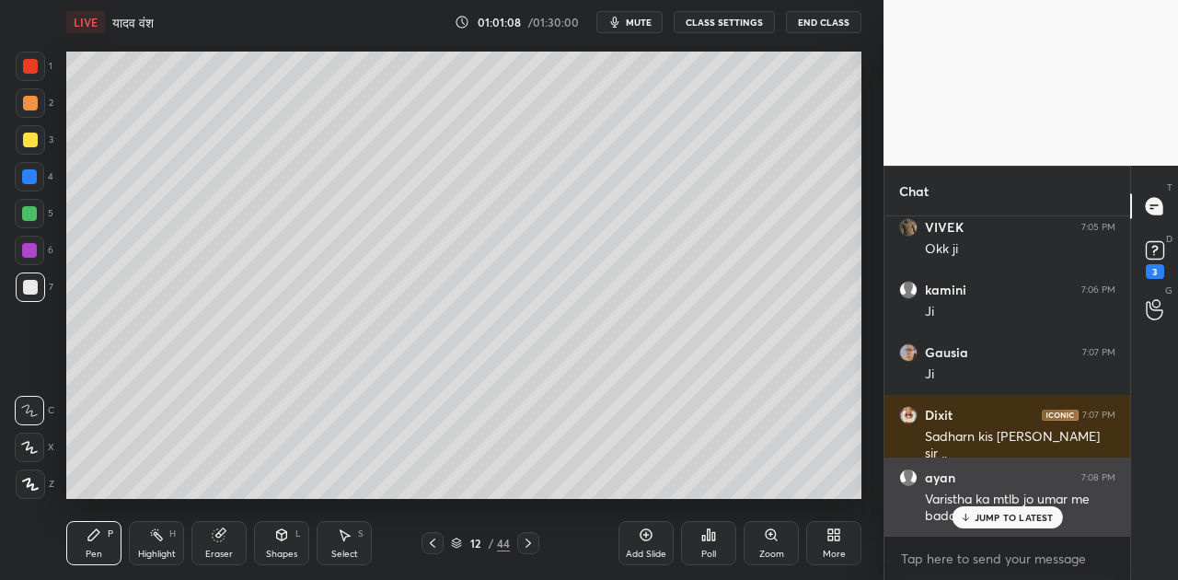
click at [1006, 513] on p "JUMP TO LATEST" at bounding box center [1014, 517] width 79 height 11
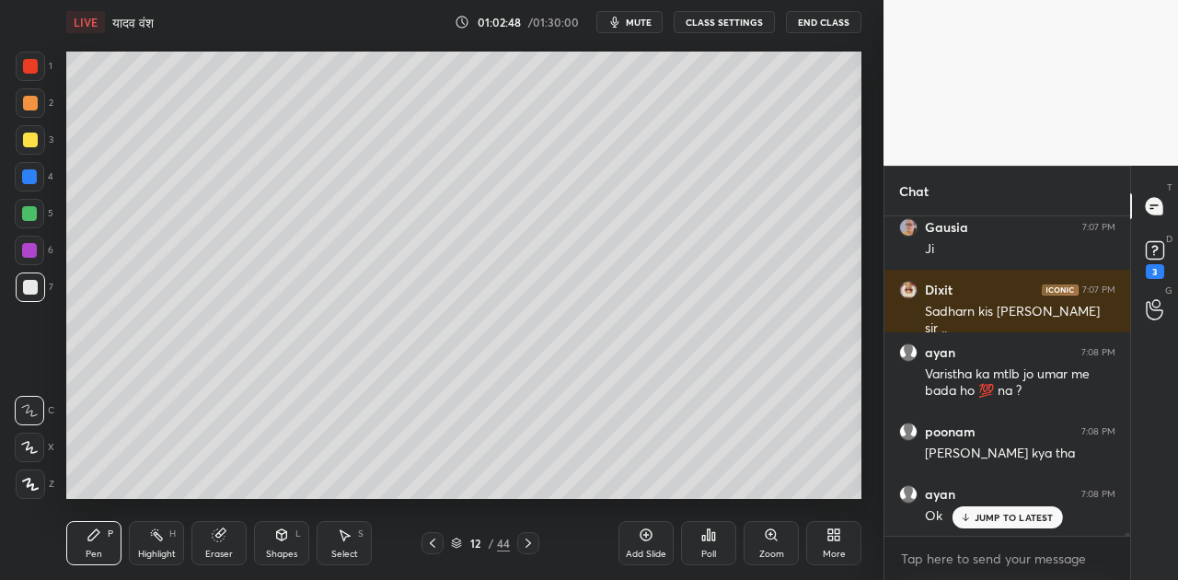
scroll to position [43411, 0]
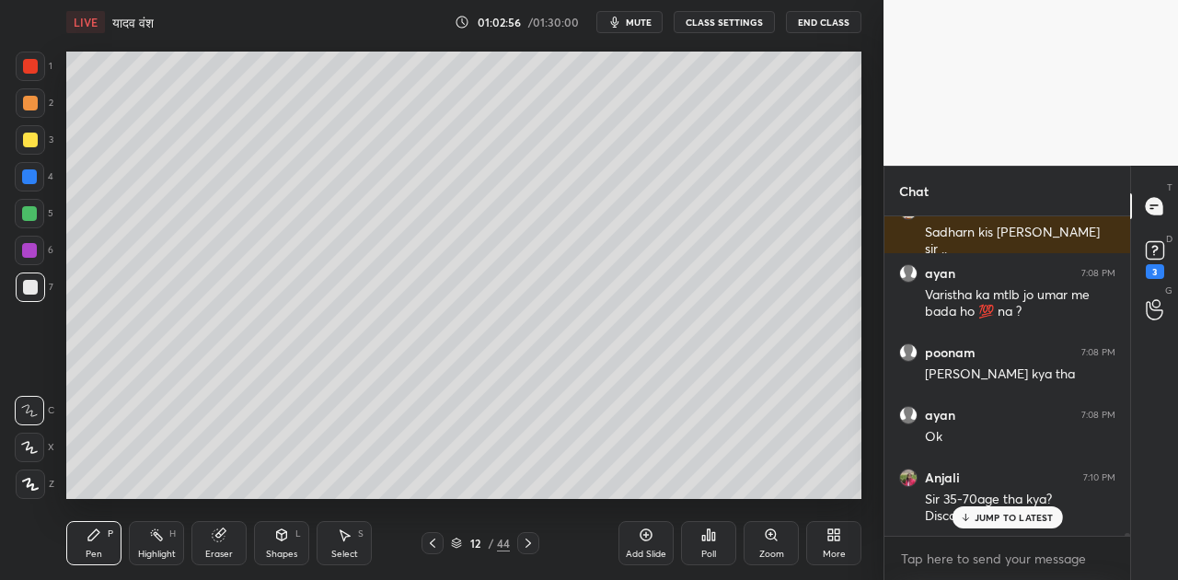
click at [992, 523] on p "JUMP TO LATEST" at bounding box center [1014, 517] width 79 height 11
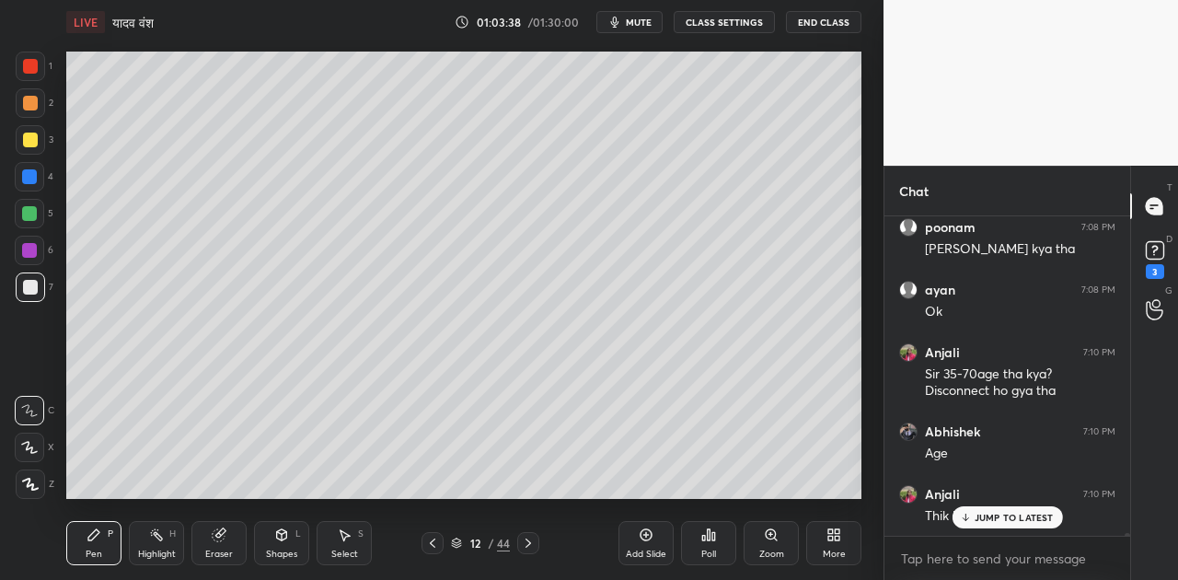
scroll to position [43599, 0]
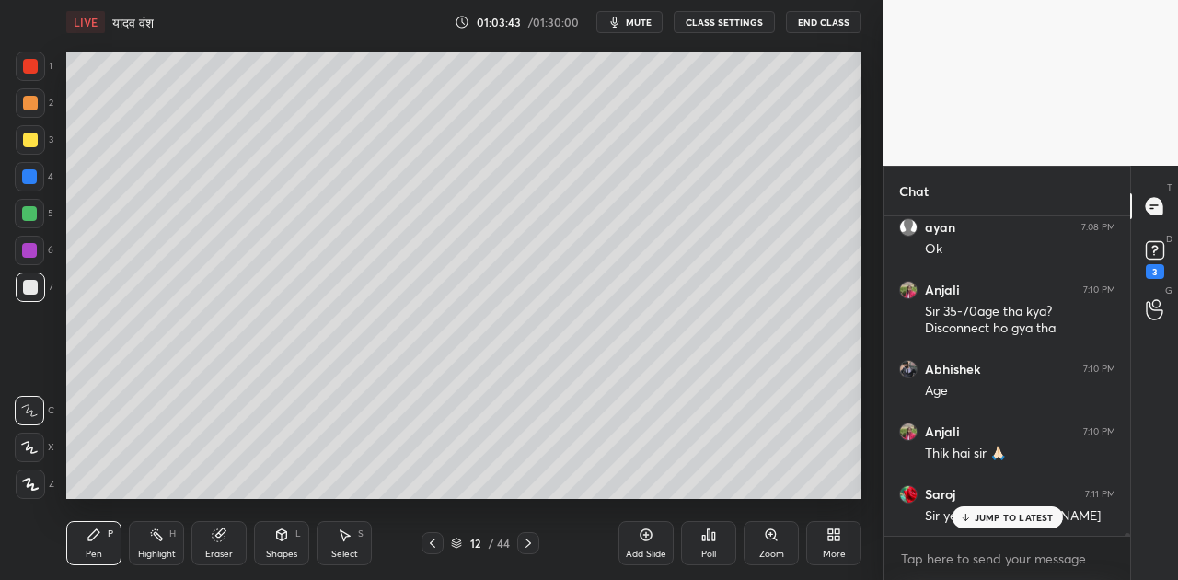
click at [999, 512] on p "JUMP TO LATEST" at bounding box center [1014, 517] width 79 height 11
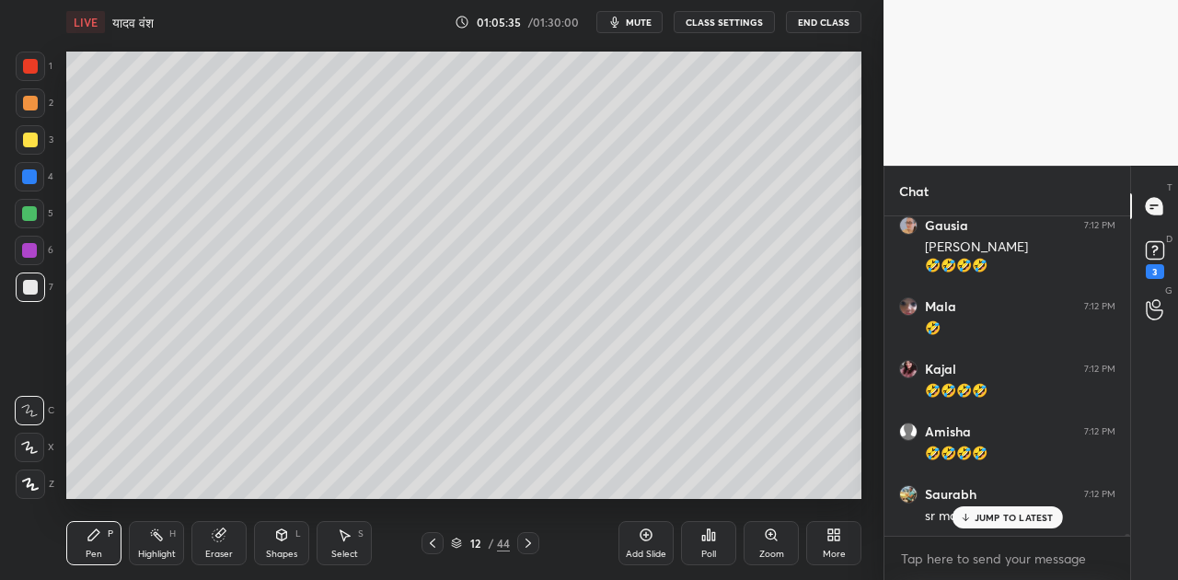
scroll to position [44556, 0]
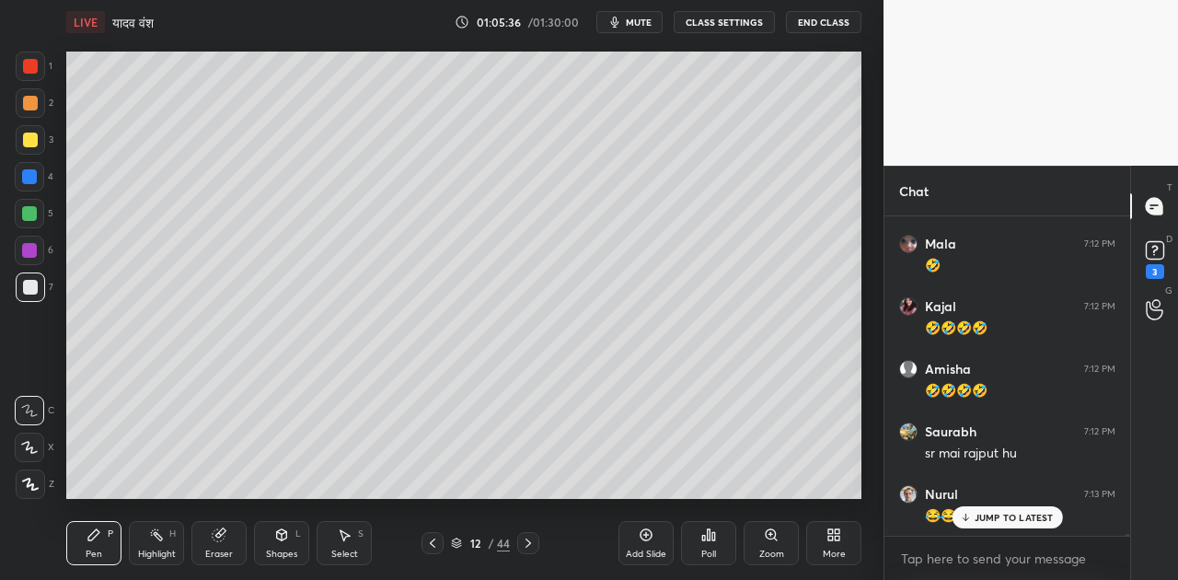
click at [969, 518] on icon at bounding box center [965, 517] width 12 height 11
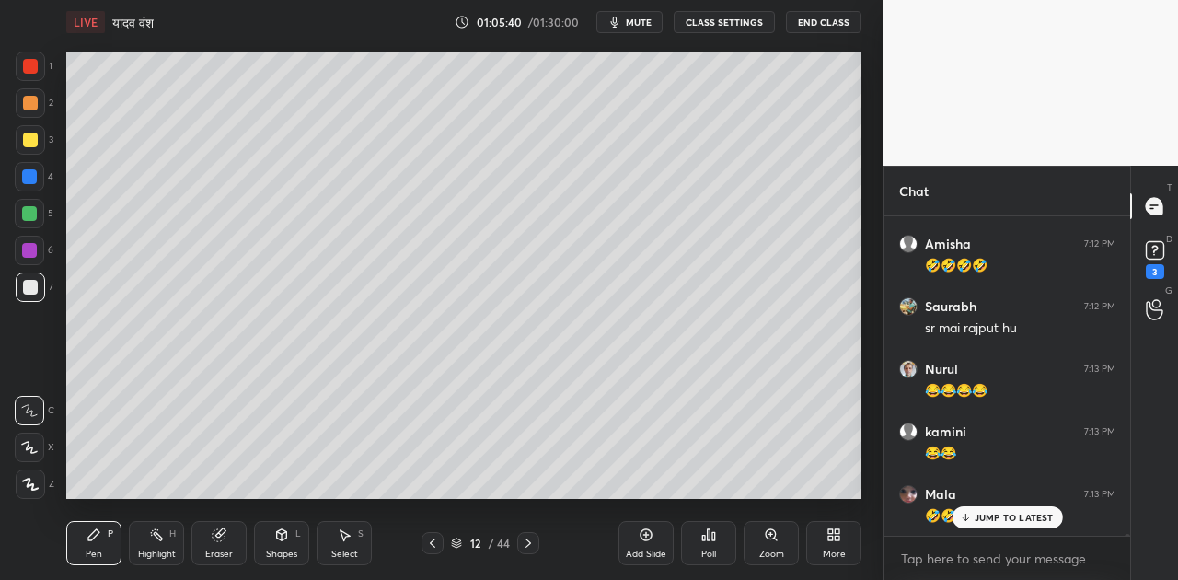
scroll to position [44744, 0]
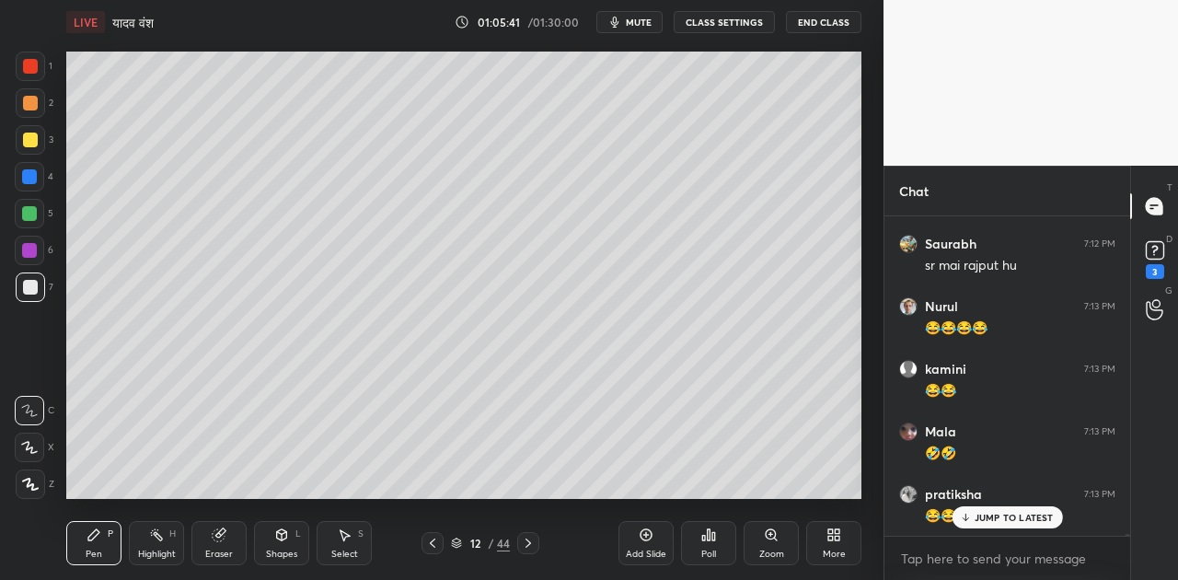
click at [641, 23] on span "mute" at bounding box center [639, 22] width 26 height 13
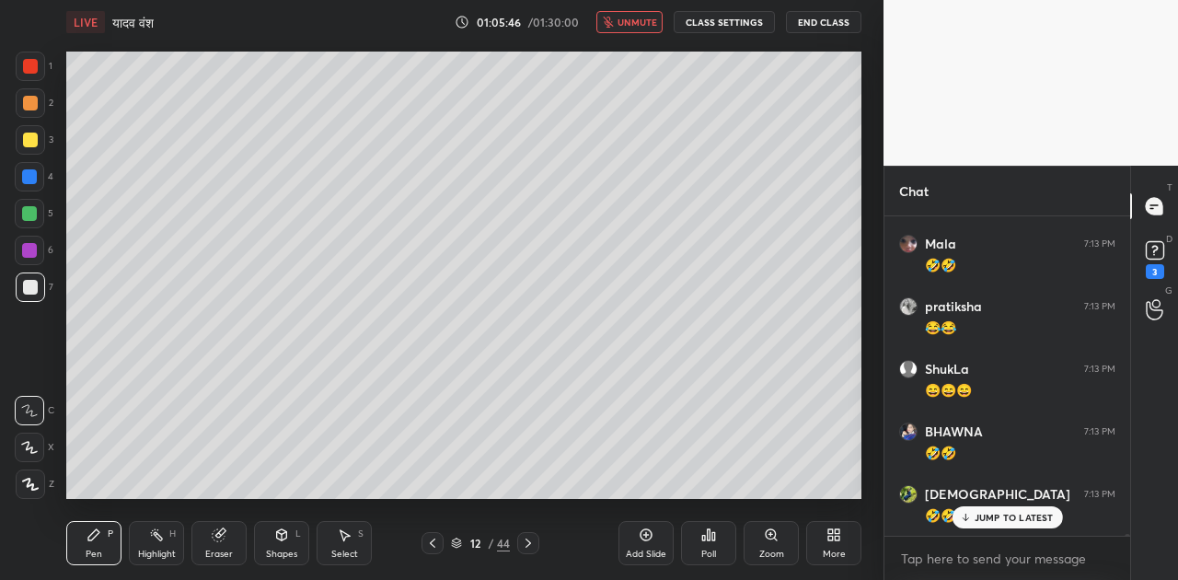
scroll to position [44995, 0]
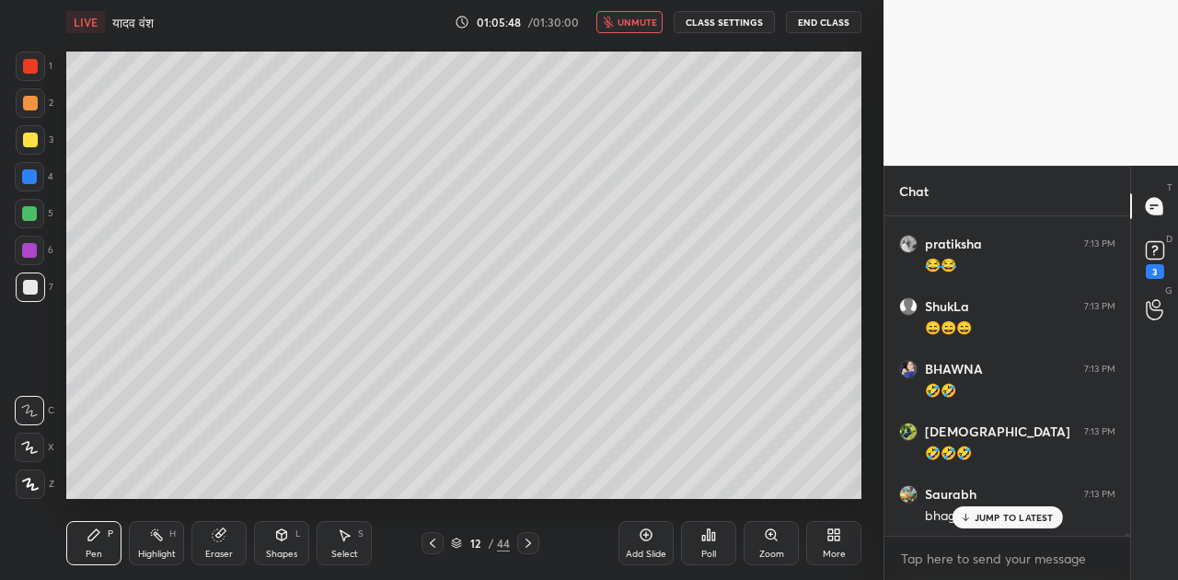
click at [641, 23] on span "unmute" at bounding box center [638, 22] width 40 height 13
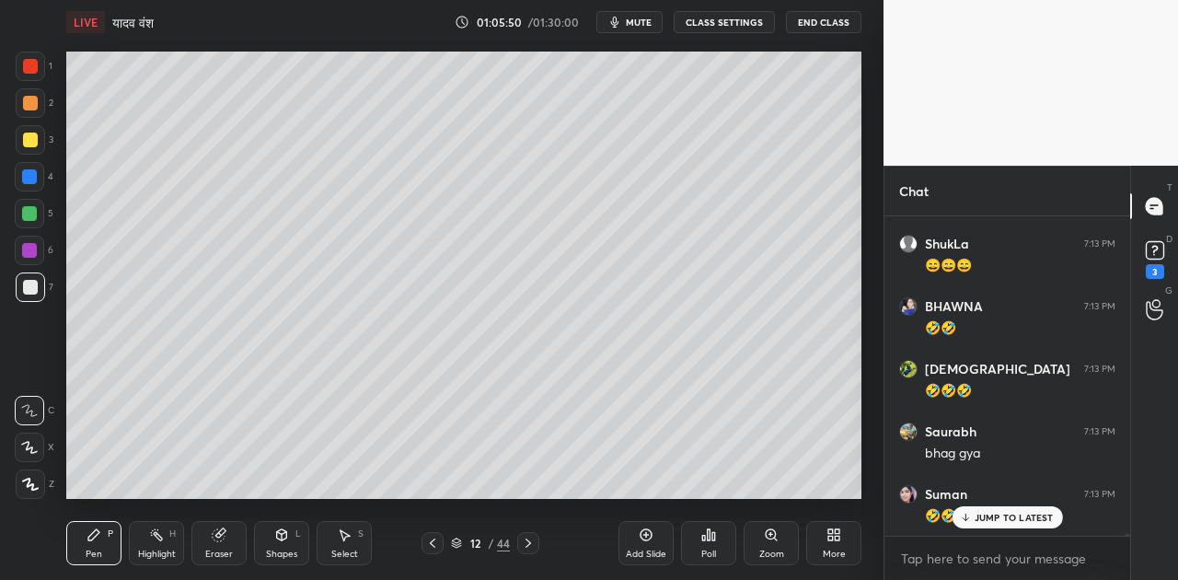
scroll to position [45120, 0]
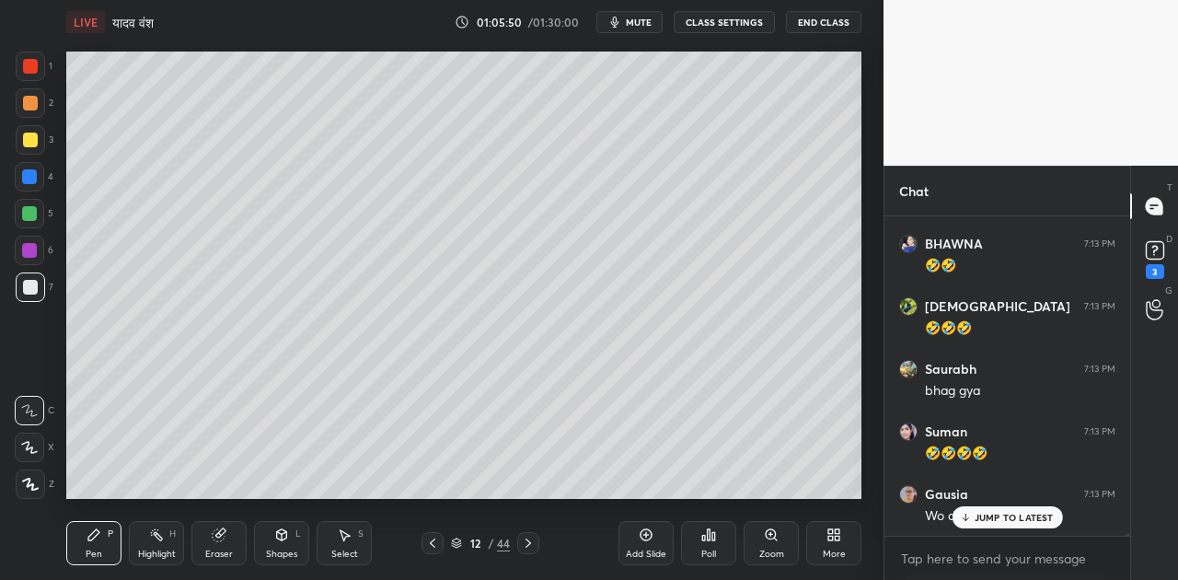
click at [1004, 512] on p "JUMP TO LATEST" at bounding box center [1014, 517] width 79 height 11
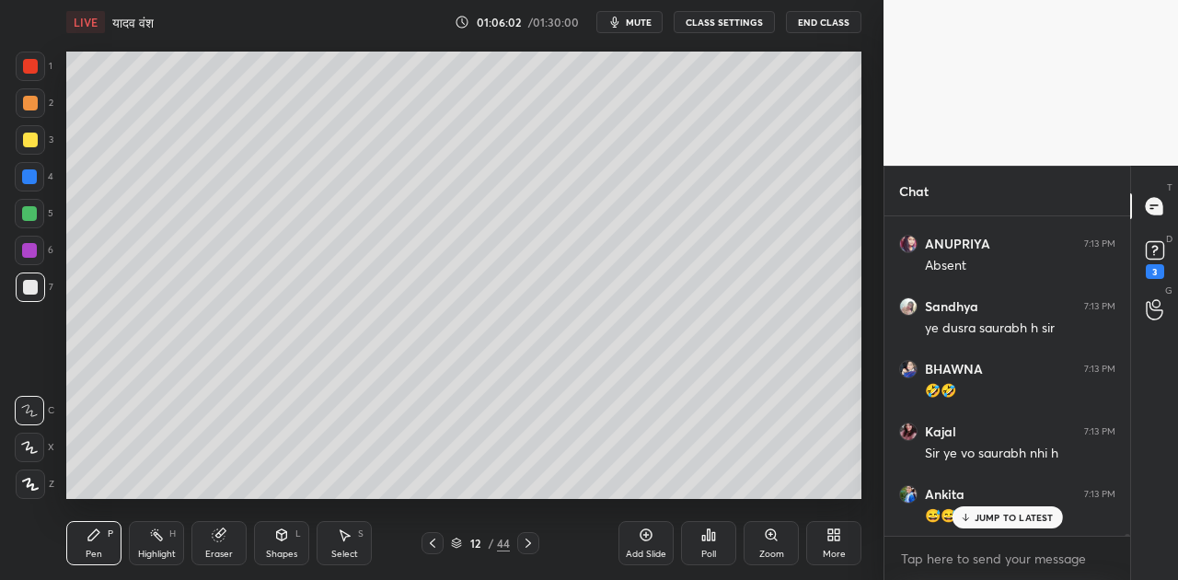
scroll to position [45495, 0]
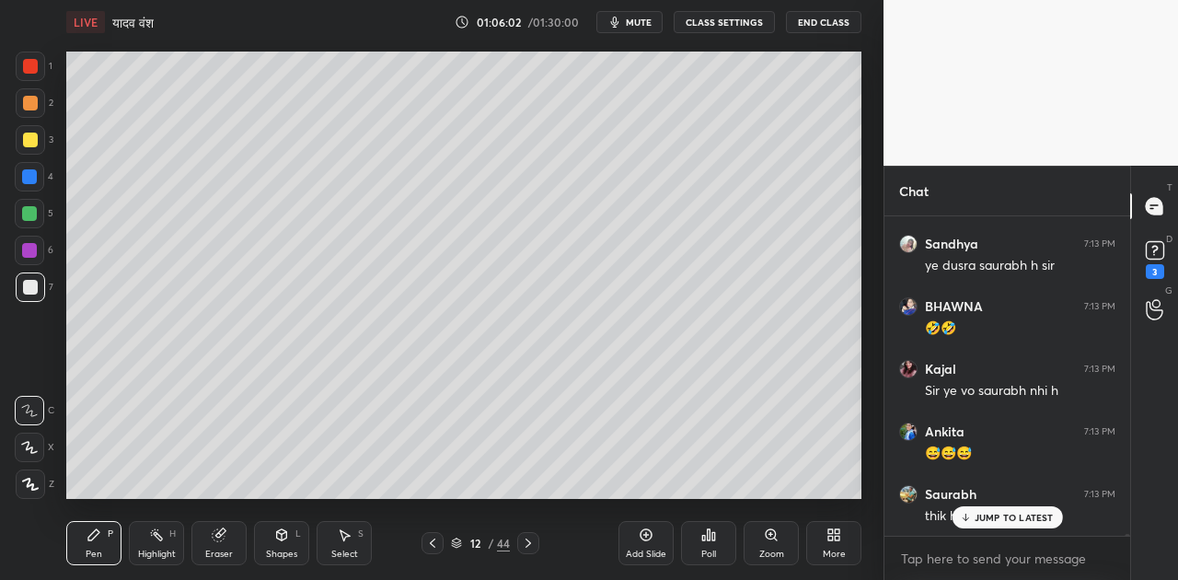
click at [277, 540] on icon at bounding box center [281, 535] width 15 height 15
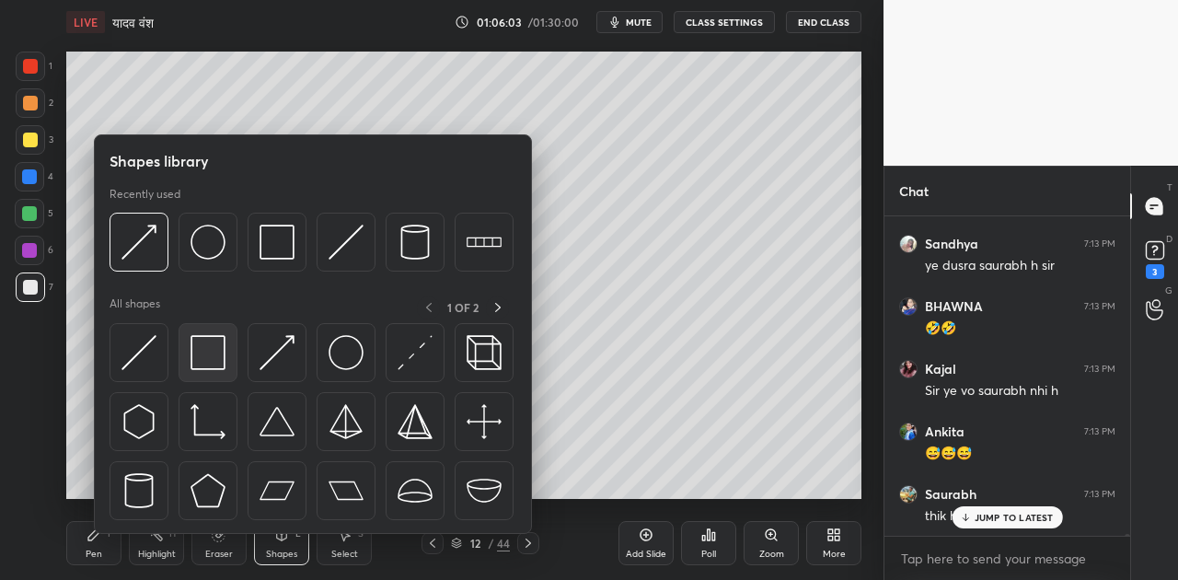
click at [199, 354] on img at bounding box center [208, 352] width 35 height 35
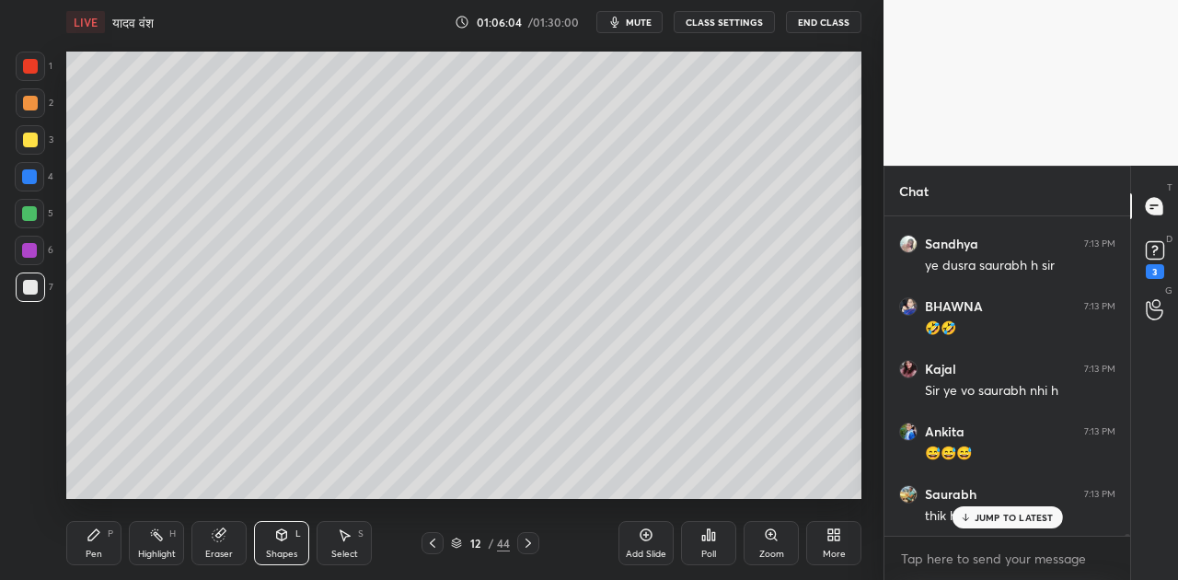
scroll to position [45558, 0]
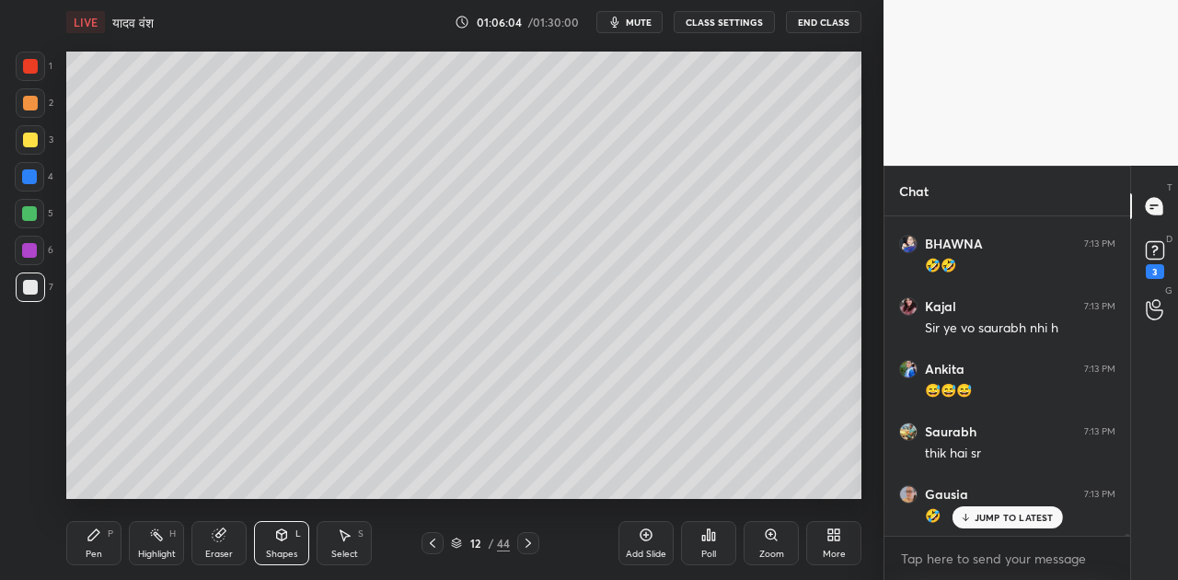
click at [26, 214] on div at bounding box center [29, 213] width 15 height 15
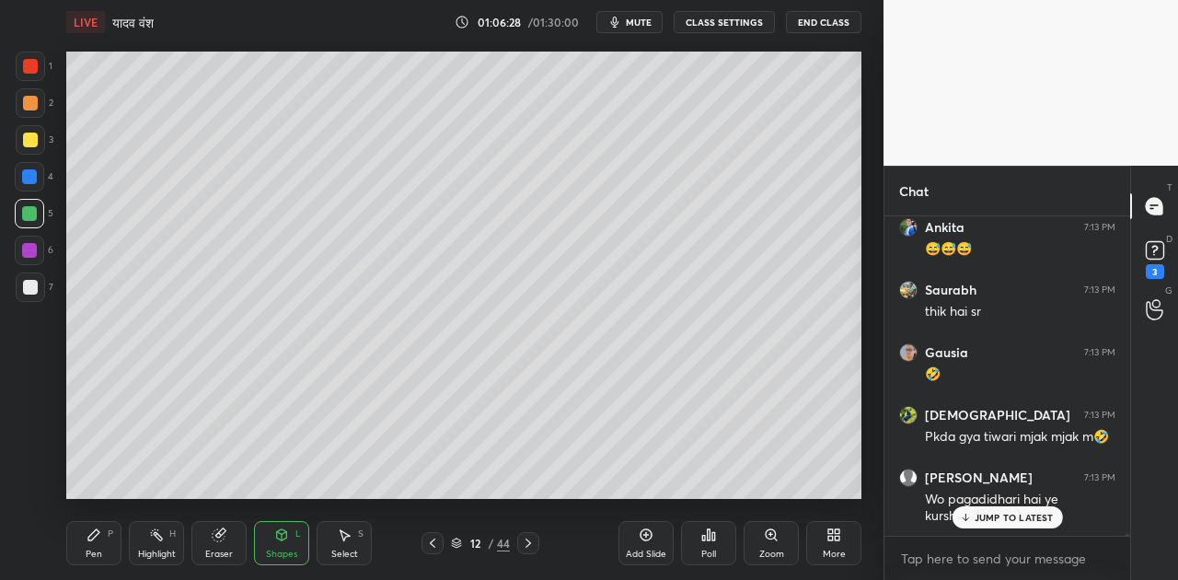
scroll to position [45762, 0]
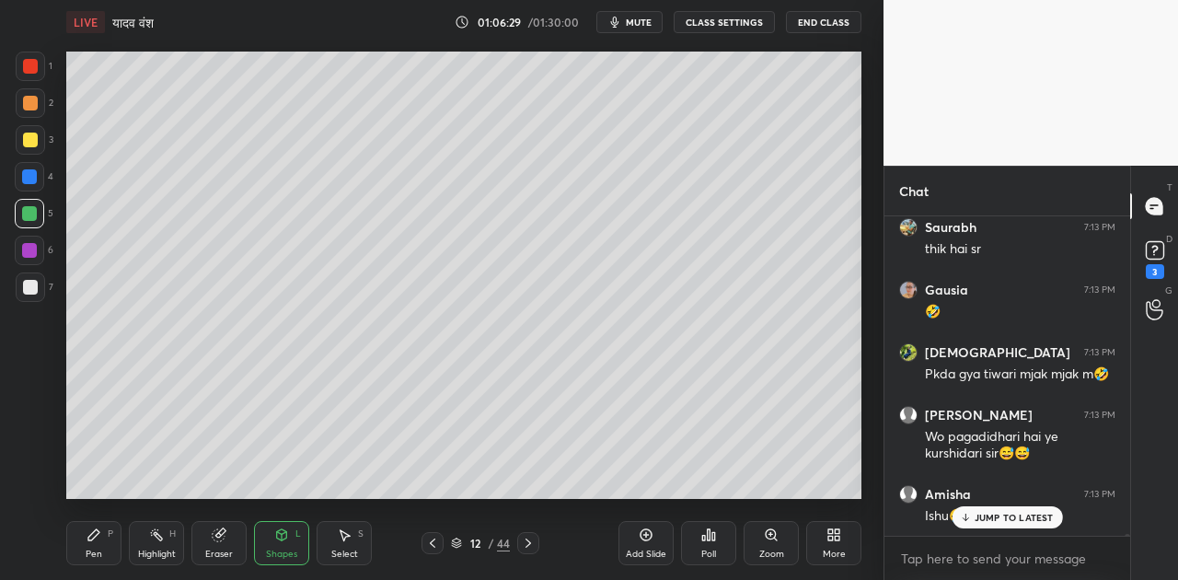
click at [1011, 524] on div "JUMP TO LATEST" at bounding box center [1007, 517] width 110 height 22
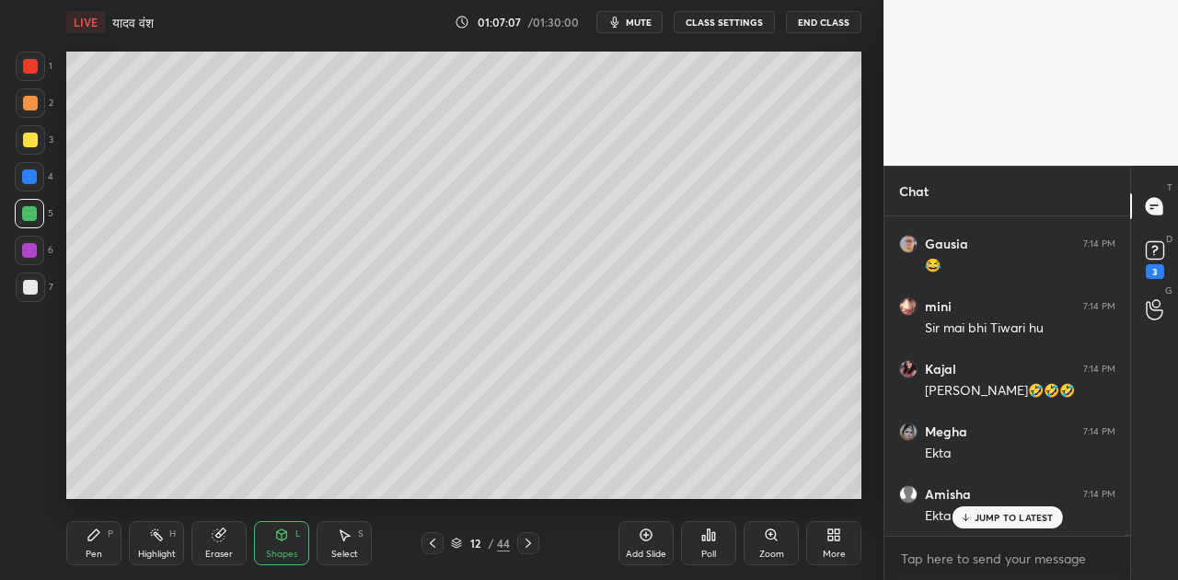
scroll to position [46484, 0]
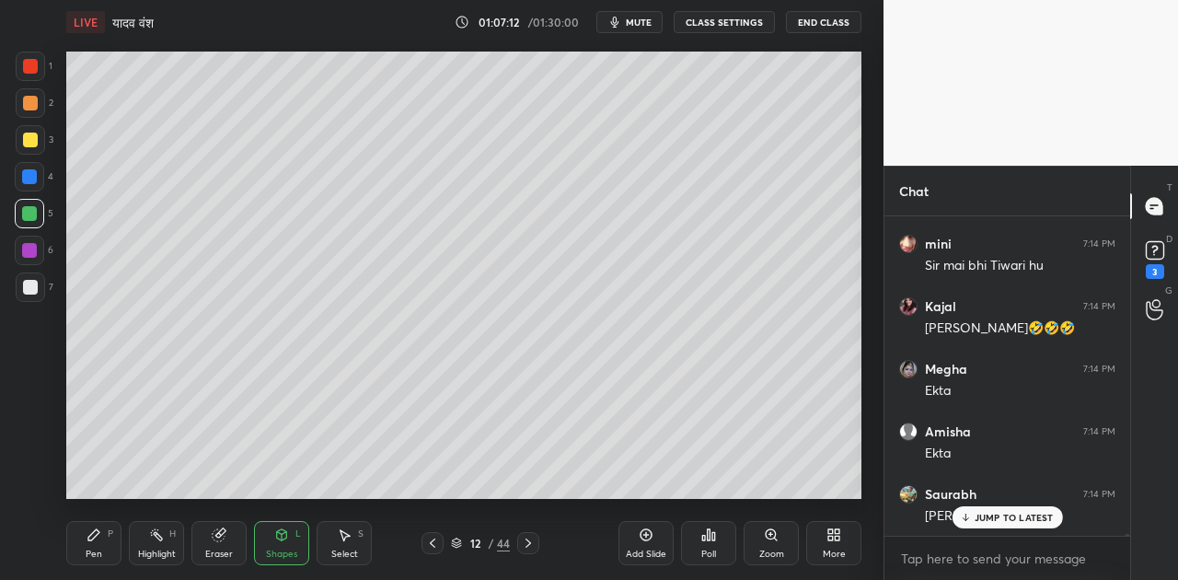
click at [1004, 522] on p "JUMP TO LATEST" at bounding box center [1014, 517] width 79 height 11
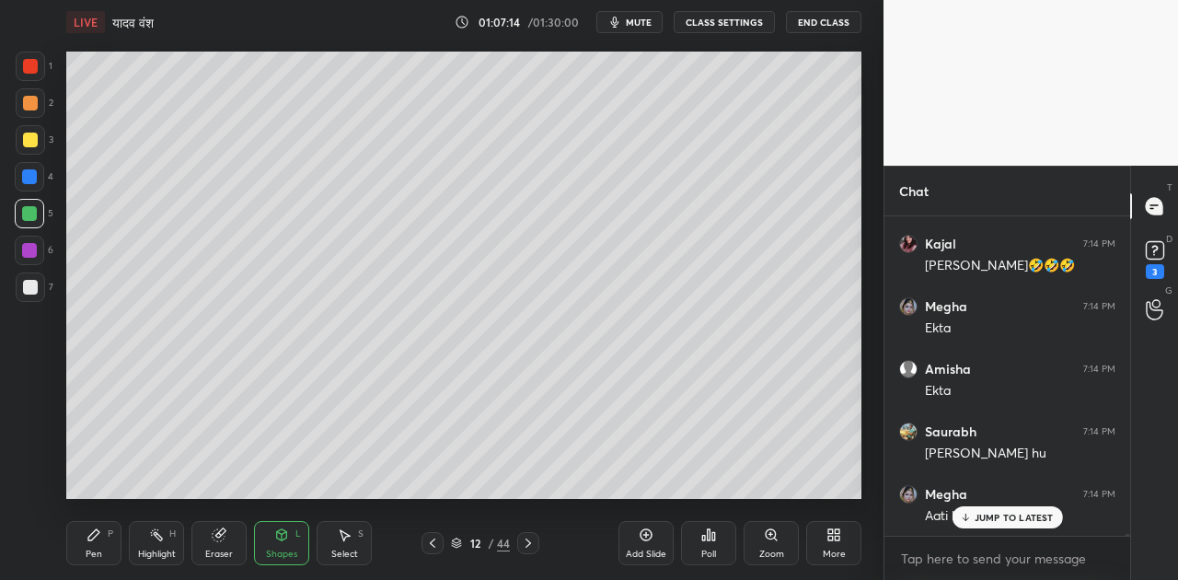
click at [987, 512] on p "JUMP TO LATEST" at bounding box center [1014, 517] width 79 height 11
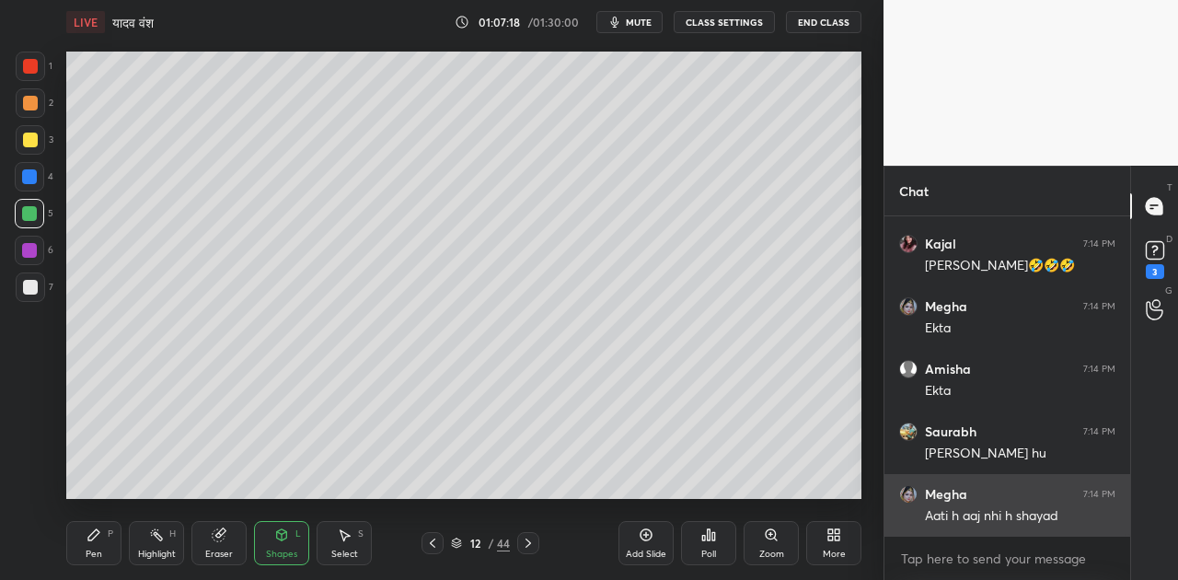
scroll to position [46609, 0]
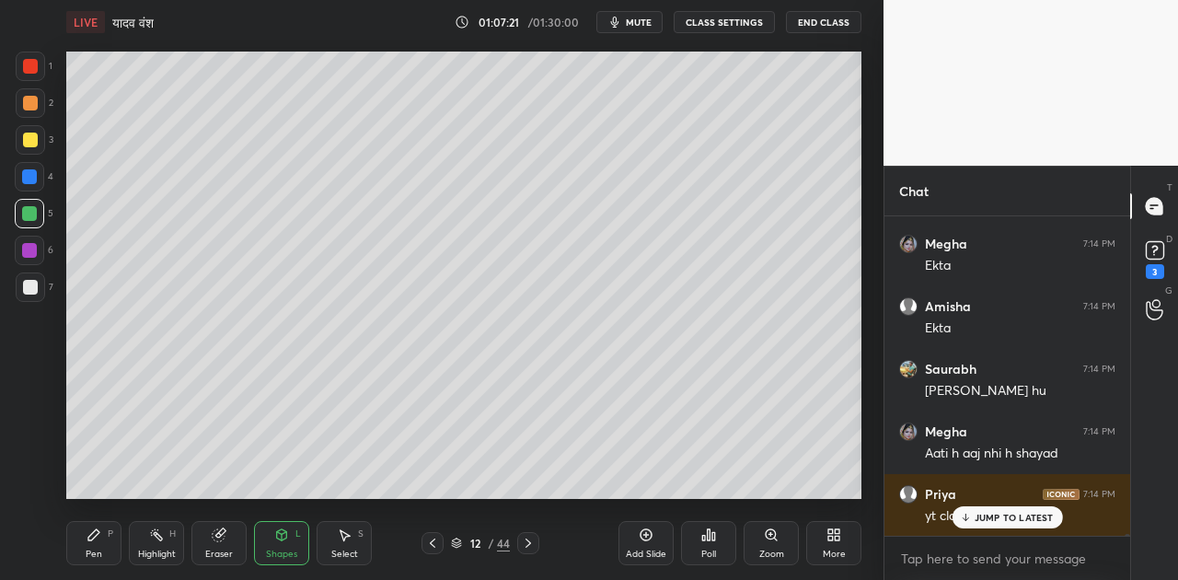
click at [996, 520] on p "JUMP TO LATEST" at bounding box center [1014, 517] width 79 height 11
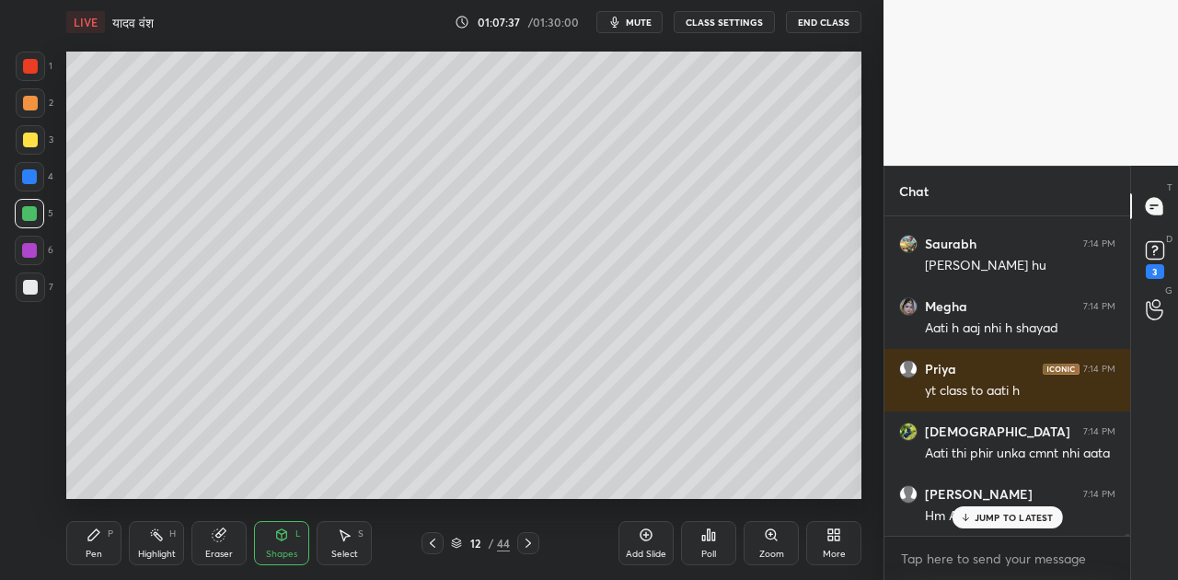
scroll to position [46814, 0]
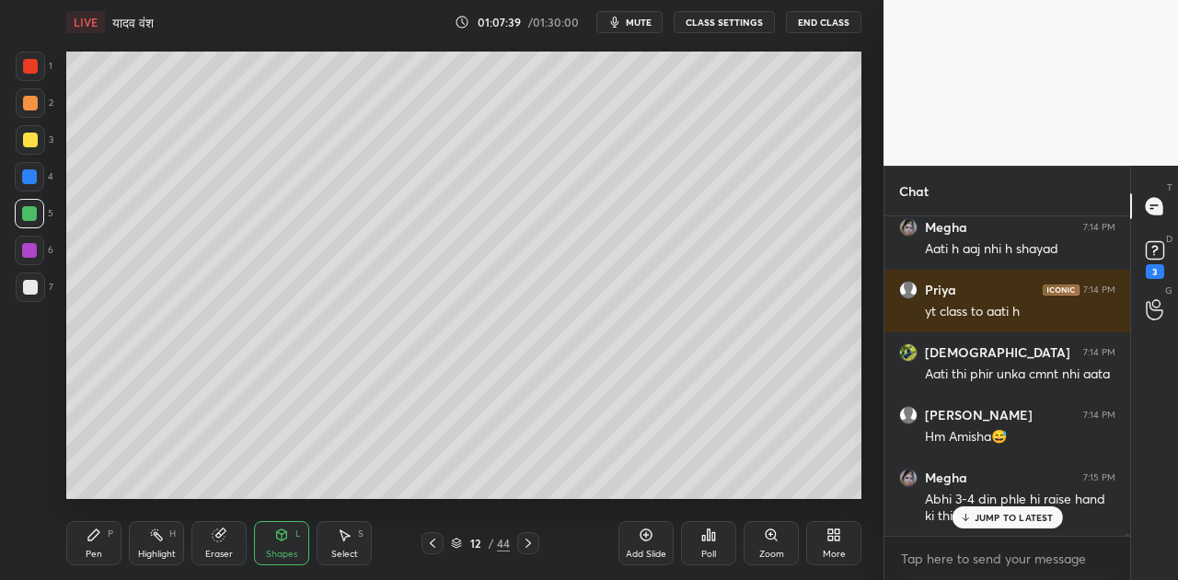
click at [92, 534] on icon at bounding box center [93, 534] width 11 height 11
click at [29, 283] on div at bounding box center [30, 287] width 15 height 15
click at [278, 537] on icon at bounding box center [282, 534] width 10 height 11
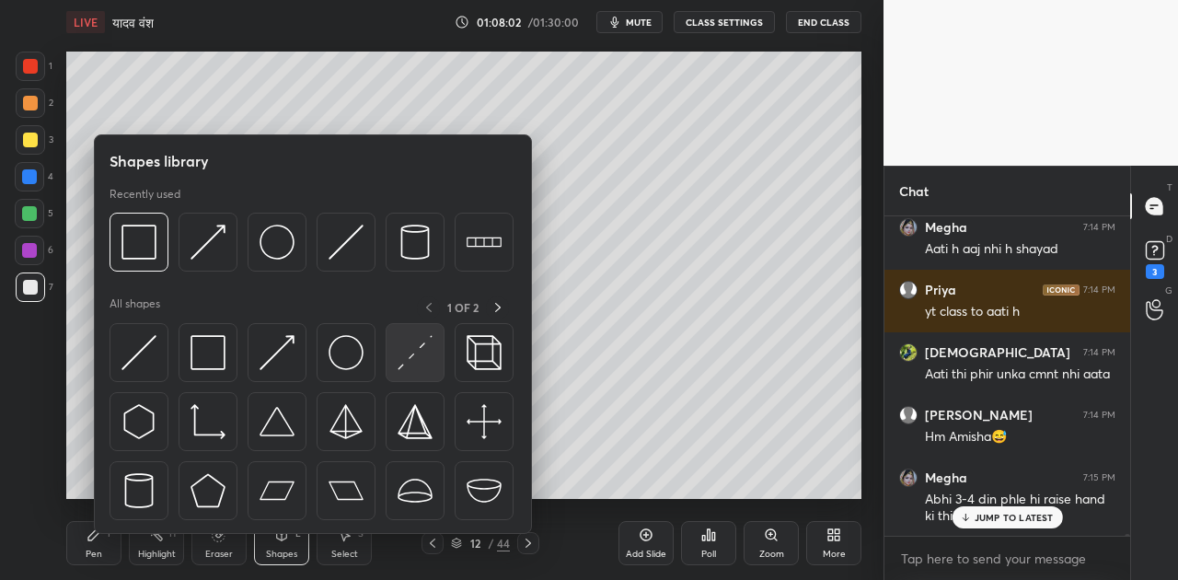
click at [415, 350] on img at bounding box center [415, 352] width 35 height 35
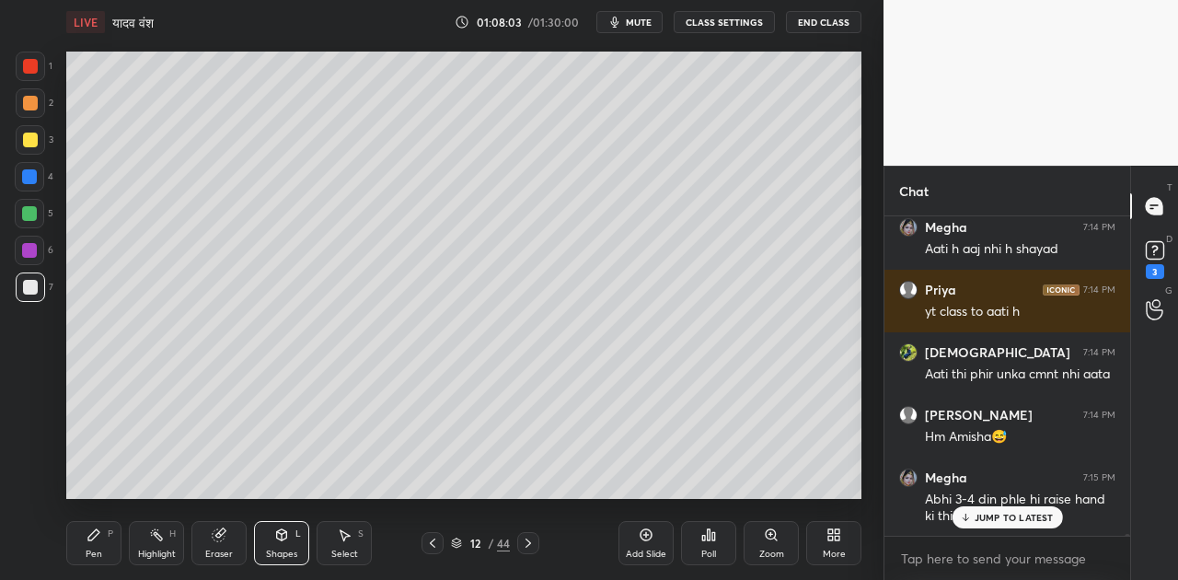
click at [32, 212] on div at bounding box center [29, 213] width 15 height 15
click at [88, 538] on icon at bounding box center [93, 534] width 11 height 11
click at [30, 288] on div at bounding box center [30, 287] width 15 height 15
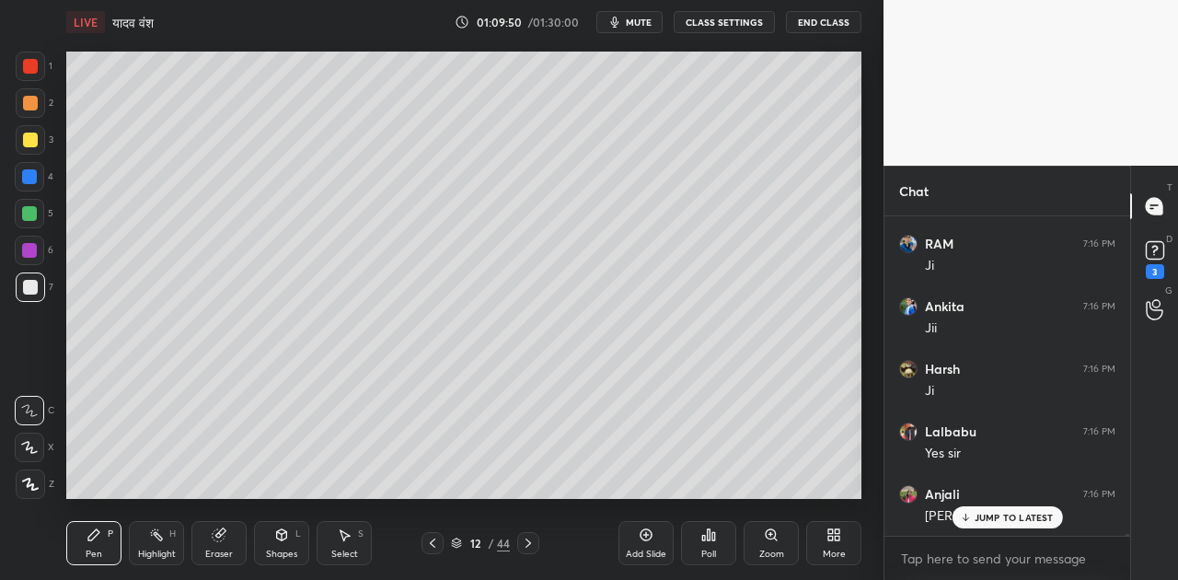
scroll to position [47331, 0]
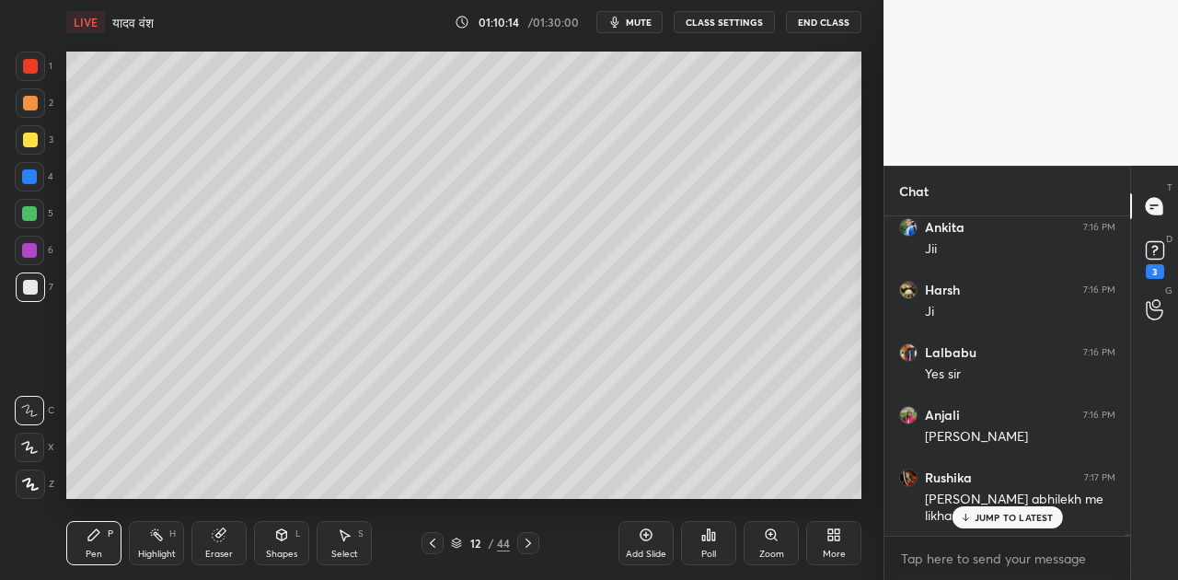
click at [263, 544] on div "Shapes L" at bounding box center [281, 543] width 55 height 44
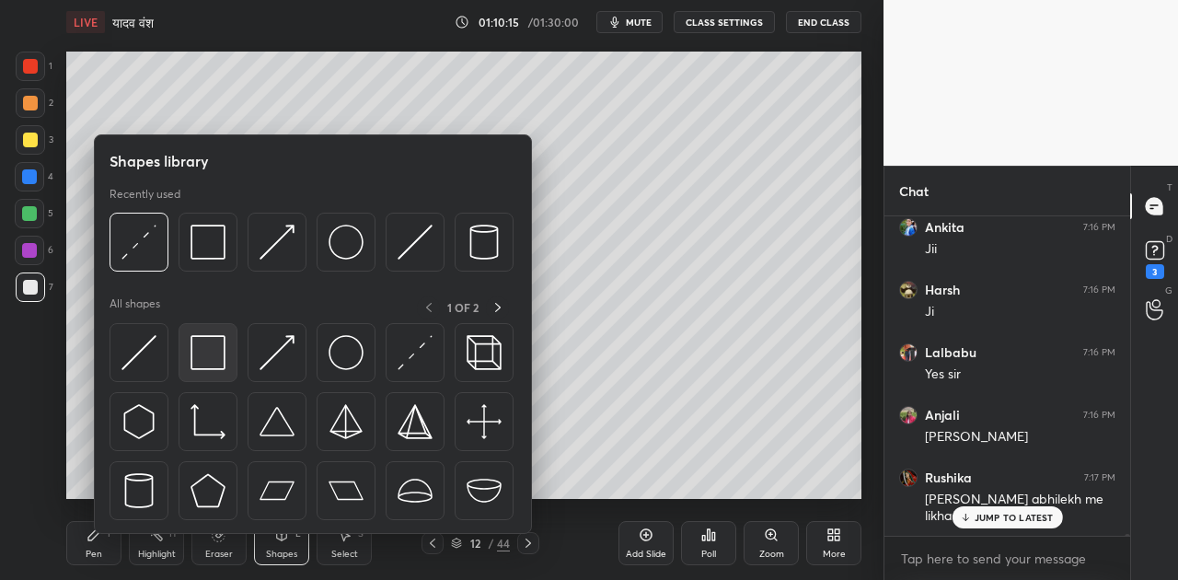
click at [192, 360] on img at bounding box center [208, 352] width 35 height 35
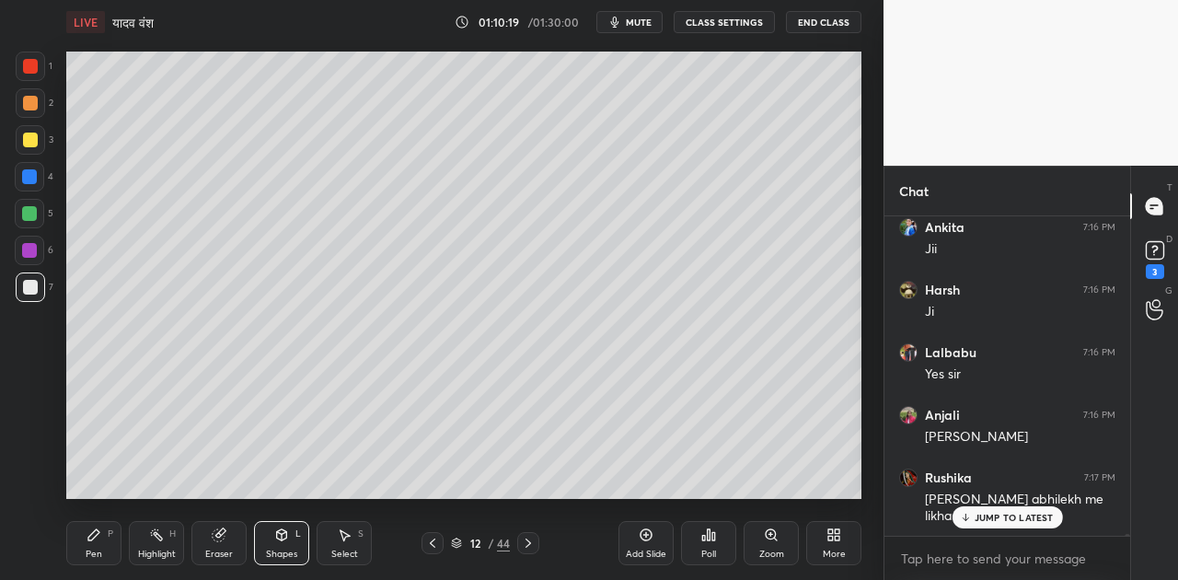
click at [88, 551] on div "Pen" at bounding box center [94, 554] width 17 height 9
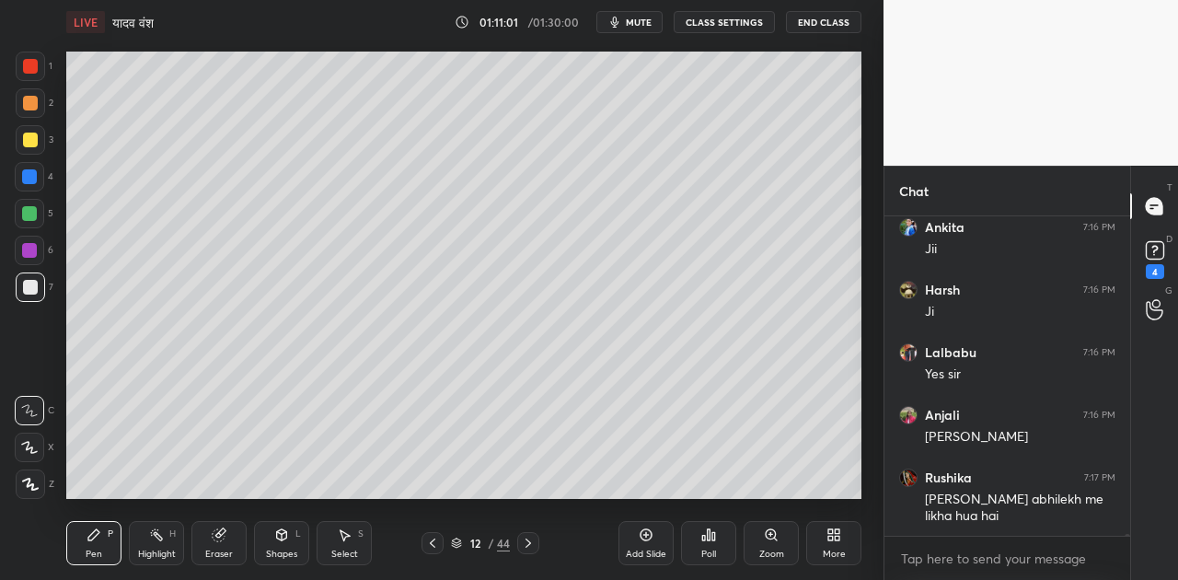
click at [271, 550] on div "Shapes" at bounding box center [281, 554] width 31 height 9
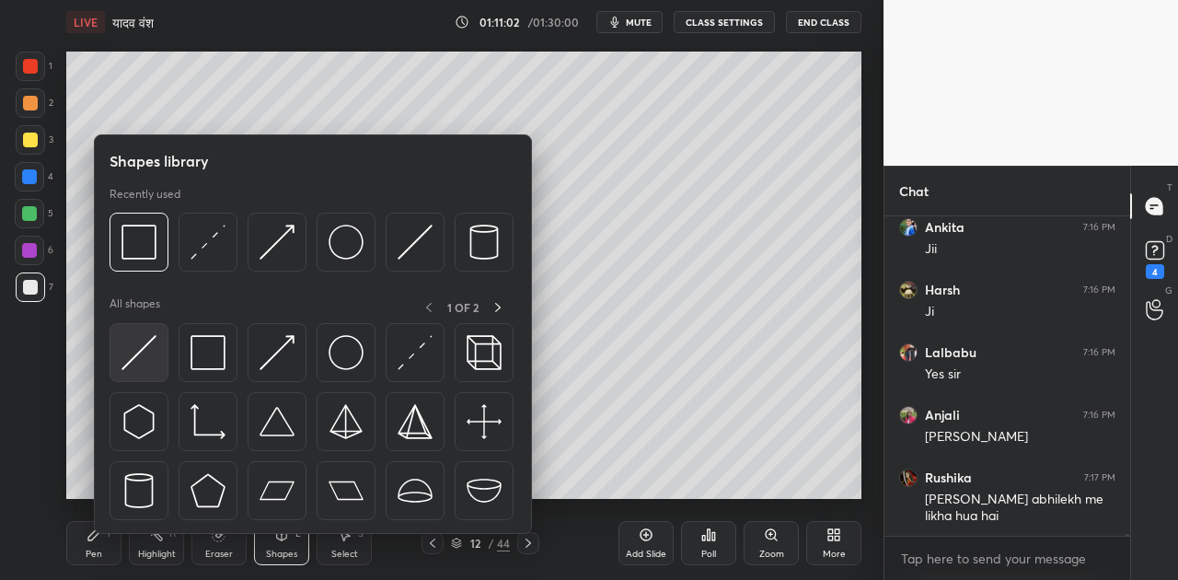
click at [140, 346] on img at bounding box center [139, 352] width 35 height 35
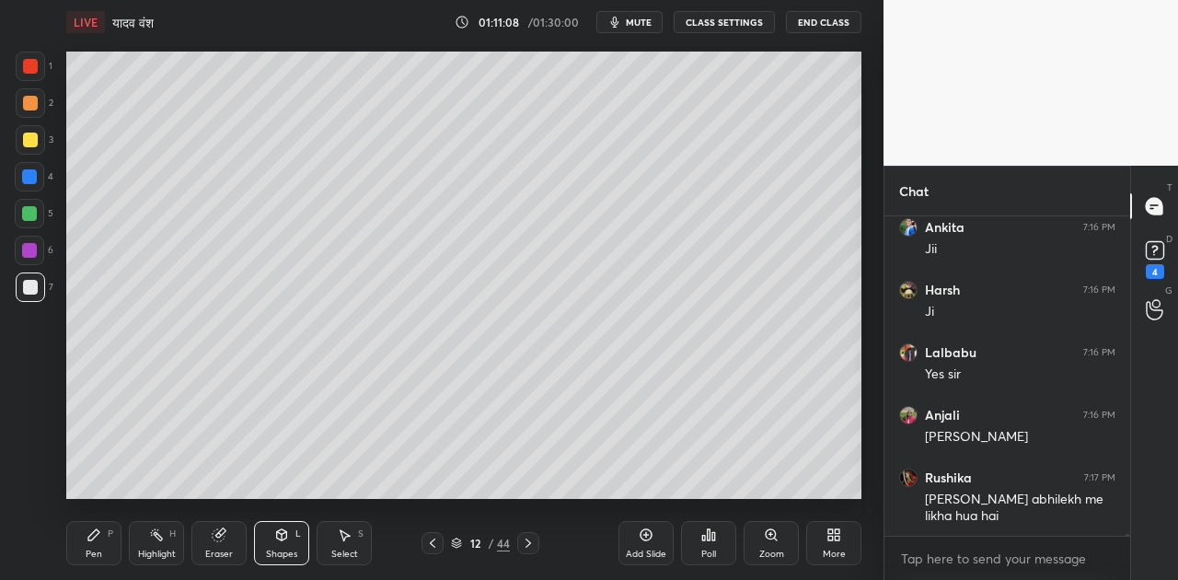
click at [88, 539] on icon at bounding box center [93, 534] width 11 height 11
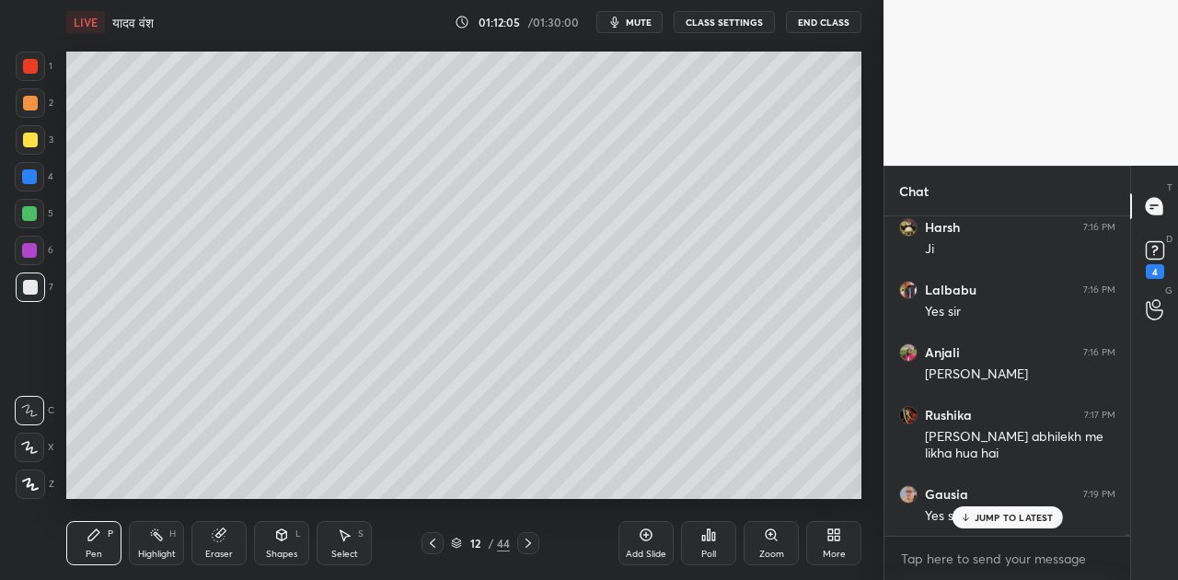
scroll to position [47457, 0]
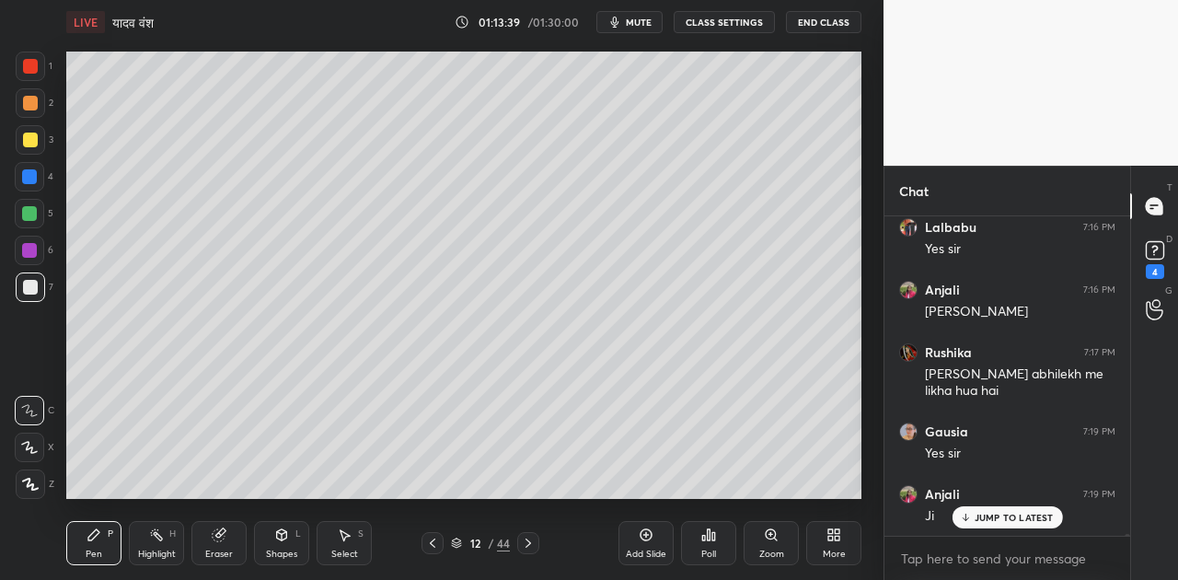
click at [992, 521] on p "JUMP TO LATEST" at bounding box center [1014, 517] width 79 height 11
click at [647, 20] on span "mute" at bounding box center [639, 22] width 26 height 13
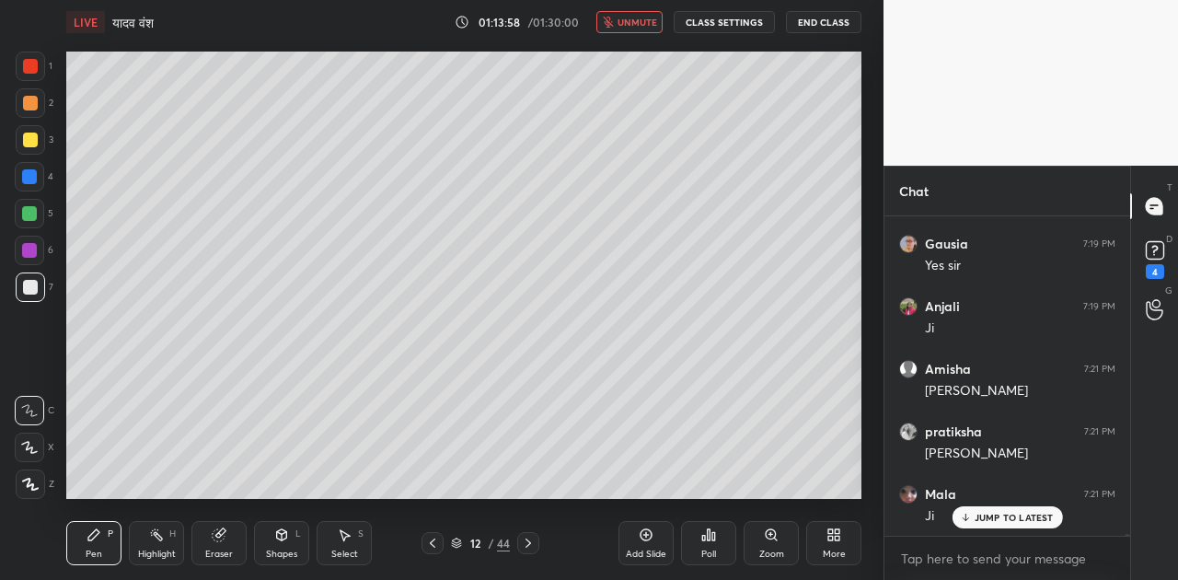
scroll to position [47707, 0]
click at [647, 20] on span "unmute" at bounding box center [638, 22] width 40 height 13
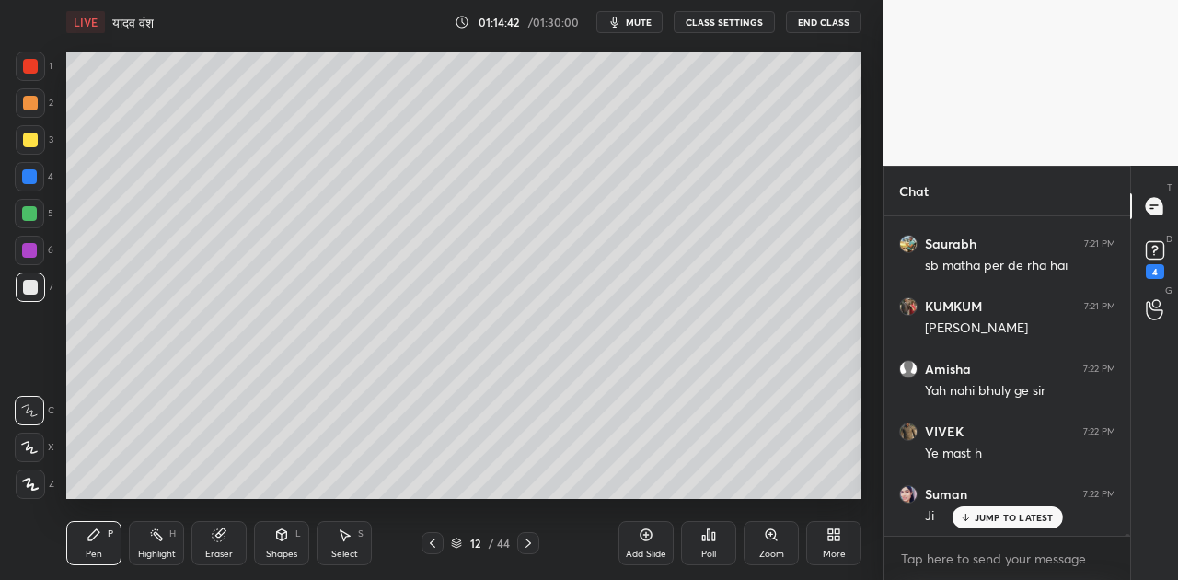
scroll to position [48709, 0]
click at [1000, 519] on p "JUMP TO LATEST" at bounding box center [1014, 517] width 79 height 11
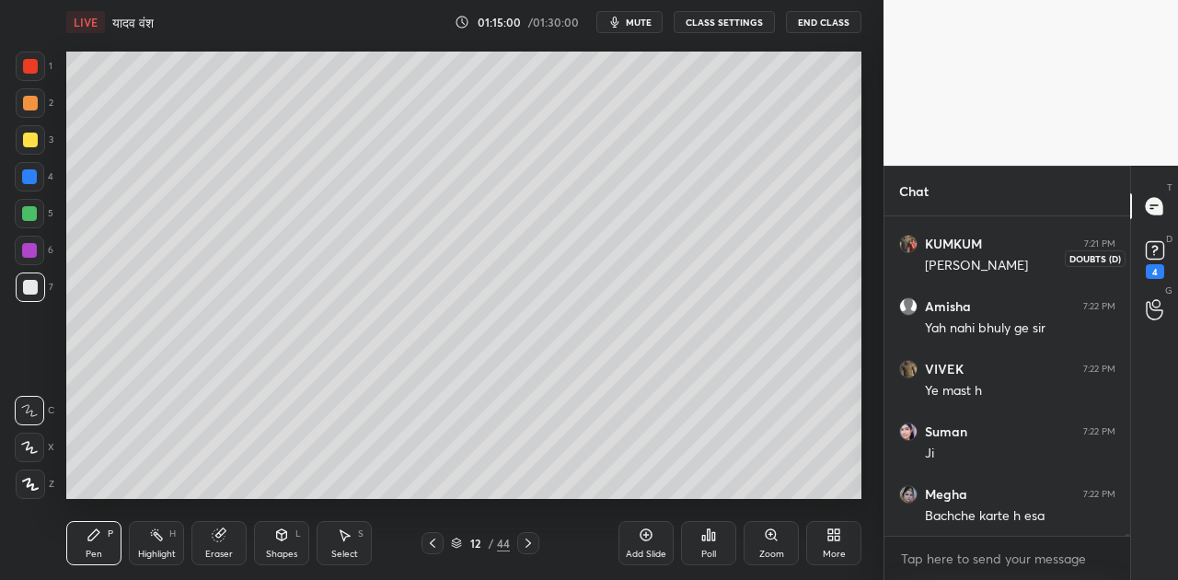
click at [1149, 253] on rect at bounding box center [1154, 250] width 17 height 17
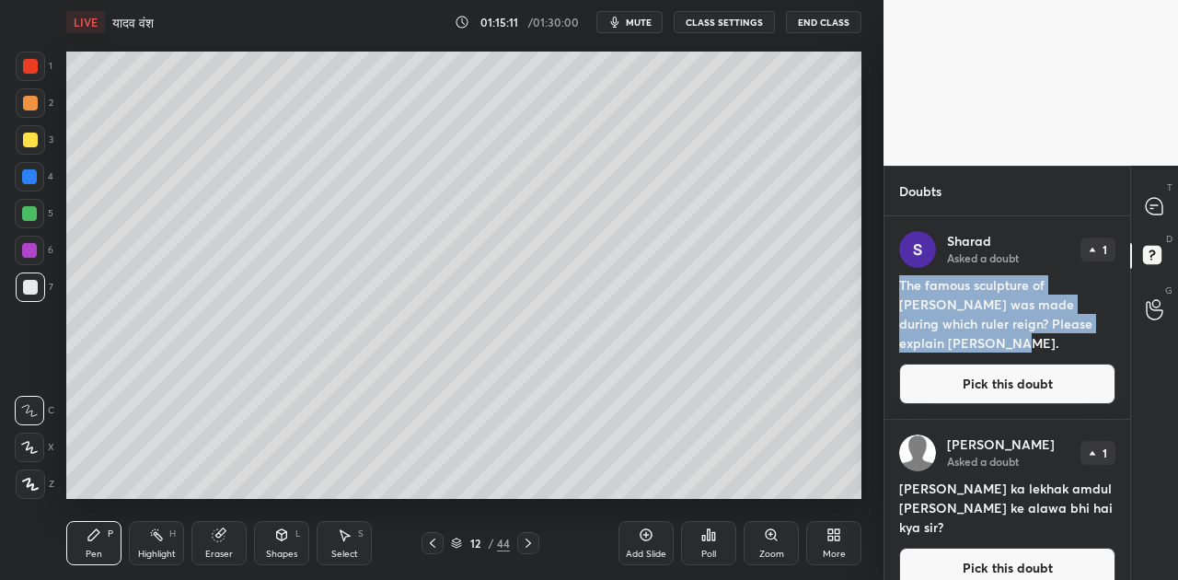
drag, startPoint x: 900, startPoint y: 280, endPoint x: 958, endPoint y: 344, distance: 86.1
click at [958, 344] on h4 "The famous sculpture of [PERSON_NAME] was made during which ruler reign? Please…" at bounding box center [1008, 313] width 216 height 77
copy h4 "The famous sculpture of [PERSON_NAME] was made during which ruler reign? Please…"
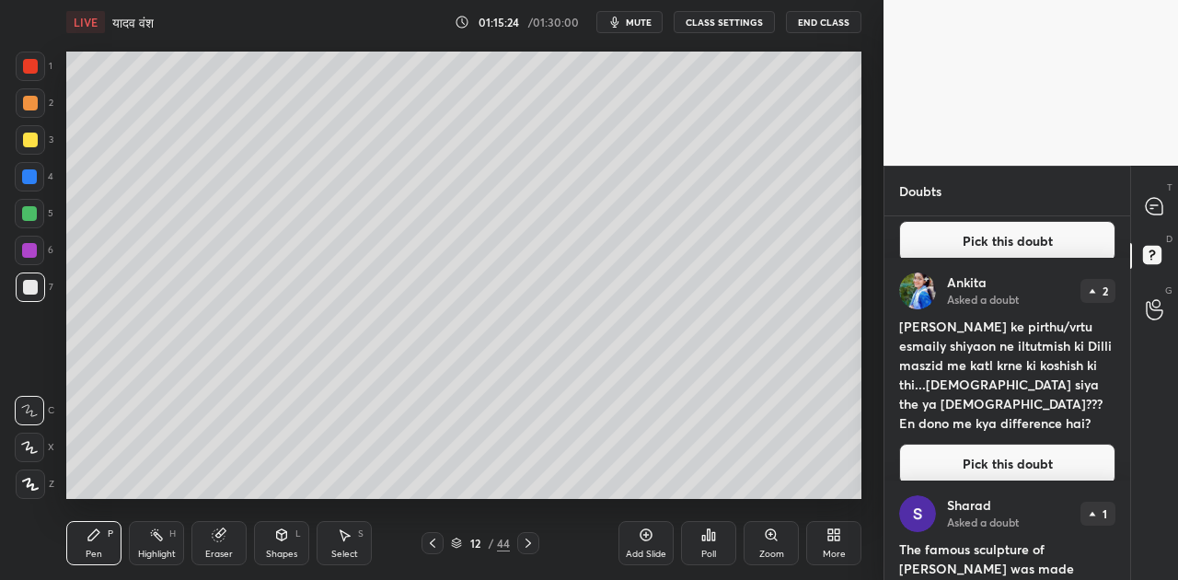
scroll to position [122, 0]
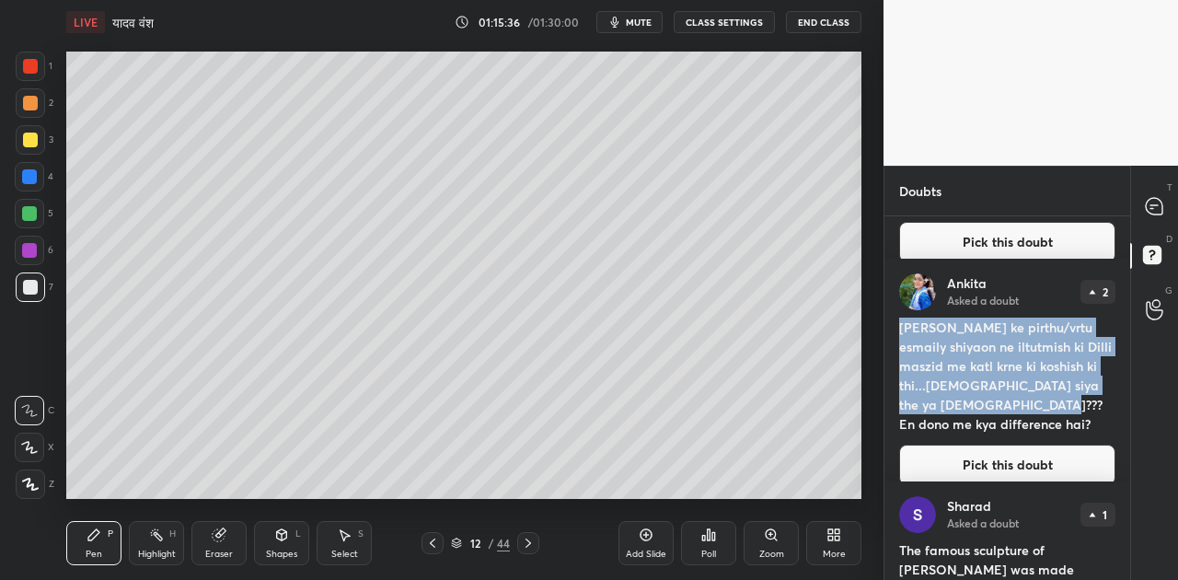
drag, startPoint x: 900, startPoint y: 322, endPoint x: 1022, endPoint y: 406, distance: 148.4
click at [1022, 406] on h4 "[PERSON_NAME] ke pirthu/vrtu esmaily shiyaon ne iltutmish ki Dilli maszid me ka…" at bounding box center [1008, 376] width 216 height 116
copy h4 "[PERSON_NAME] ke pirthu/vrtu esmaily shiyaon ne iltutmish ki Dilli maszid me ka…"
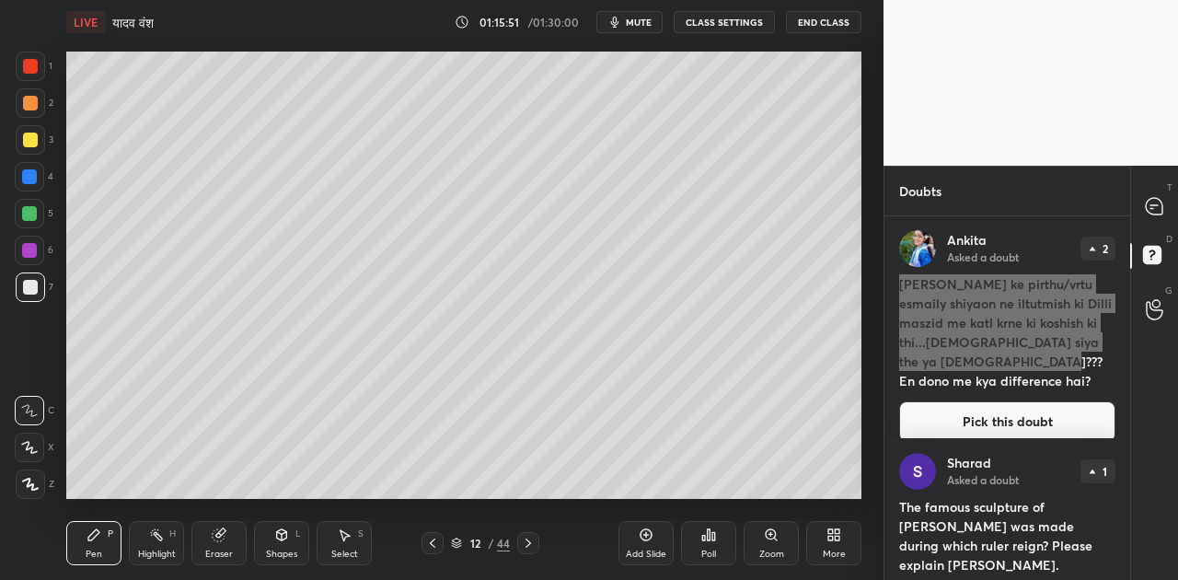
scroll to position [0, 0]
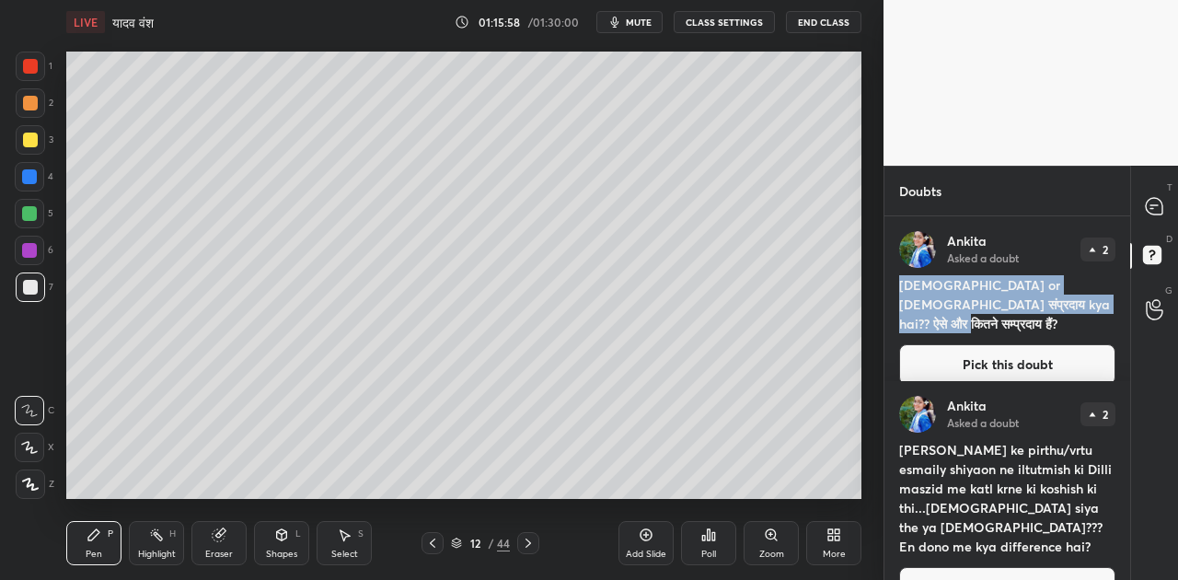
drag, startPoint x: 899, startPoint y: 282, endPoint x: 1082, endPoint y: 304, distance: 184.5
click at [1082, 304] on div "[PERSON_NAME] Asked a doubt 2 [DEMOGRAPHIC_DATA] or [DEMOGRAPHIC_DATA] संप्रदाय…" at bounding box center [1008, 307] width 246 height 183
copy h4 "[DEMOGRAPHIC_DATA] or [DEMOGRAPHIC_DATA] संप्रदाय kya hai?? ऐसे और कितने सम्प्र…"
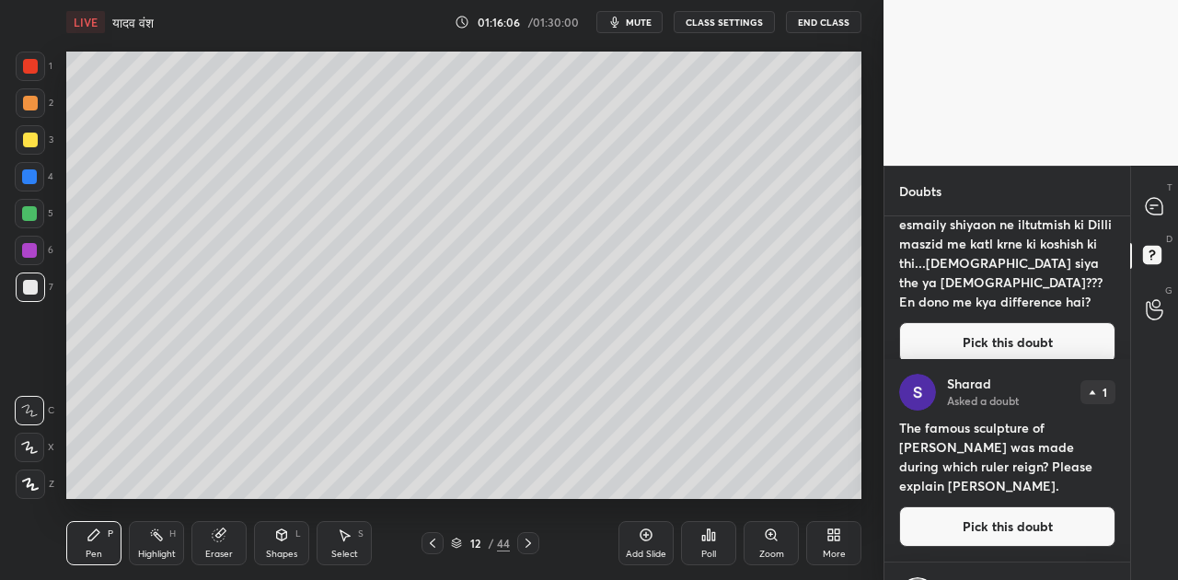
scroll to position [411, 0]
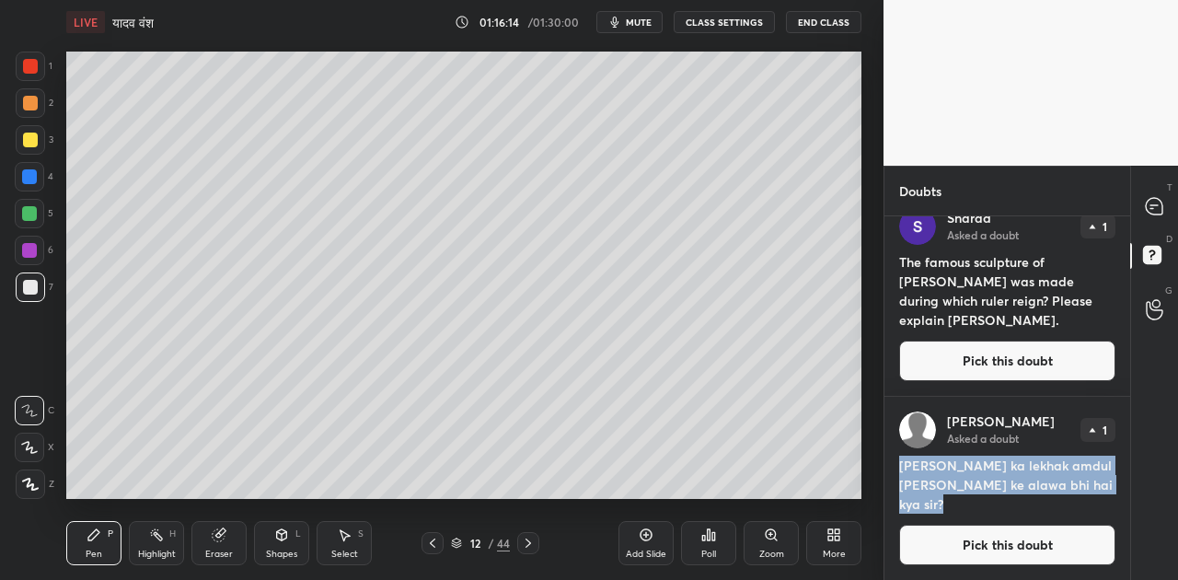
drag, startPoint x: 897, startPoint y: 459, endPoint x: 926, endPoint y: 511, distance: 59.4
click at [926, 511] on div "[PERSON_NAME] Asked a doubt 1 [PERSON_NAME] ka lekhak amdul [PERSON_NAME] ke al…" at bounding box center [1008, 488] width 246 height 183
copy h4 "[PERSON_NAME] ka lekhak amdul [PERSON_NAME] ke alawa bhi hai kya sir?"
click at [1149, 205] on icon at bounding box center [1154, 206] width 17 height 17
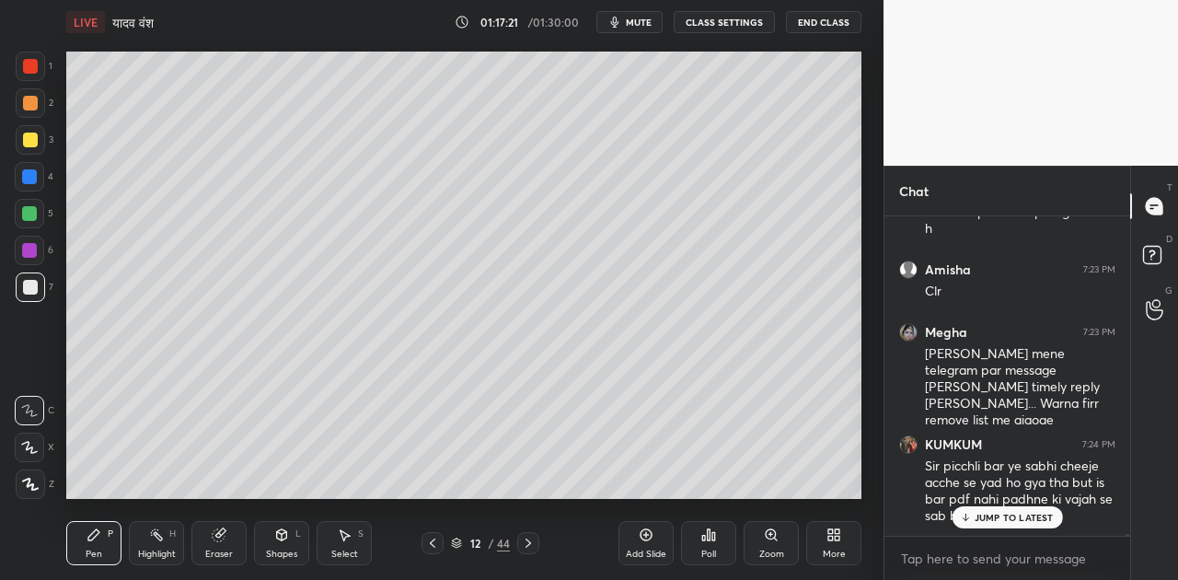
scroll to position [49580, 0]
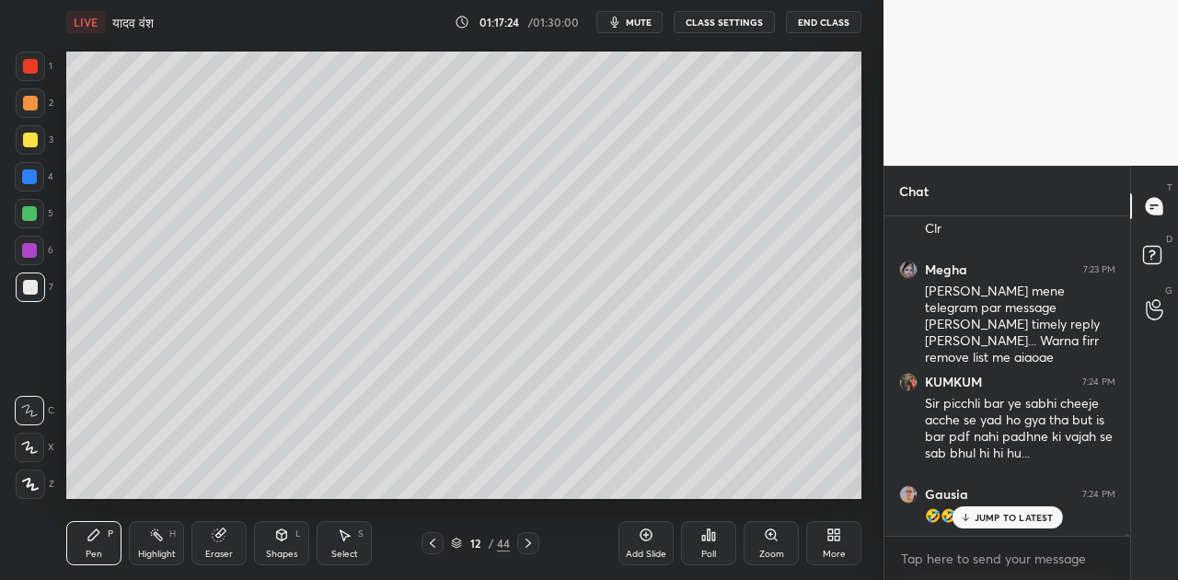
click at [986, 518] on p "JUMP TO LATEST" at bounding box center [1014, 517] width 79 height 11
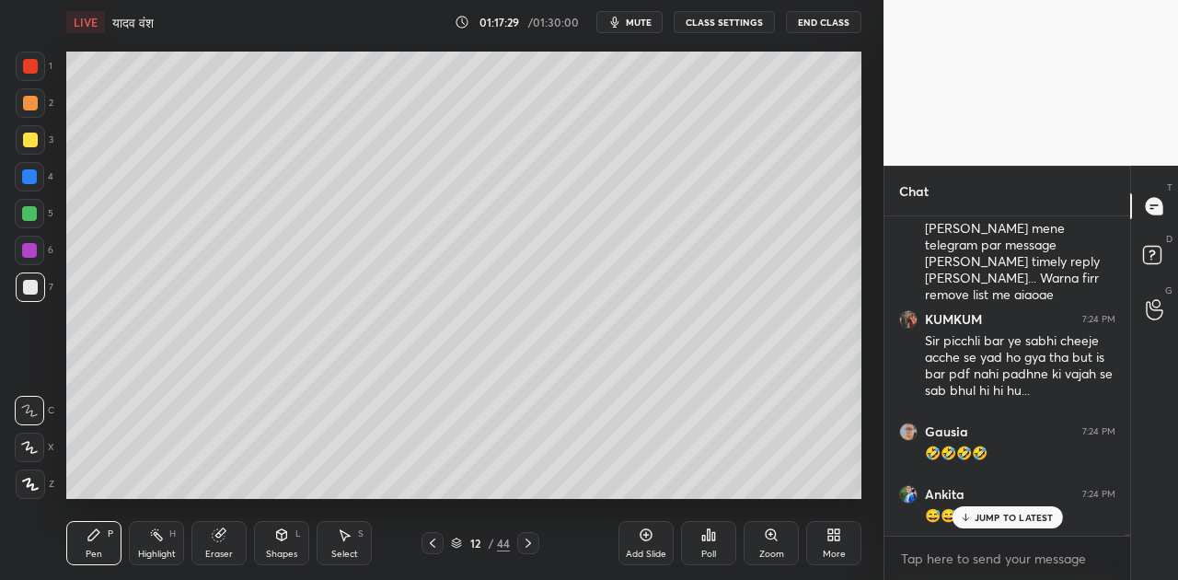
click at [528, 538] on icon at bounding box center [528, 543] width 15 height 15
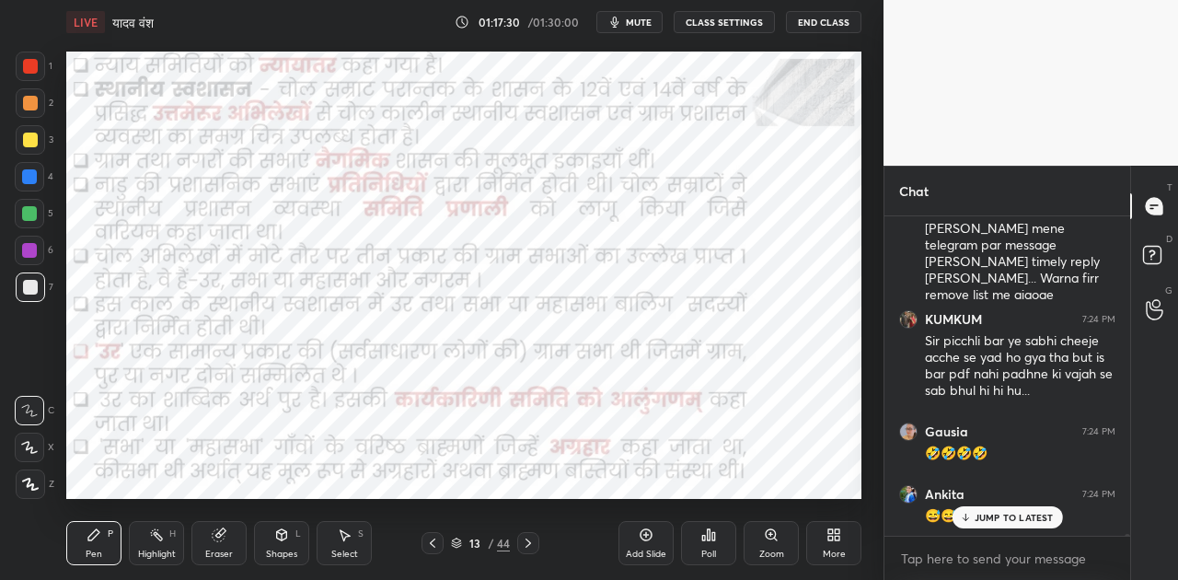
click at [528, 538] on icon at bounding box center [528, 543] width 15 height 15
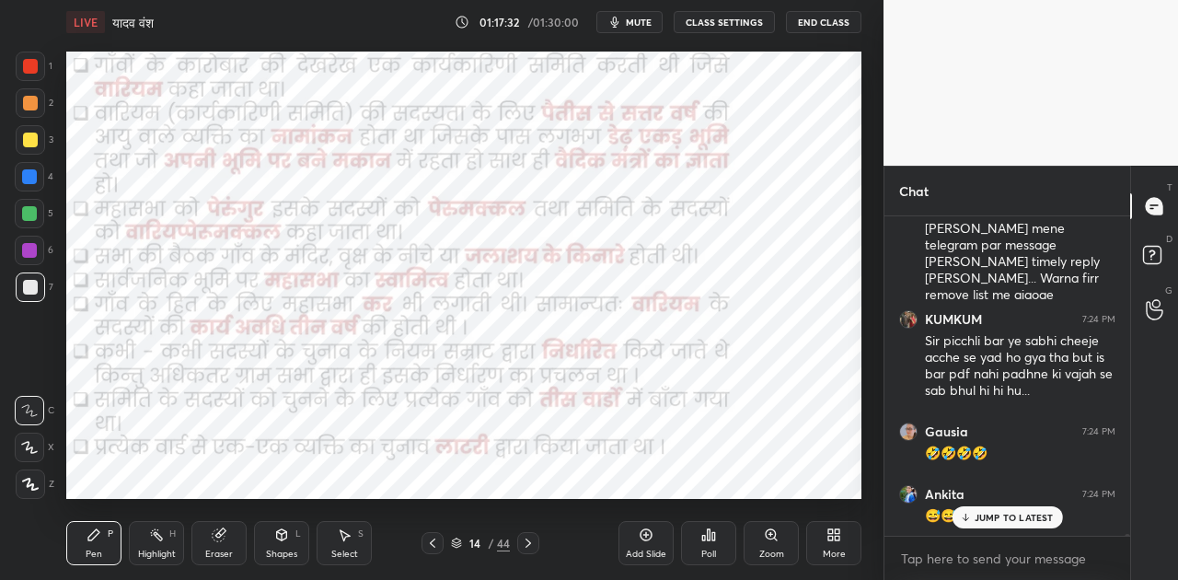
click at [528, 538] on icon at bounding box center [528, 543] width 15 height 15
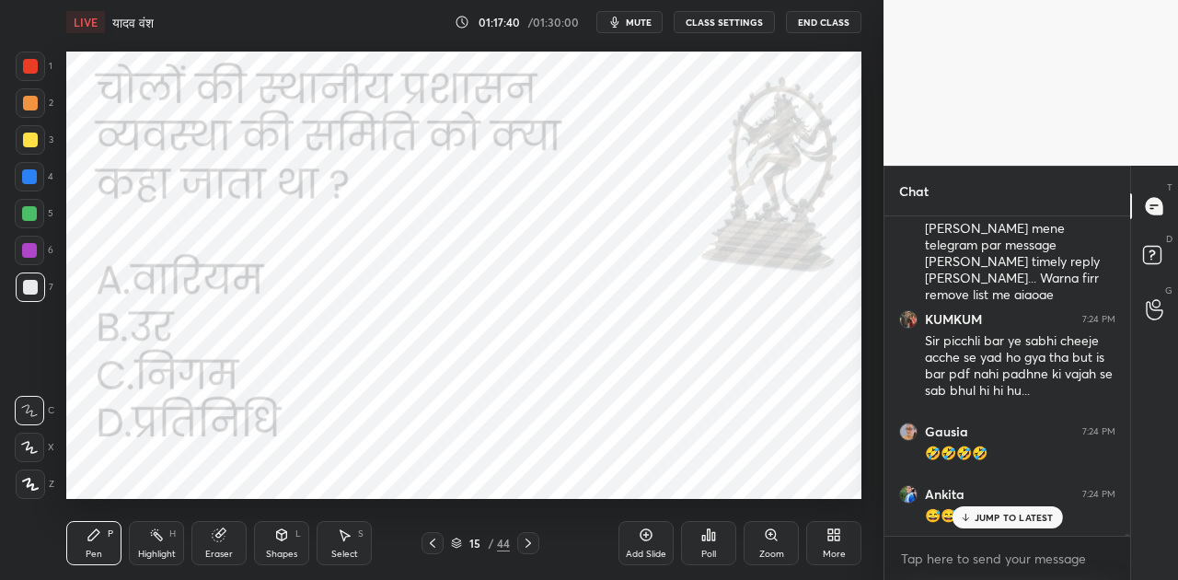
click at [713, 540] on icon at bounding box center [714, 536] width 3 height 8
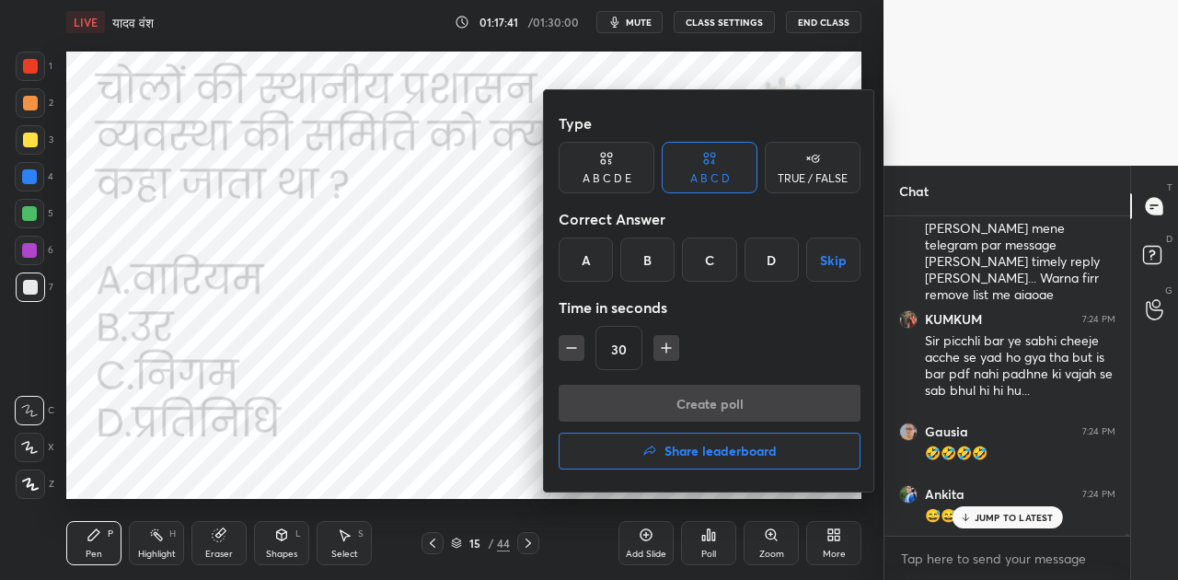
click at [581, 261] on div "A" at bounding box center [586, 260] width 54 height 44
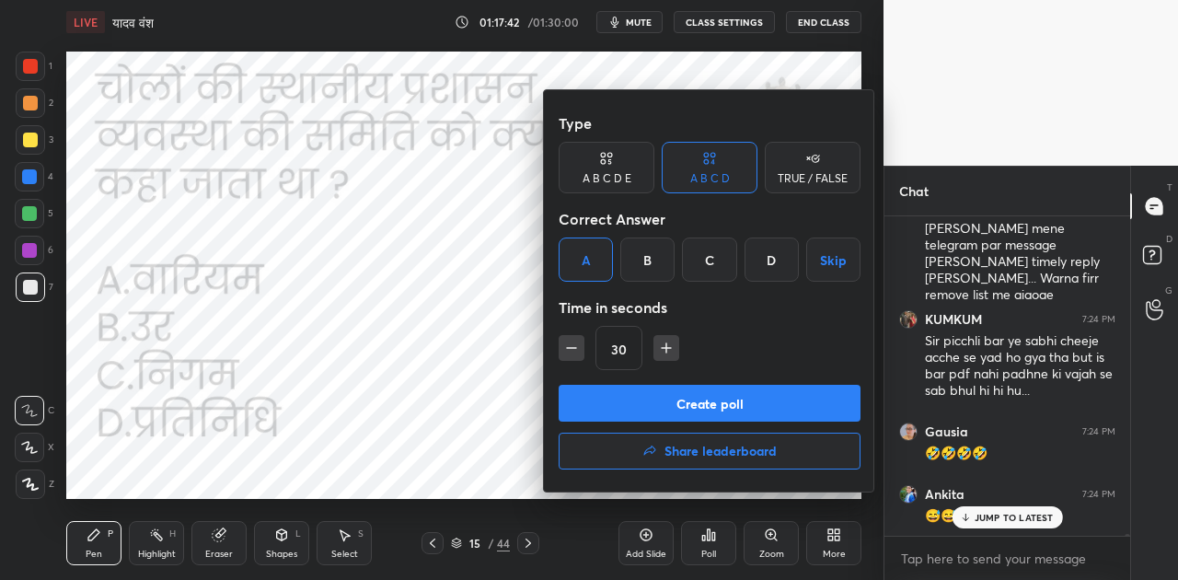
click at [682, 400] on button "Create poll" at bounding box center [710, 403] width 302 height 37
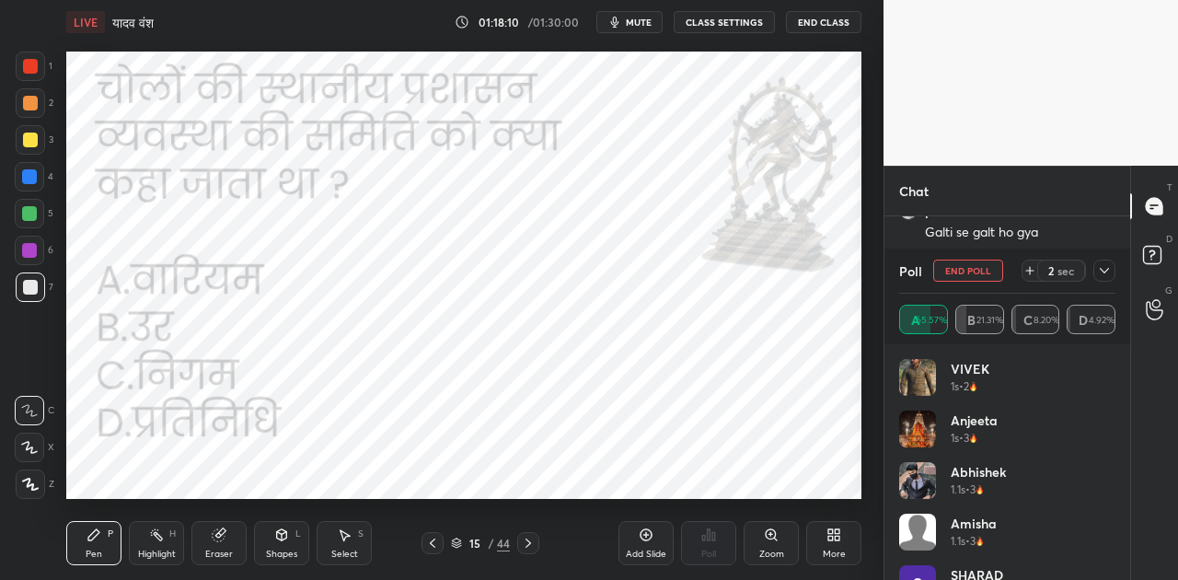
scroll to position [50301, 0]
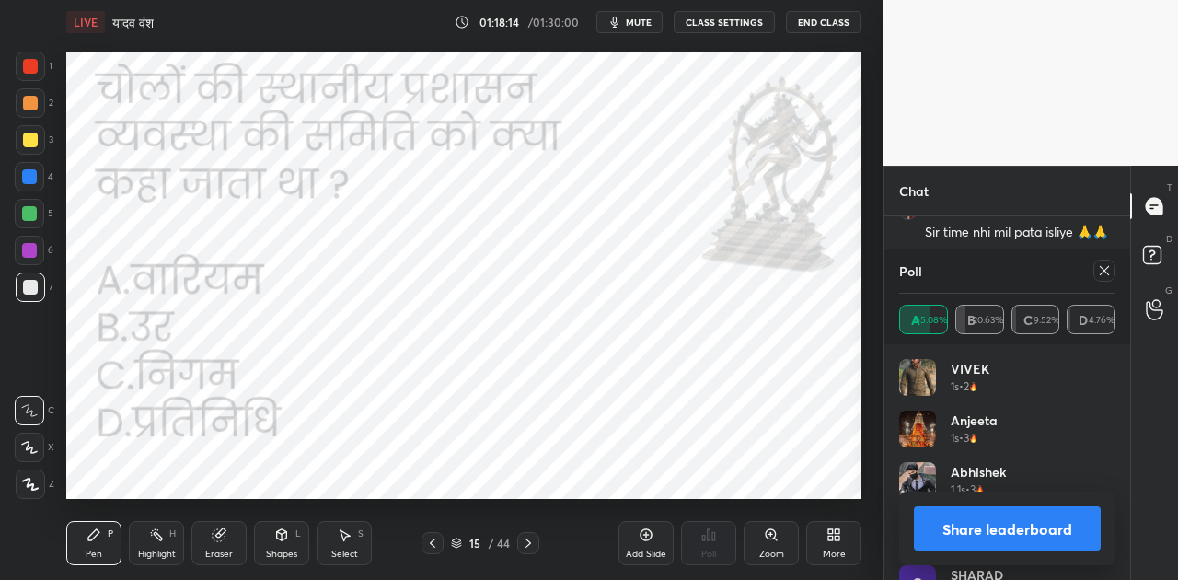
click at [1026, 526] on button "Share leaderboard" at bounding box center [1007, 528] width 187 height 44
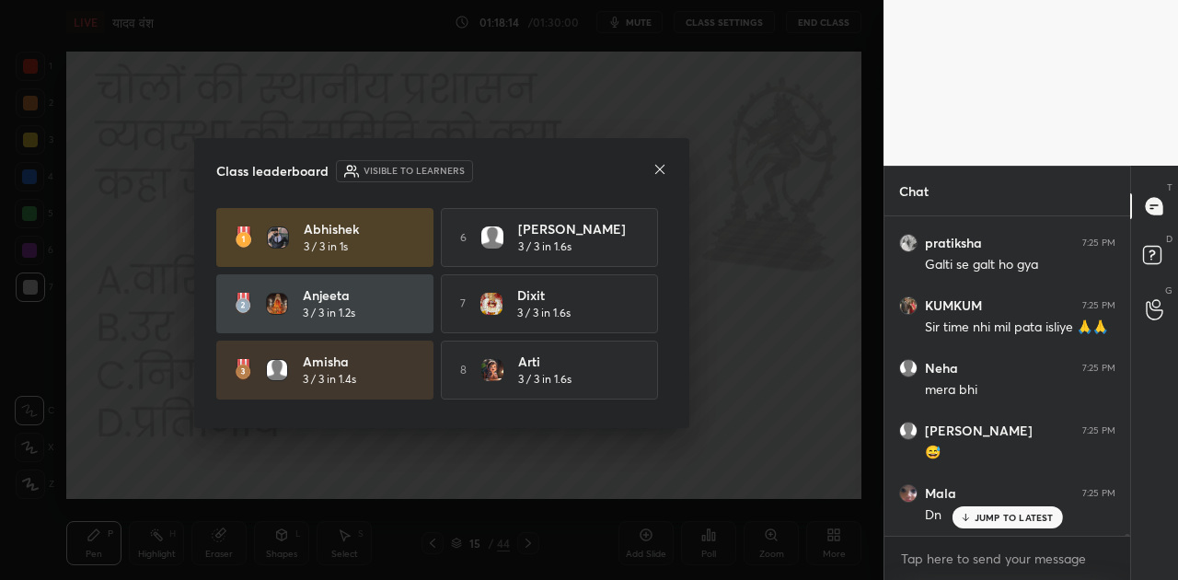
scroll to position [50206, 0]
click at [656, 168] on icon at bounding box center [660, 169] width 15 height 15
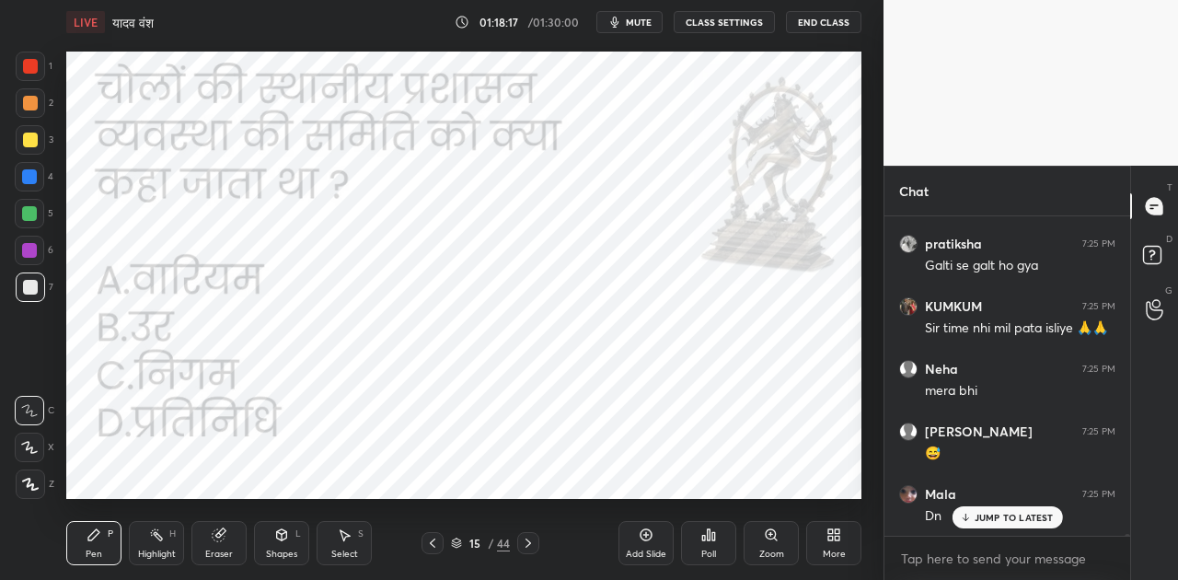
click at [1016, 507] on div "JUMP TO LATEST" at bounding box center [1007, 517] width 110 height 22
click at [528, 540] on icon at bounding box center [528, 543] width 15 height 15
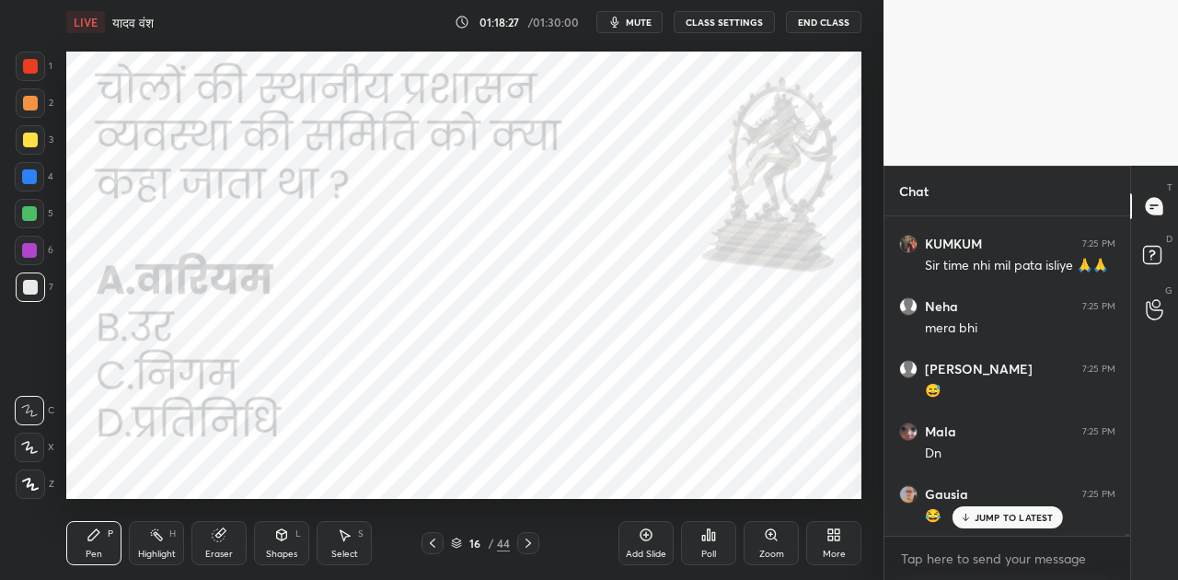
click at [971, 516] on icon at bounding box center [965, 517] width 12 height 11
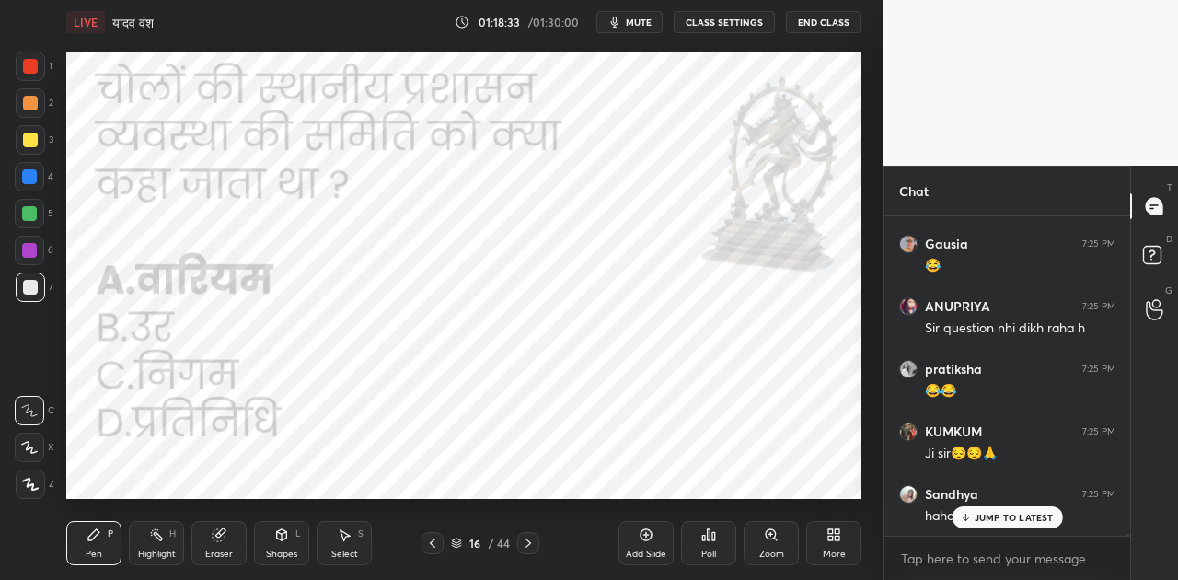
click at [1005, 519] on p "JUMP TO LATEST" at bounding box center [1014, 517] width 79 height 11
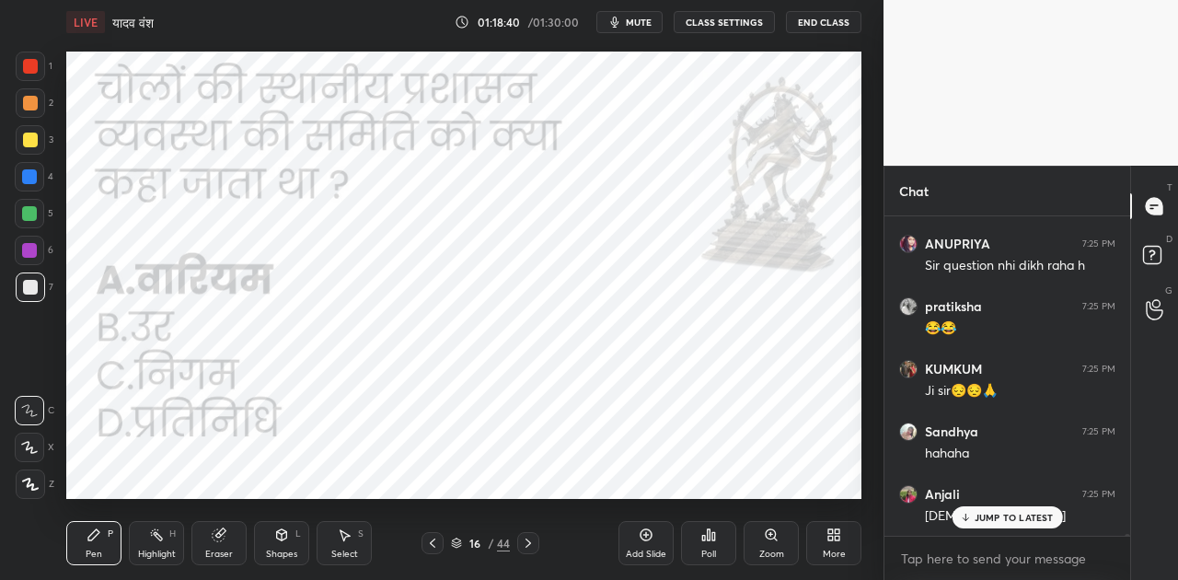
click at [645, 539] on icon at bounding box center [646, 535] width 15 height 15
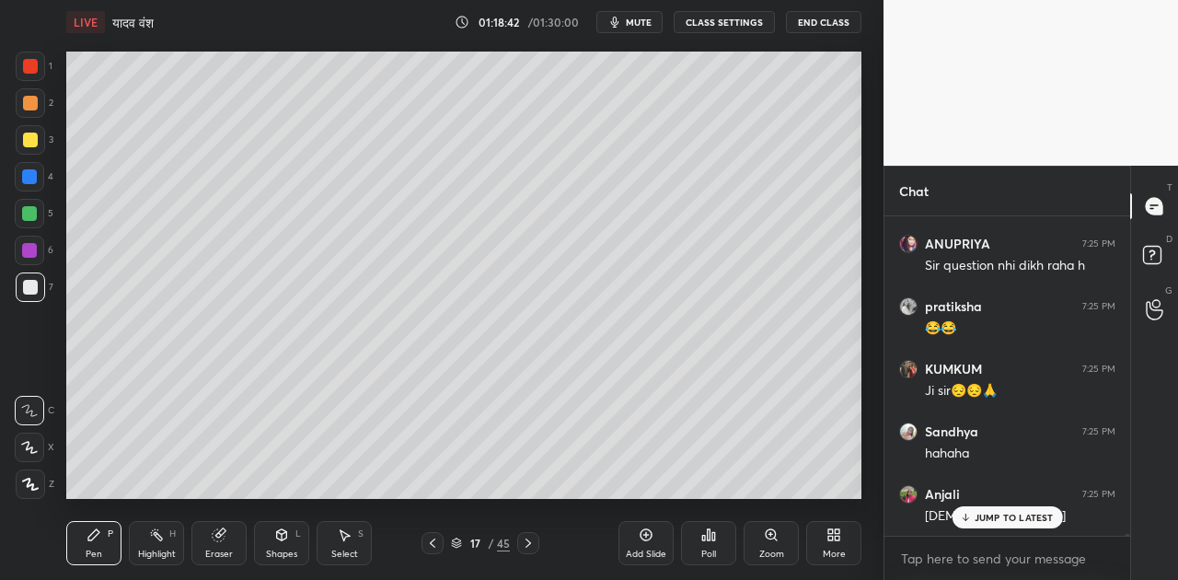
scroll to position [50644, 0]
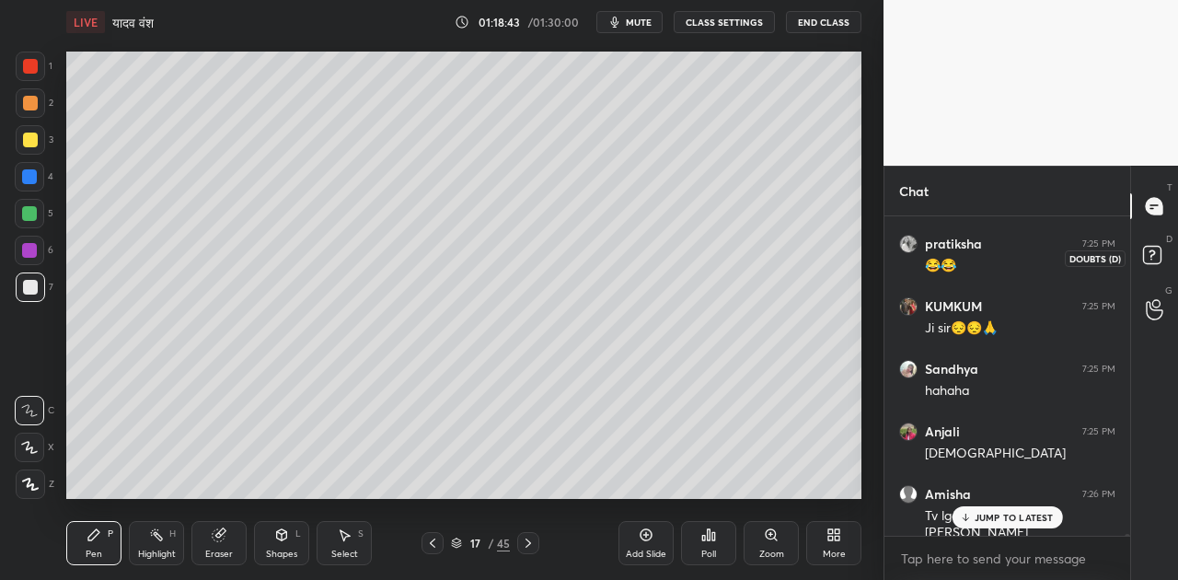
click at [1149, 254] on rect at bounding box center [1152, 255] width 17 height 17
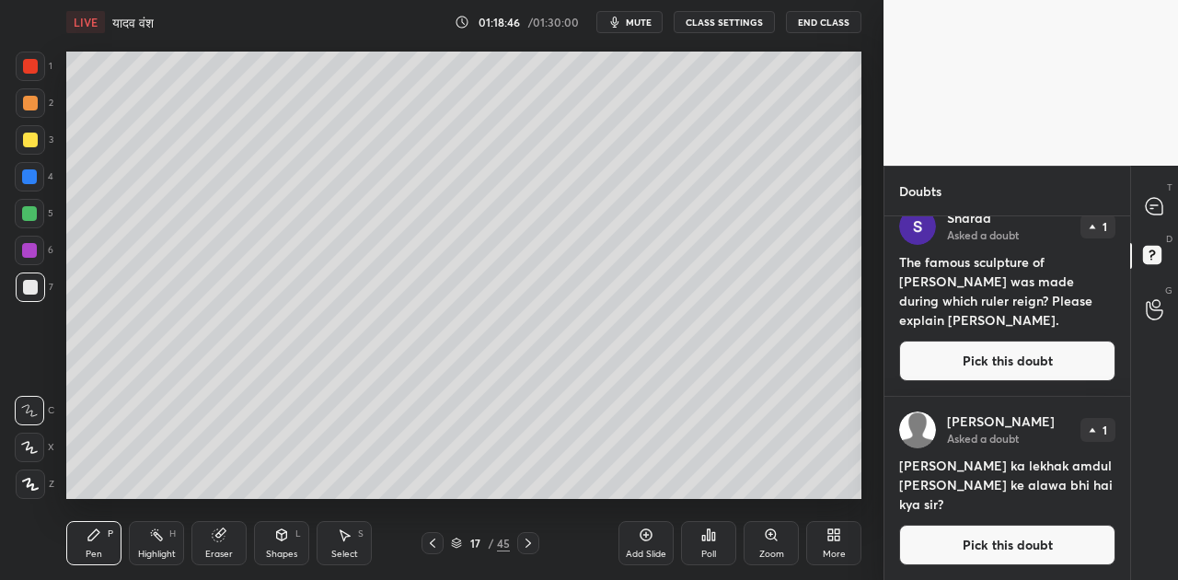
click at [999, 361] on button "Pick this doubt" at bounding box center [1008, 361] width 216 height 41
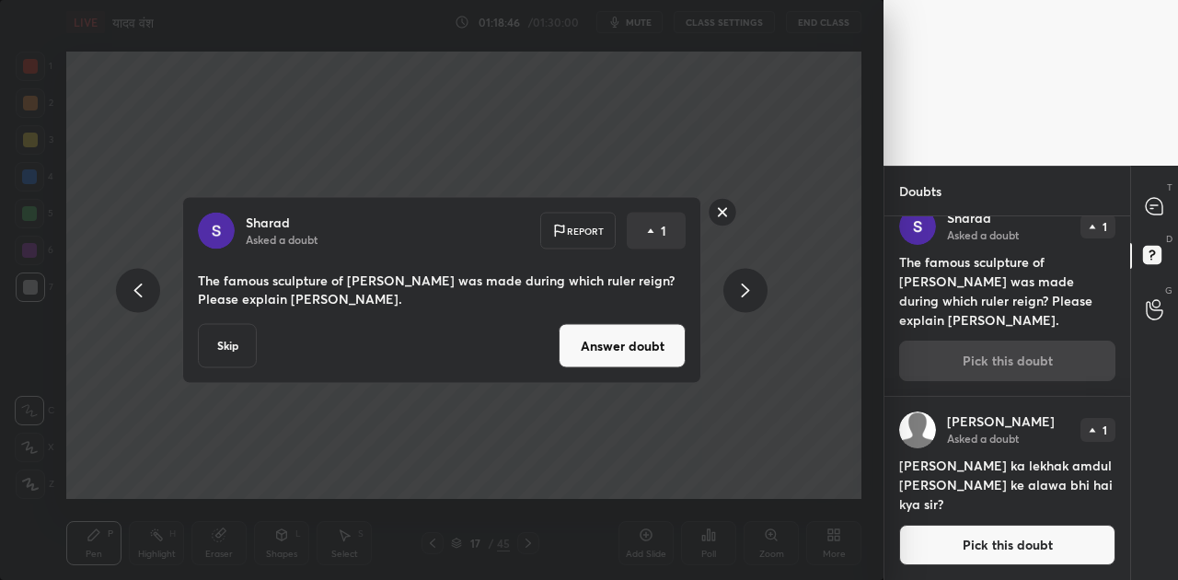
scroll to position [387, 0]
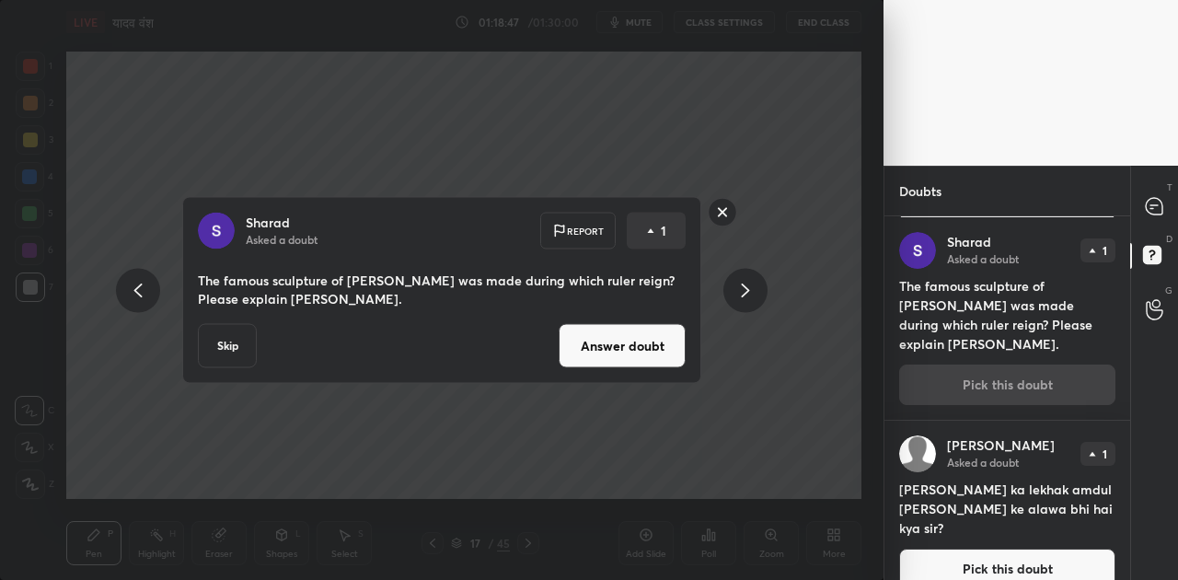
click at [613, 366] on button "Answer doubt" at bounding box center [622, 346] width 127 height 44
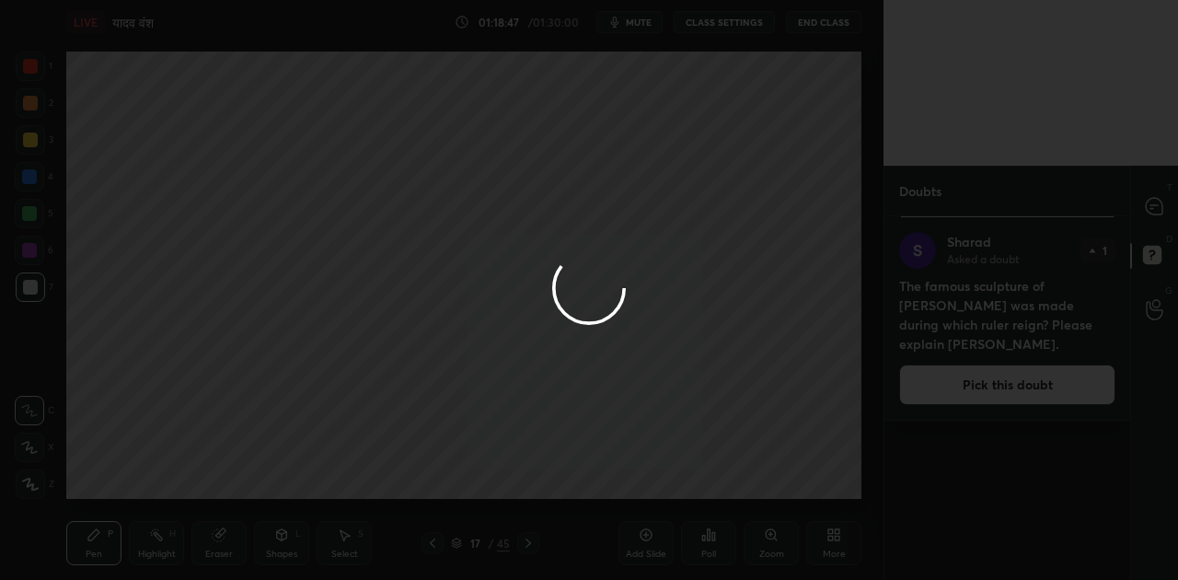
scroll to position [0, 0]
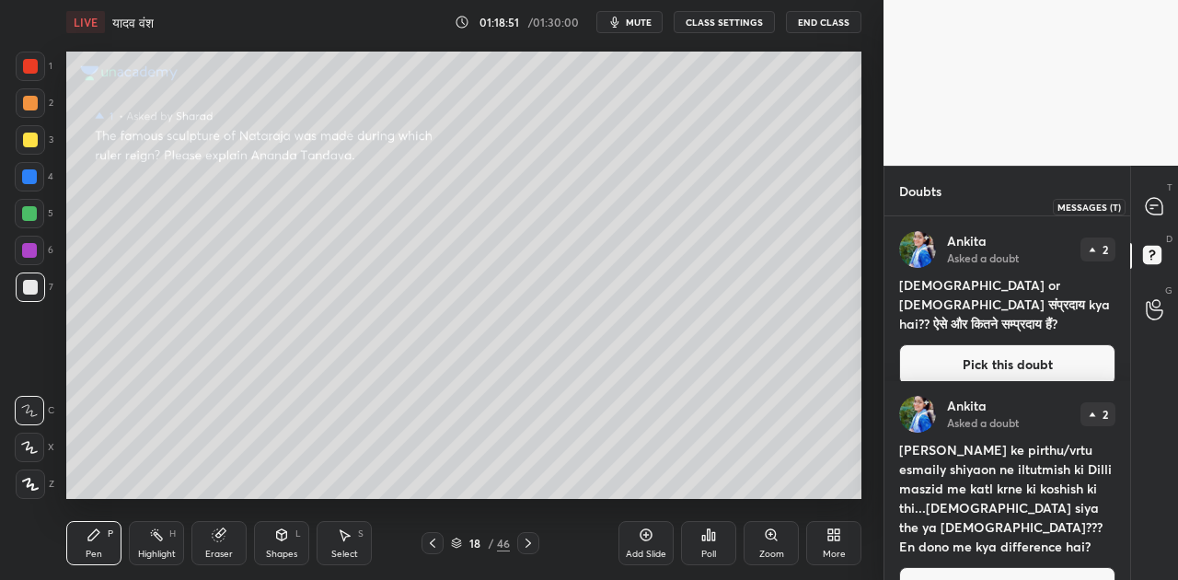
click at [1160, 208] on icon at bounding box center [1154, 206] width 17 height 17
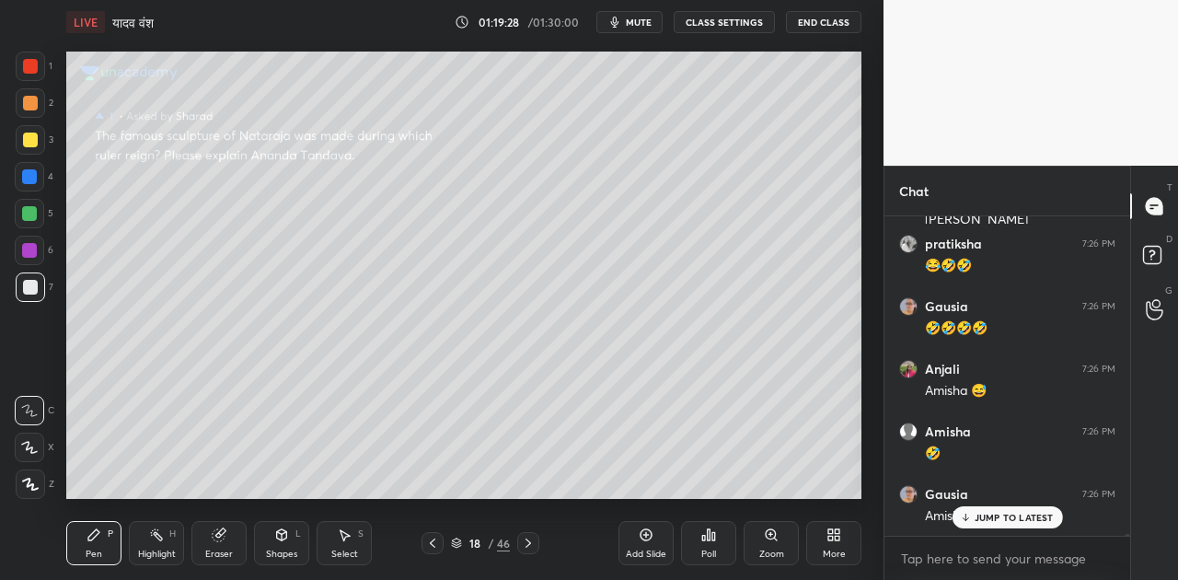
scroll to position [51053, 0]
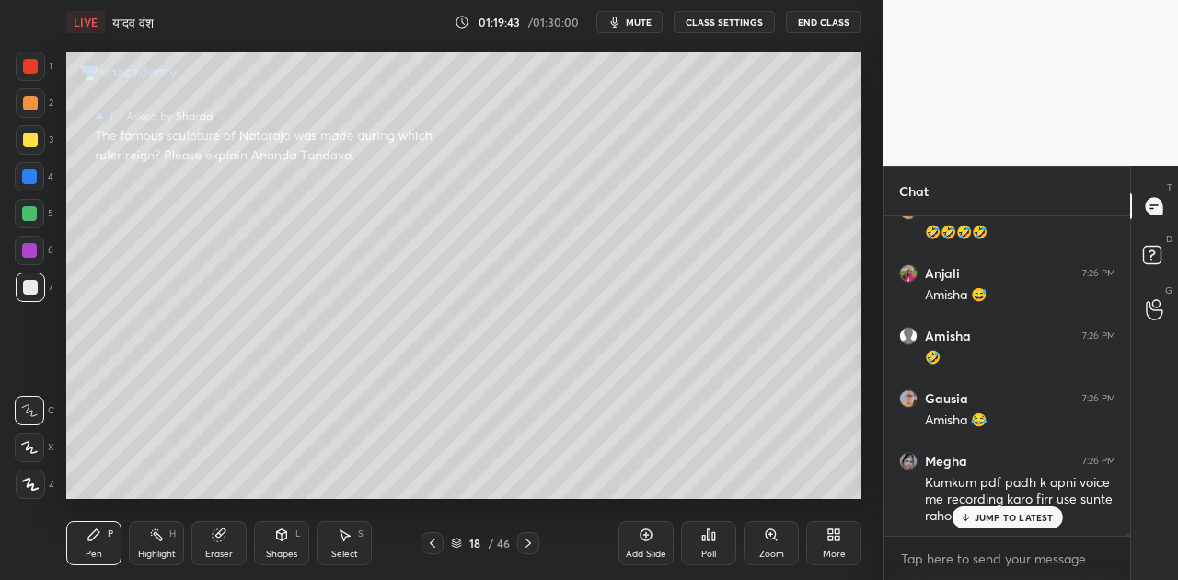
click at [280, 544] on div "Shapes L" at bounding box center [281, 543] width 55 height 44
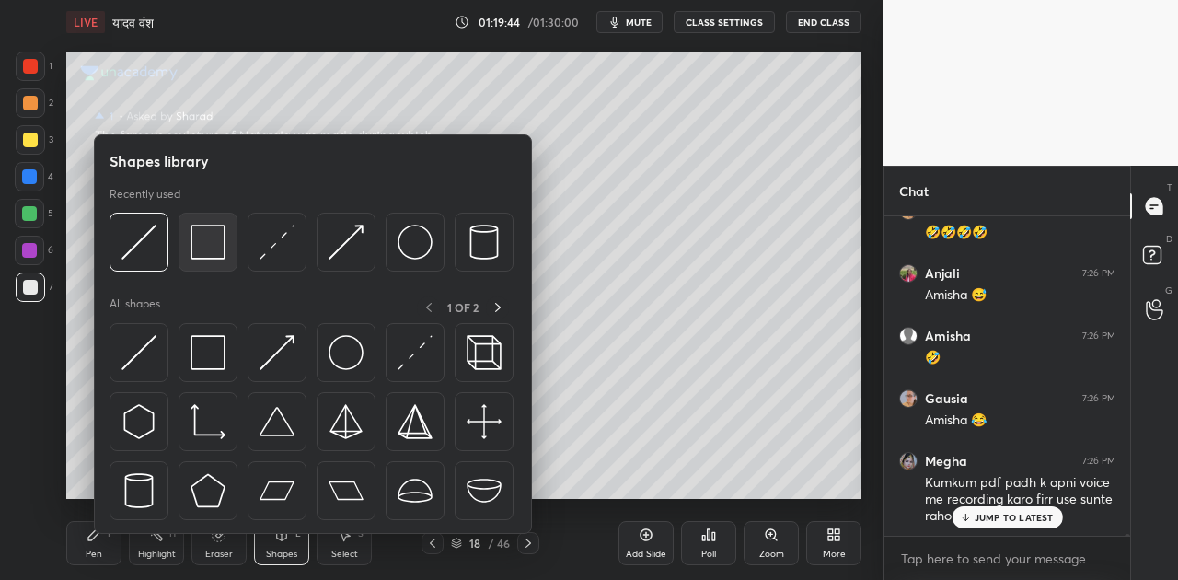
click at [191, 250] on img at bounding box center [208, 242] width 35 height 35
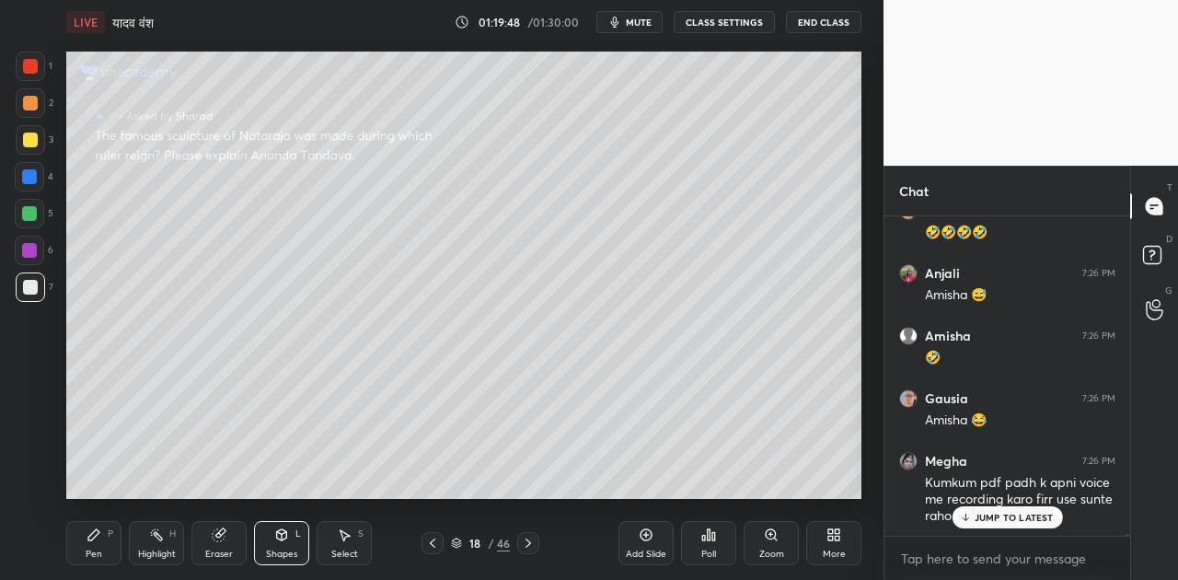
click at [94, 541] on icon at bounding box center [94, 535] width 15 height 15
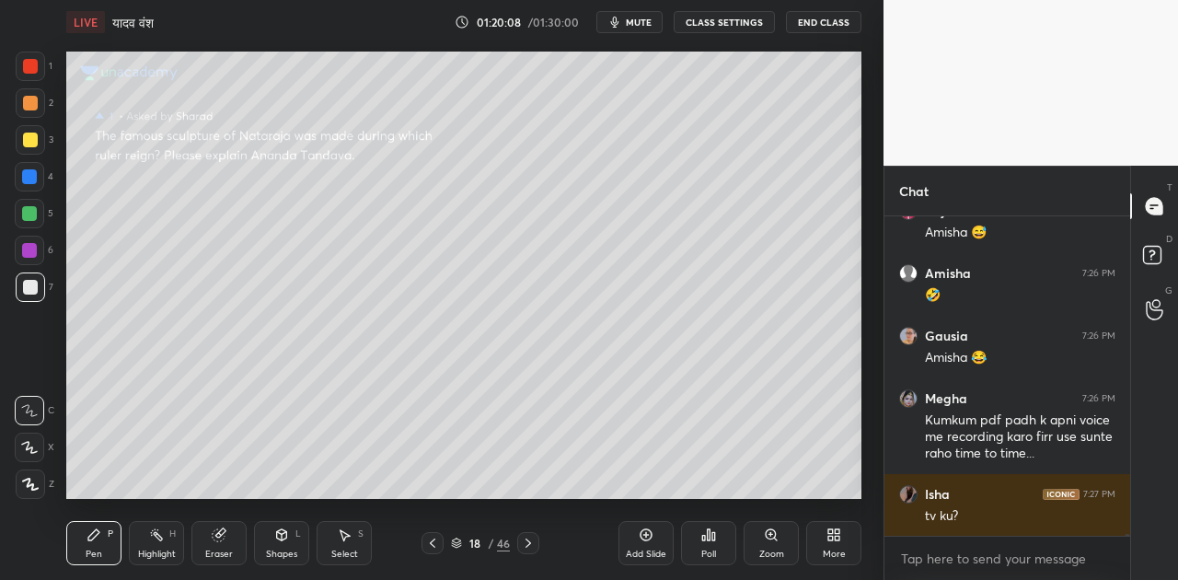
scroll to position [51211, 0]
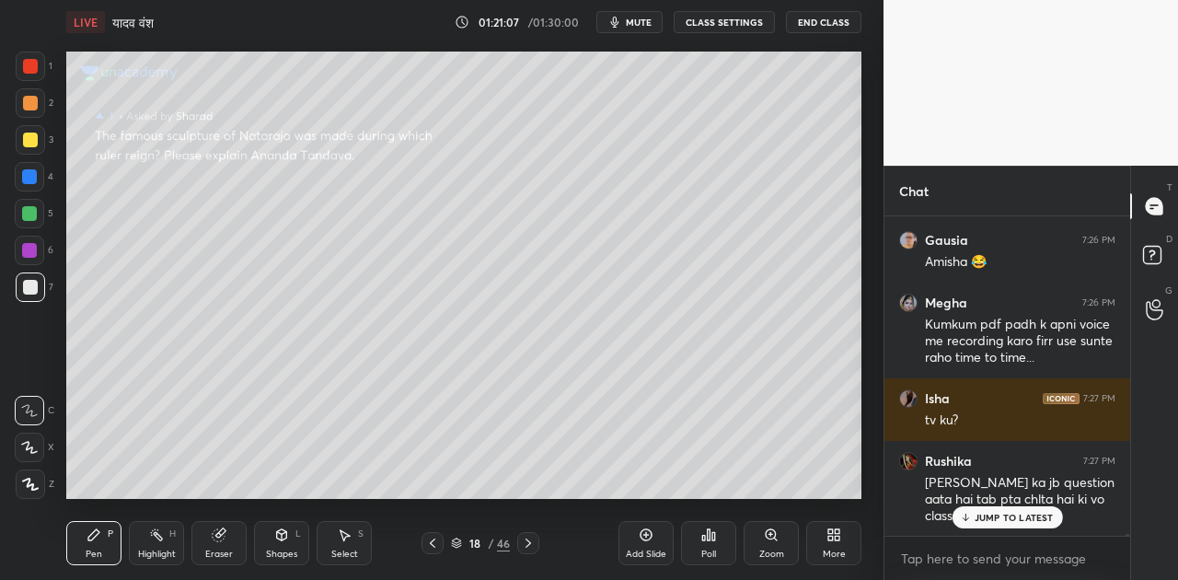
click at [436, 545] on icon at bounding box center [432, 543] width 15 height 15
click at [437, 546] on icon at bounding box center [432, 543] width 15 height 15
click at [435, 545] on icon at bounding box center [432, 543] width 15 height 15
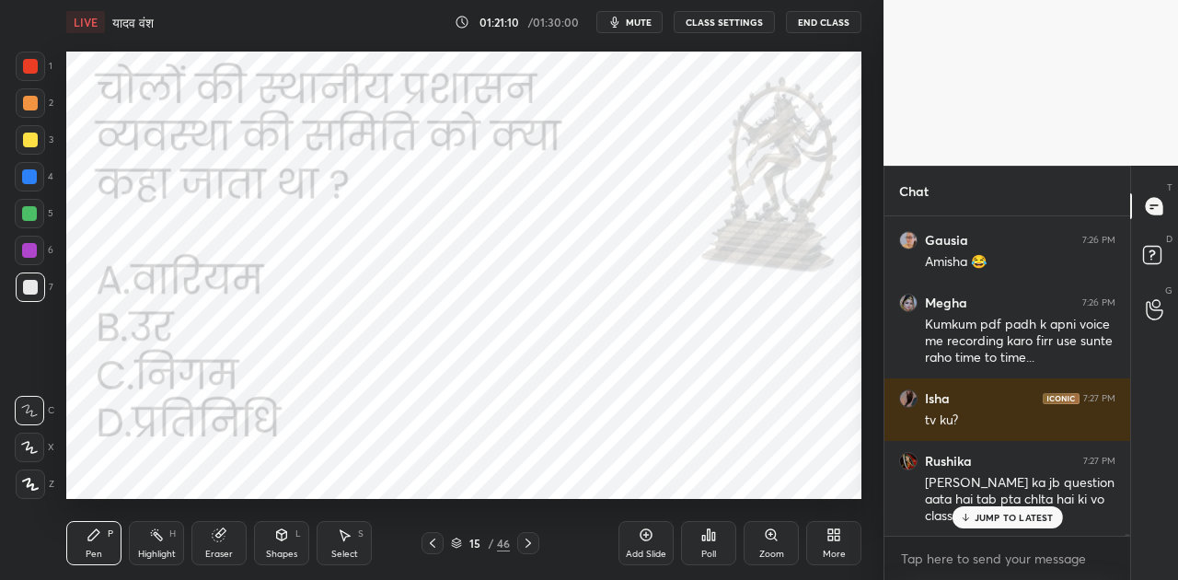
click at [770, 542] on div "Zoom" at bounding box center [771, 543] width 55 height 44
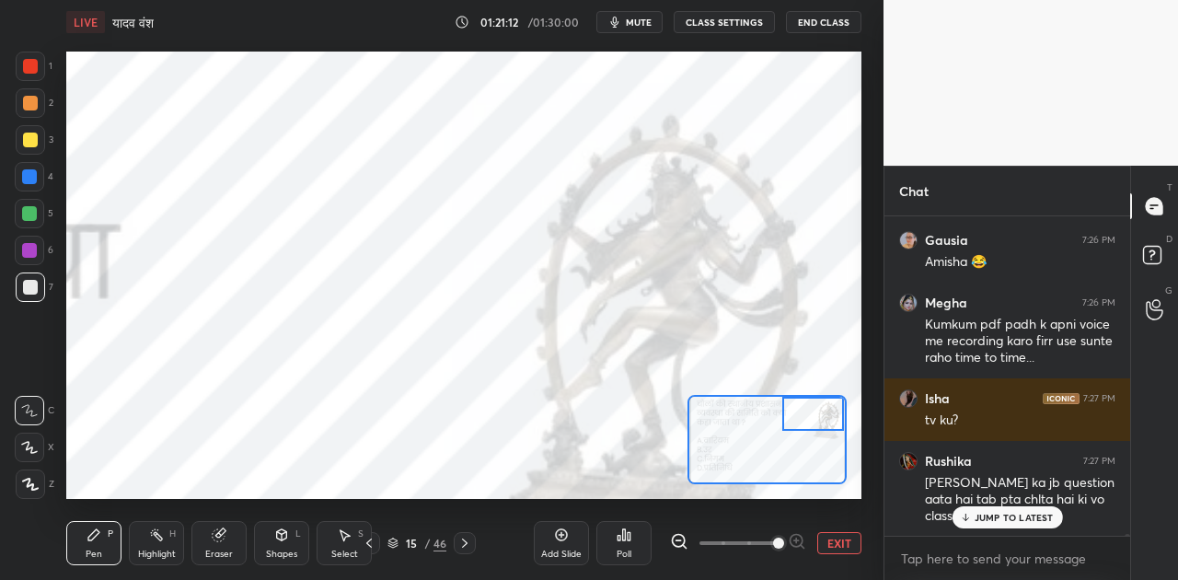
scroll to position [51323, 0]
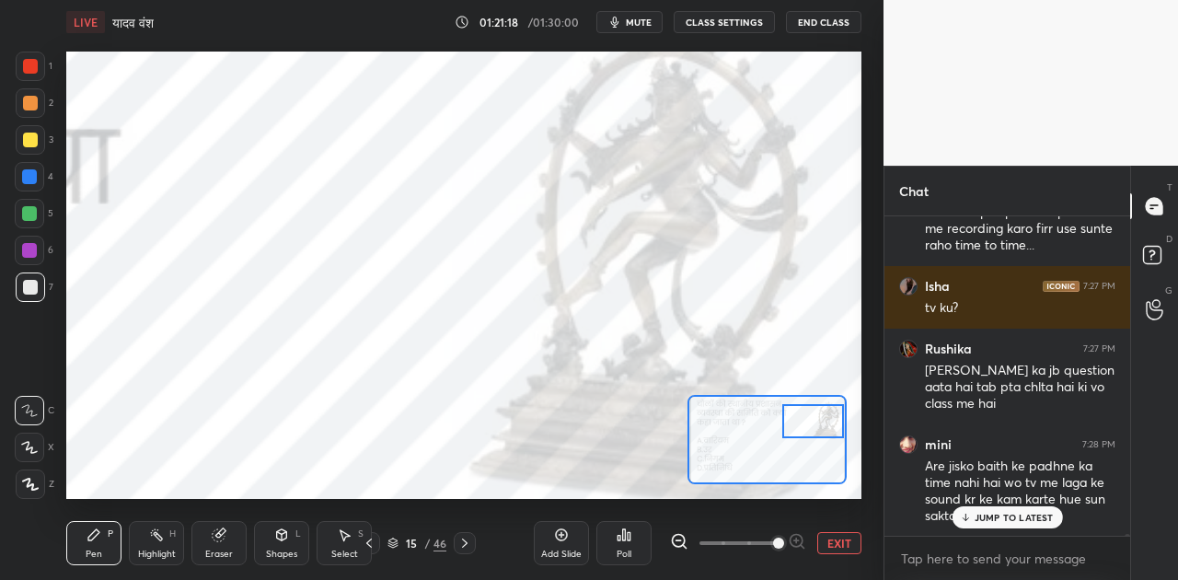
click at [39, 284] on div at bounding box center [30, 287] width 29 height 29
click at [31, 171] on div at bounding box center [29, 176] width 15 height 15
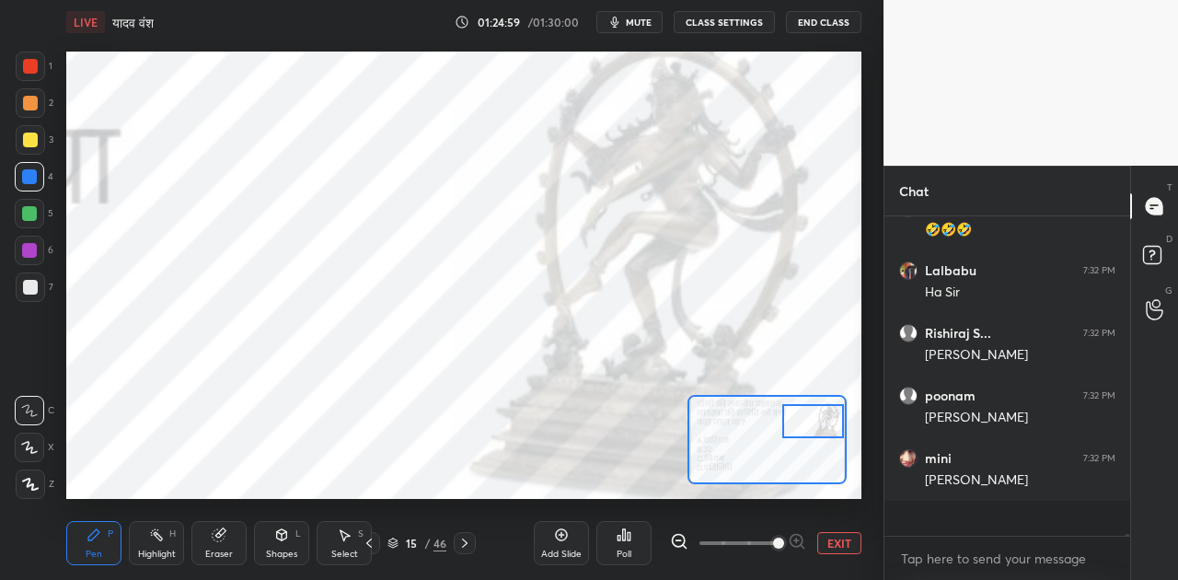
scroll to position [53561, 0]
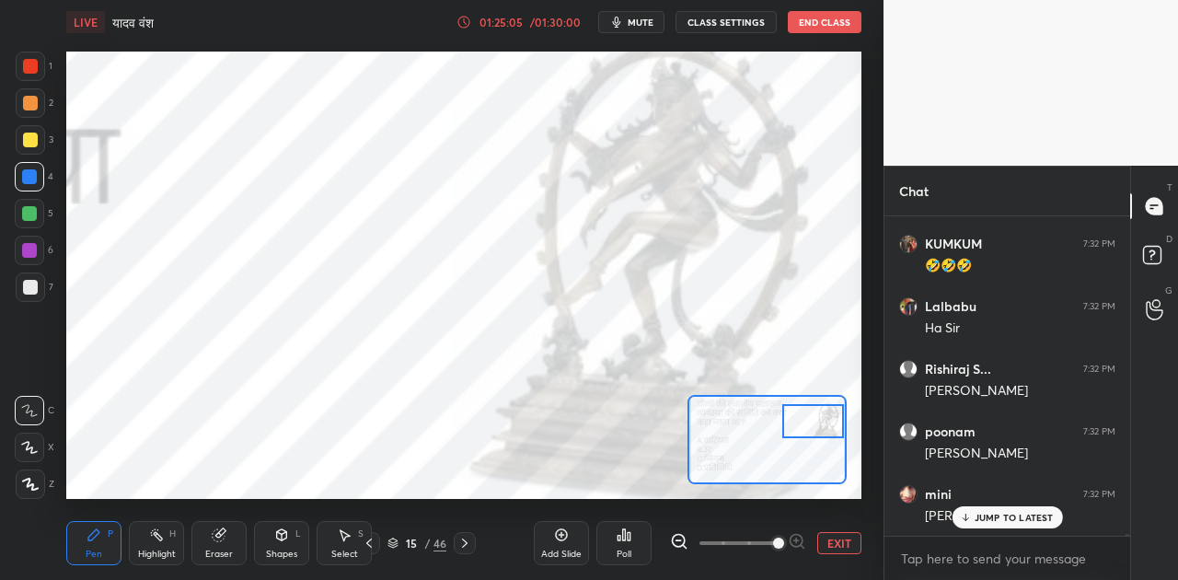
click at [993, 517] on p "JUMP TO LATEST" at bounding box center [1014, 517] width 79 height 11
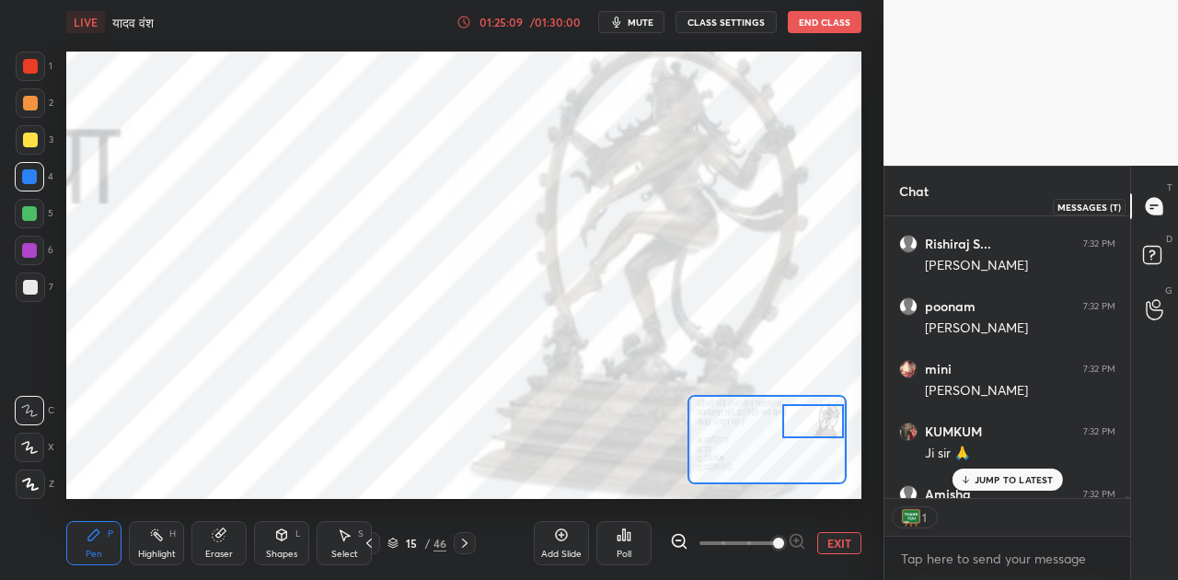
scroll to position [6, 6]
click at [1154, 255] on rect at bounding box center [1152, 255] width 17 height 17
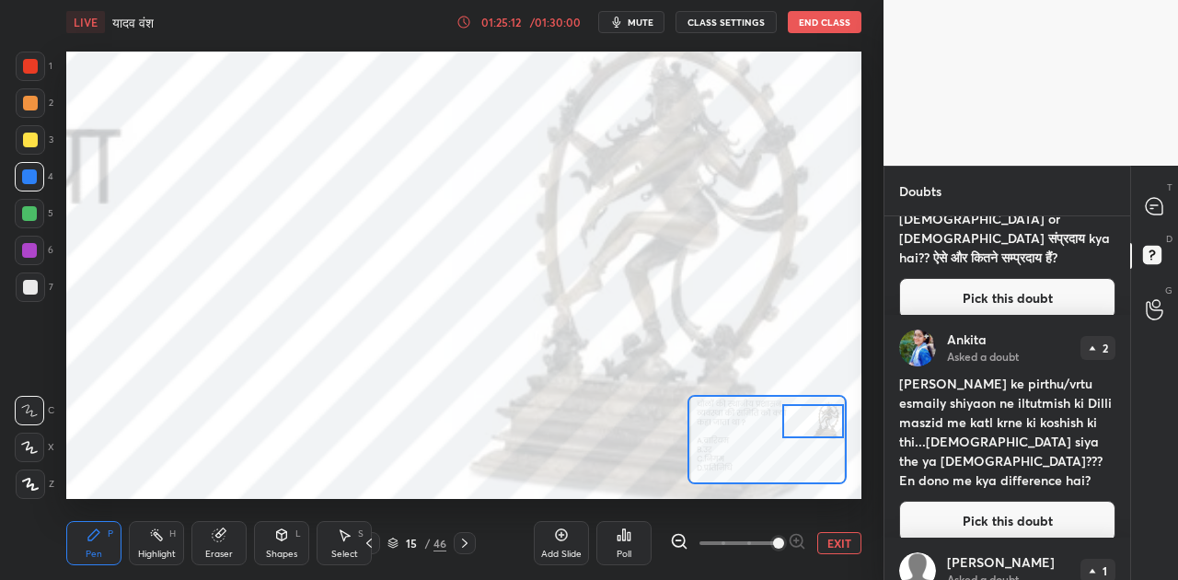
scroll to position [122, 0]
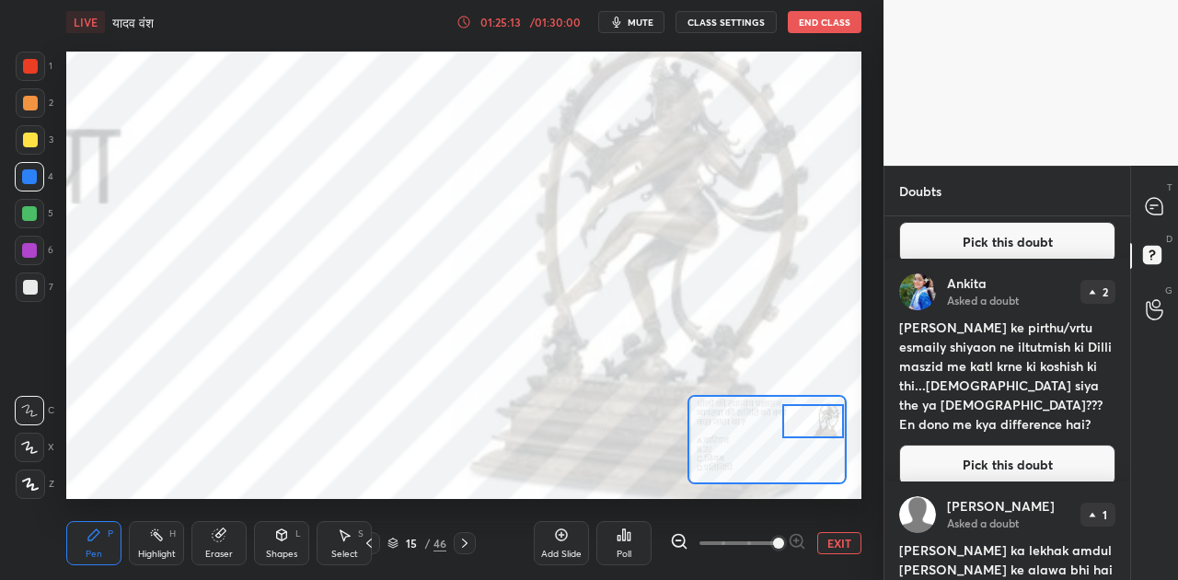
click at [997, 451] on button "Pick this doubt" at bounding box center [1008, 465] width 216 height 41
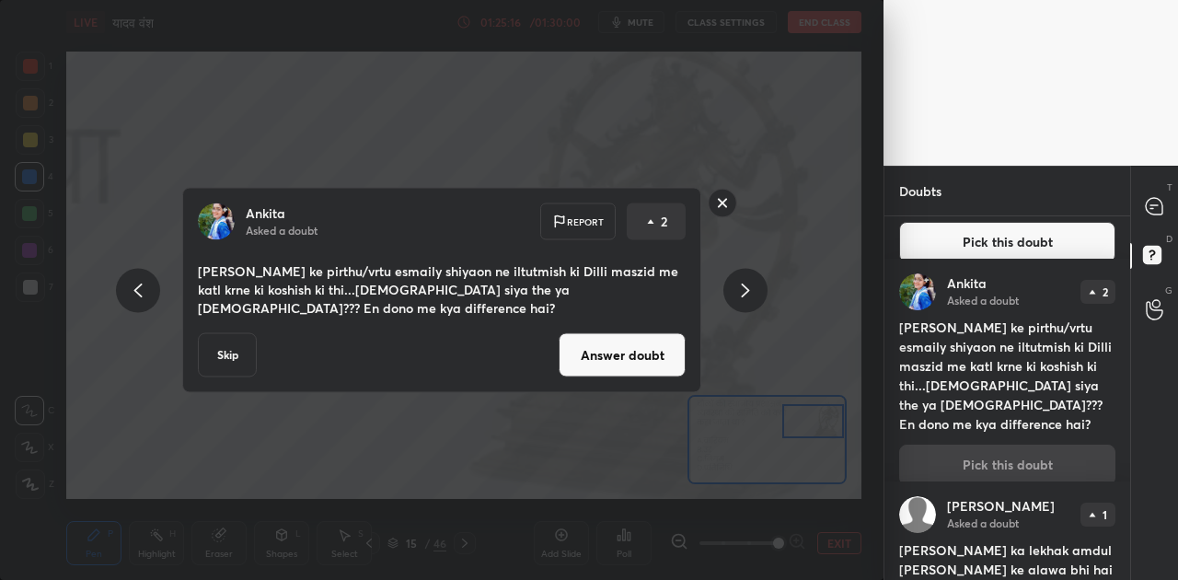
click at [622, 354] on button "Answer doubt" at bounding box center [622, 355] width 127 height 44
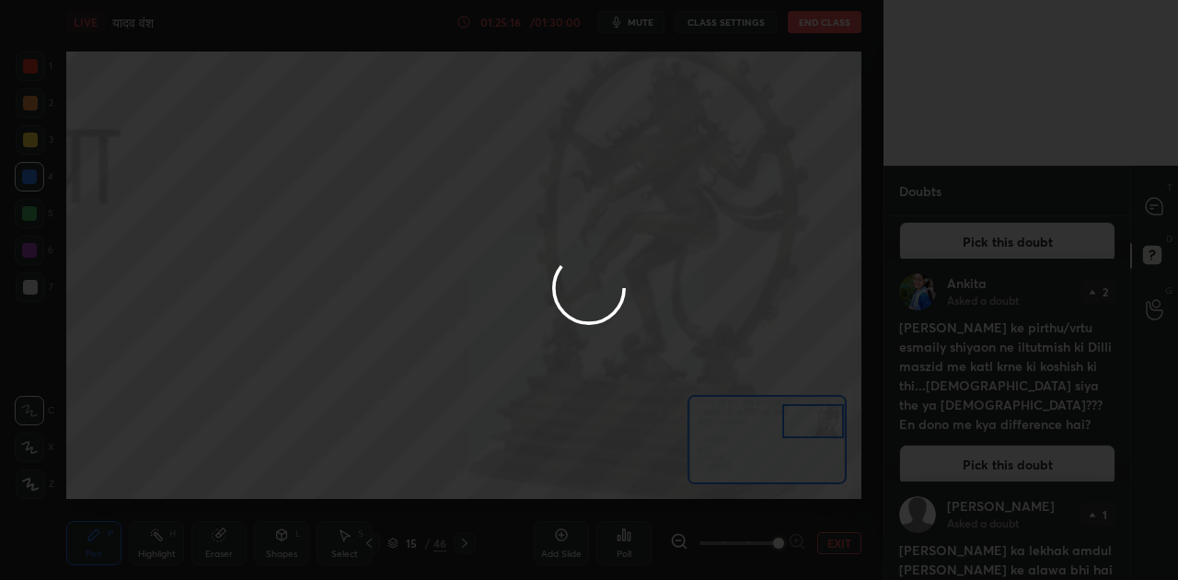
scroll to position [0, 0]
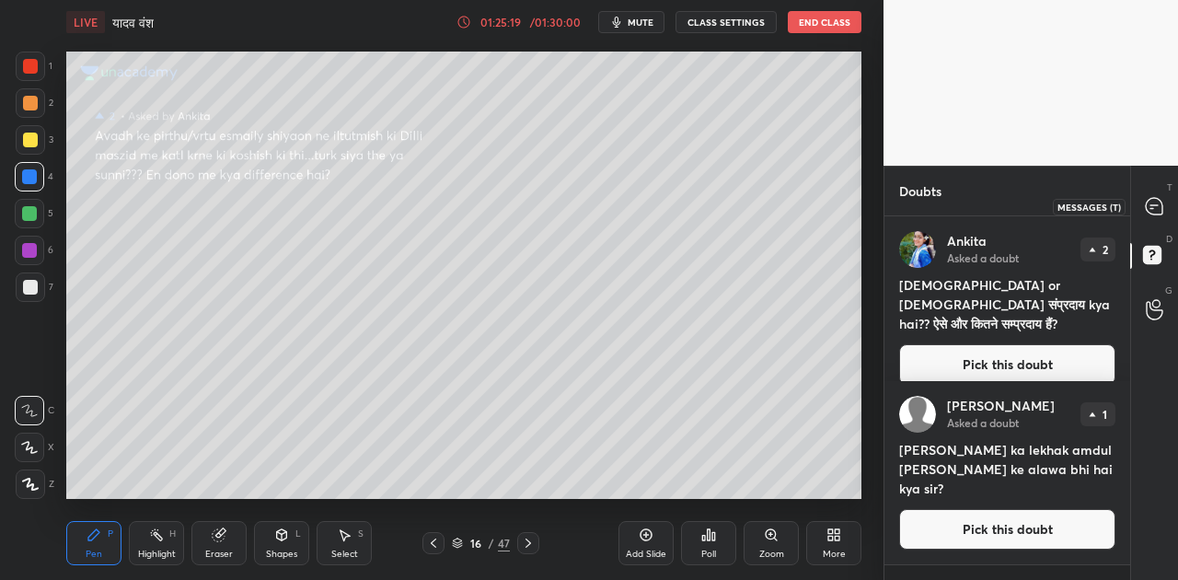
click at [1154, 202] on icon at bounding box center [1154, 206] width 17 height 17
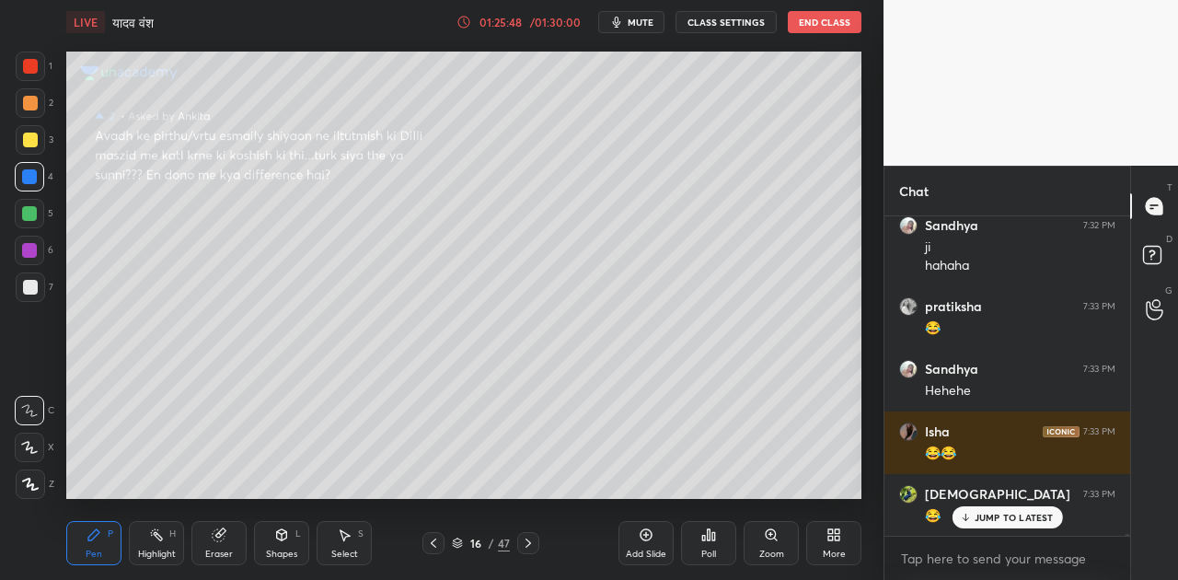
scroll to position [54100, 0]
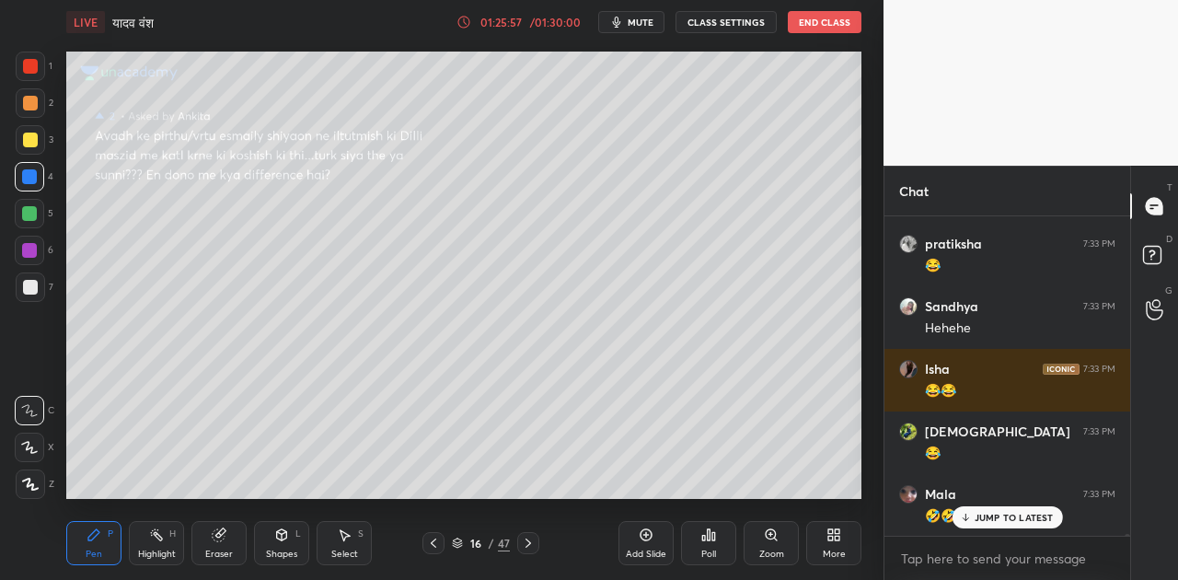
click at [34, 285] on div at bounding box center [30, 287] width 15 height 15
click at [288, 545] on div "Shapes L" at bounding box center [281, 543] width 55 height 44
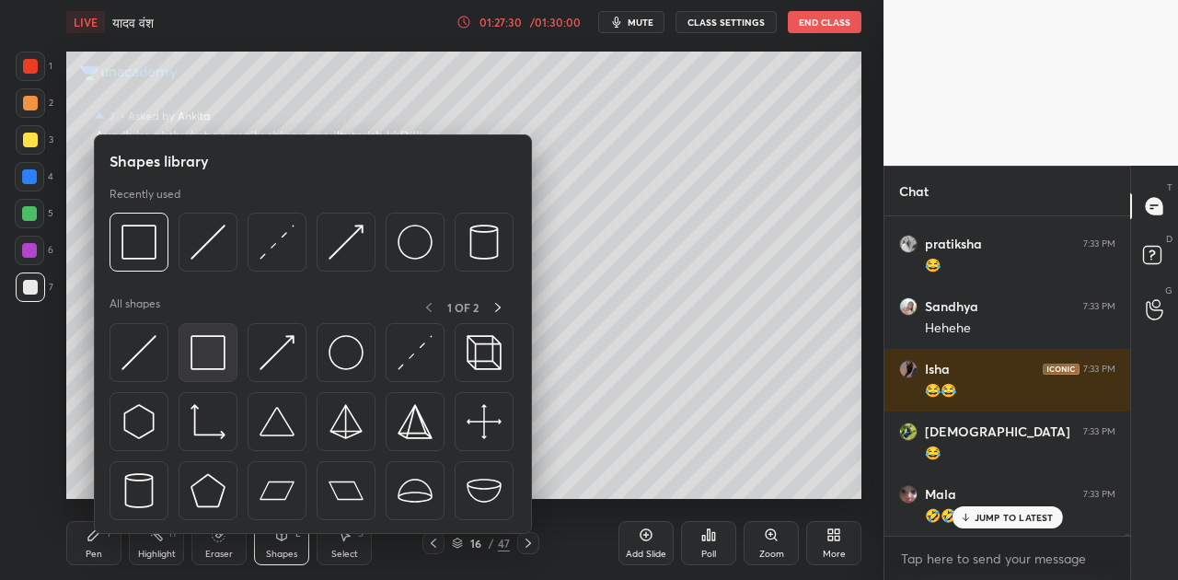
click at [221, 357] on img at bounding box center [208, 352] width 35 height 35
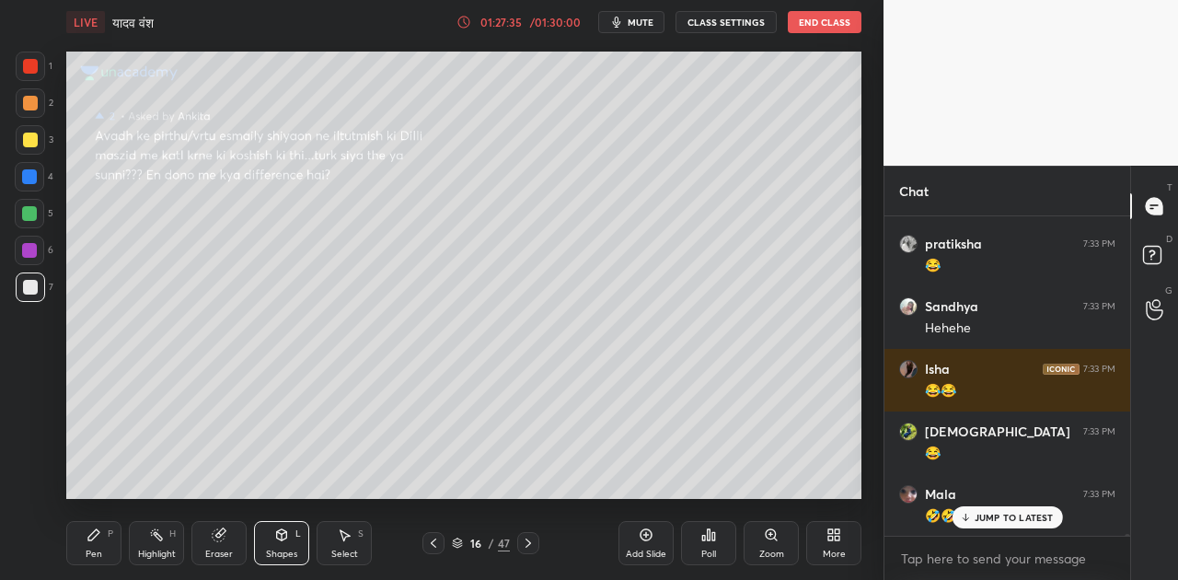
click at [90, 545] on div "Pen P" at bounding box center [93, 543] width 55 height 44
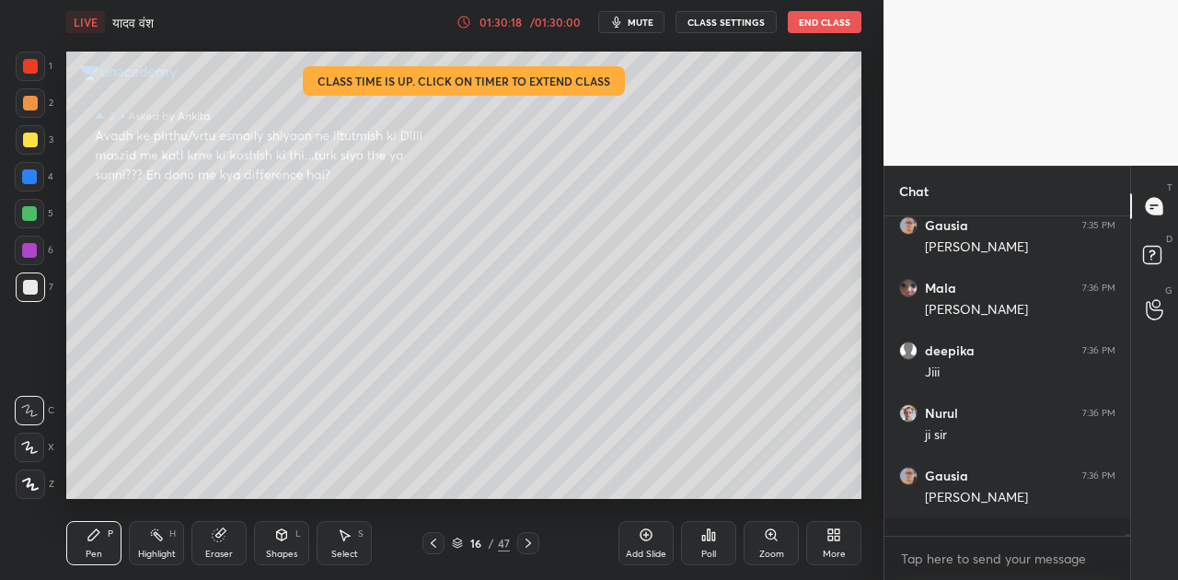
scroll to position [54476, 0]
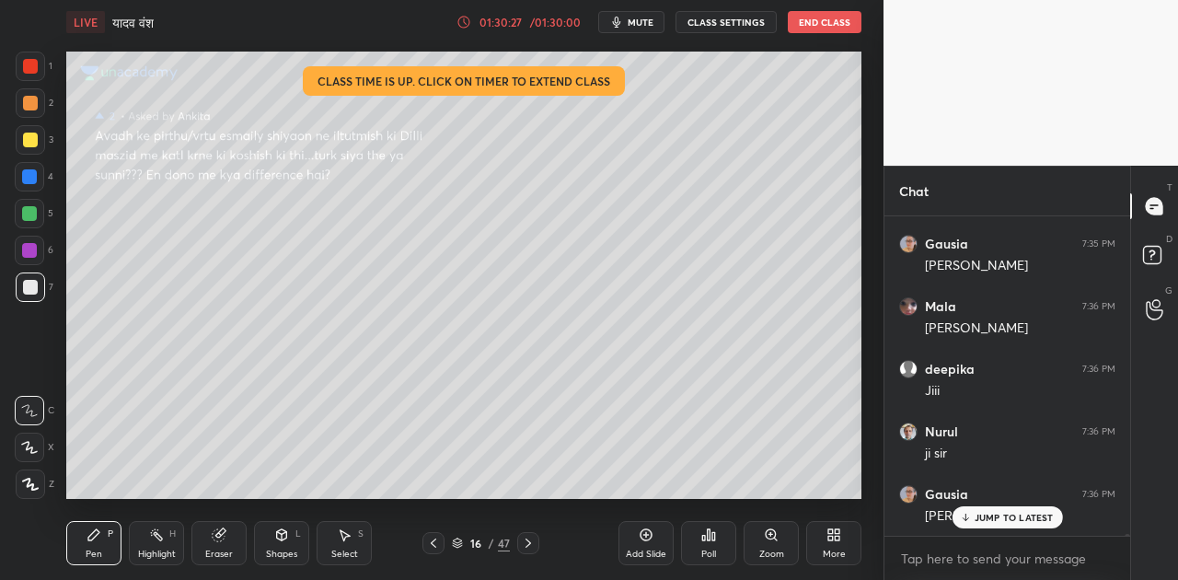
click at [470, 22] on icon at bounding box center [464, 22] width 15 height 15
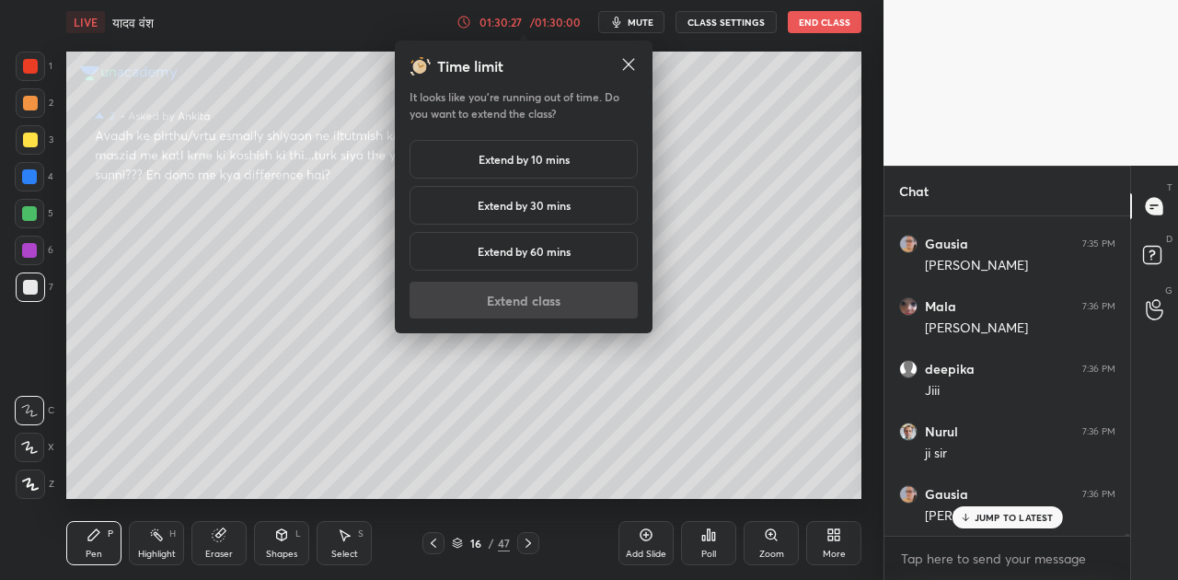
click at [516, 164] on h5 "Extend by 10 mins" at bounding box center [524, 159] width 91 height 17
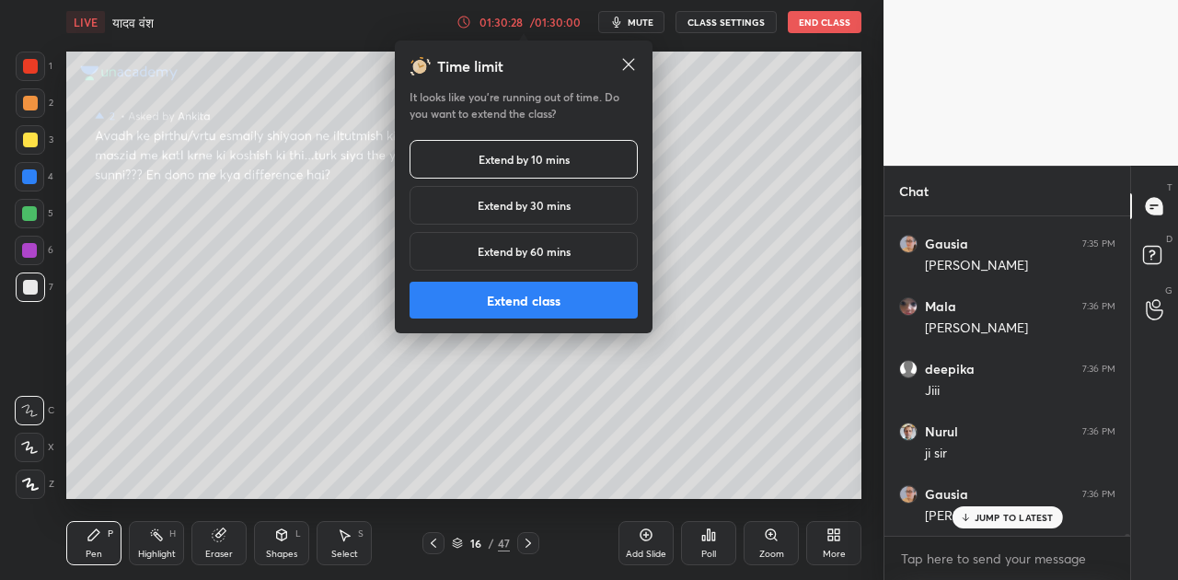
click at [536, 308] on button "Extend class" at bounding box center [524, 300] width 228 height 37
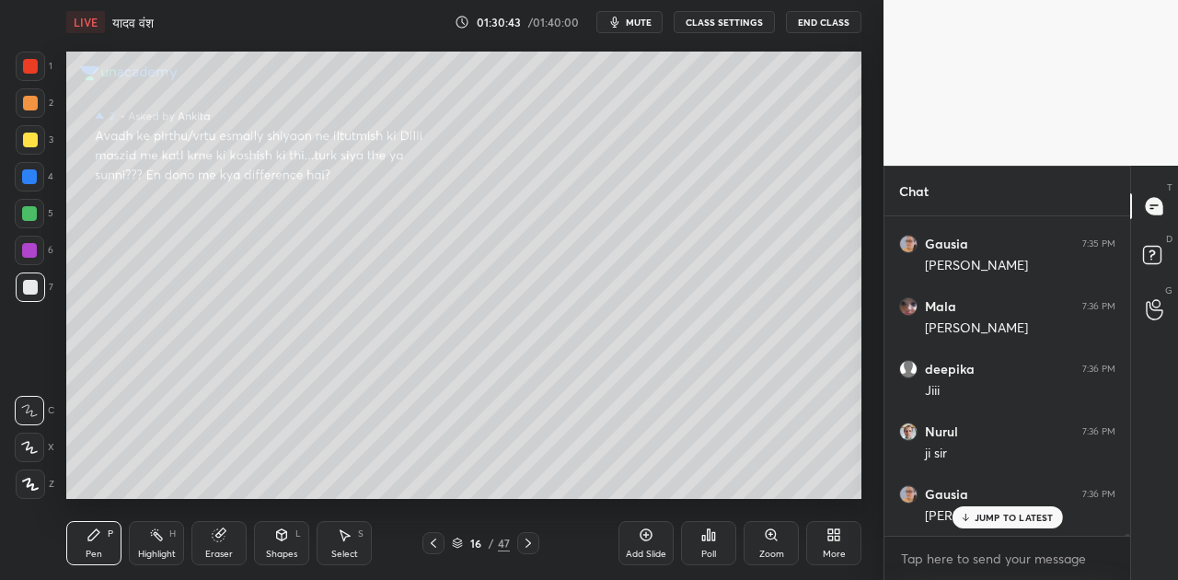
click at [1020, 518] on p "JUMP TO LATEST" at bounding box center [1014, 517] width 79 height 11
click at [1150, 251] on icon at bounding box center [1152, 253] width 6 height 7
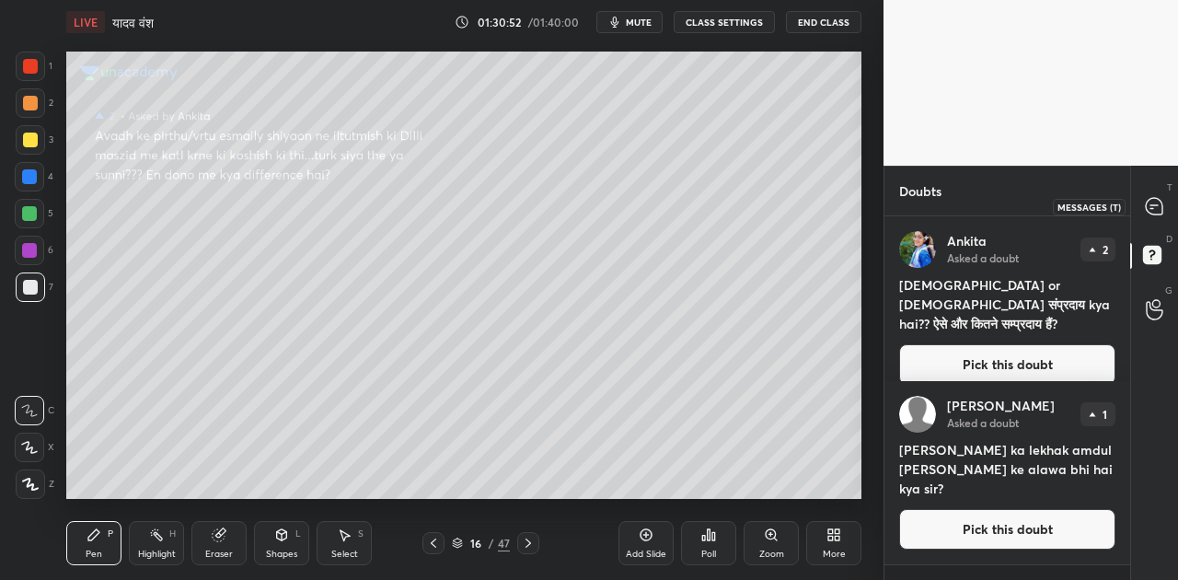
click at [1151, 212] on icon at bounding box center [1154, 206] width 17 height 17
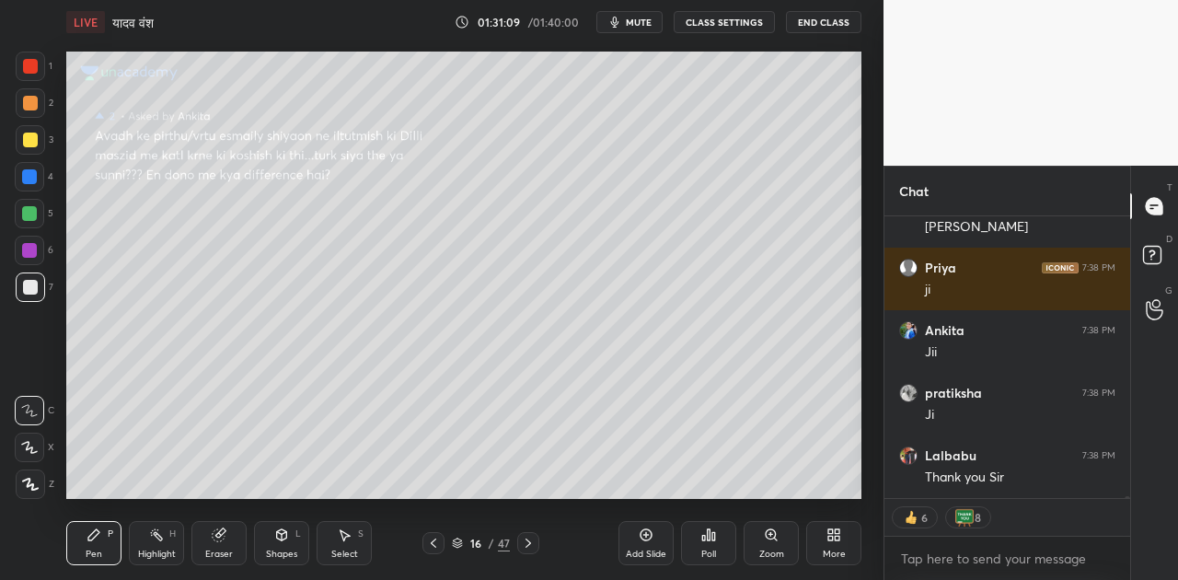
scroll to position [54828, 0]
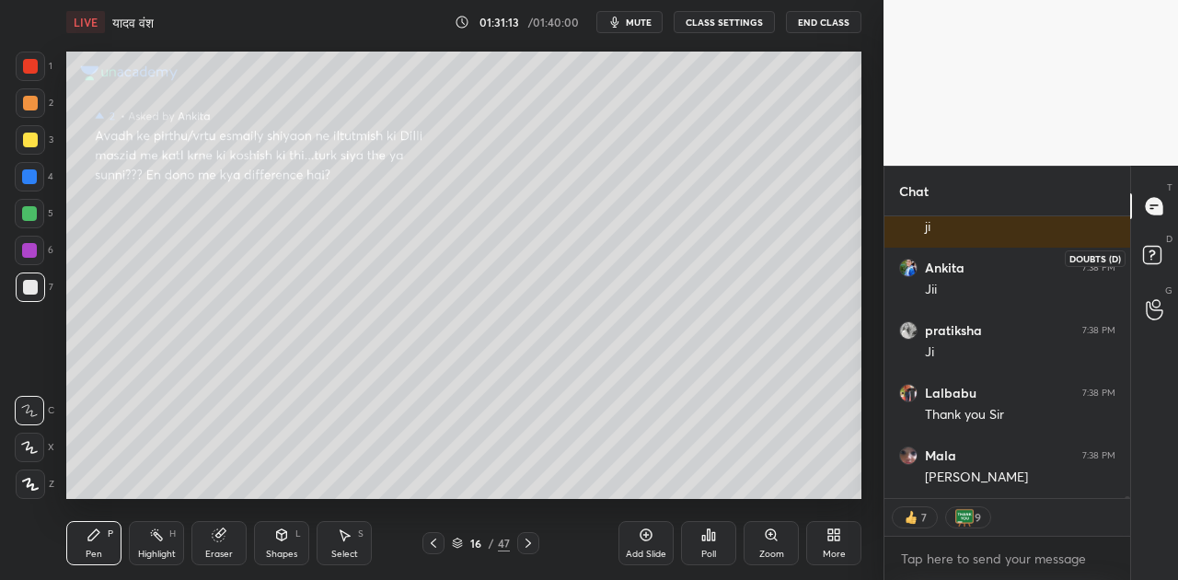
click at [1147, 251] on rect at bounding box center [1152, 255] width 17 height 17
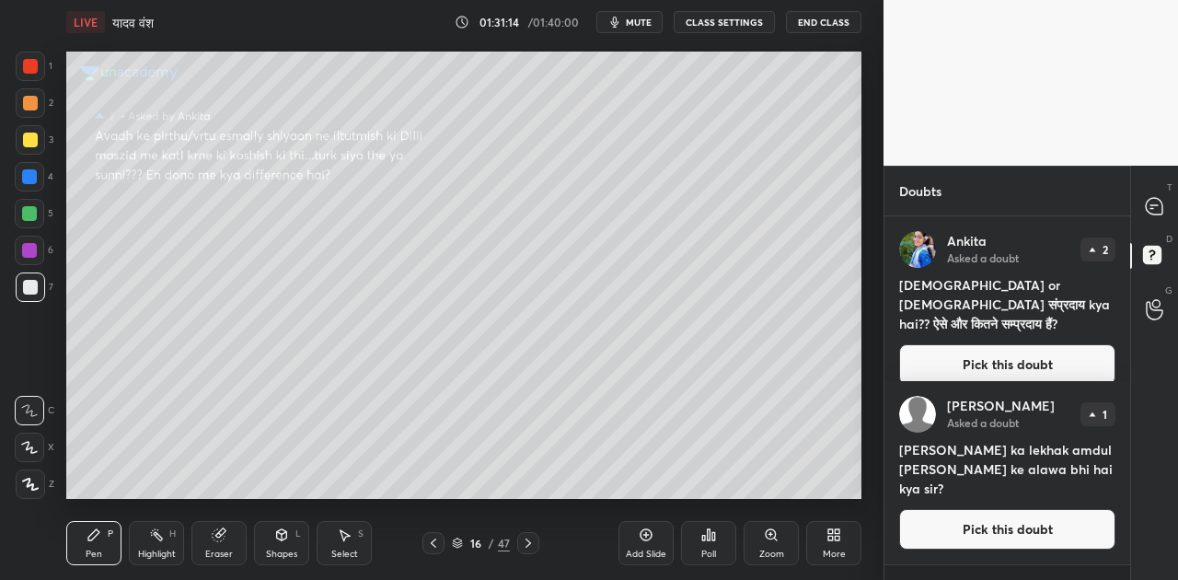
click at [998, 363] on button "Pick this doubt" at bounding box center [1008, 364] width 216 height 41
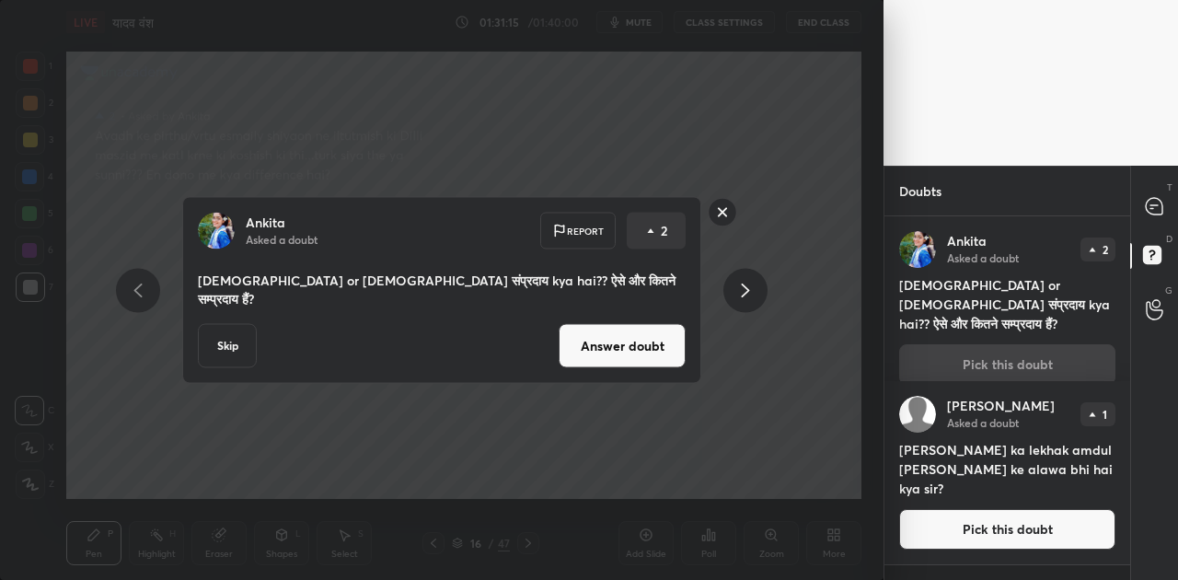
click at [612, 346] on button "Answer doubt" at bounding box center [622, 346] width 127 height 44
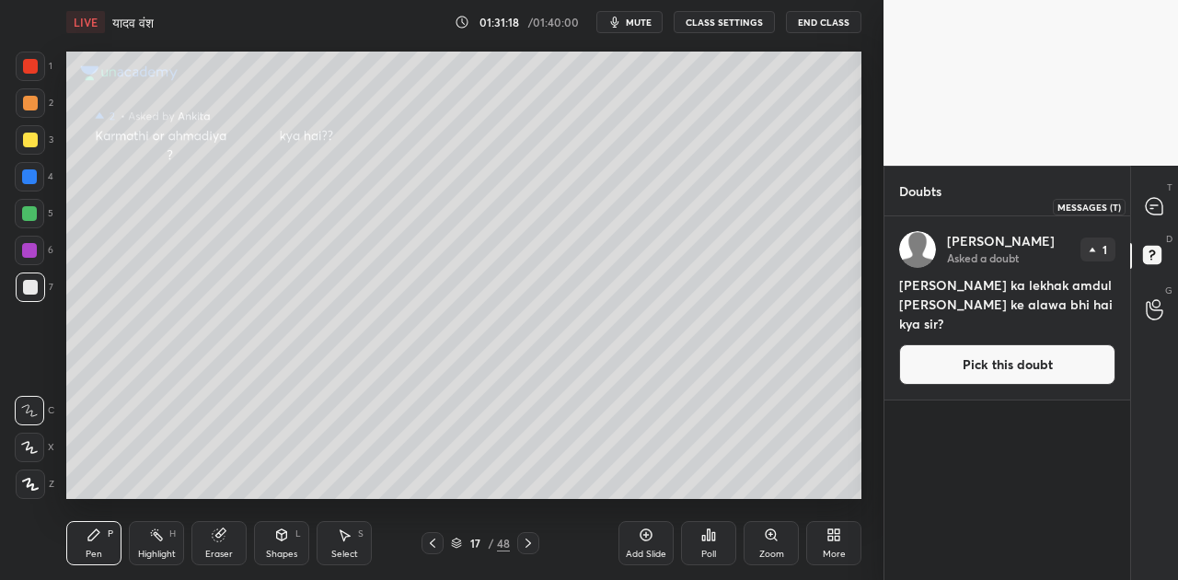
click at [1153, 208] on icon at bounding box center [1152, 208] width 3 height 0
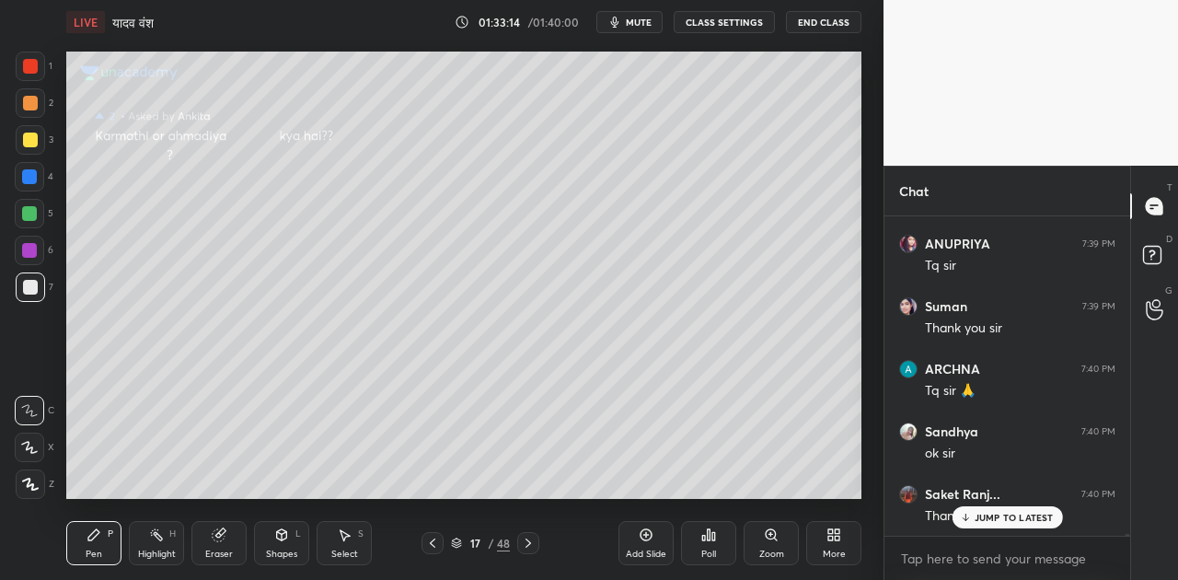
scroll to position [55514, 0]
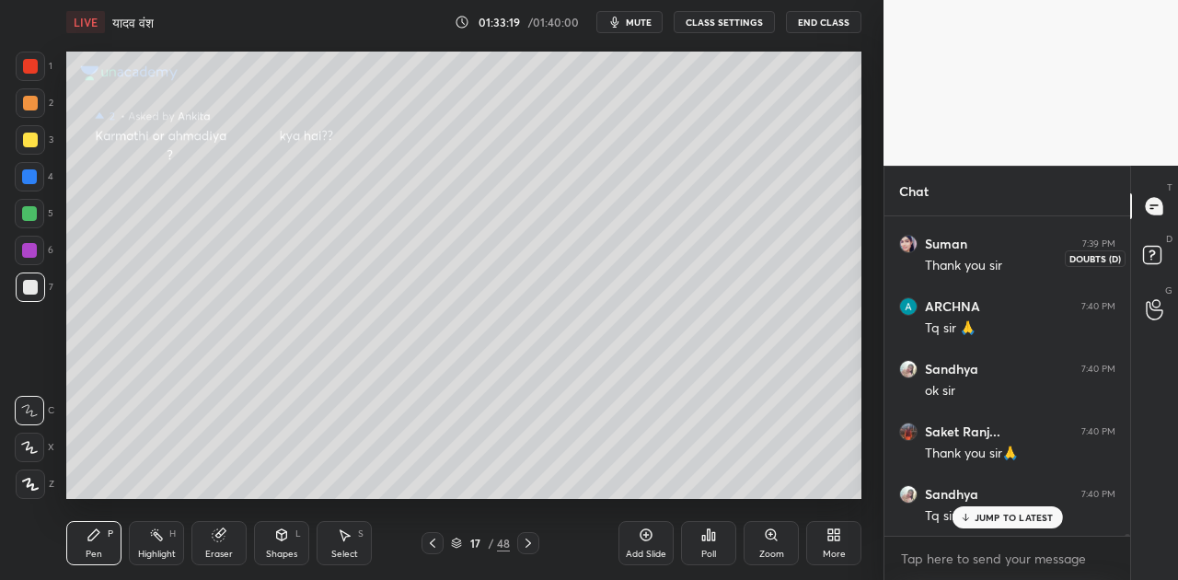
click at [1155, 261] on rect at bounding box center [1152, 255] width 17 height 17
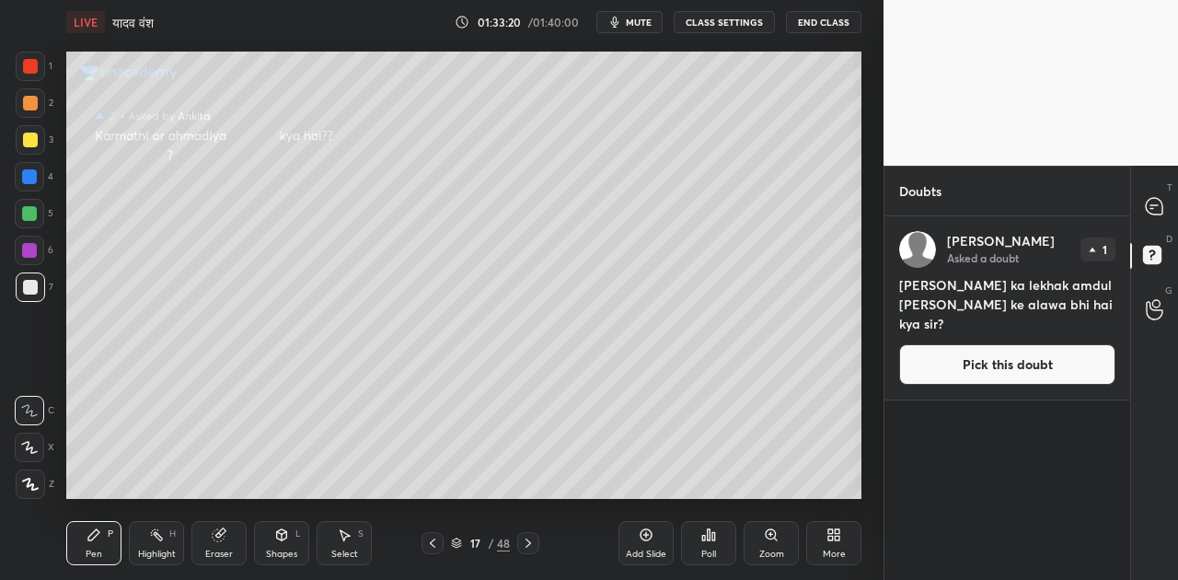
click at [998, 371] on button "Pick this doubt" at bounding box center [1008, 364] width 216 height 41
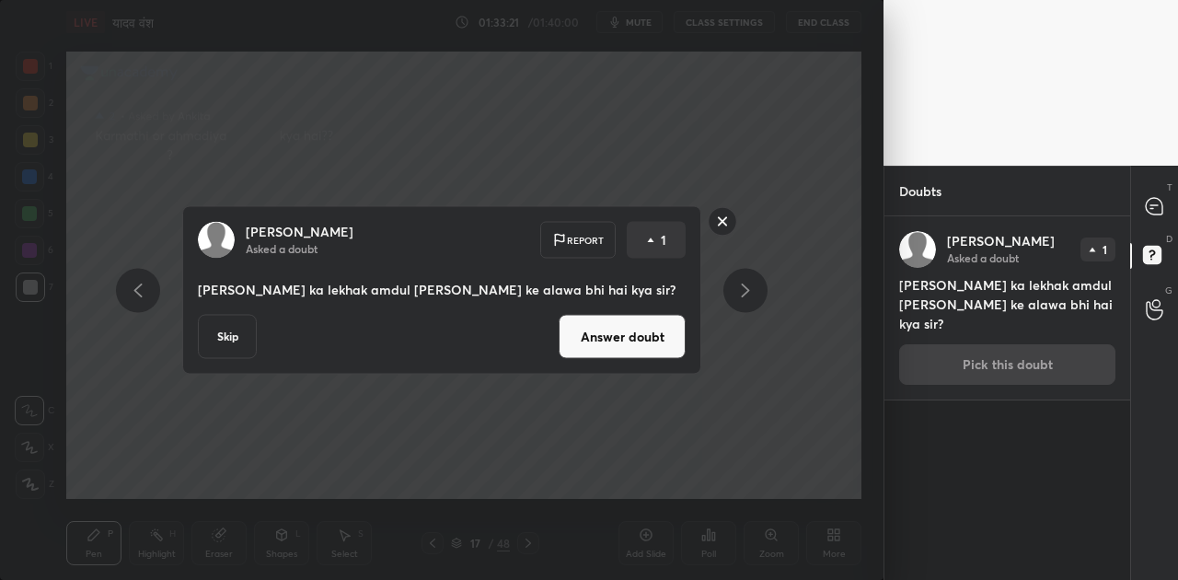
click at [615, 331] on button "Answer doubt" at bounding box center [622, 337] width 127 height 44
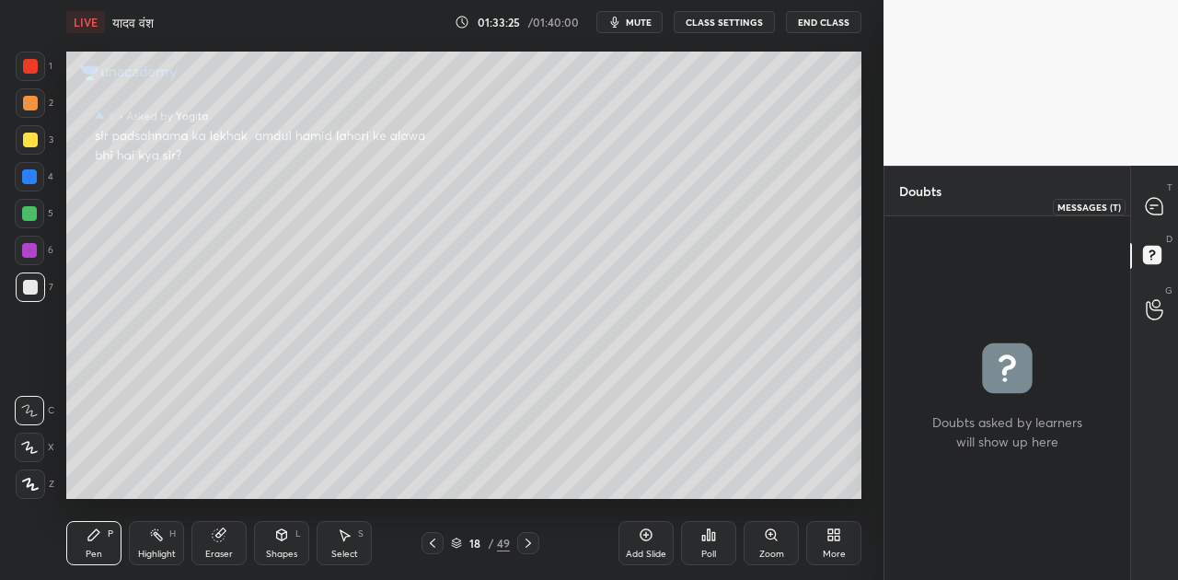
click at [1152, 208] on icon at bounding box center [1152, 208] width 3 height 0
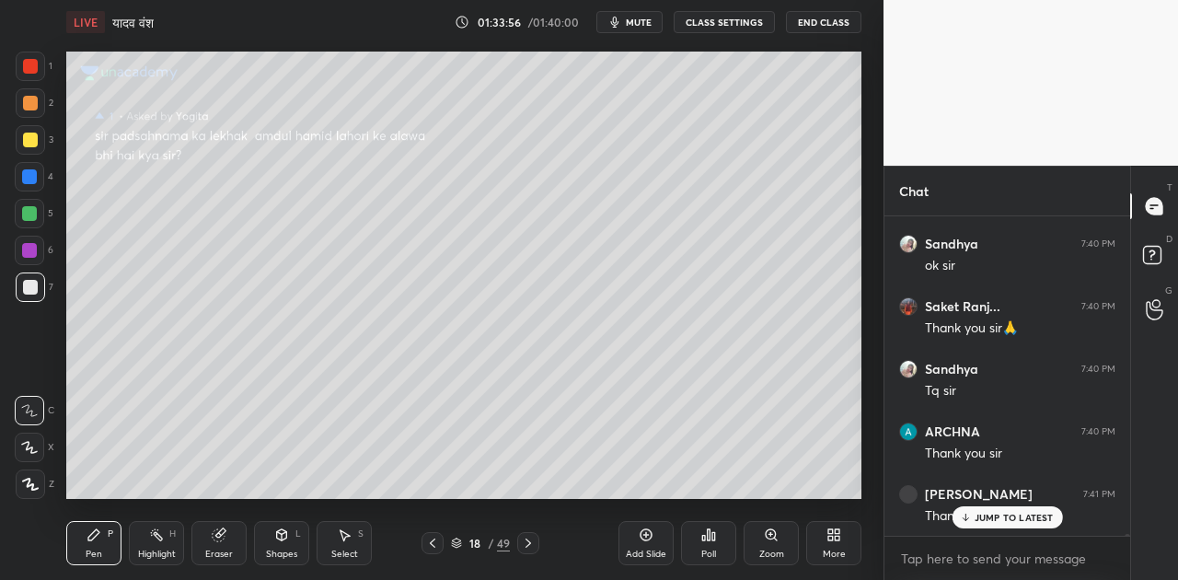
scroll to position [55636, 0]
click at [451, 539] on icon at bounding box center [456, 543] width 11 height 11
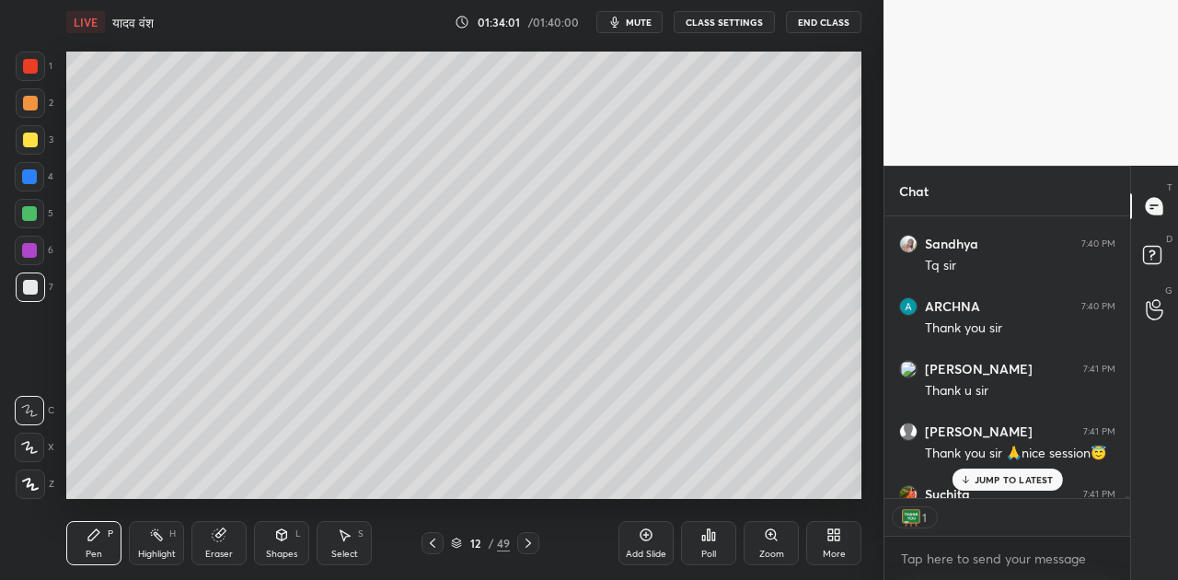
scroll to position [6, 6]
click at [721, 546] on div "Poll" at bounding box center [708, 543] width 55 height 44
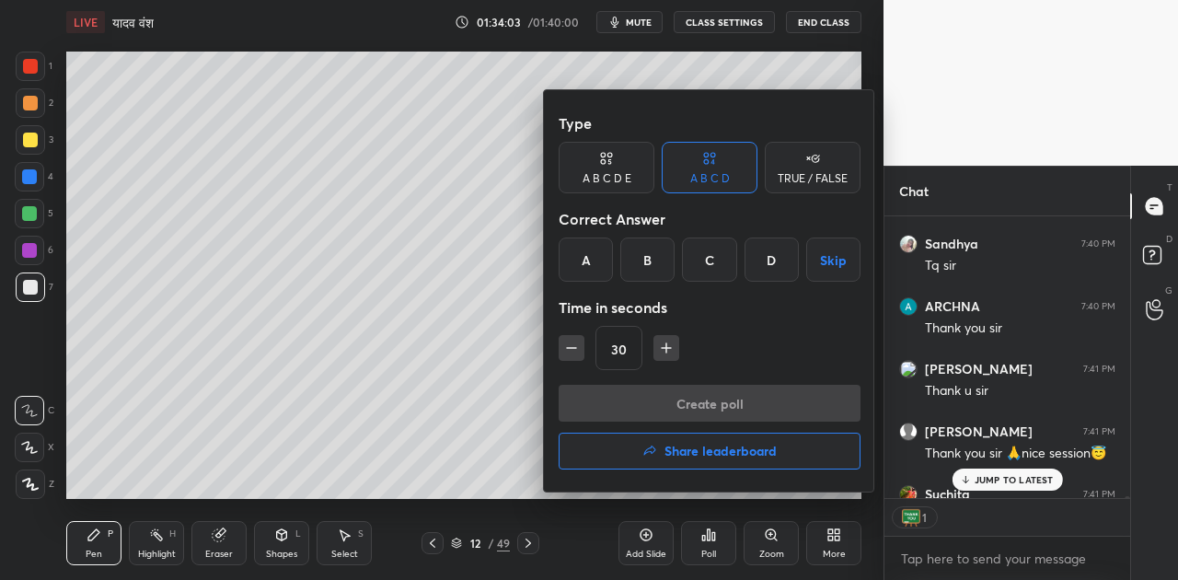
scroll to position [55800, 0]
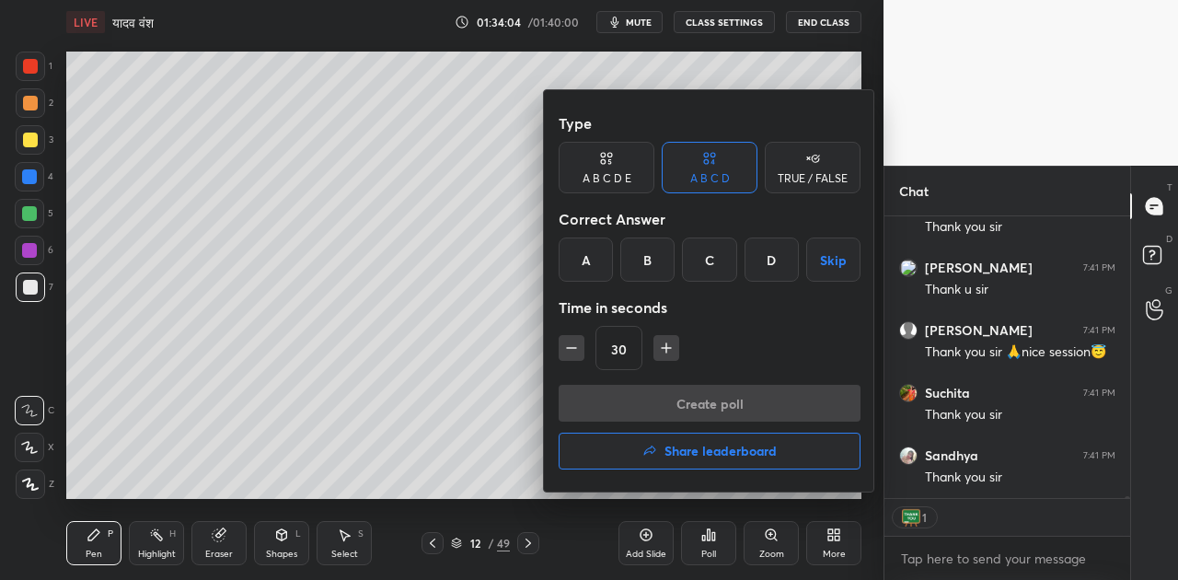
click at [718, 456] on h4 "Share leaderboard" at bounding box center [721, 451] width 112 height 13
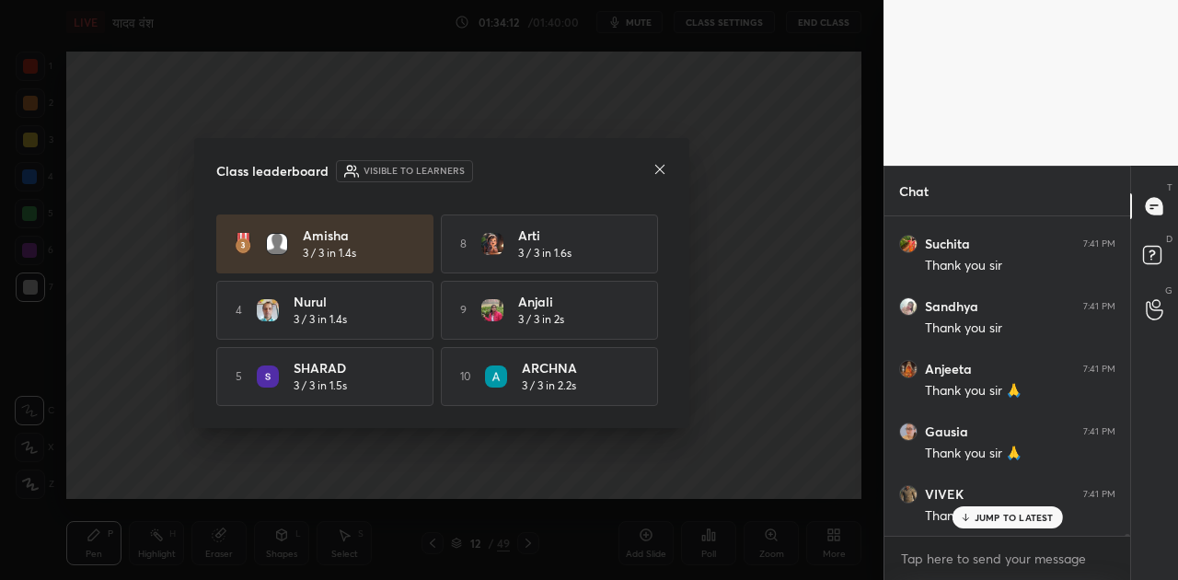
scroll to position [56012, 0]
click at [657, 170] on icon at bounding box center [660, 169] width 15 height 15
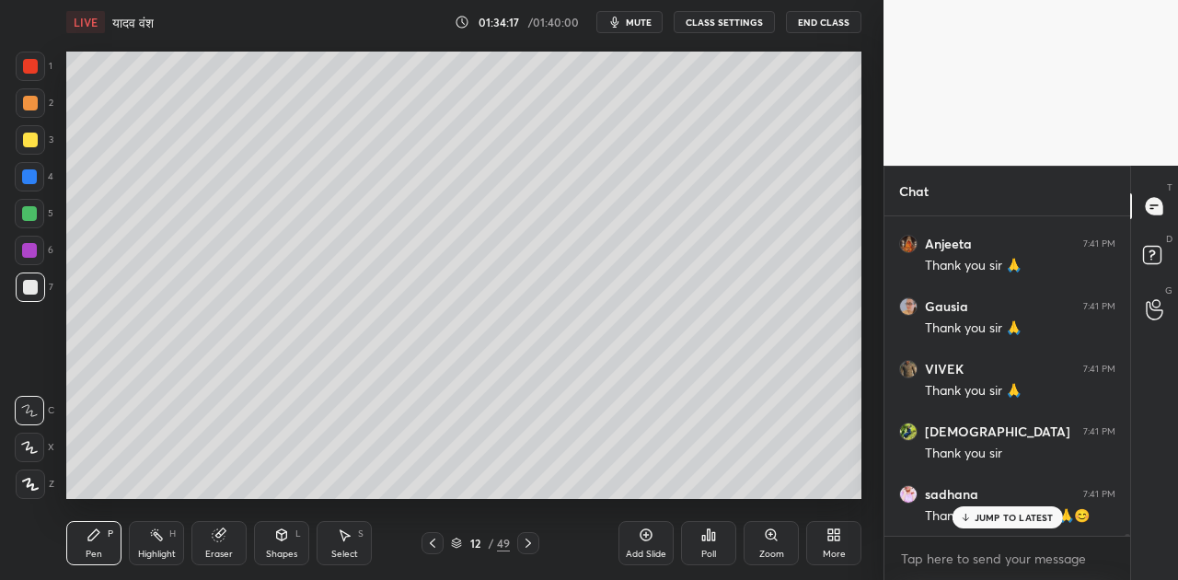
scroll to position [276, 240]
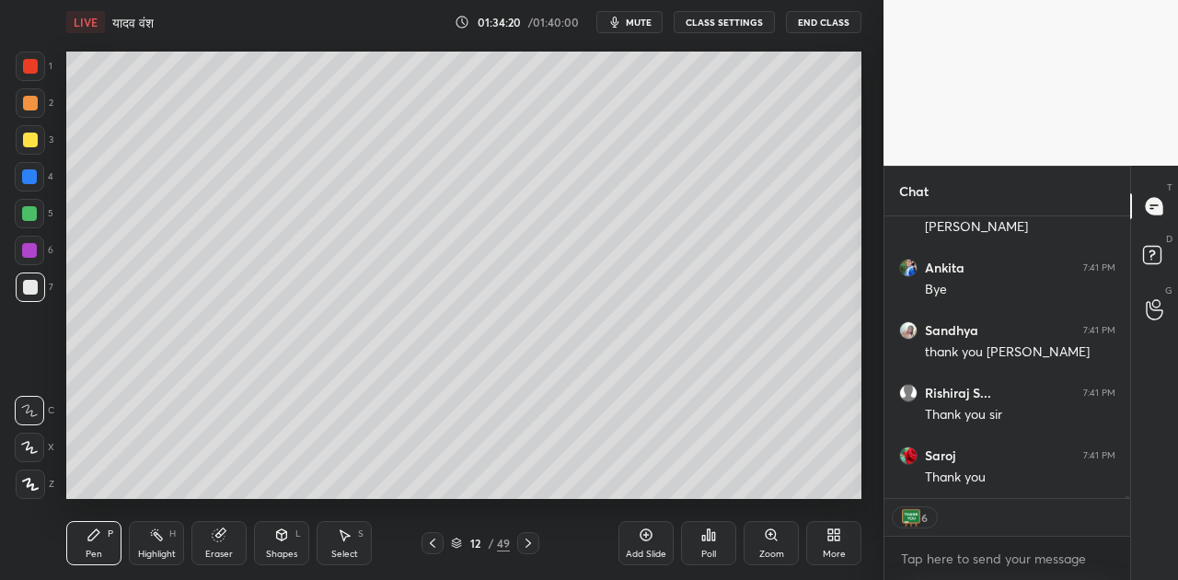
click at [826, 18] on button "End Class" at bounding box center [823, 22] width 75 height 22
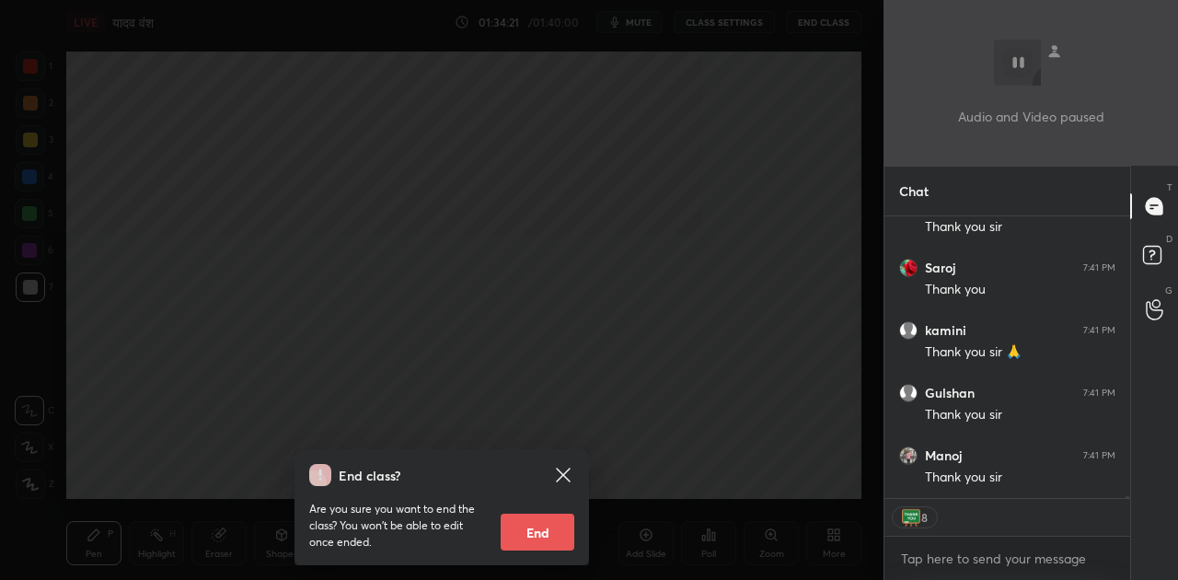
click at [544, 527] on button "End" at bounding box center [538, 532] width 74 height 37
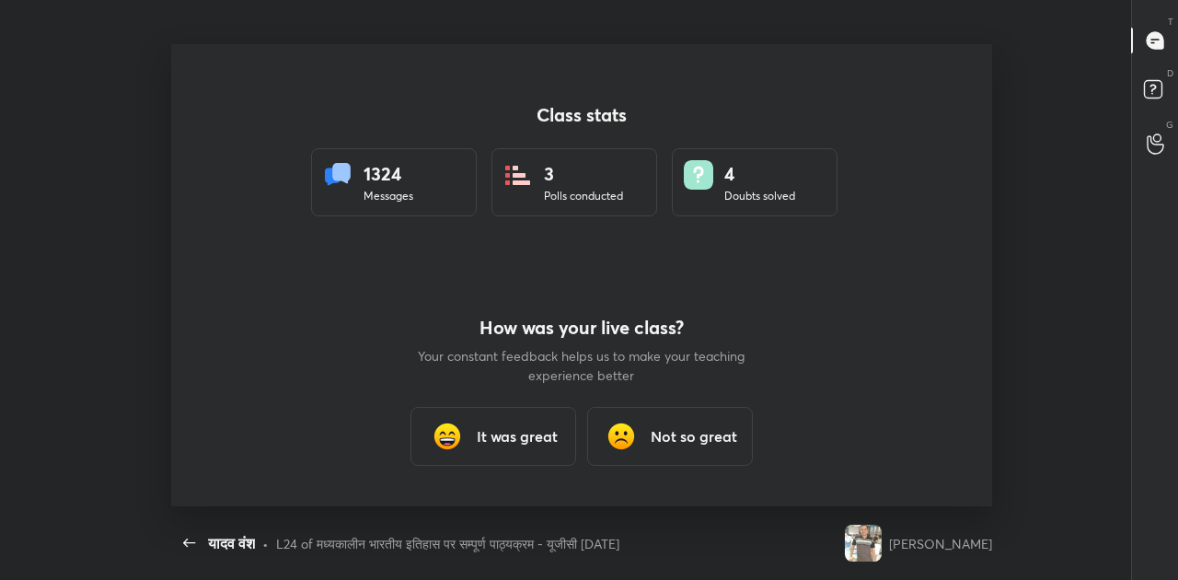
click at [523, 430] on h3 "It was great" at bounding box center [517, 436] width 81 height 22
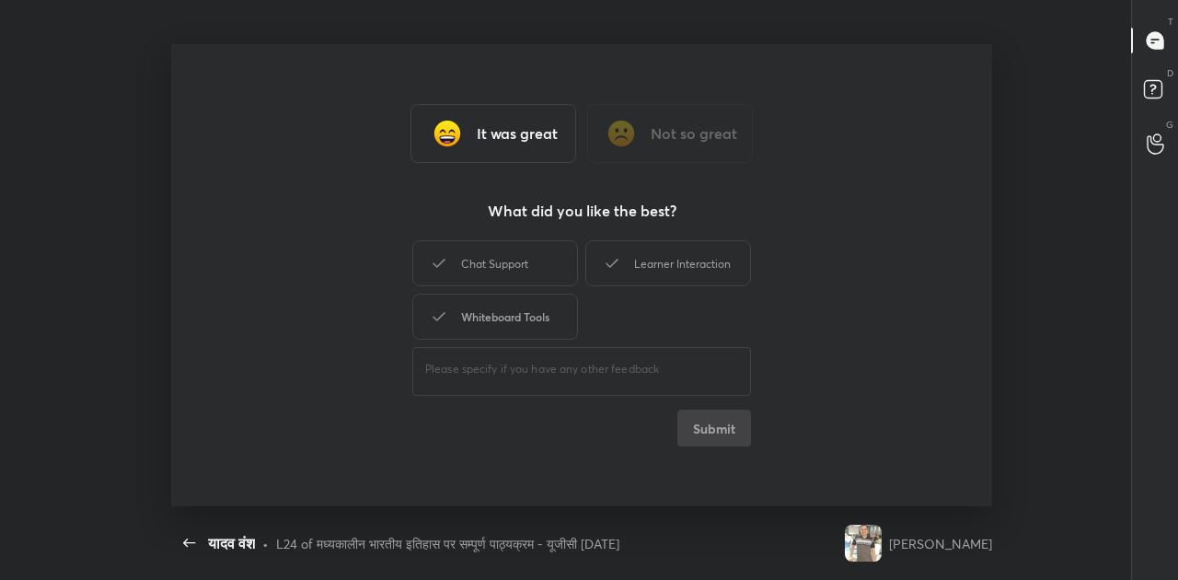
click at [486, 322] on div "Whiteboard Tools" at bounding box center [495, 317] width 166 height 46
click at [734, 435] on button "Submit" at bounding box center [715, 428] width 74 height 37
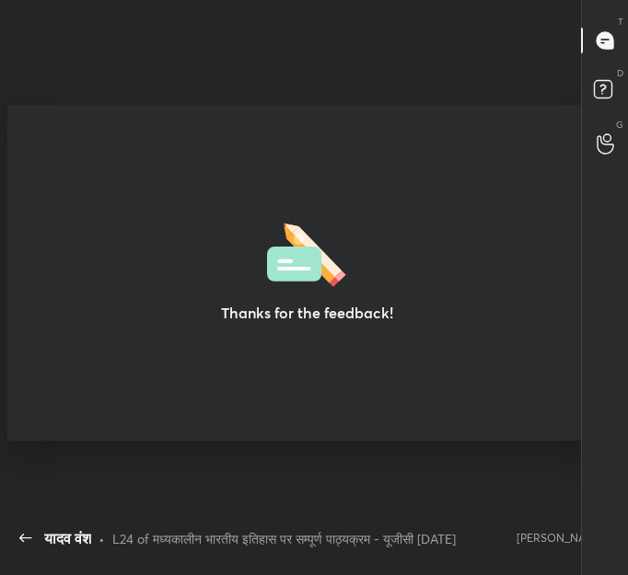
type textarea "x"
